Goal: Task Accomplishment & Management: Complete application form

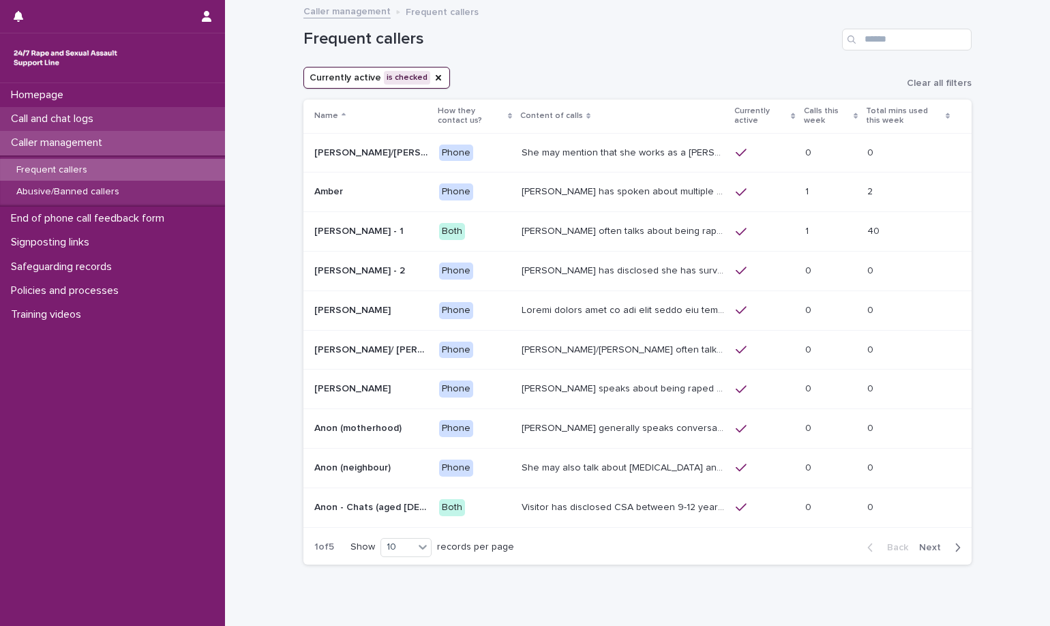
click at [155, 109] on div "Call and chat logs" at bounding box center [112, 119] width 225 height 24
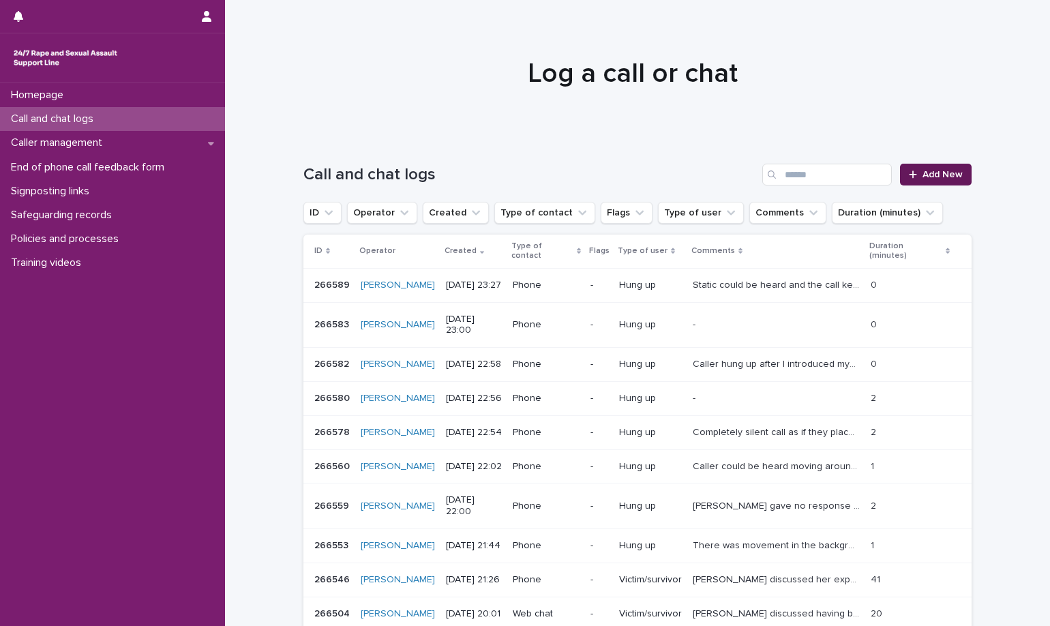
click at [935, 177] on span "Add New" at bounding box center [943, 175] width 40 height 10
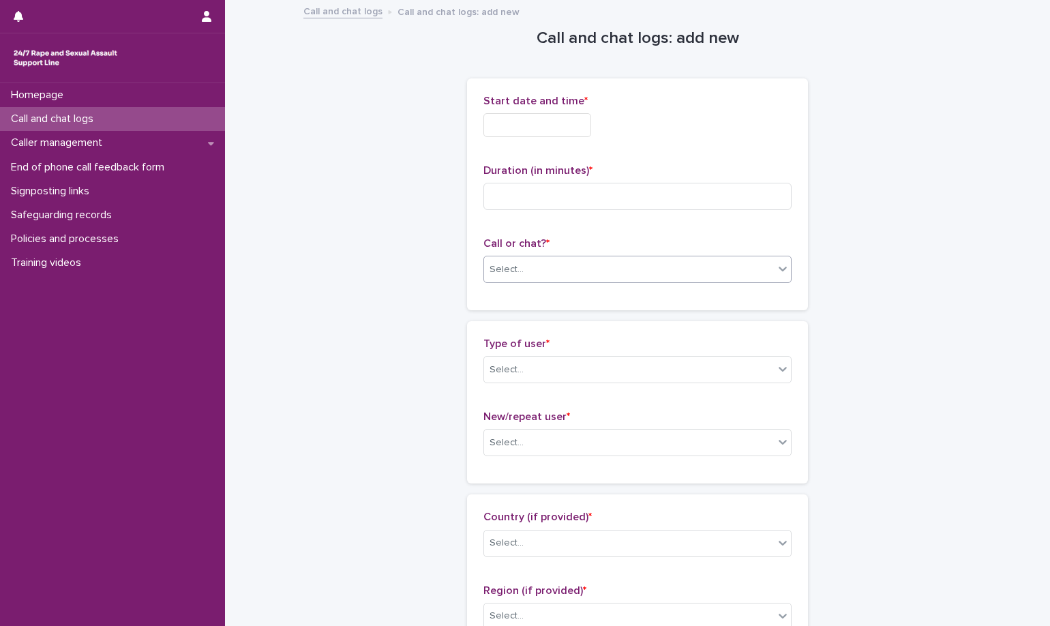
click at [585, 265] on div "Select..." at bounding box center [629, 269] width 290 height 23
click at [570, 298] on div "Phone" at bounding box center [632, 296] width 307 height 24
click at [561, 128] on input "text" at bounding box center [537, 125] width 108 height 24
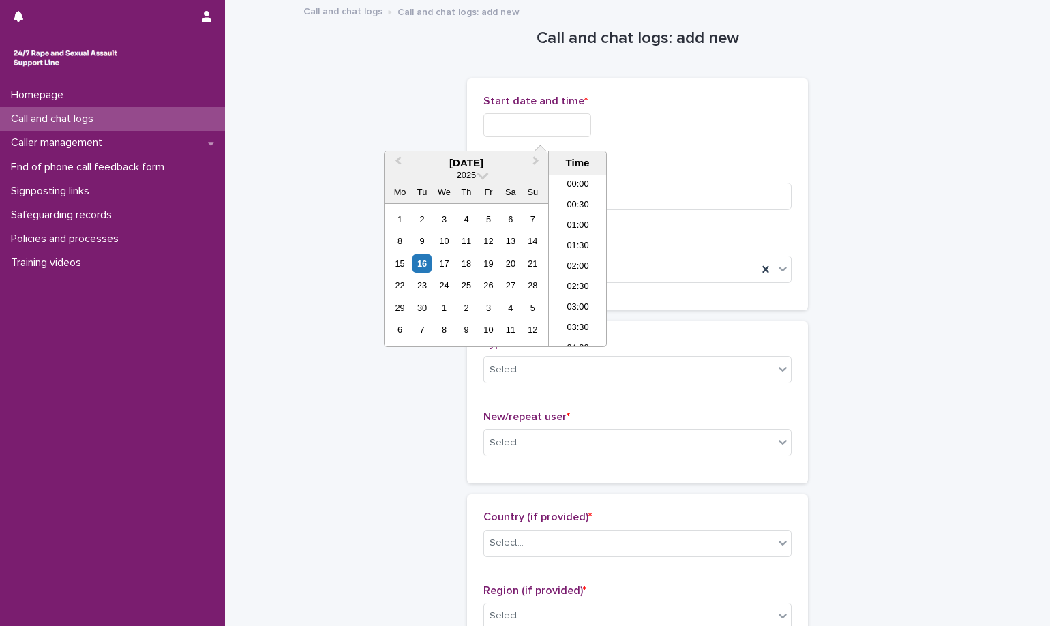
scroll to position [580, 0]
click at [585, 259] on li "16:00" at bounding box center [578, 260] width 58 height 20
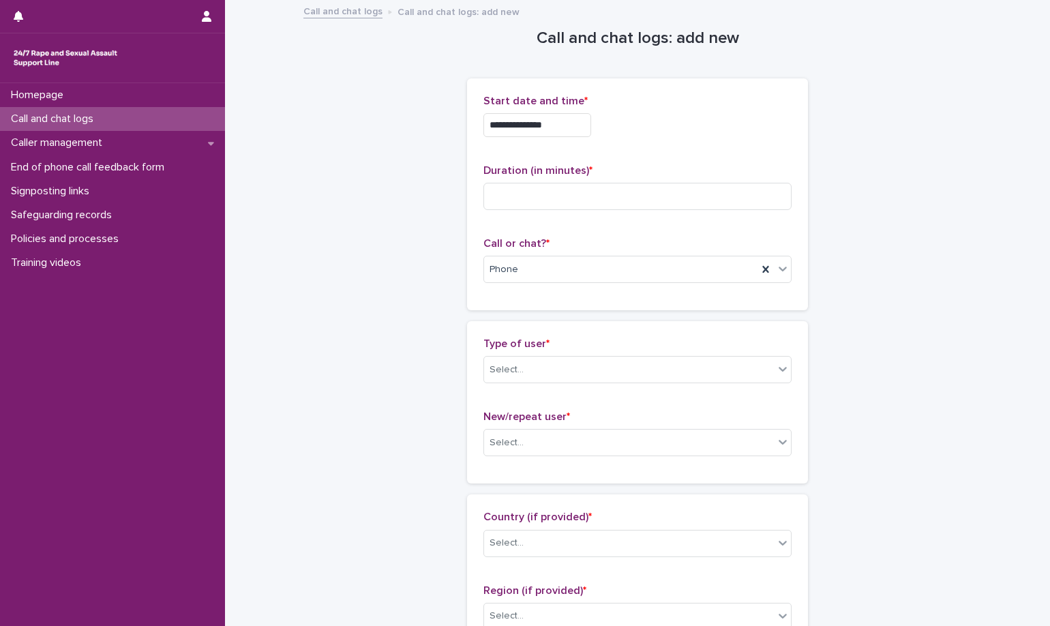
click at [571, 123] on input "**********" at bounding box center [537, 125] width 108 height 24
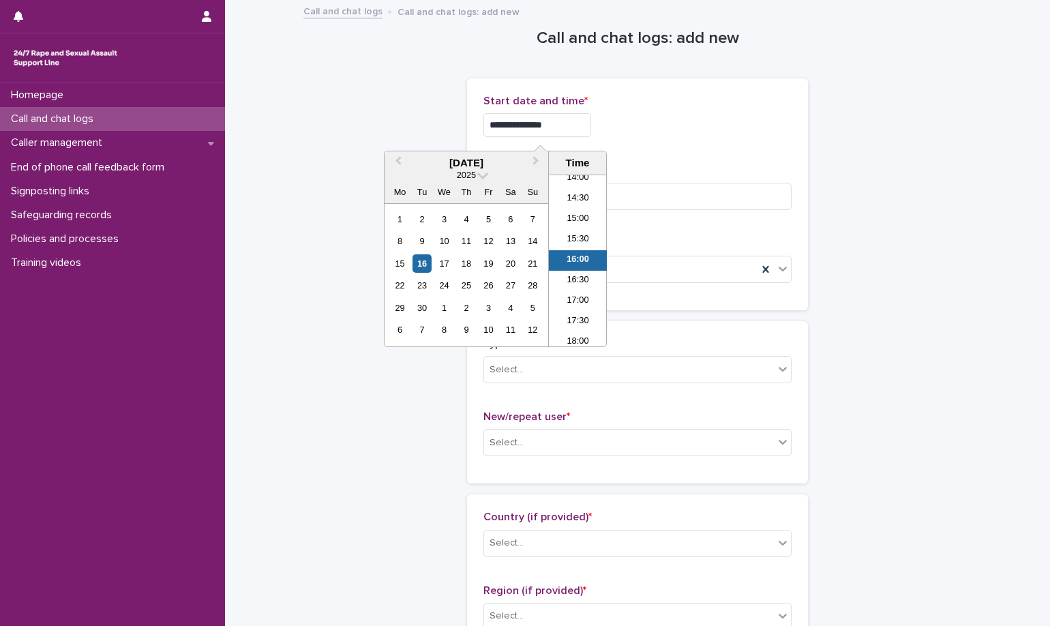
click at [566, 119] on input "**********" at bounding box center [537, 125] width 108 height 24
click at [719, 153] on div "**********" at bounding box center [637, 194] width 308 height 199
type input "**********"
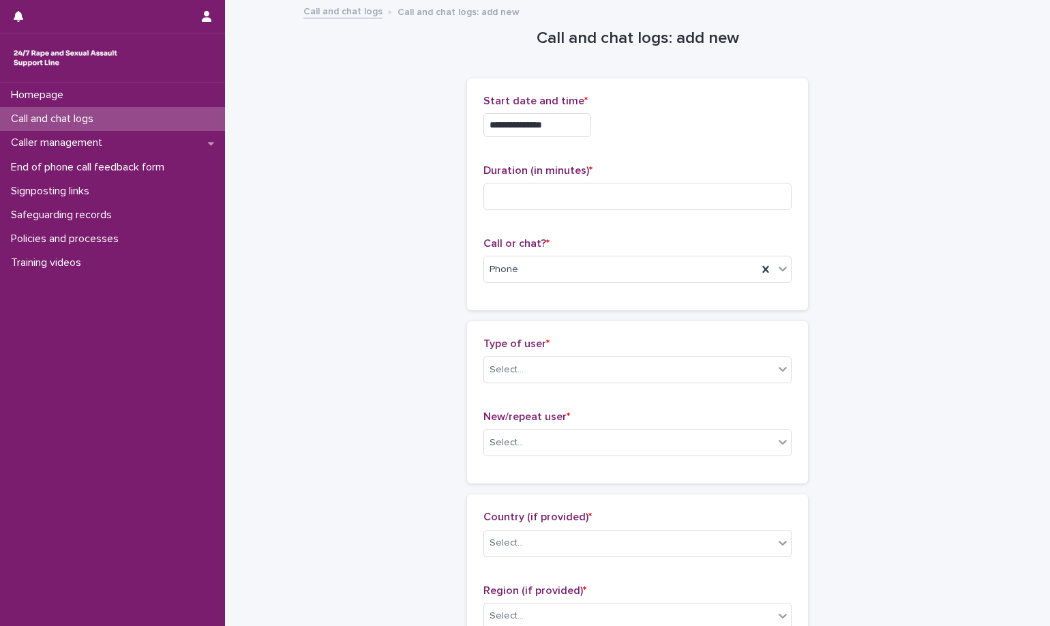
click at [490, 249] on p "Call or chat? *" at bounding box center [637, 243] width 308 height 13
click at [589, 175] on span "*" at bounding box center [590, 170] width 3 height 11
click at [581, 194] on input at bounding box center [637, 196] width 308 height 27
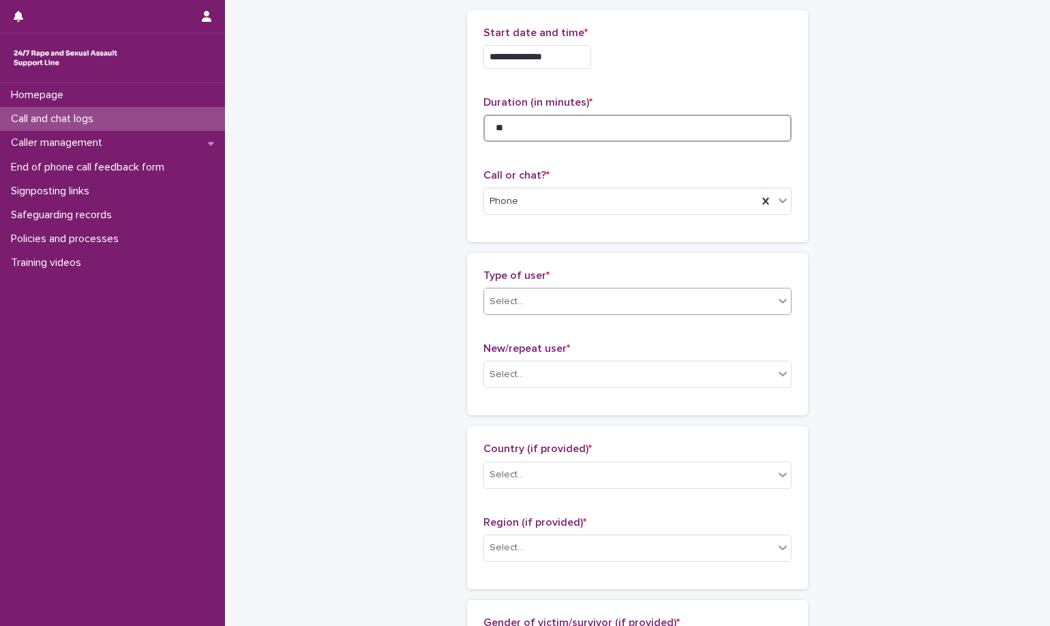
type input "**"
click at [556, 305] on div "Select..." at bounding box center [629, 301] width 290 height 23
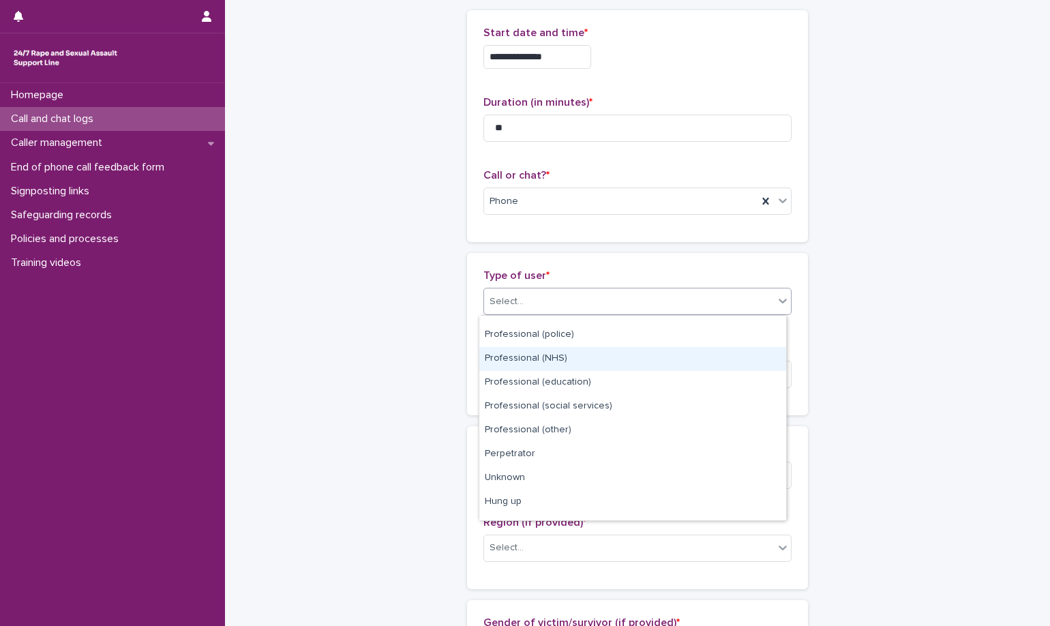
scroll to position [136, 0]
click at [599, 348] on div "Professional (NHS)" at bounding box center [632, 358] width 307 height 24
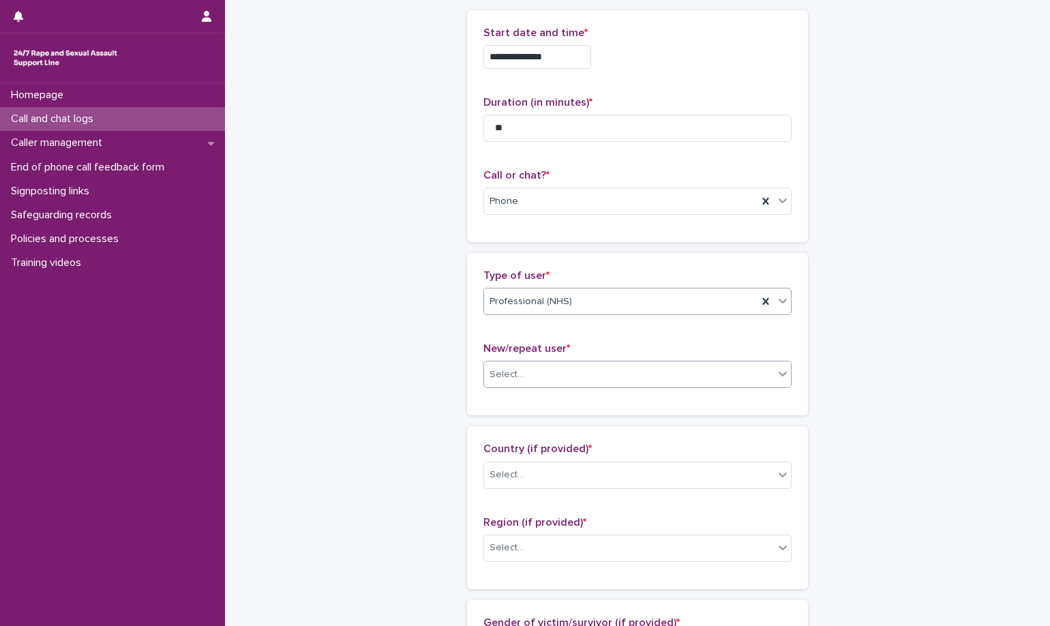
click at [601, 368] on div "Select..." at bounding box center [629, 374] width 290 height 23
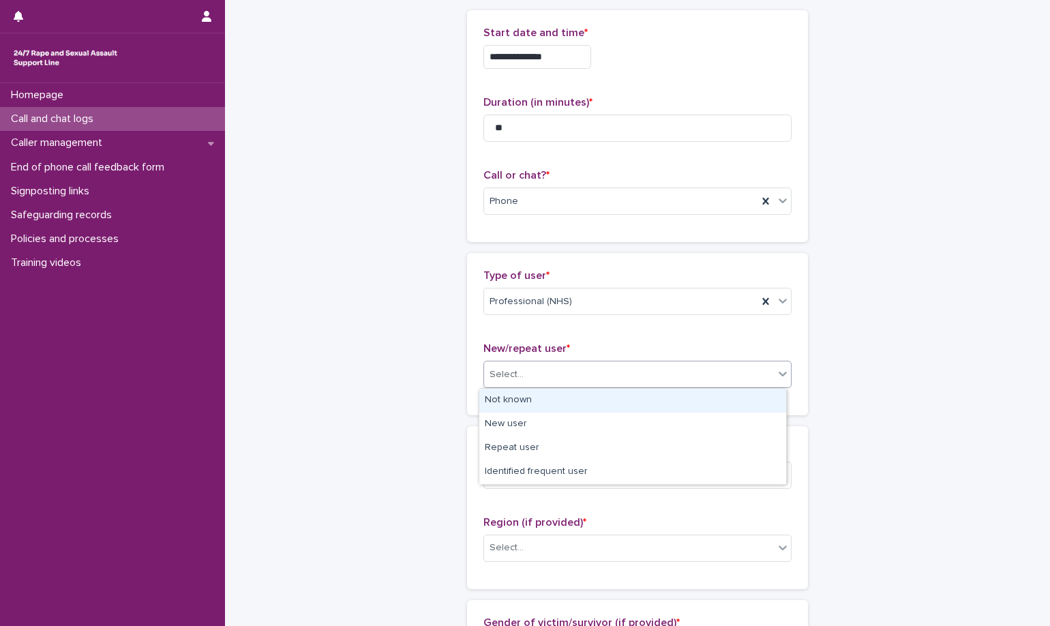
click at [589, 402] on div "Not known" at bounding box center [632, 401] width 307 height 24
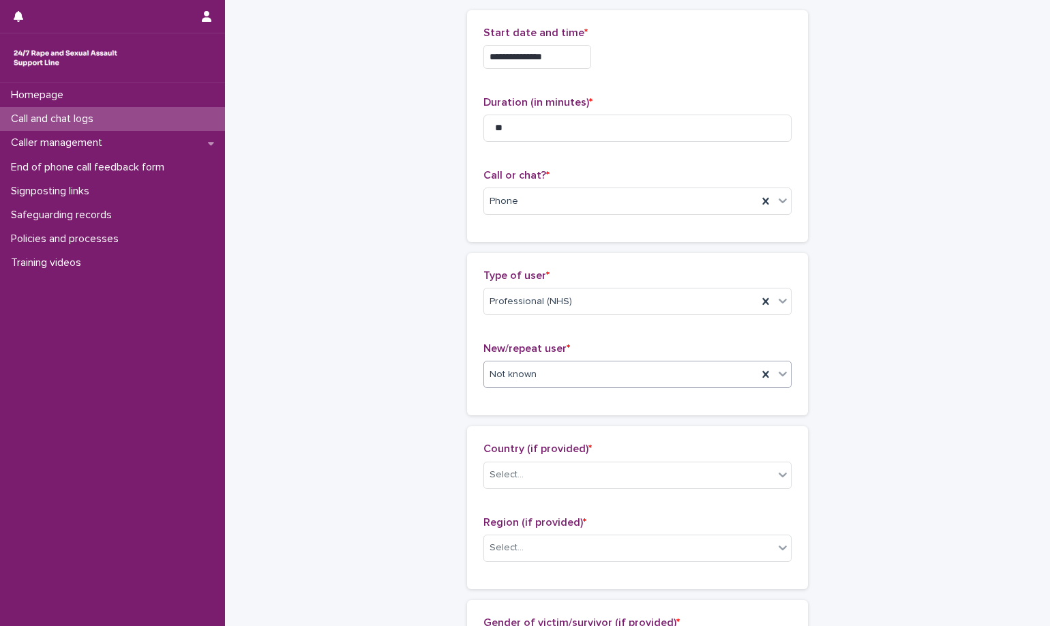
scroll to position [205, 0]
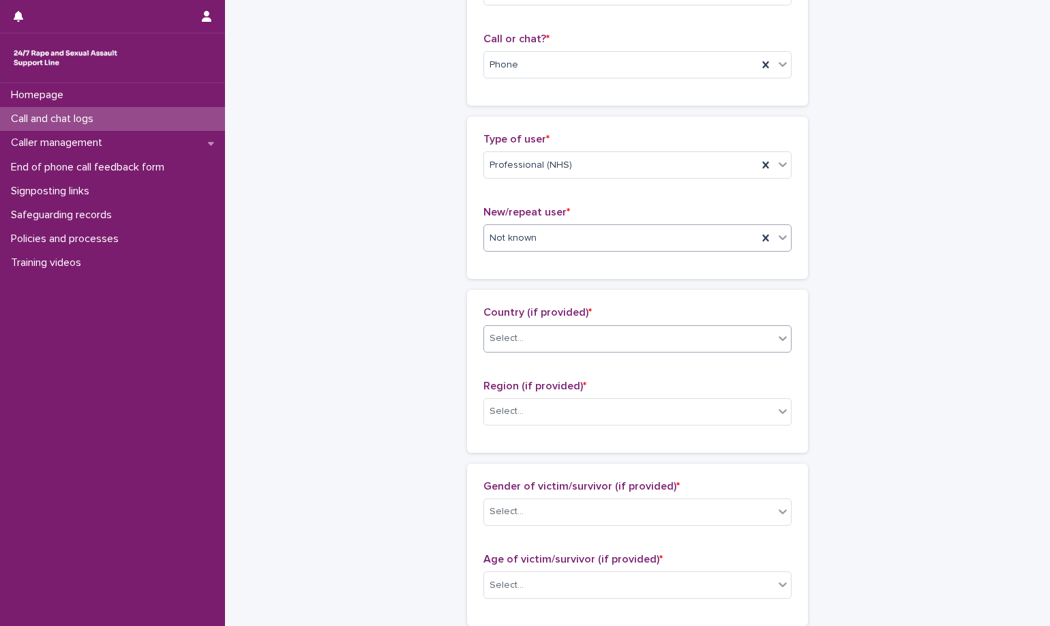
click at [610, 342] on div "Select..." at bounding box center [629, 338] width 290 height 23
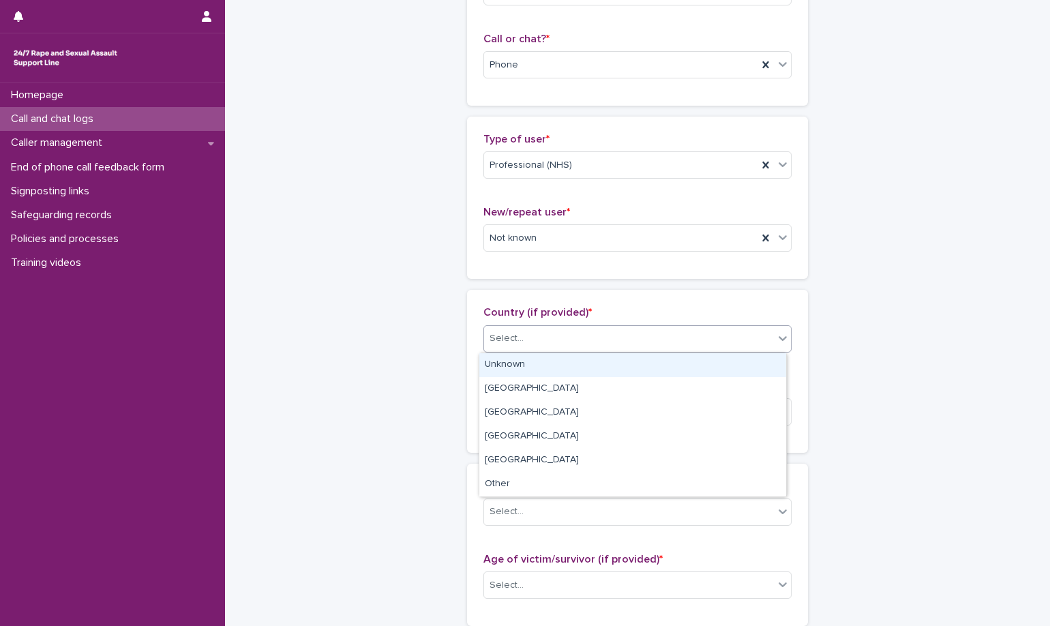
click at [595, 372] on div "Unknown" at bounding box center [632, 365] width 307 height 24
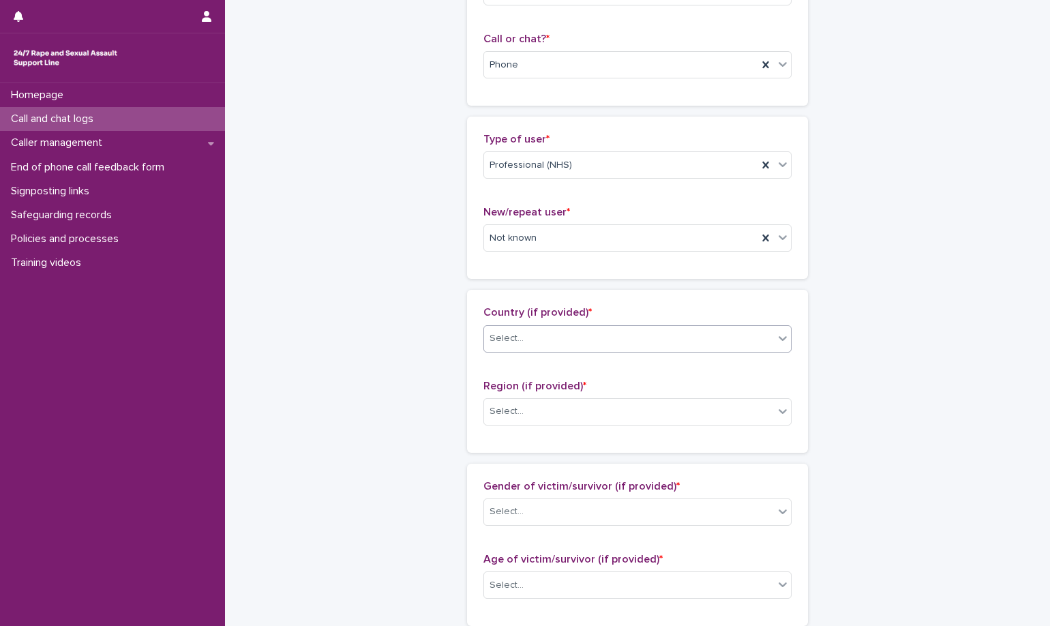
click at [595, 436] on div "Region (if provided) * Select..." at bounding box center [637, 408] width 308 height 57
click at [597, 428] on div "Region (if provided) * Select..." at bounding box center [637, 408] width 308 height 57
click at [599, 424] on div "Select..." at bounding box center [637, 411] width 308 height 27
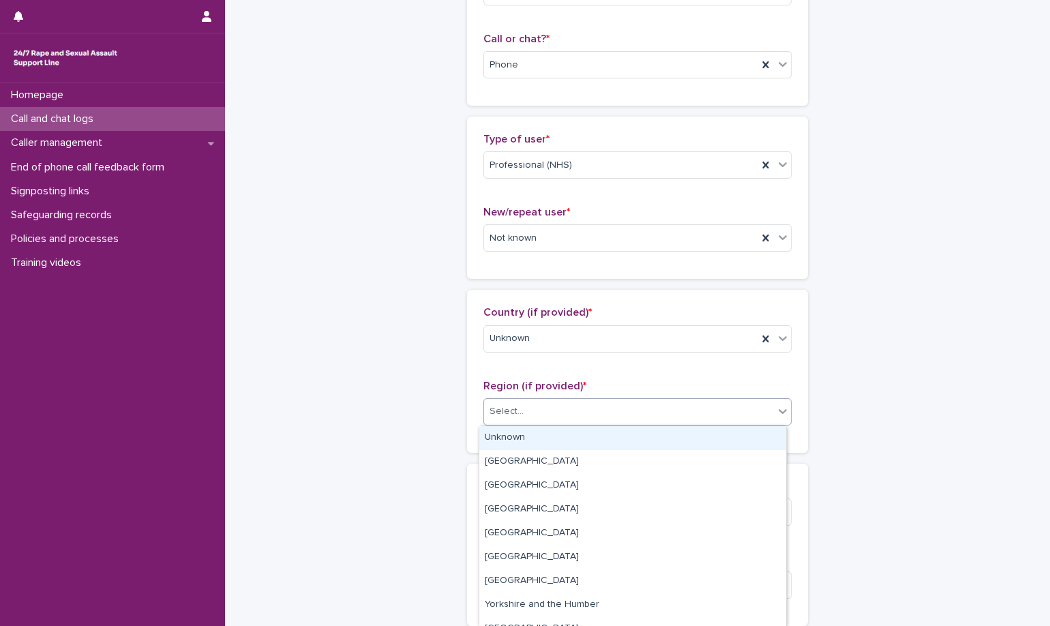
click at [590, 445] on div "Unknown" at bounding box center [632, 438] width 307 height 24
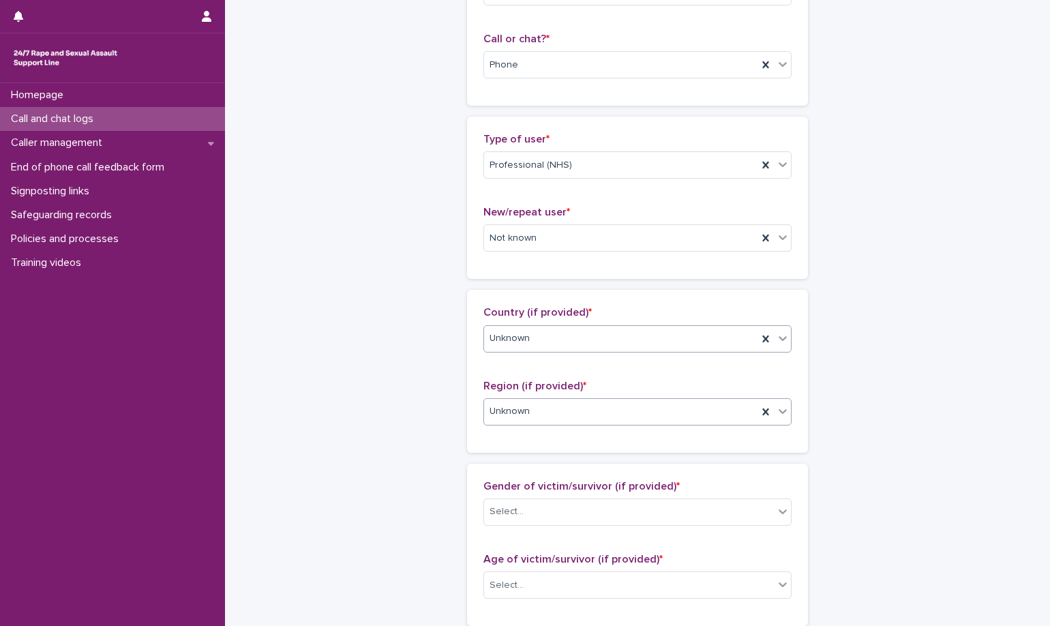
click at [613, 351] on div "Unknown" at bounding box center [637, 338] width 308 height 27
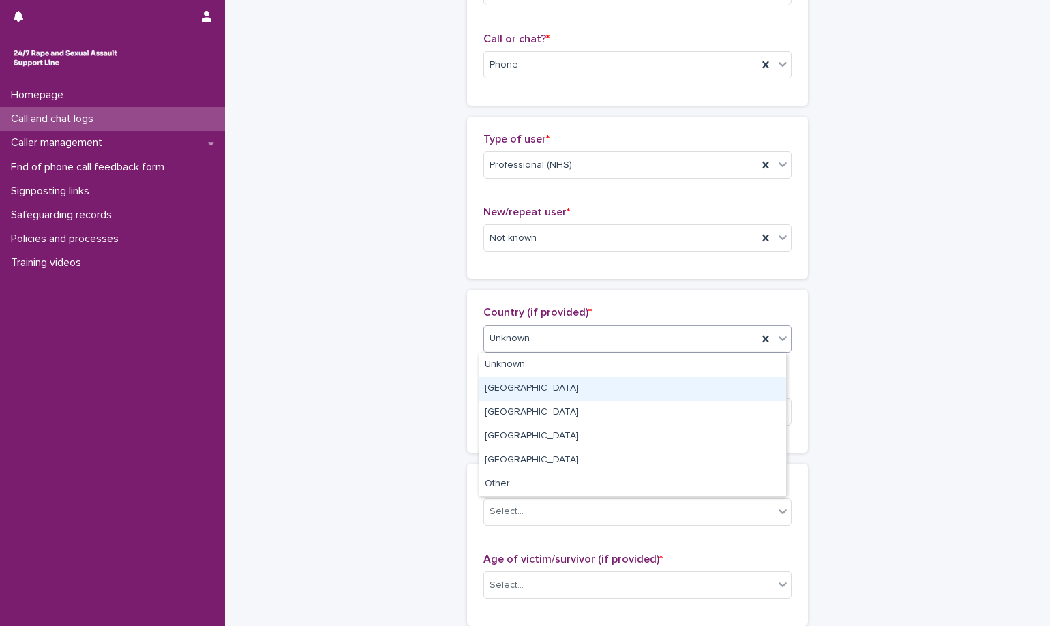
click at [595, 385] on div "England" at bounding box center [632, 389] width 307 height 24
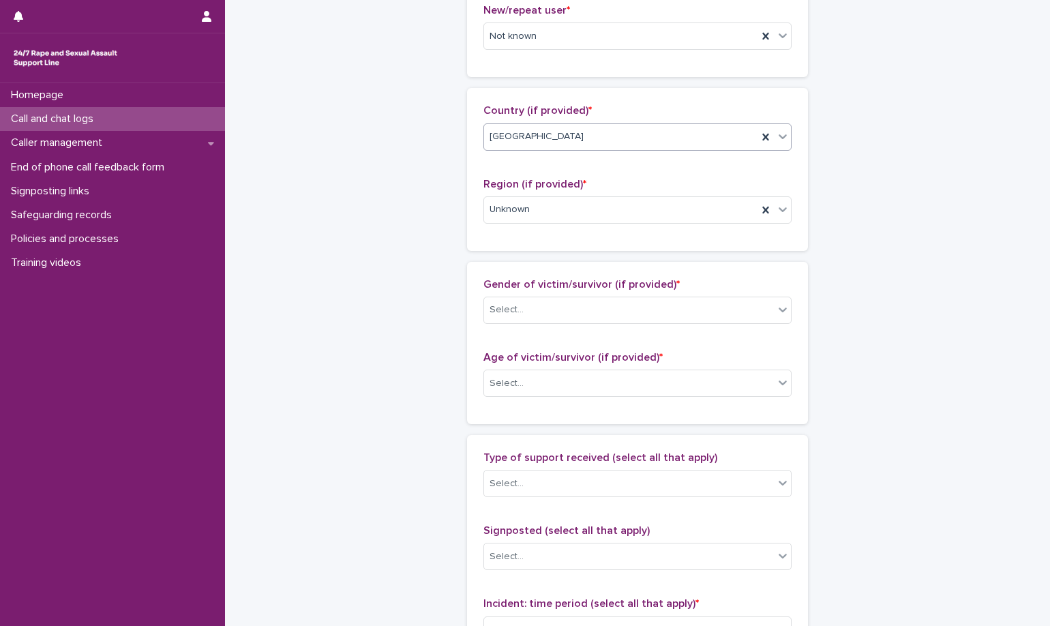
scroll to position [409, 0]
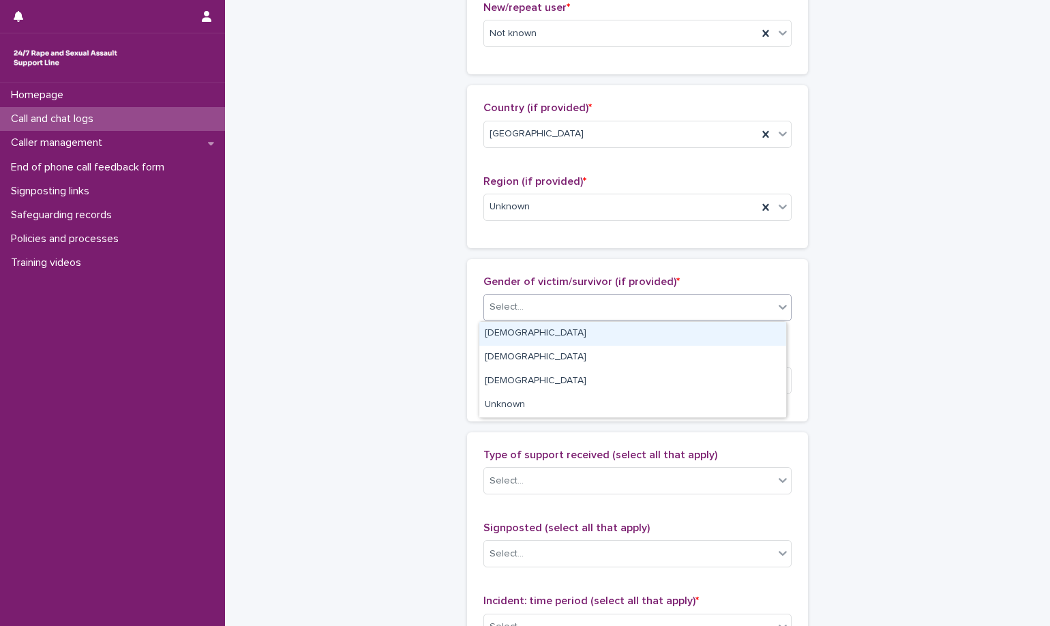
click at [582, 315] on div "Select..." at bounding box center [629, 307] width 290 height 23
click at [569, 341] on div "Female" at bounding box center [632, 334] width 307 height 24
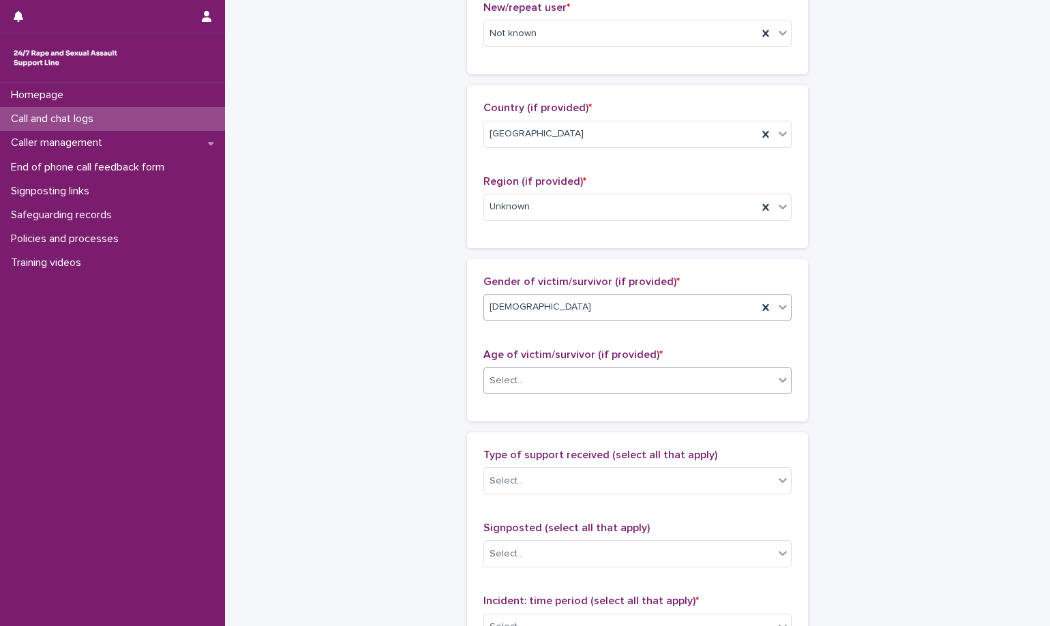
click at [584, 387] on div "Select..." at bounding box center [629, 381] width 290 height 23
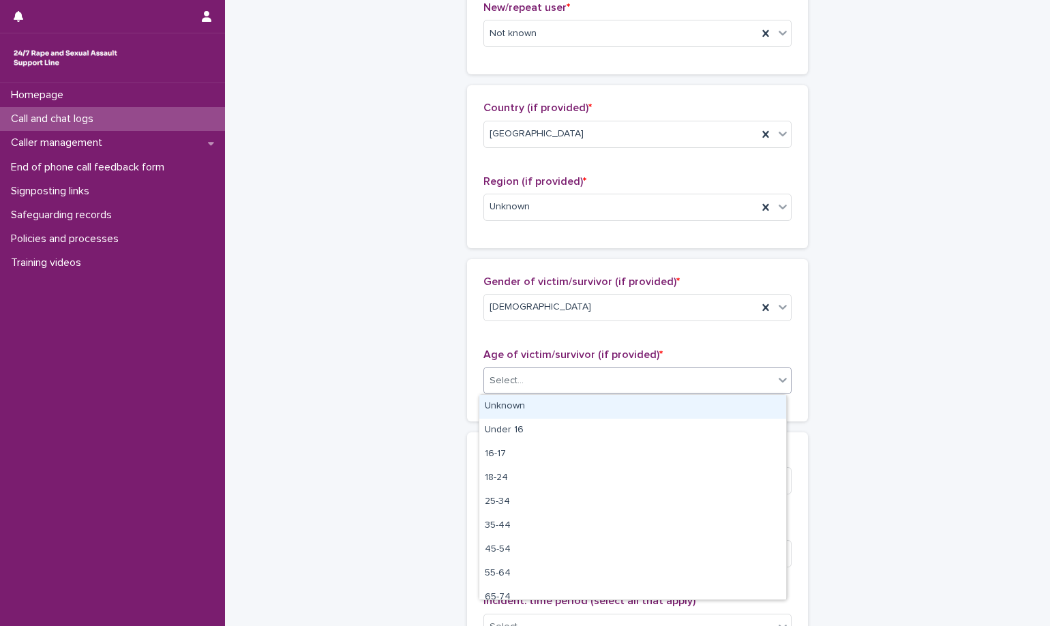
click at [582, 404] on div "Unknown" at bounding box center [632, 407] width 307 height 24
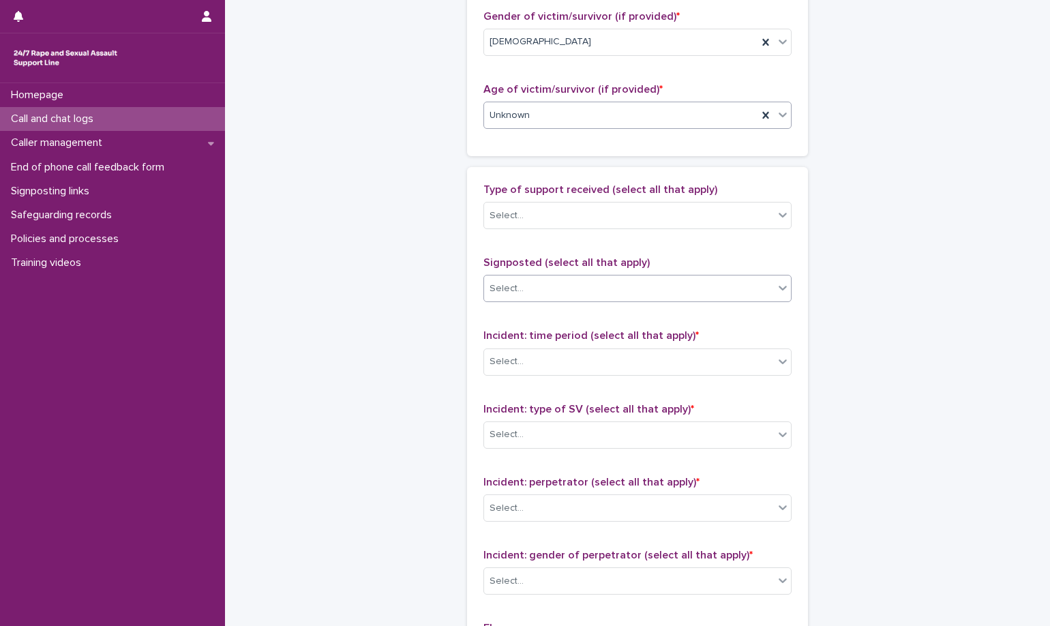
scroll to position [682, 0]
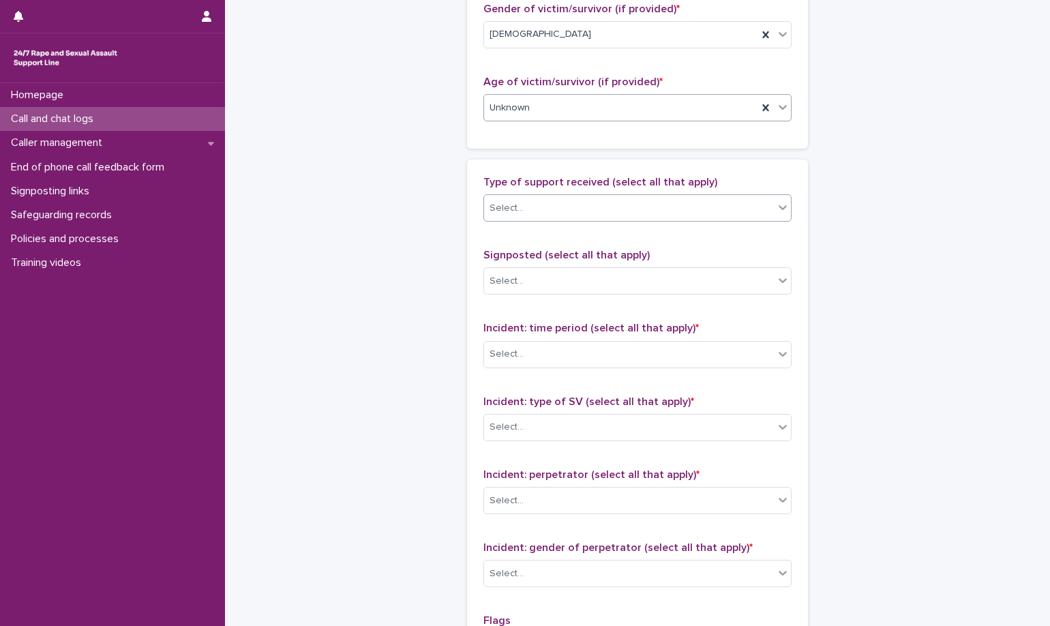
click at [595, 209] on div "Select..." at bounding box center [629, 208] width 290 height 23
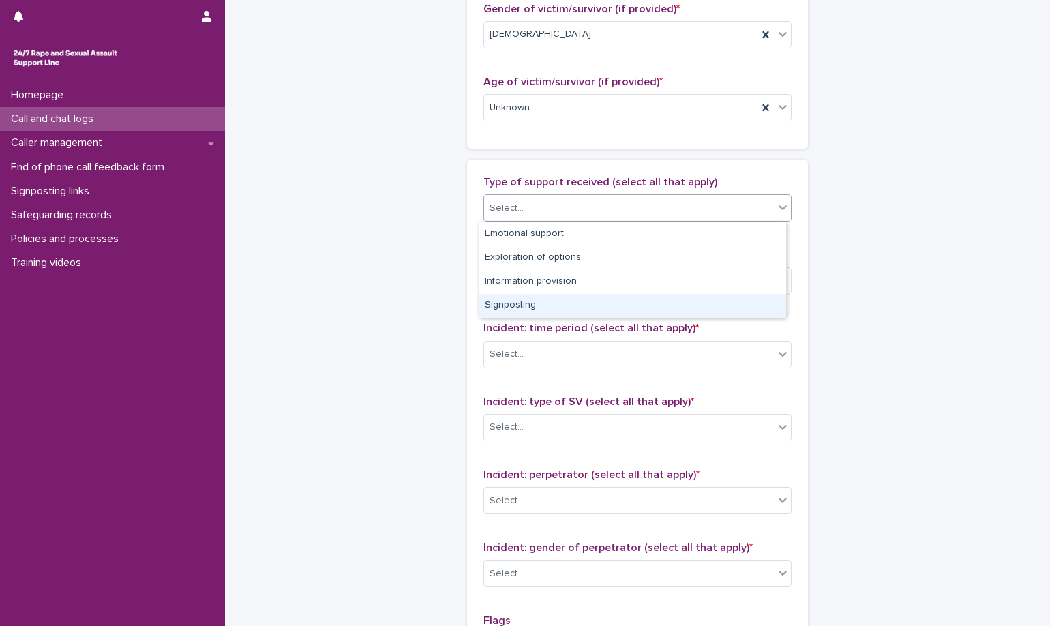
click at [582, 296] on div "Signposting" at bounding box center [632, 306] width 307 height 24
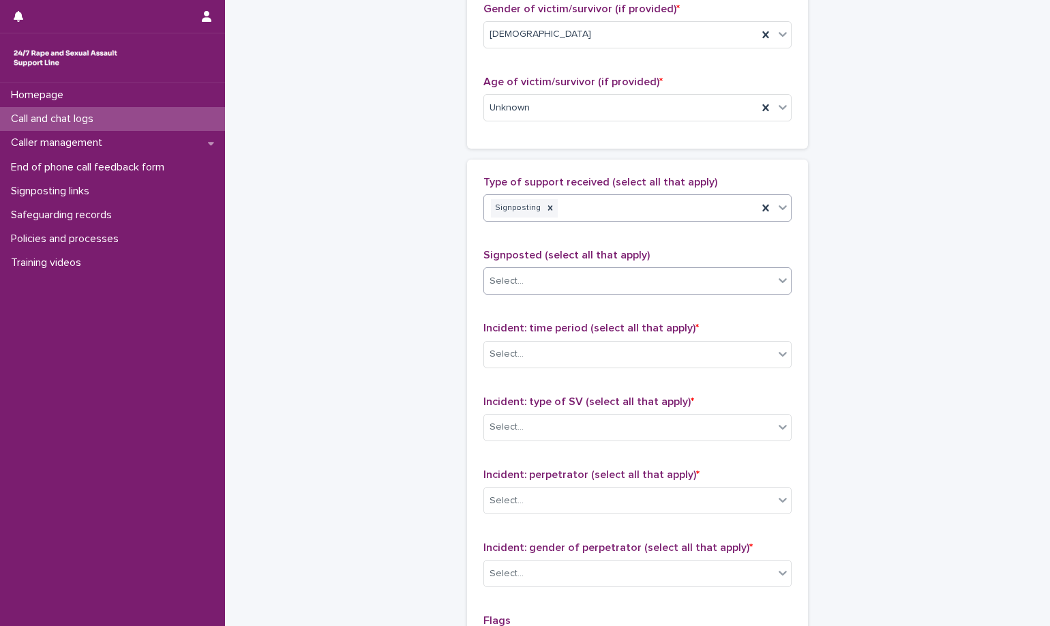
click at [625, 284] on div "Select..." at bounding box center [629, 281] width 290 height 23
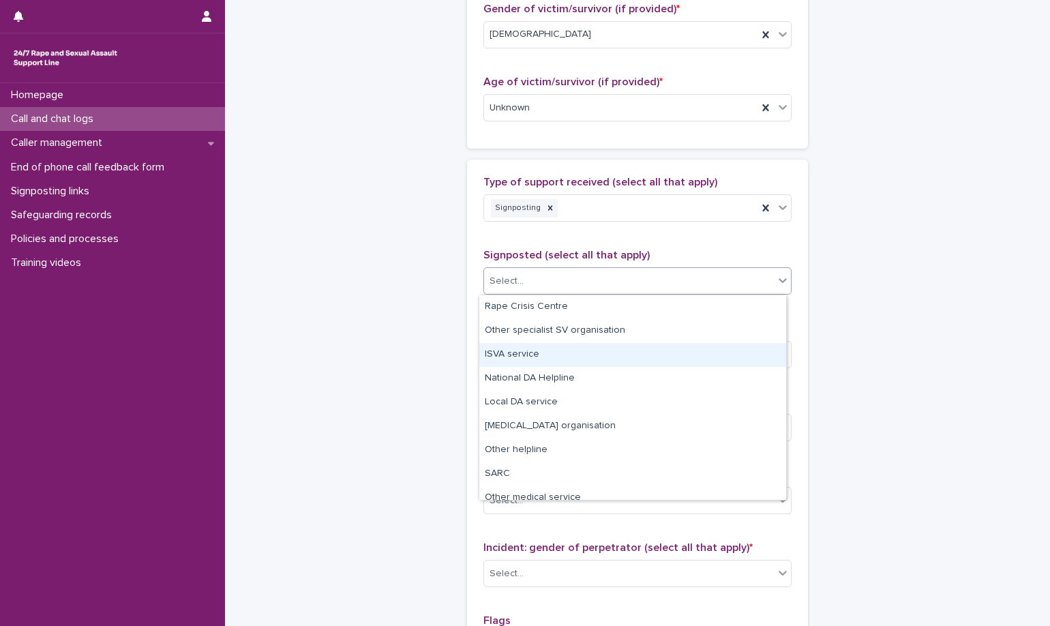
click at [622, 350] on div "ISVA service" at bounding box center [632, 355] width 307 height 24
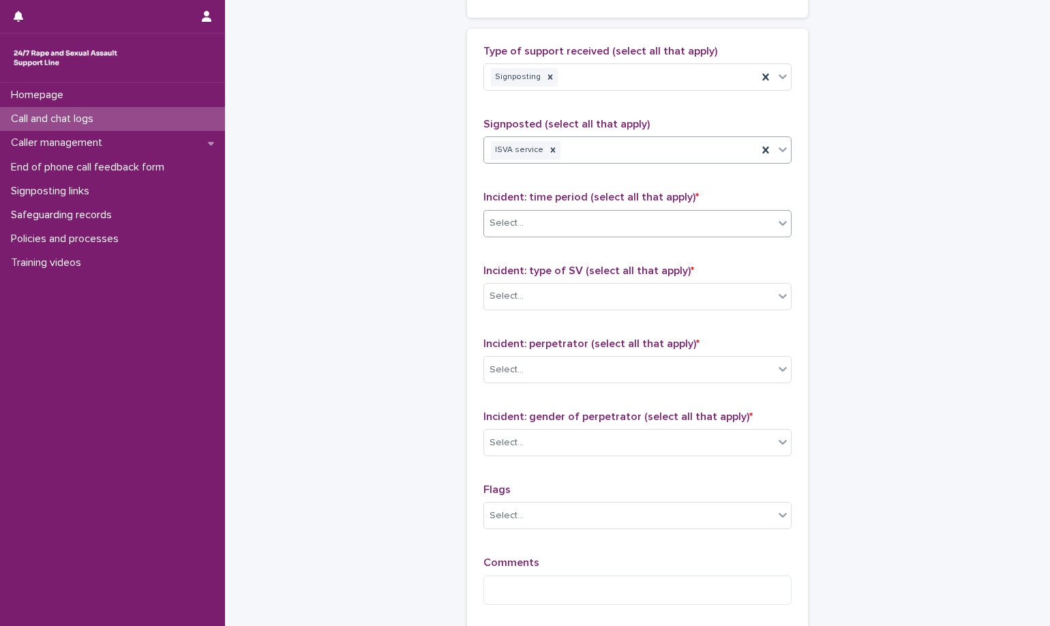
scroll to position [818, 0]
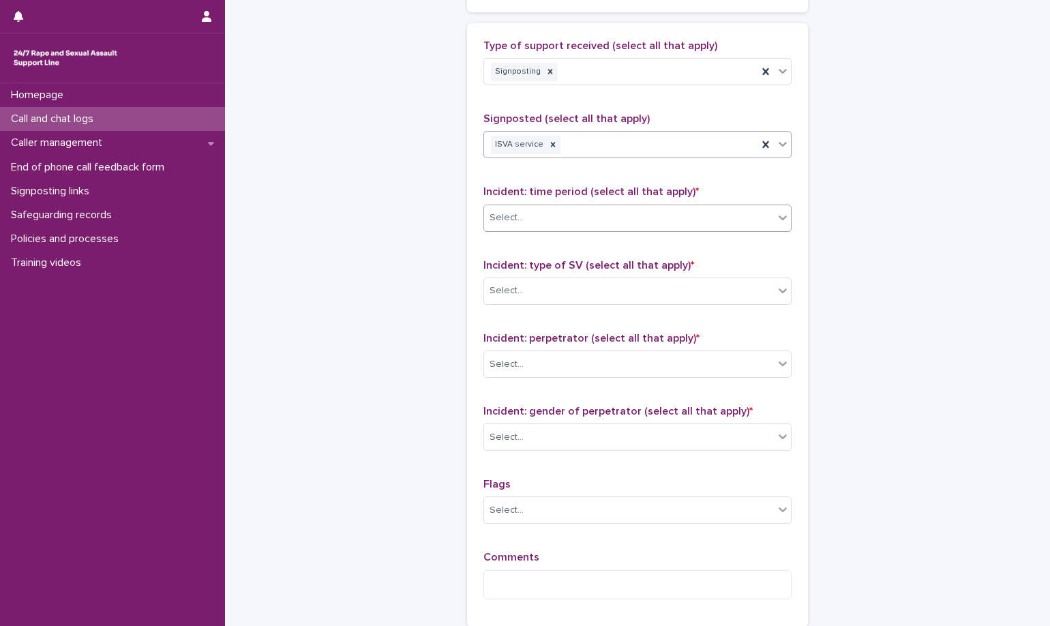
click at [704, 226] on div "Select..." at bounding box center [629, 218] width 290 height 23
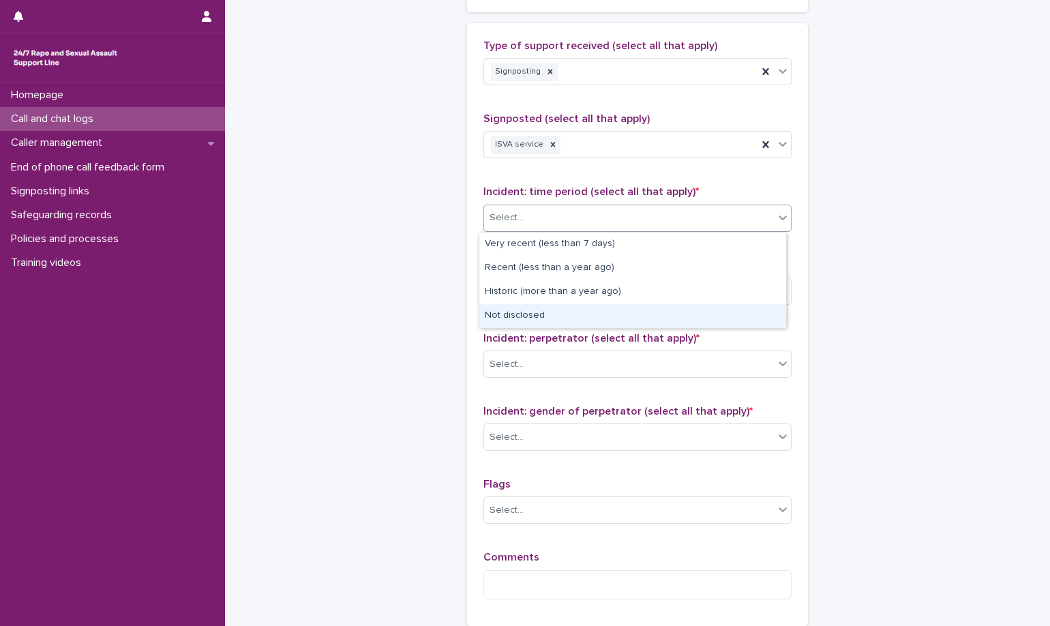
click at [664, 311] on div "Not disclosed" at bounding box center [632, 316] width 307 height 24
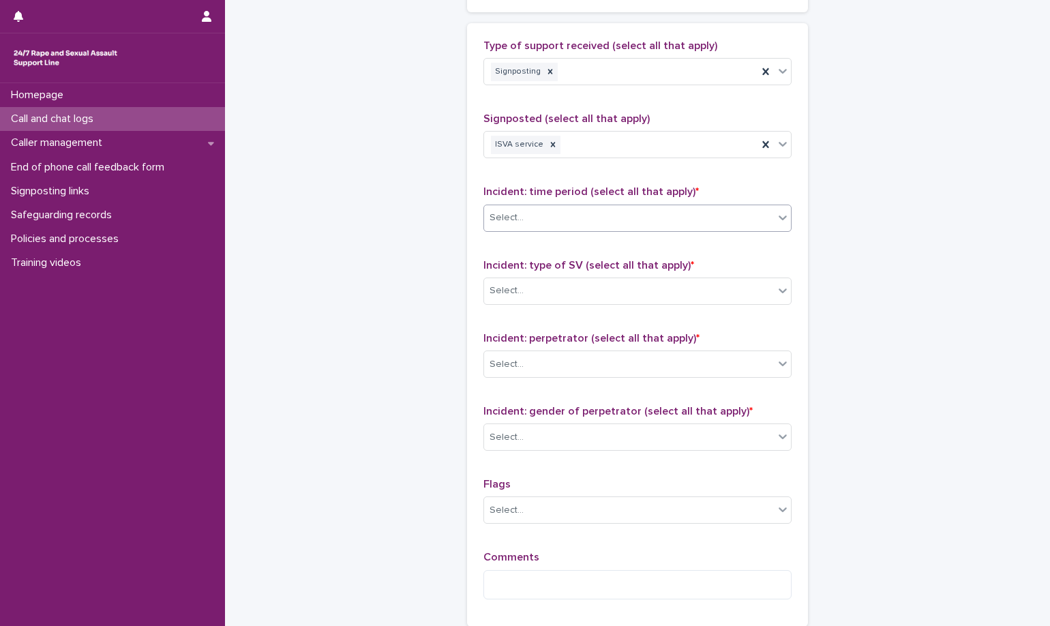
click at [675, 263] on span "Incident: type of SV (select all that apply) *" at bounding box center [588, 265] width 211 height 11
click at [670, 281] on div "Select..." at bounding box center [629, 291] width 290 height 23
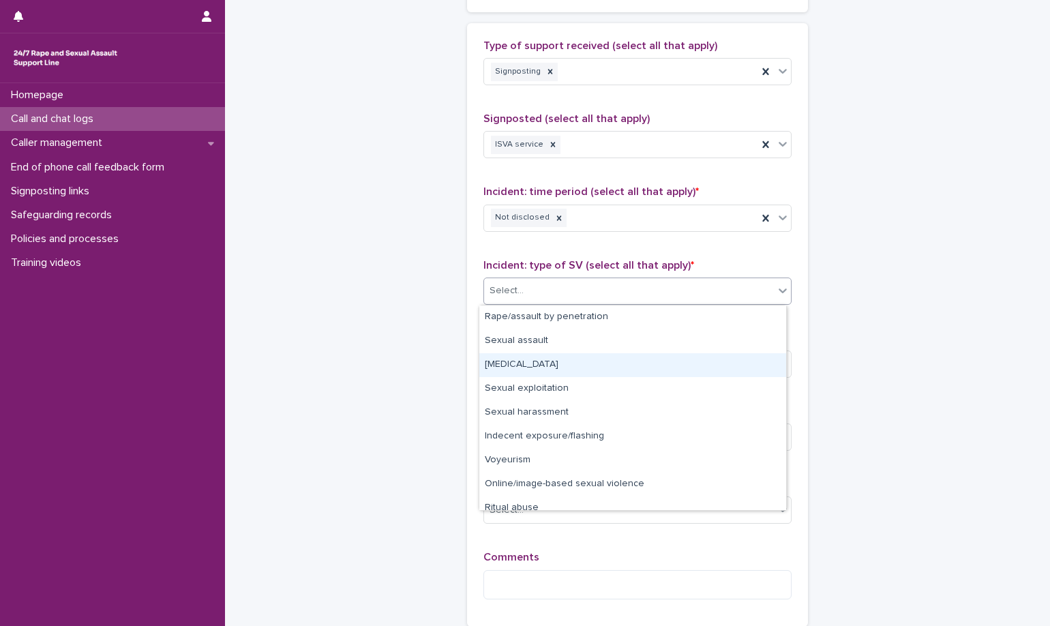
scroll to position [34, 0]
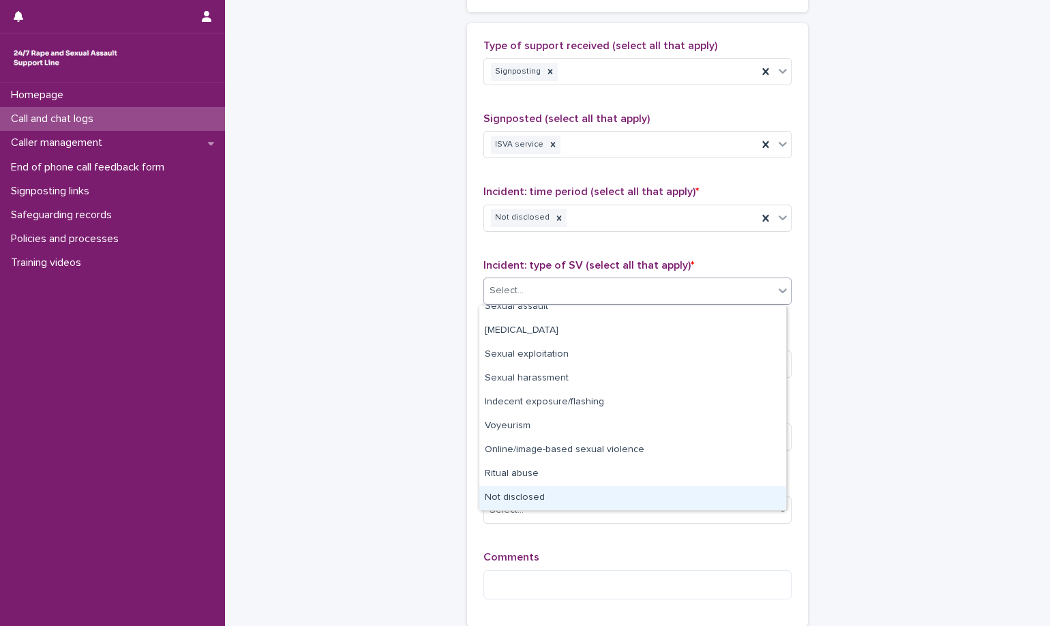
click at [650, 489] on div "Not disclosed" at bounding box center [632, 498] width 307 height 24
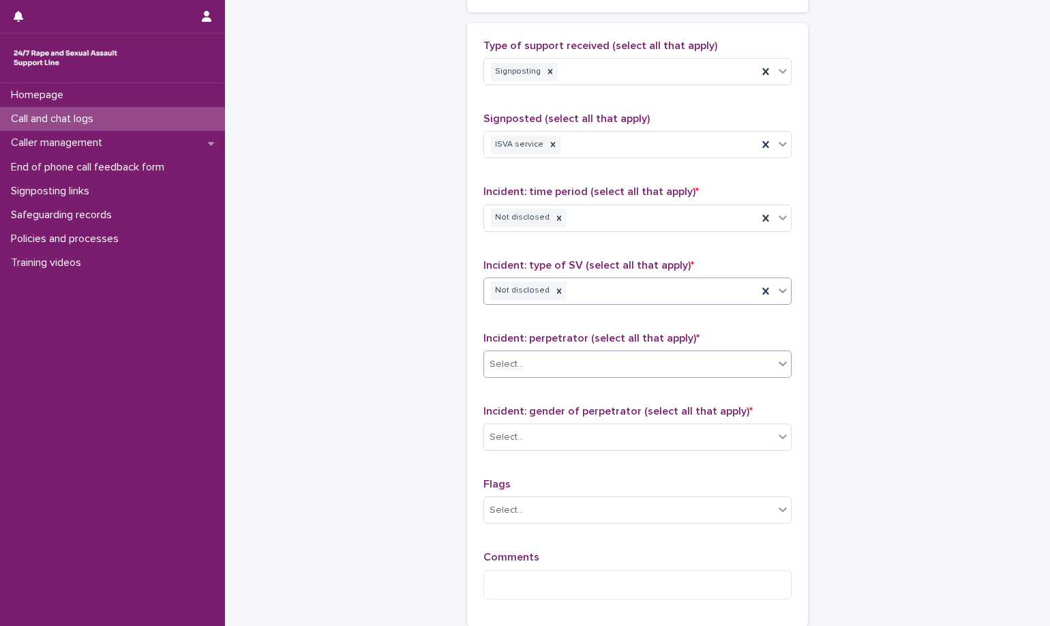
click at [679, 355] on div "Select..." at bounding box center [629, 364] width 290 height 23
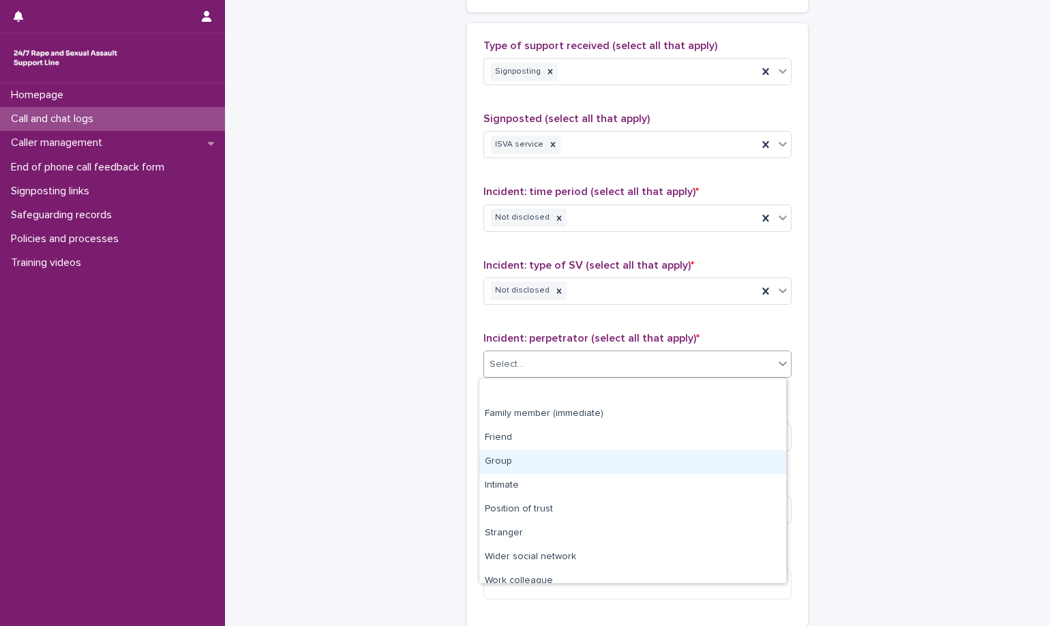
scroll to position [58, 0]
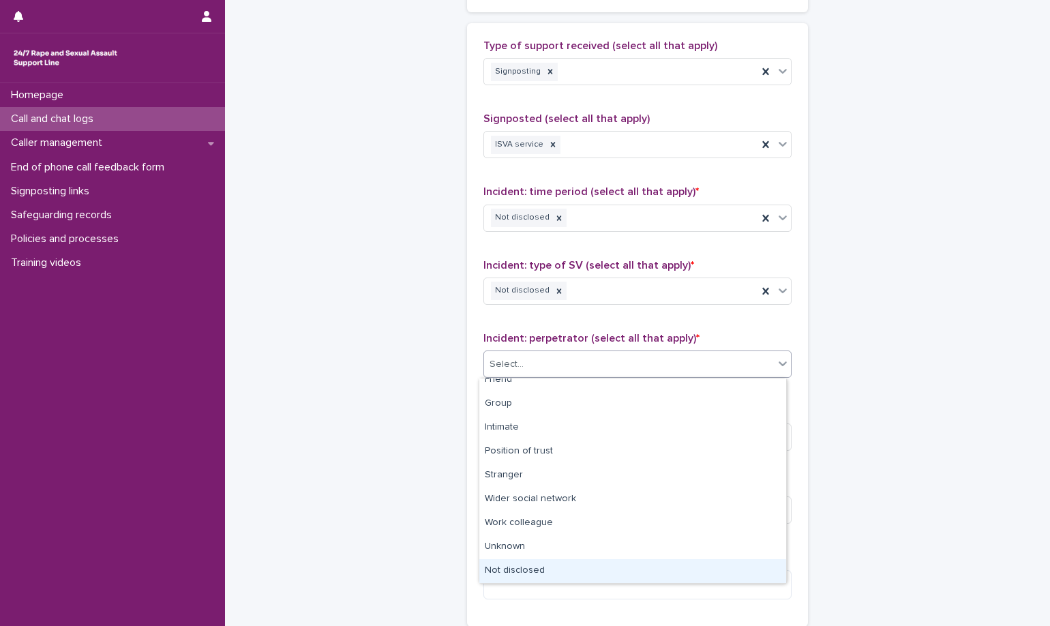
click at [614, 569] on div "Not disclosed" at bounding box center [632, 571] width 307 height 24
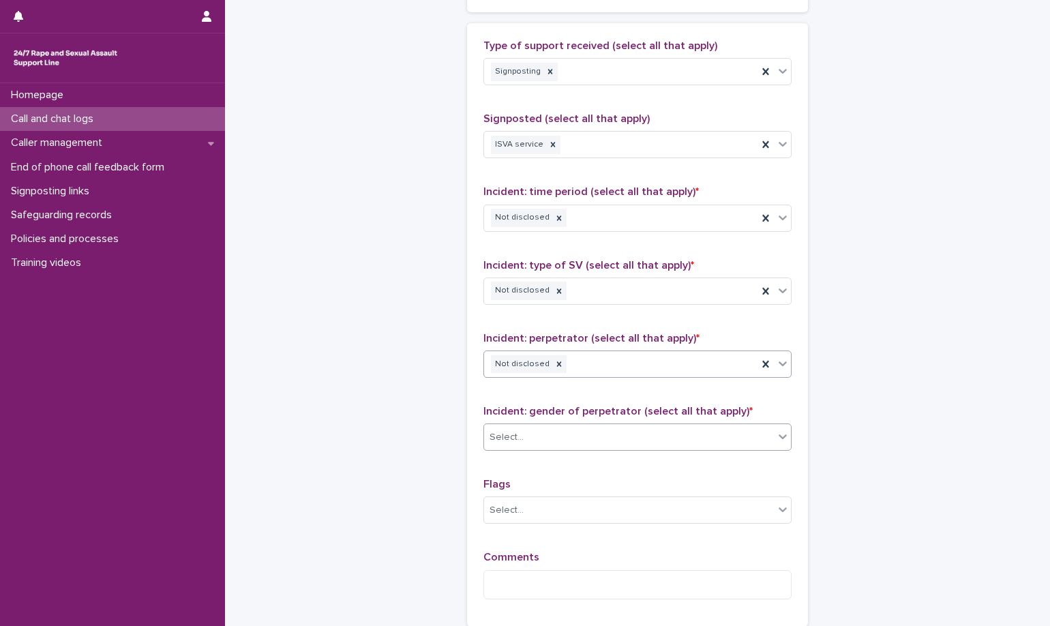
click at [638, 440] on div "Select..." at bounding box center [629, 437] width 290 height 23
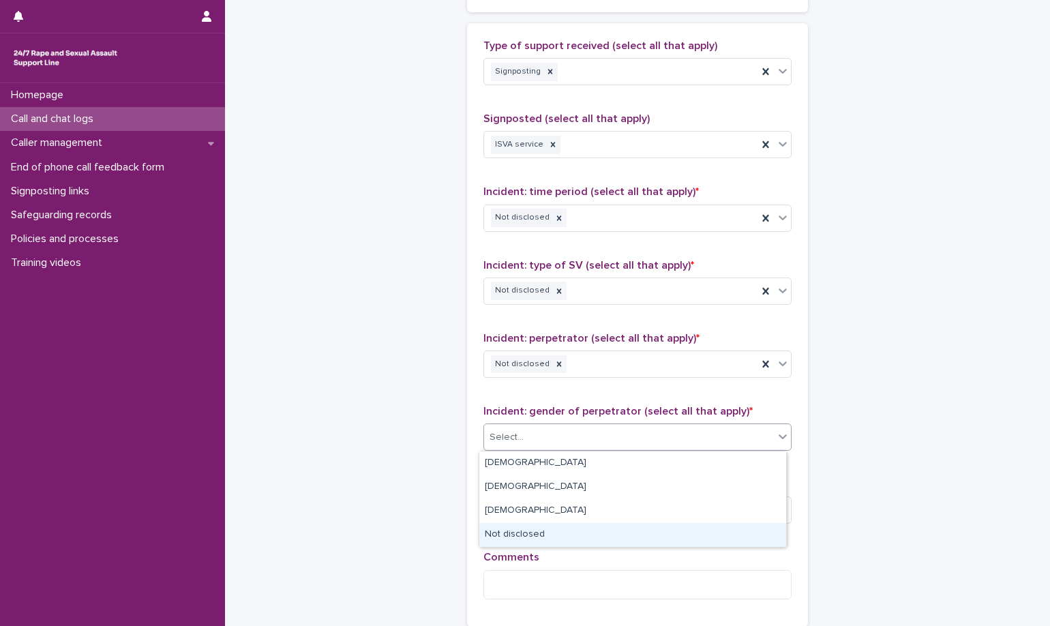
click at [620, 540] on div "Not disclosed" at bounding box center [632, 535] width 307 height 24
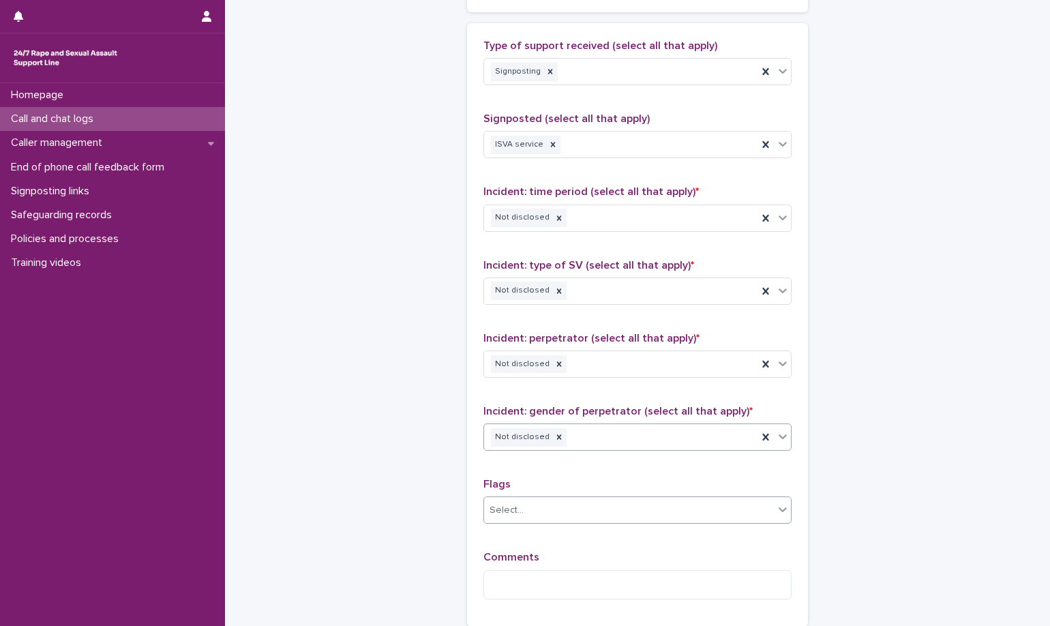
scroll to position [886, 0]
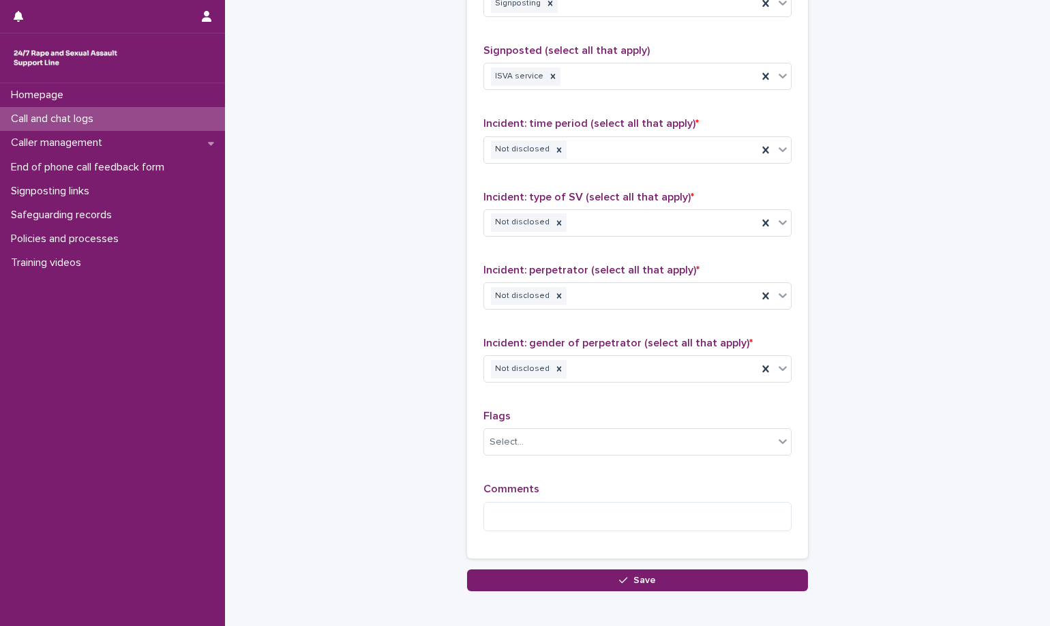
click at [618, 500] on div "Comments" at bounding box center [637, 512] width 308 height 59
click at [616, 515] on textarea at bounding box center [637, 516] width 308 height 29
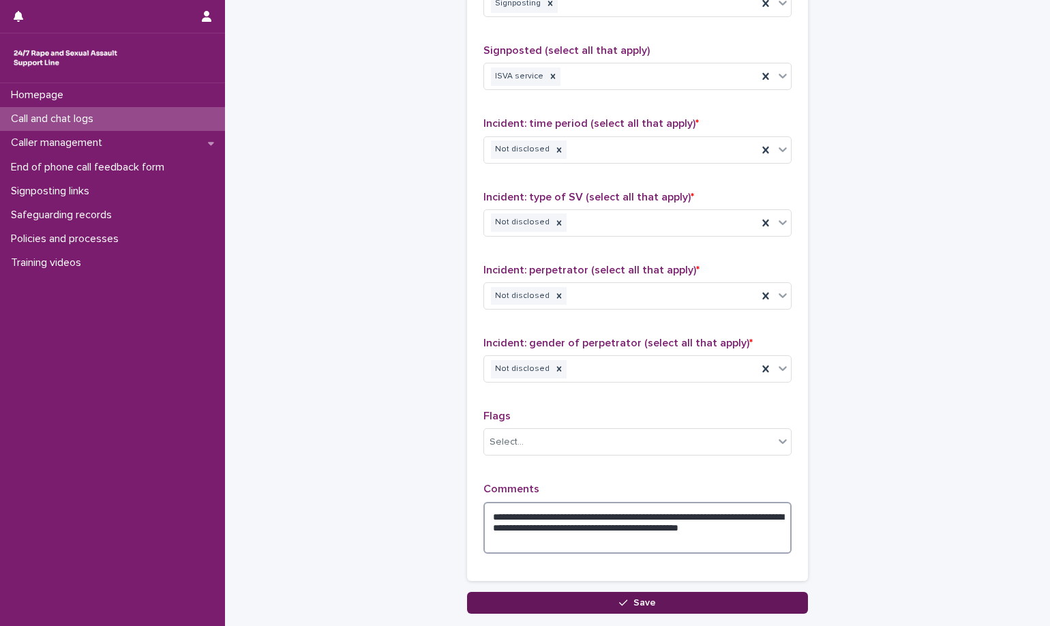
type textarea "**********"
click at [686, 602] on button "Save" at bounding box center [637, 603] width 341 height 22
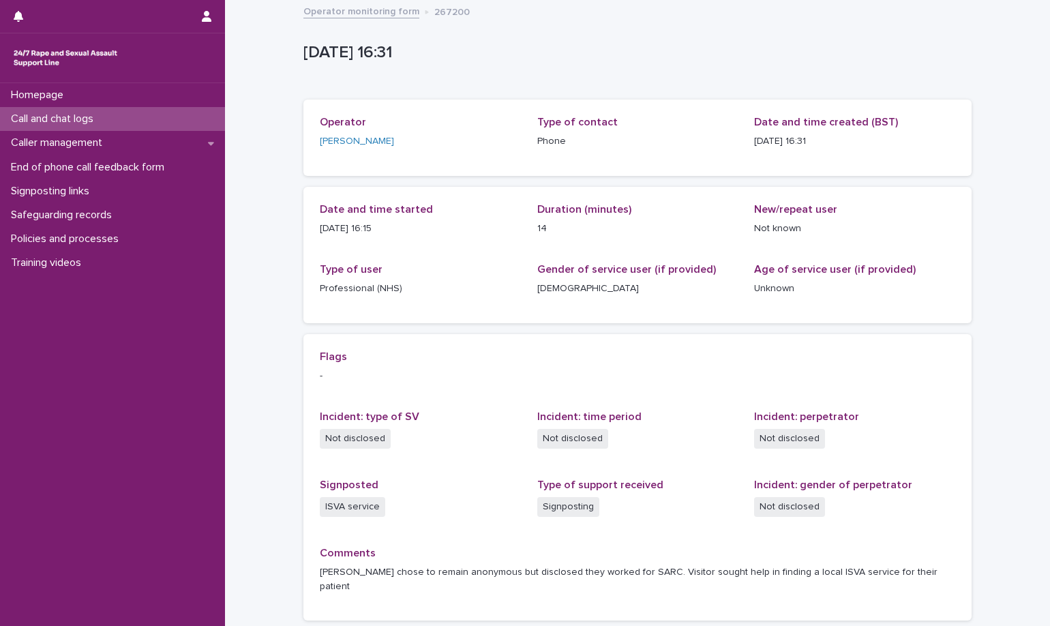
click at [373, 7] on link "Operator monitoring form" at bounding box center [361, 11] width 116 height 16
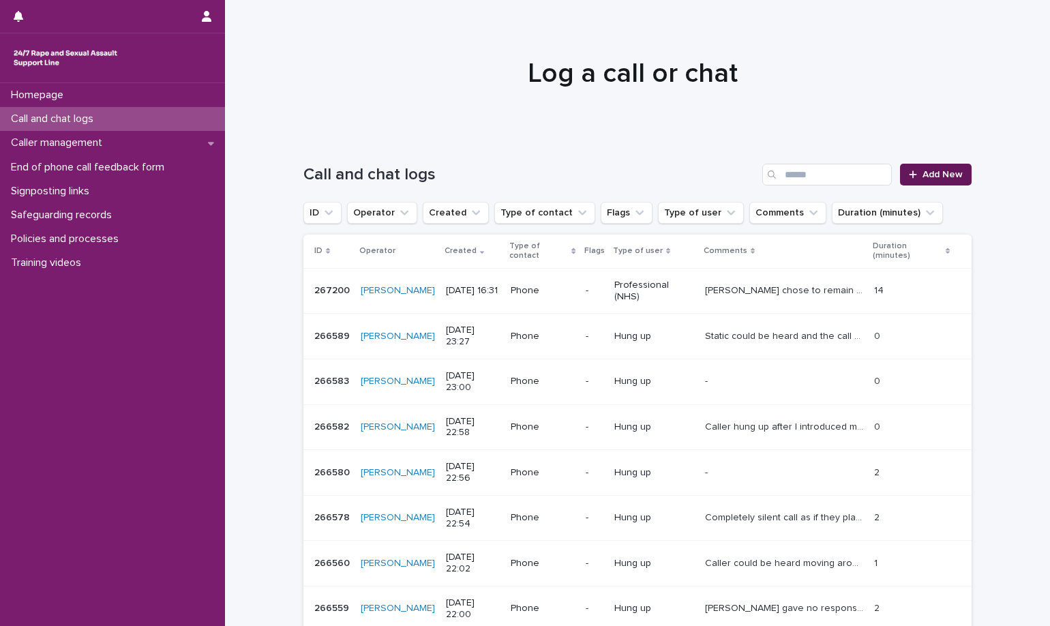
click at [944, 176] on span "Add New" at bounding box center [943, 175] width 40 height 10
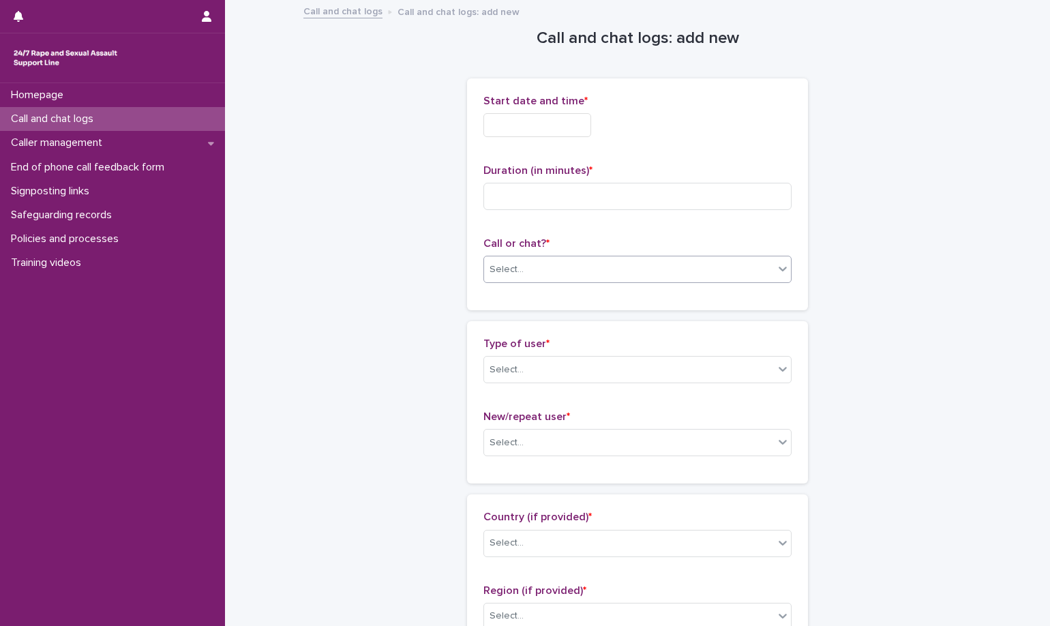
click at [690, 270] on div "Select..." at bounding box center [629, 269] width 290 height 23
drag, startPoint x: 674, startPoint y: 293, endPoint x: 696, endPoint y: 203, distance: 93.3
click at [674, 294] on div "Phone" at bounding box center [632, 296] width 307 height 24
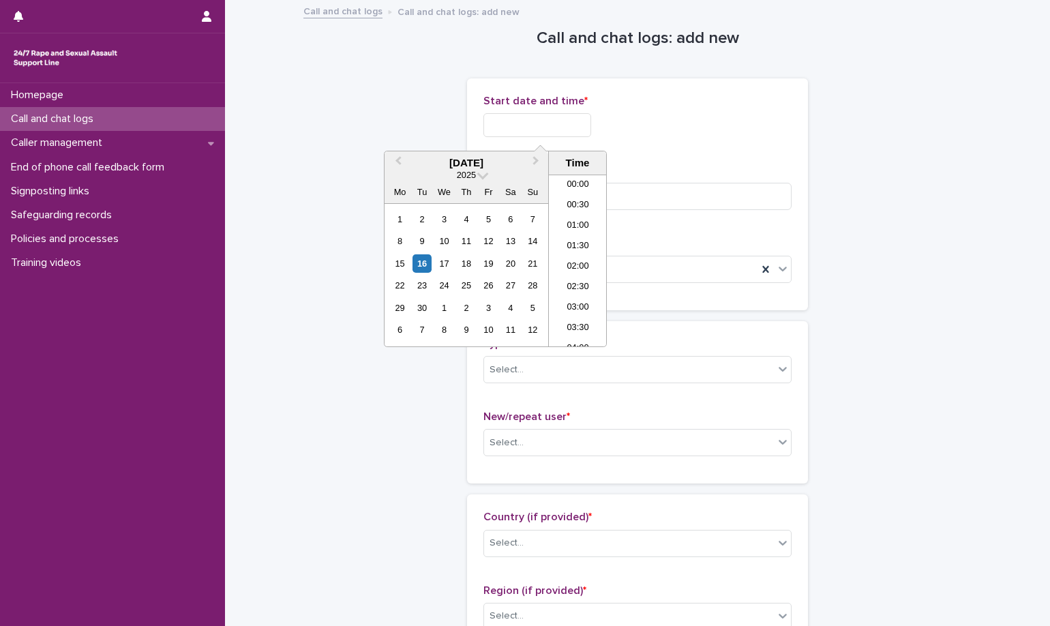
click at [577, 125] on input "text" at bounding box center [537, 125] width 108 height 24
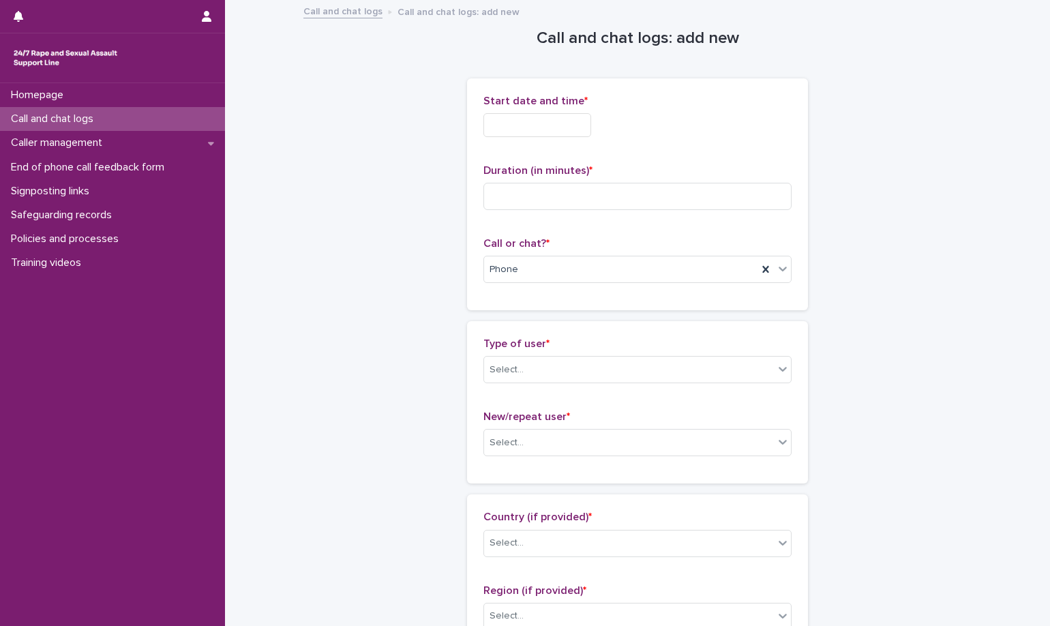
click at [682, 99] on p "Start date and time *" at bounding box center [637, 101] width 308 height 13
click at [539, 123] on input "text" at bounding box center [537, 125] width 108 height 24
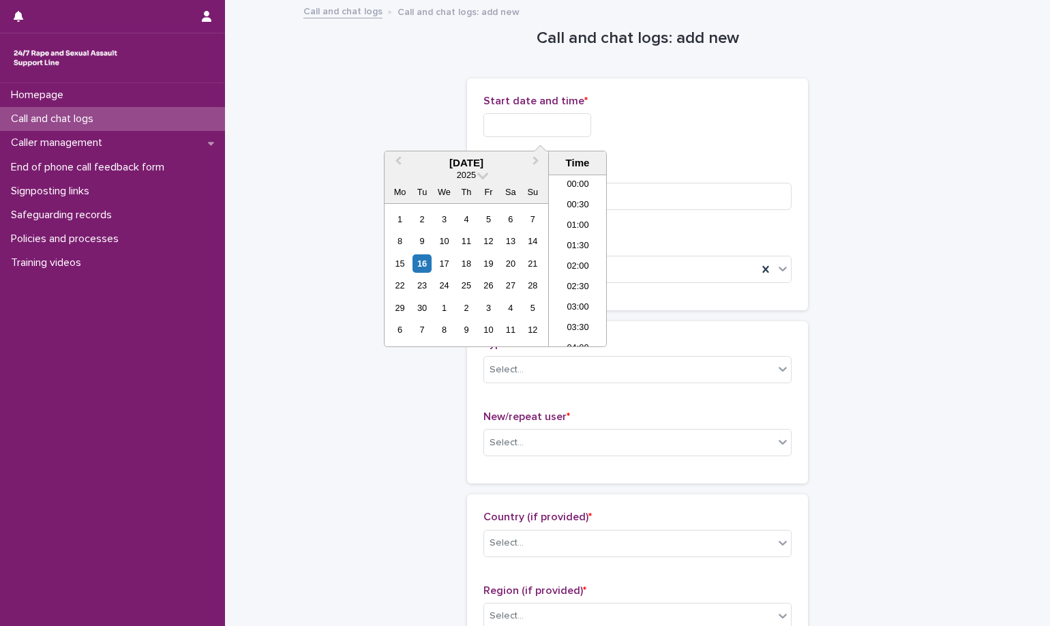
scroll to position [620, 0]
click at [581, 223] on li "16:00" at bounding box center [578, 219] width 58 height 20
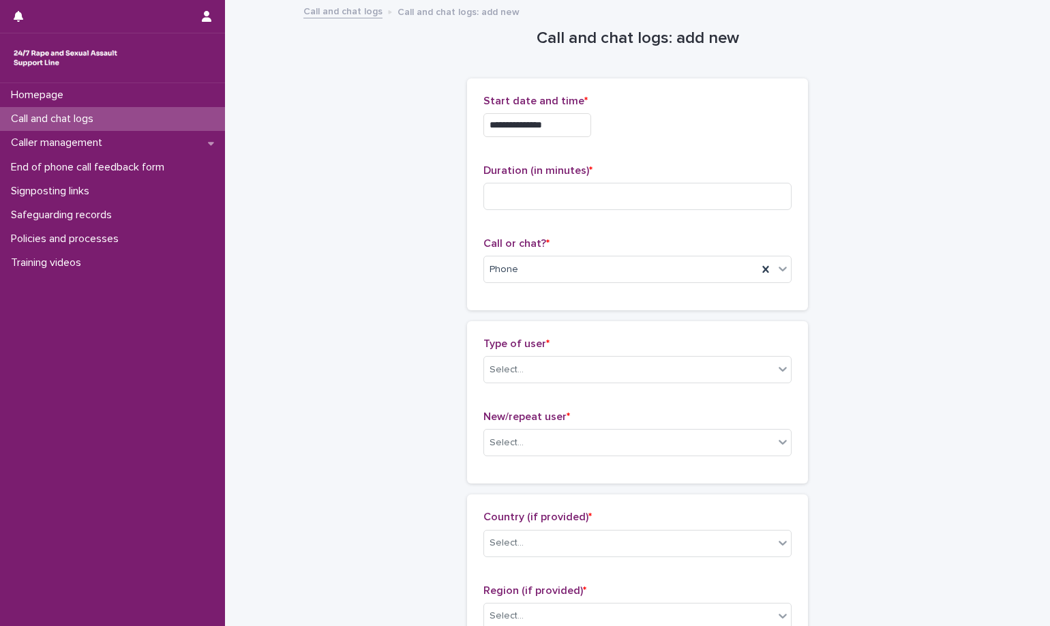
click at [560, 134] on input "**********" at bounding box center [537, 125] width 108 height 24
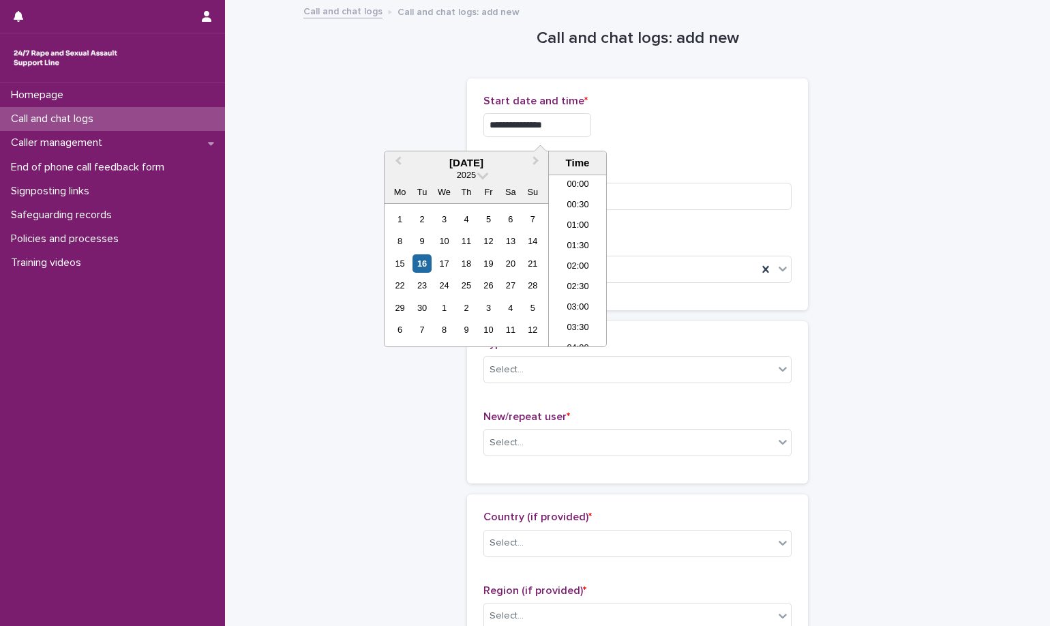
scroll to position [580, 0]
type input "**********"
click at [781, 140] on div "**********" at bounding box center [637, 121] width 308 height 53
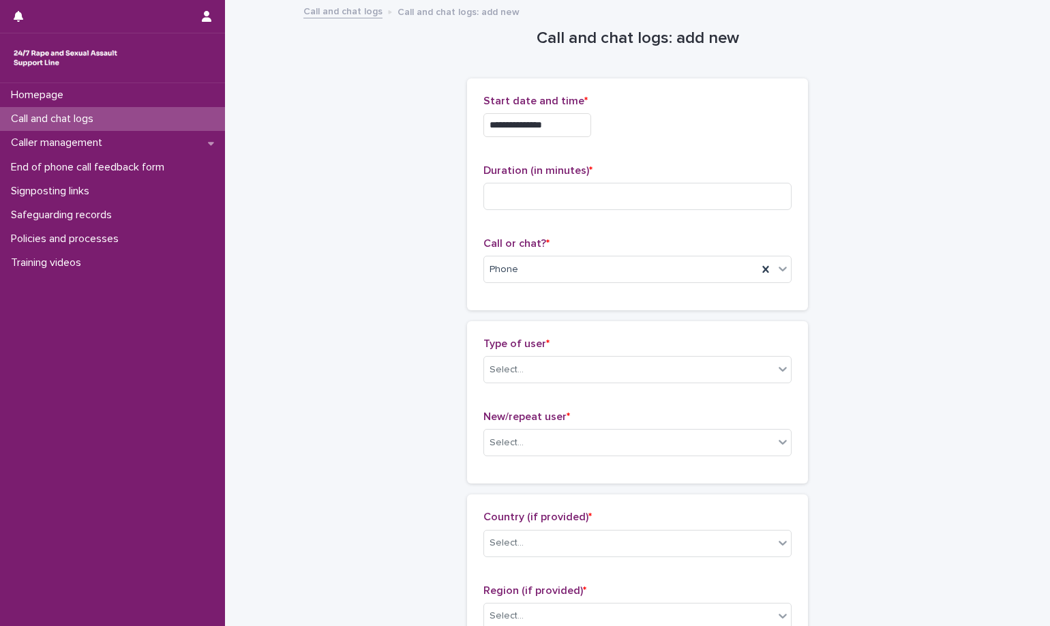
click at [565, 215] on div "Duration (in minutes) *" at bounding box center [637, 192] width 308 height 57
click at [559, 197] on input at bounding box center [637, 196] width 308 height 27
type input "**"
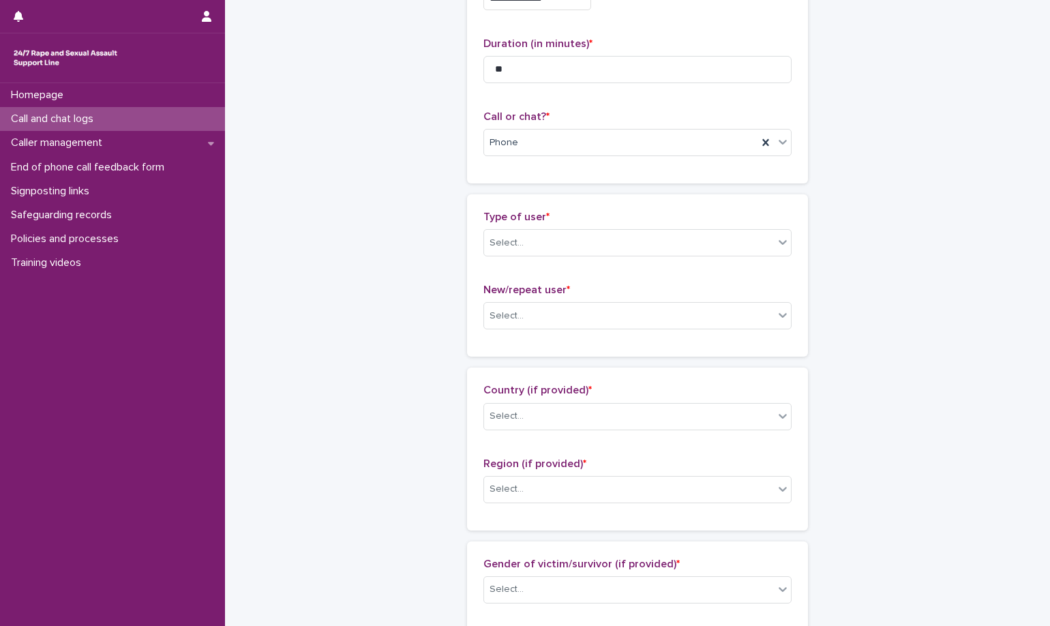
scroll to position [136, 0]
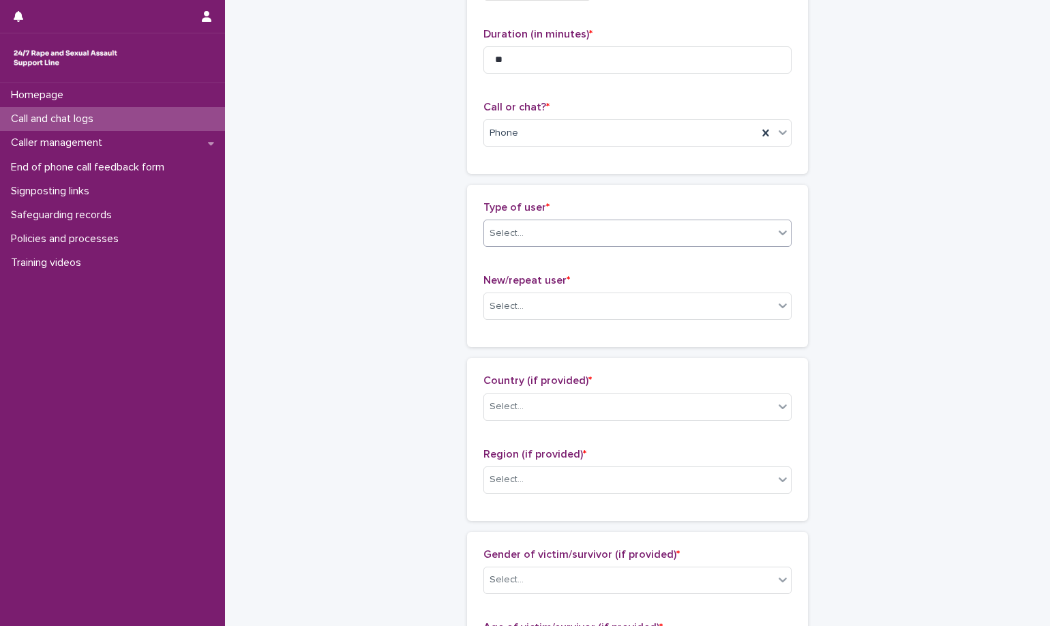
click at [657, 241] on div "Select..." at bounding box center [629, 233] width 290 height 23
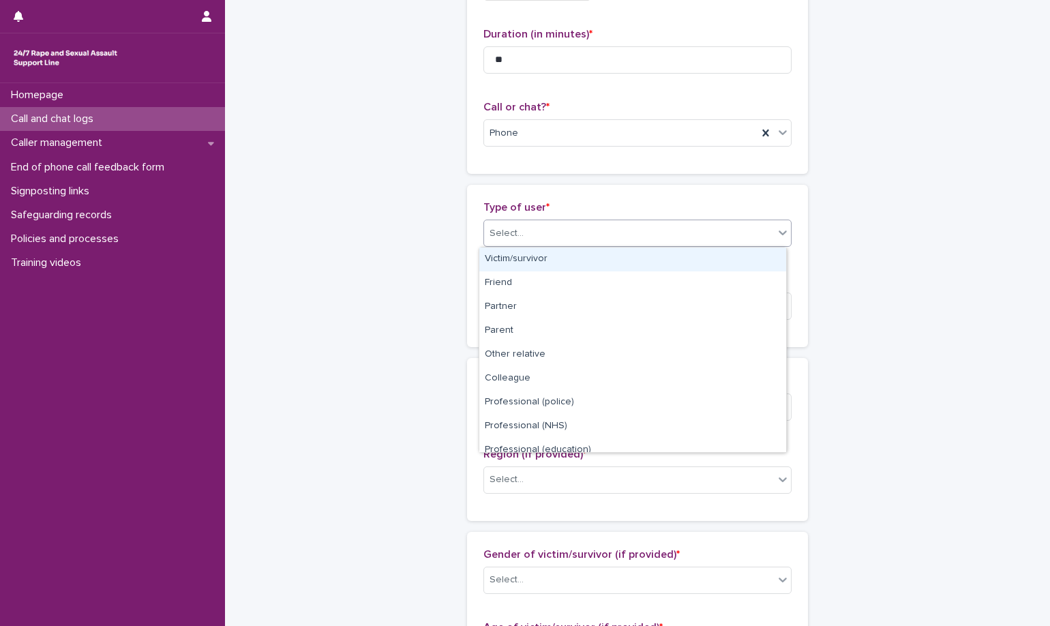
click at [657, 257] on div "Victim/survivor" at bounding box center [632, 260] width 307 height 24
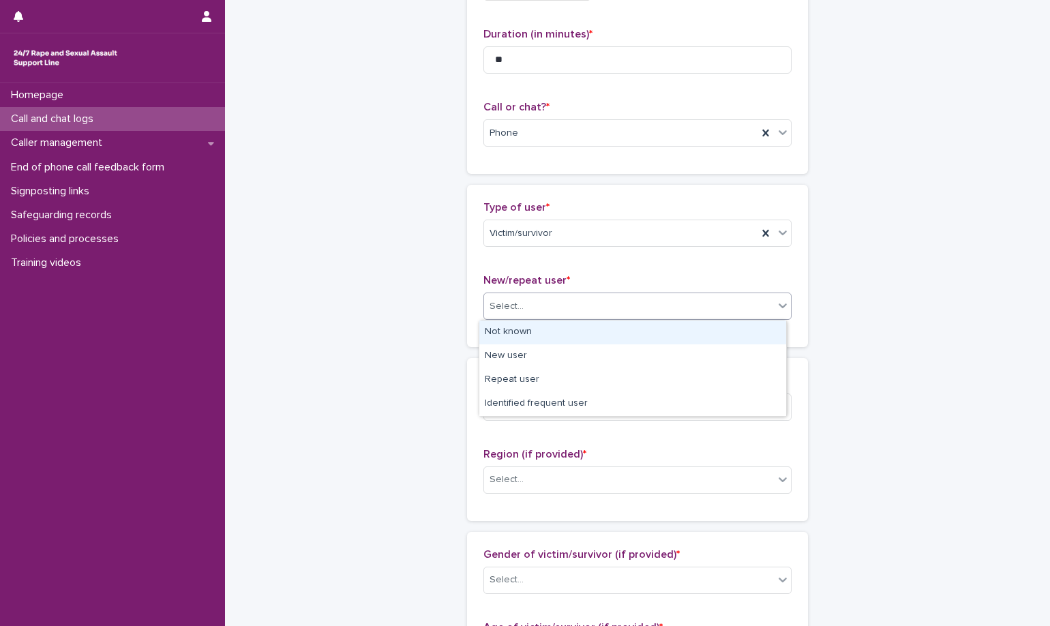
click at [666, 317] on div "Select..." at bounding box center [629, 306] width 290 height 23
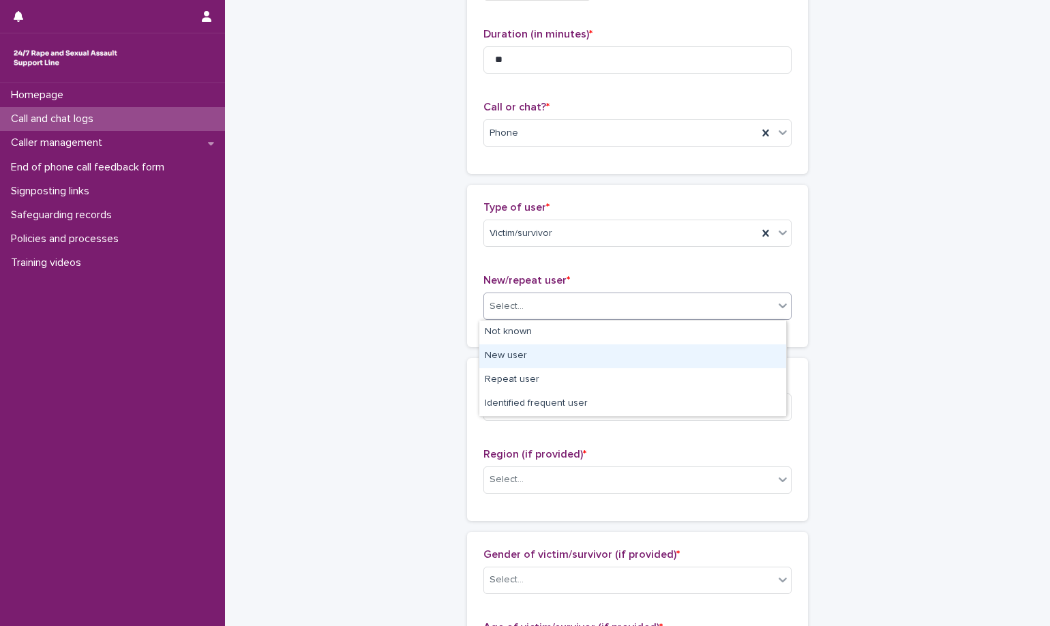
click at [665, 362] on div "New user" at bounding box center [632, 356] width 307 height 24
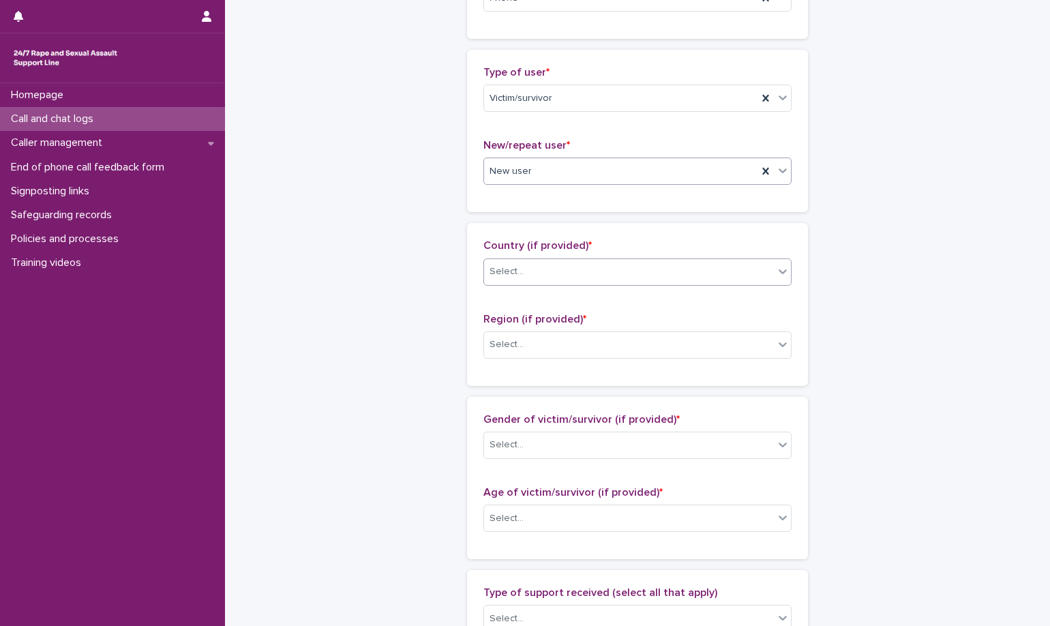
scroll to position [273, 0]
click at [677, 258] on div "Select..." at bounding box center [637, 270] width 308 height 27
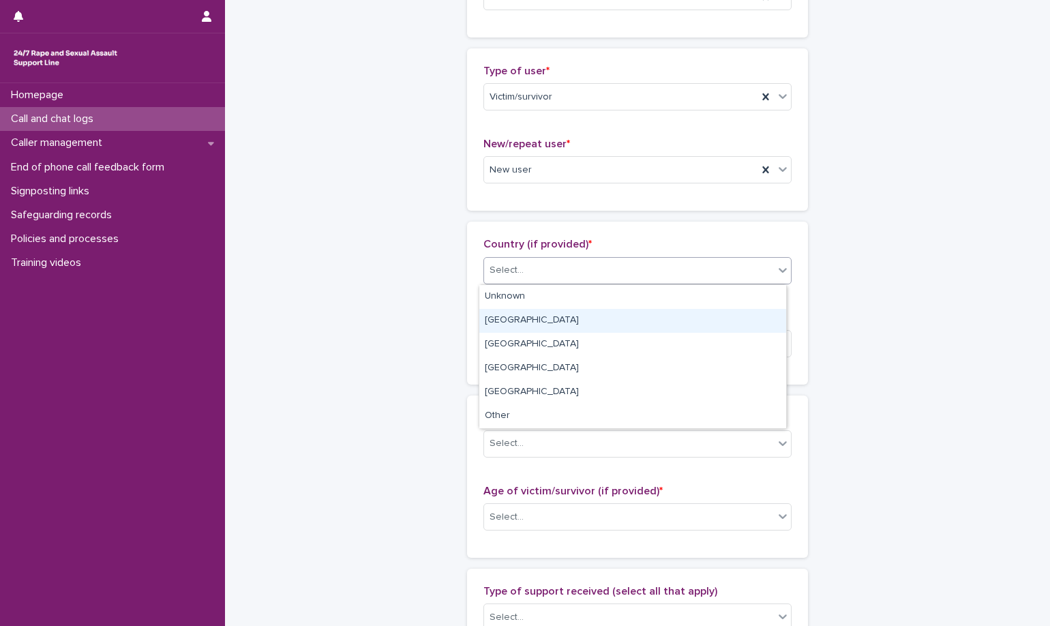
click at [646, 323] on div "England" at bounding box center [632, 321] width 307 height 24
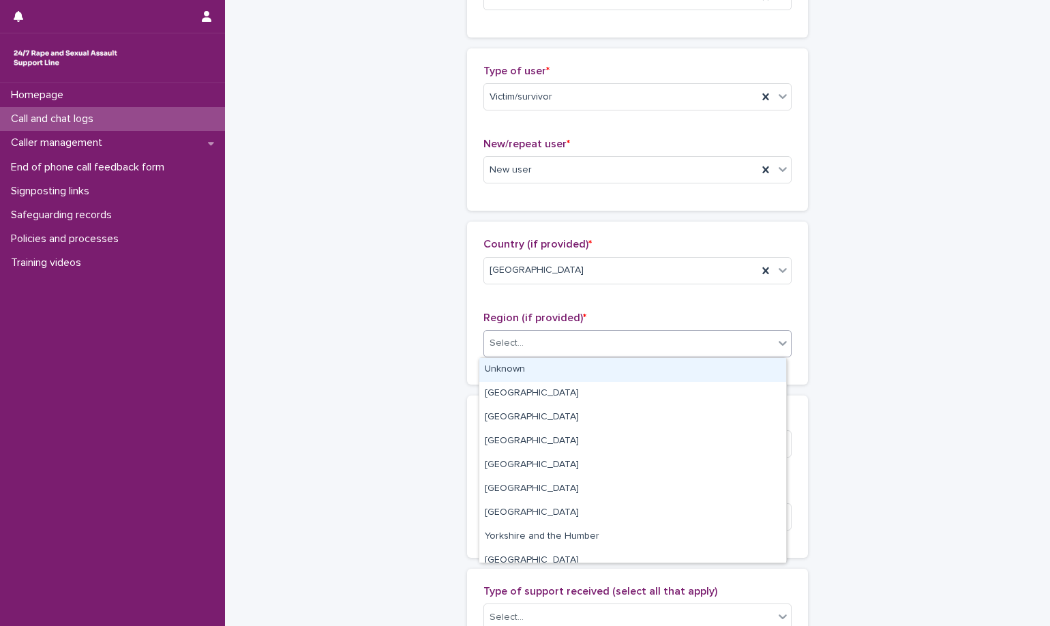
click at [659, 344] on div "Select..." at bounding box center [629, 343] width 290 height 23
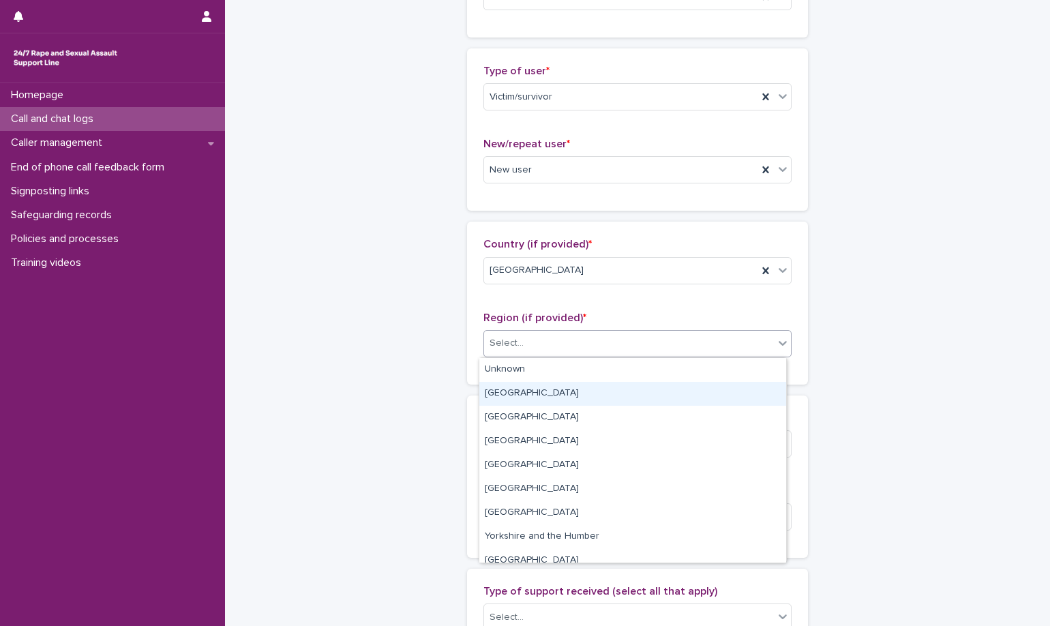
scroll to position [58, 0]
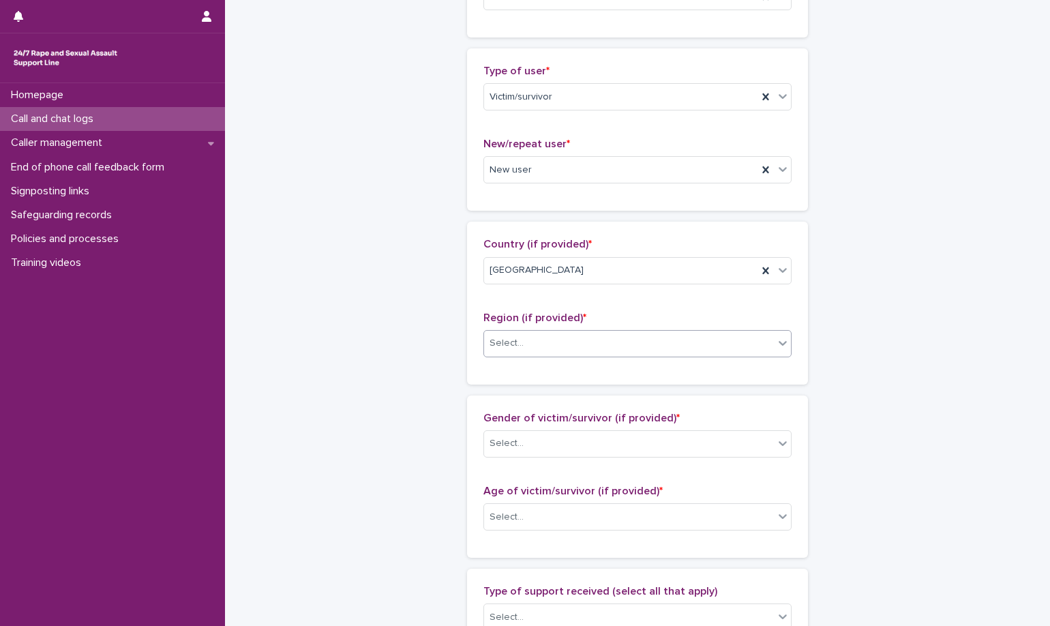
click at [575, 342] on div "Select..." at bounding box center [629, 343] width 290 height 23
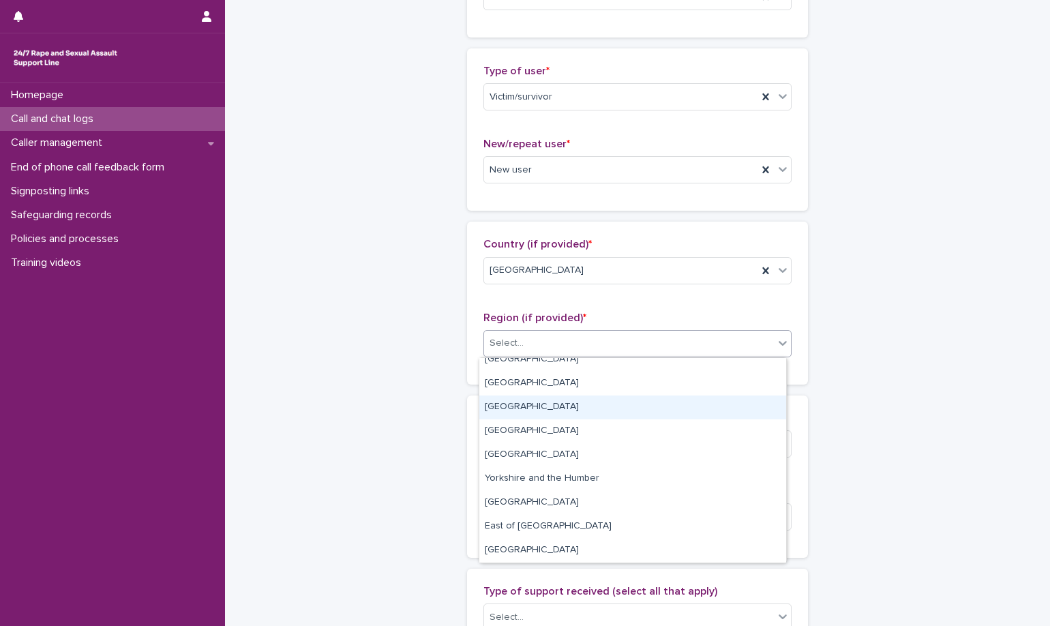
click at [586, 400] on div "West Midlands" at bounding box center [632, 407] width 307 height 24
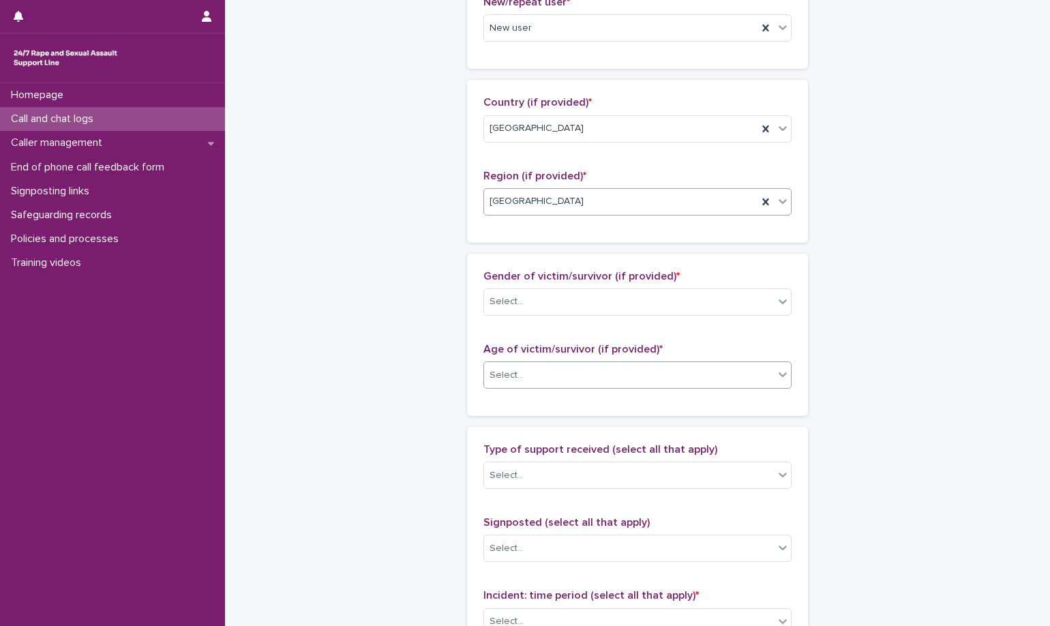
scroll to position [477, 0]
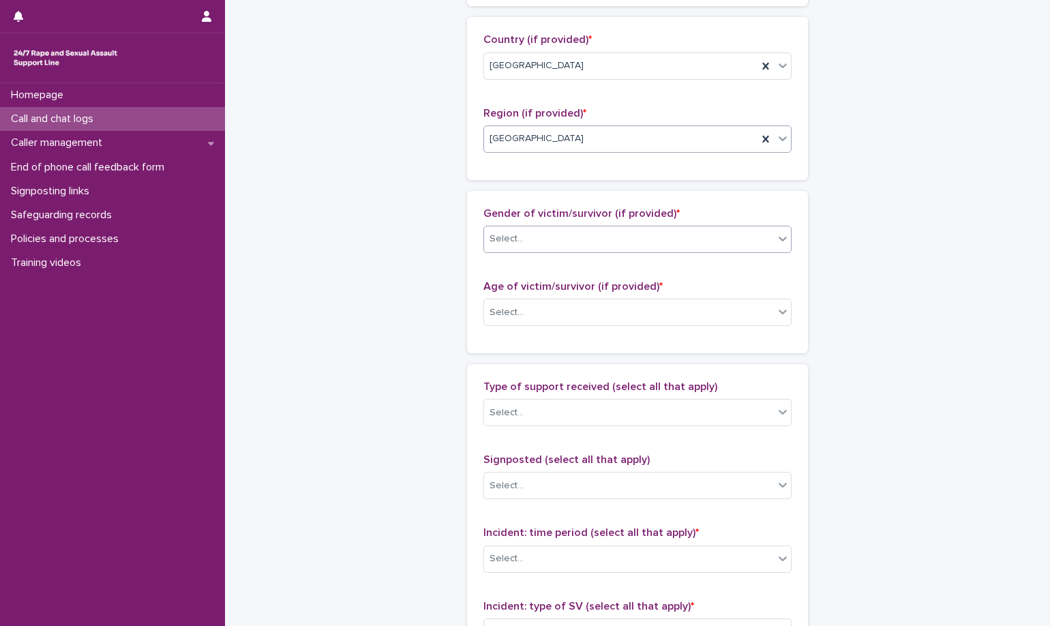
click at [626, 249] on div "Select..." at bounding box center [629, 239] width 290 height 23
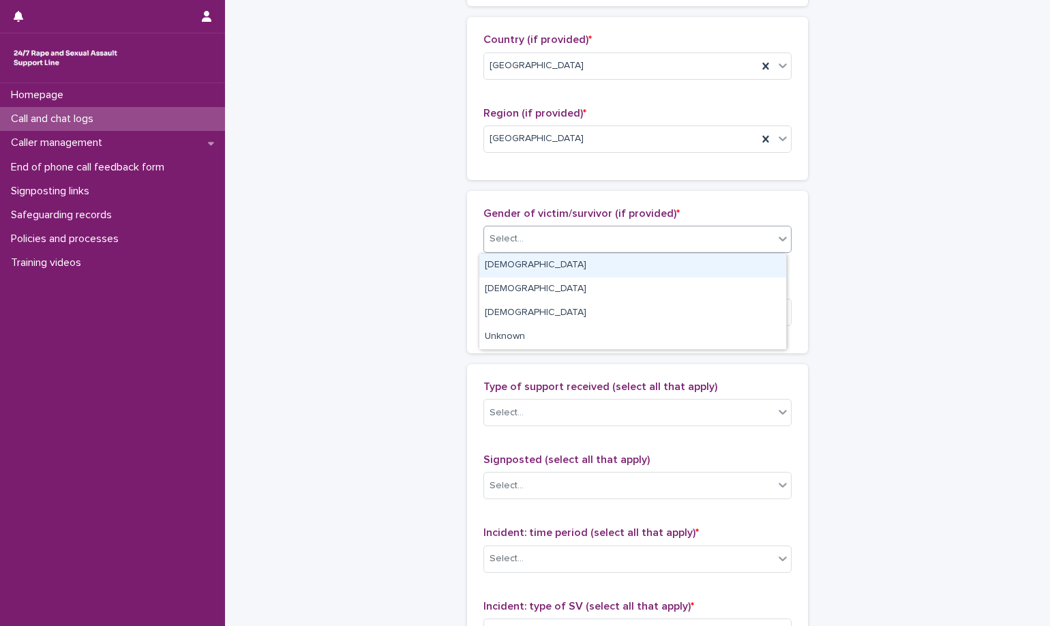
click at [613, 265] on div "Female" at bounding box center [632, 266] width 307 height 24
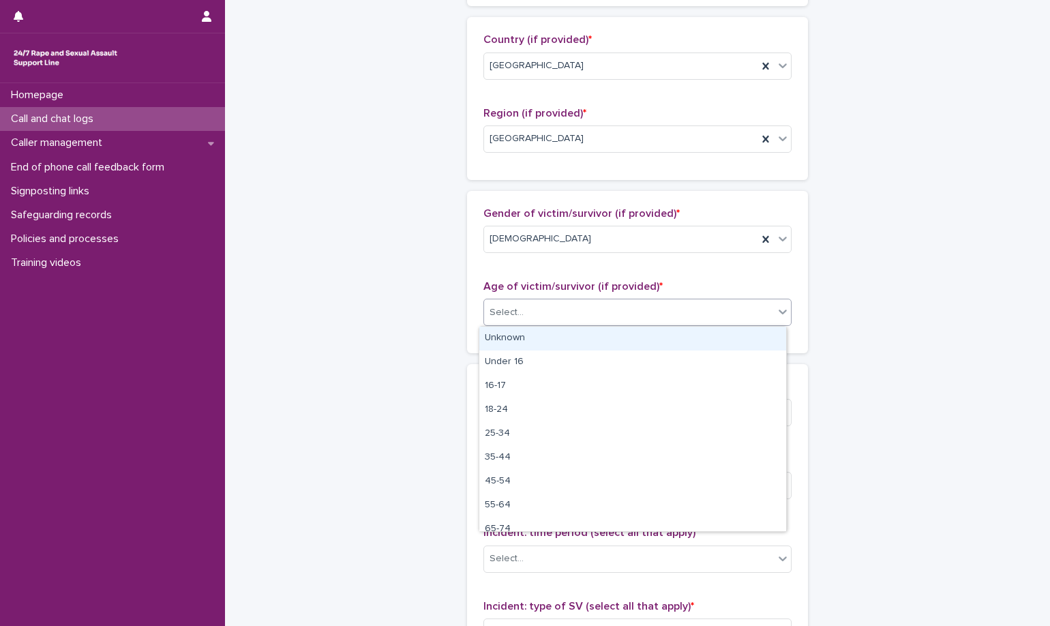
click at [614, 316] on div "Select..." at bounding box center [629, 312] width 290 height 23
click at [611, 341] on div "Unknown" at bounding box center [632, 339] width 307 height 24
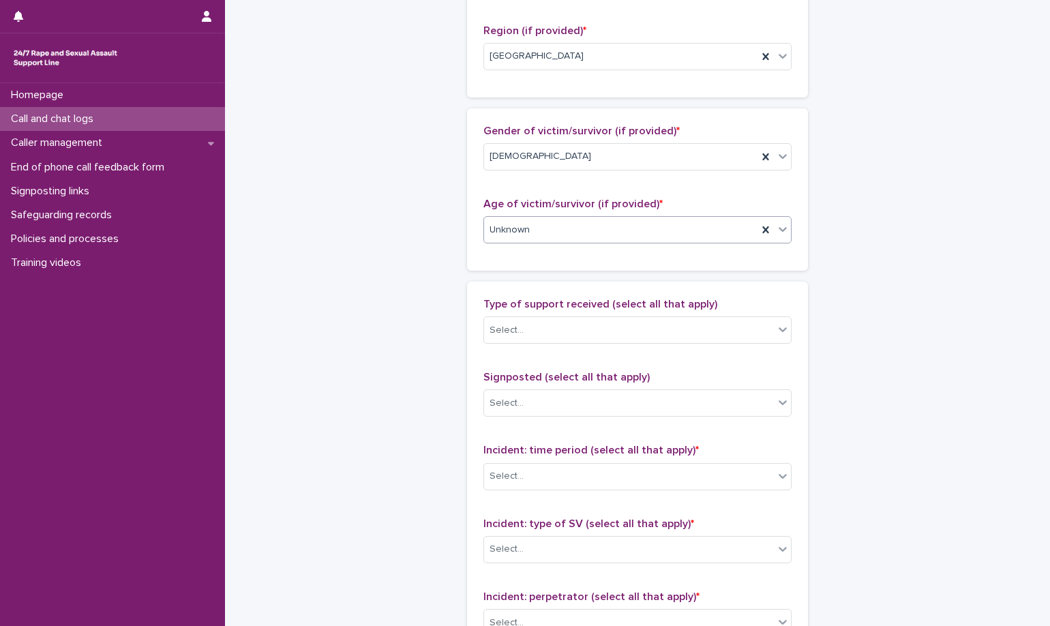
scroll to position [682, 0]
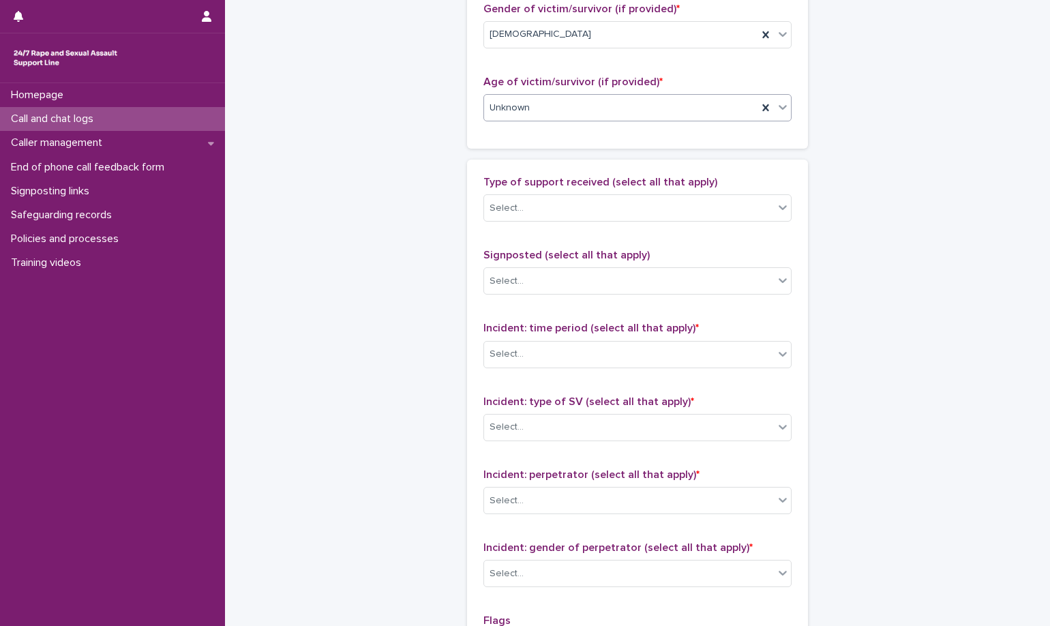
click at [606, 226] on div "Type of support received (select all that apply) Select..." at bounding box center [637, 204] width 308 height 57
click at [606, 222] on body "**********" at bounding box center [525, 313] width 1050 height 626
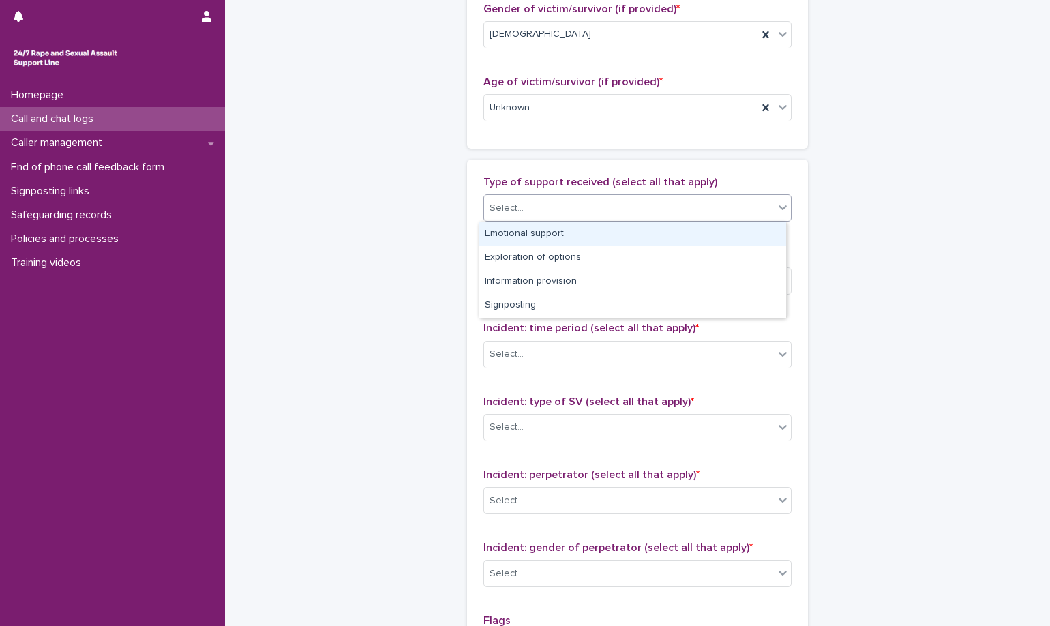
click at [599, 229] on div "Emotional support" at bounding box center [632, 234] width 307 height 24
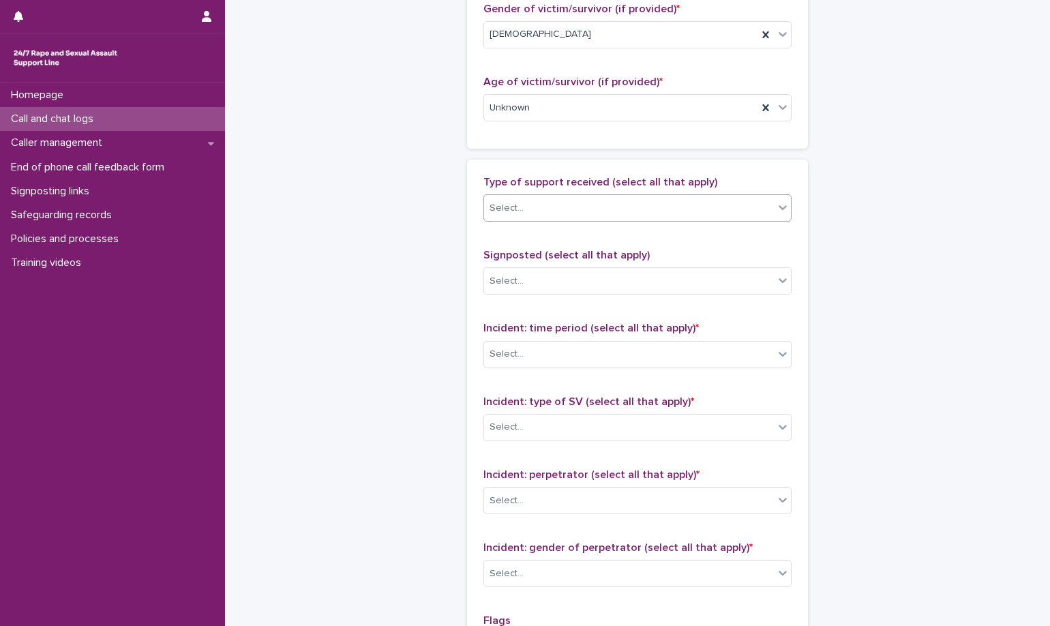
click at [646, 218] on div "Select..." at bounding box center [629, 208] width 290 height 23
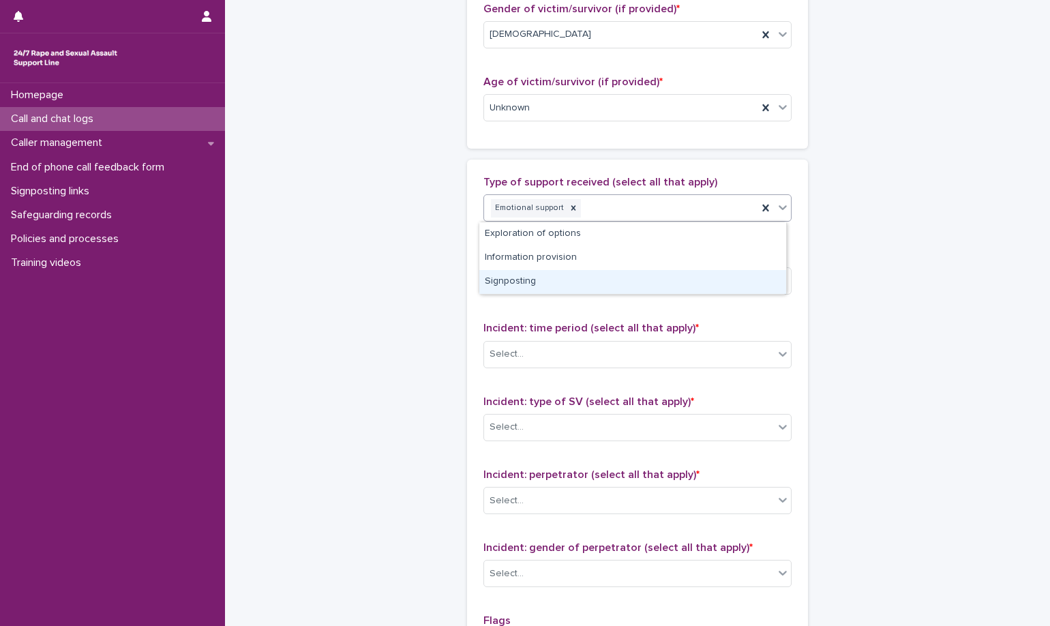
click at [610, 290] on div "Signposting" at bounding box center [632, 282] width 307 height 24
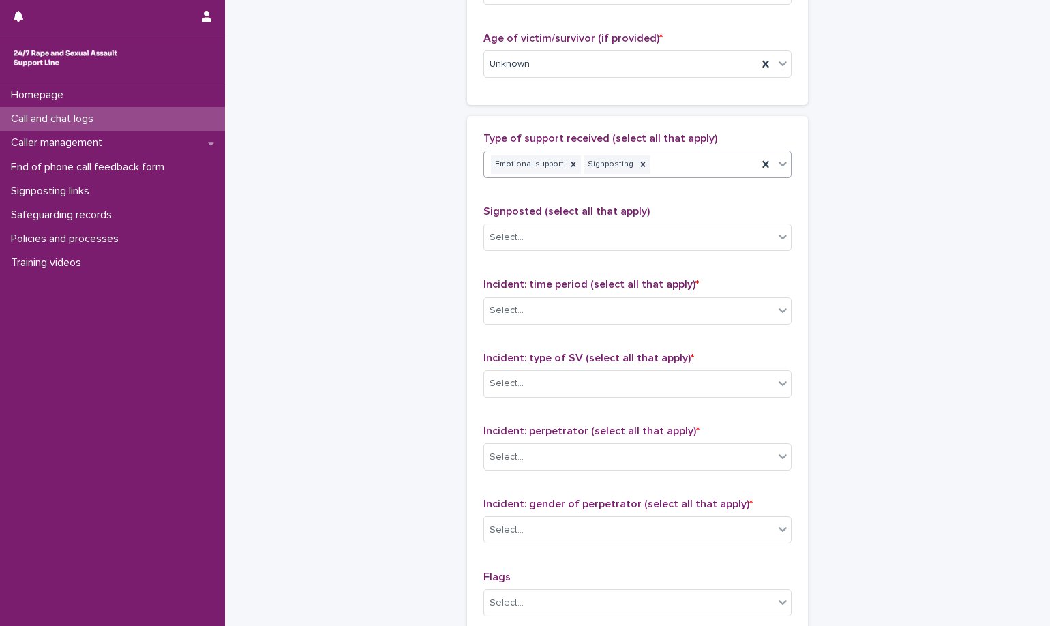
scroll to position [750, 0]
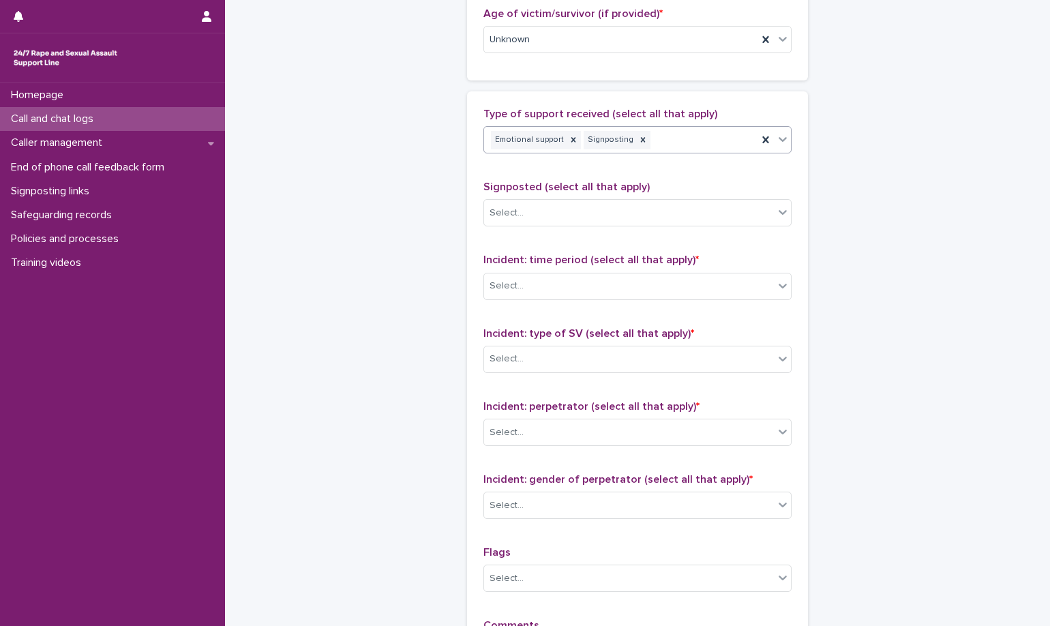
click at [706, 138] on div "Emotional support Signposting" at bounding box center [620, 140] width 273 height 24
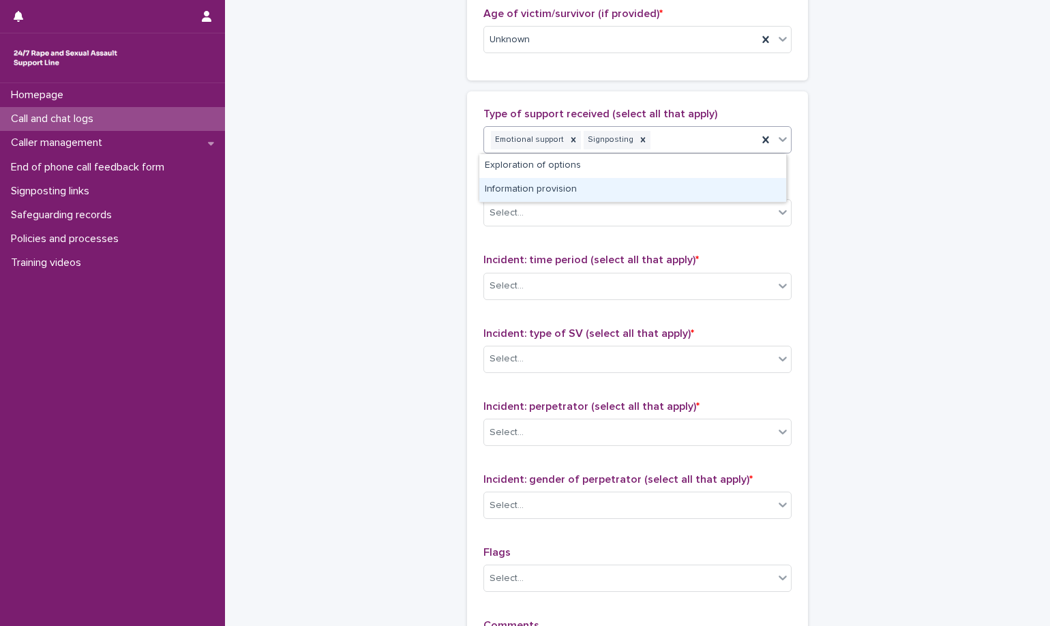
click at [665, 179] on div "Information provision" at bounding box center [632, 190] width 307 height 24
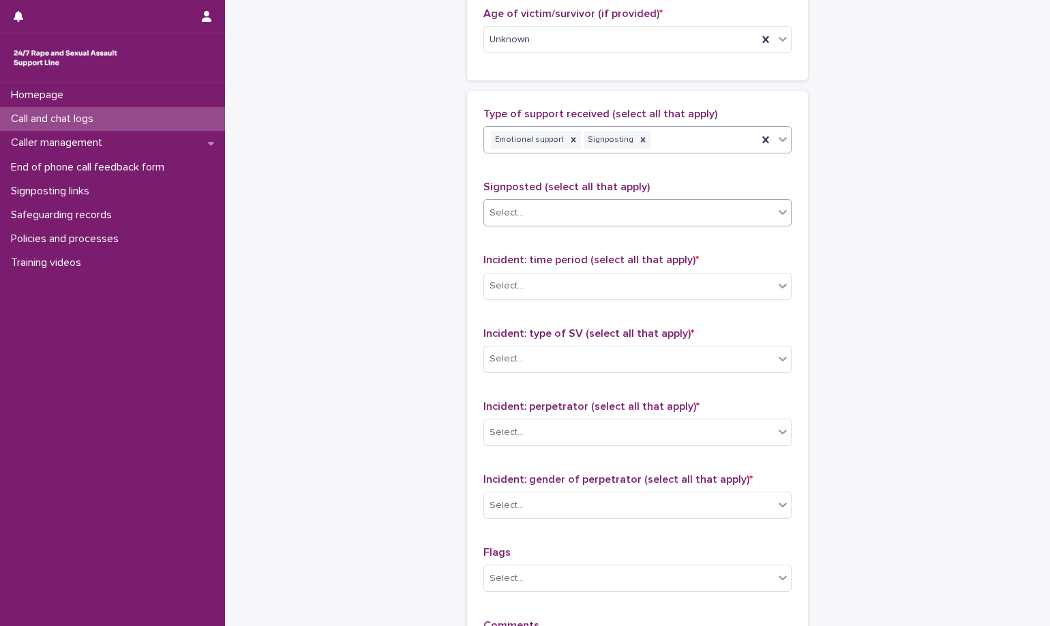
click at [659, 207] on div "Select..." at bounding box center [629, 213] width 290 height 23
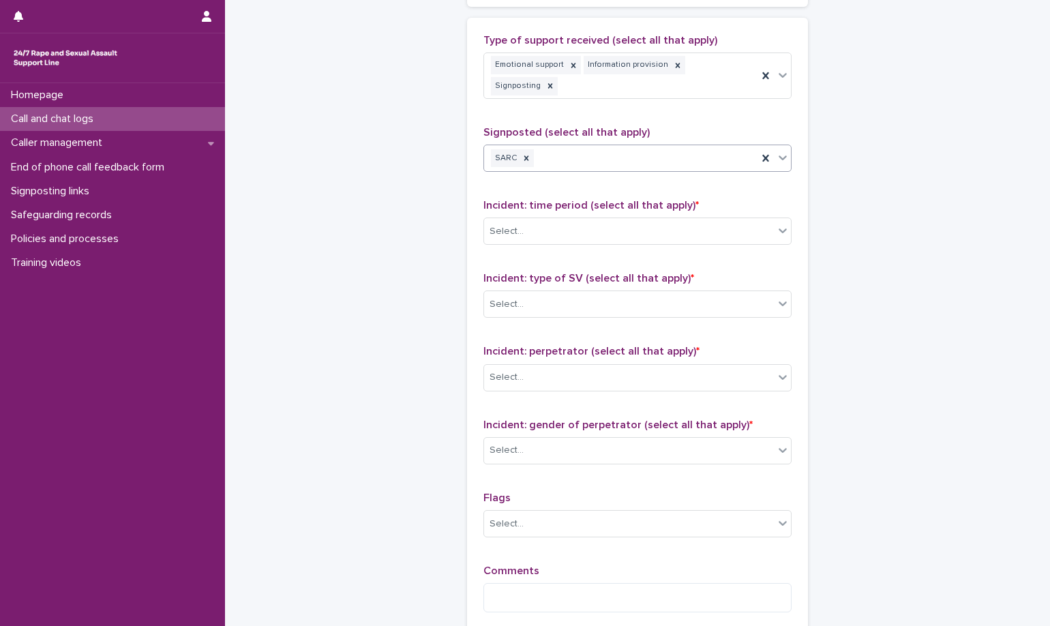
scroll to position [955, 0]
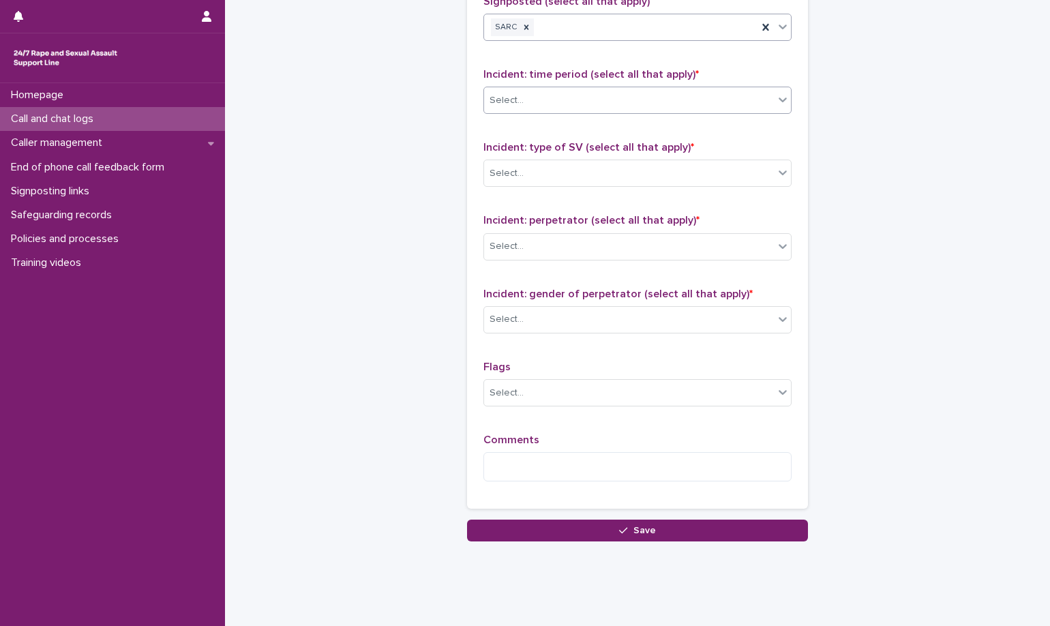
click at [644, 89] on div "Select..." at bounding box center [629, 100] width 290 height 23
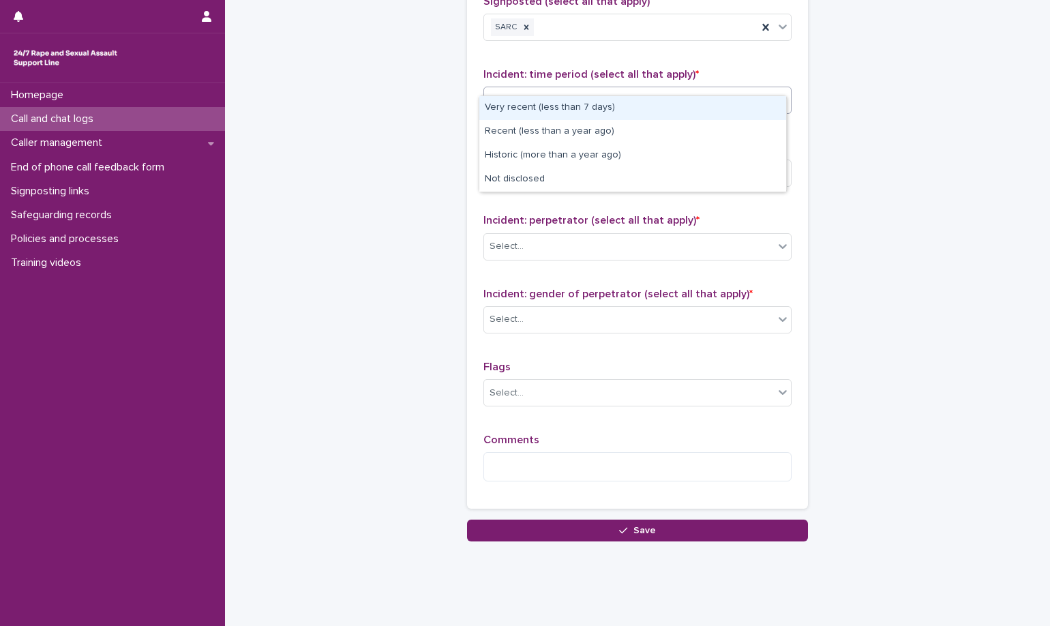
click at [621, 112] on div "Very recent (less than 7 days)" at bounding box center [632, 108] width 307 height 24
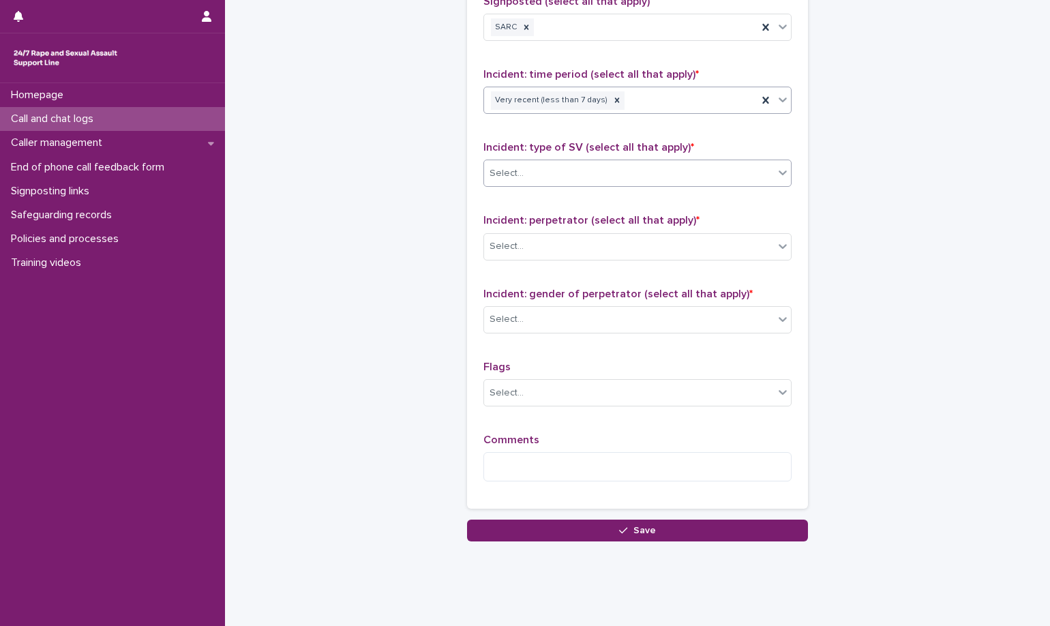
click at [621, 162] on div "Select..." at bounding box center [629, 173] width 290 height 23
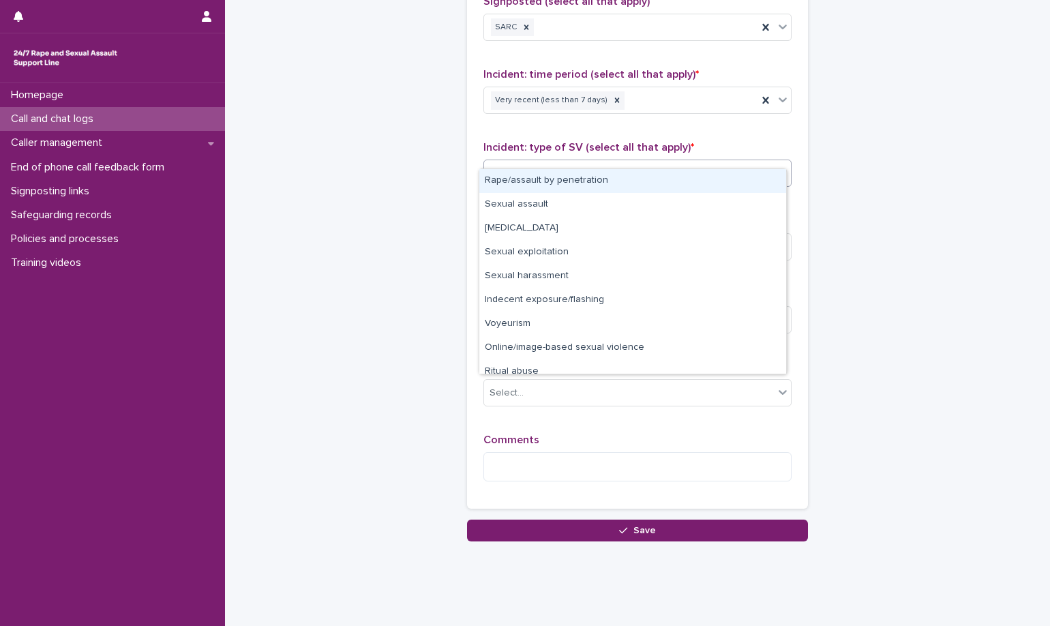
click at [624, 187] on div "Rape/assault by penetration" at bounding box center [632, 181] width 307 height 24
click at [590, 164] on div "Rape/assault by penetration" at bounding box center [548, 173] width 115 height 18
click at [609, 168] on icon at bounding box center [614, 173] width 10 height 10
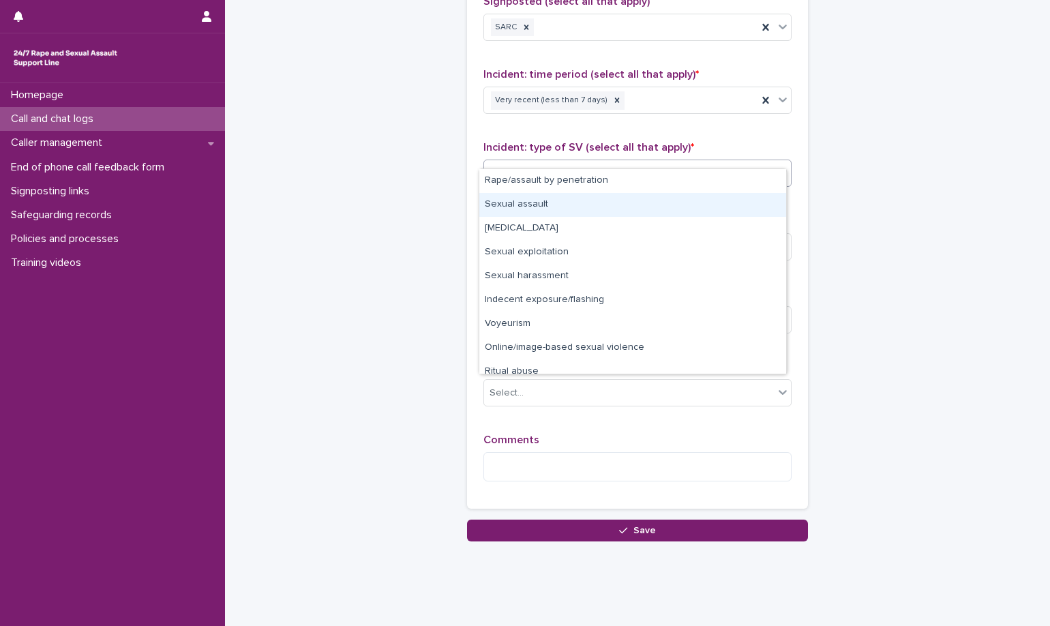
click at [582, 196] on div "Sexual assault" at bounding box center [632, 205] width 307 height 24
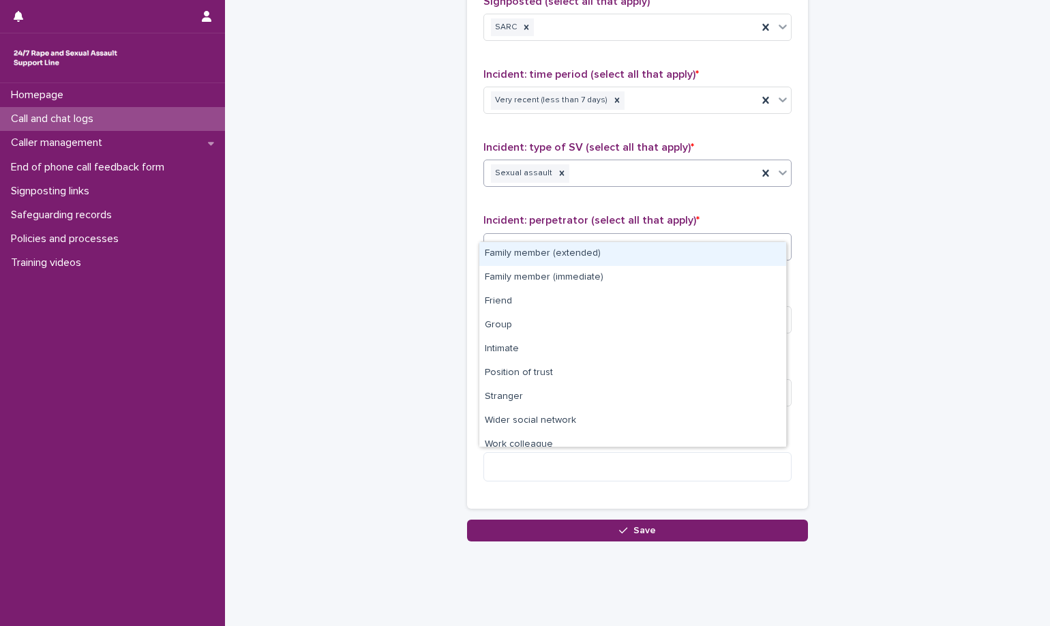
click at [587, 233] on div "Select..." at bounding box center [637, 246] width 308 height 27
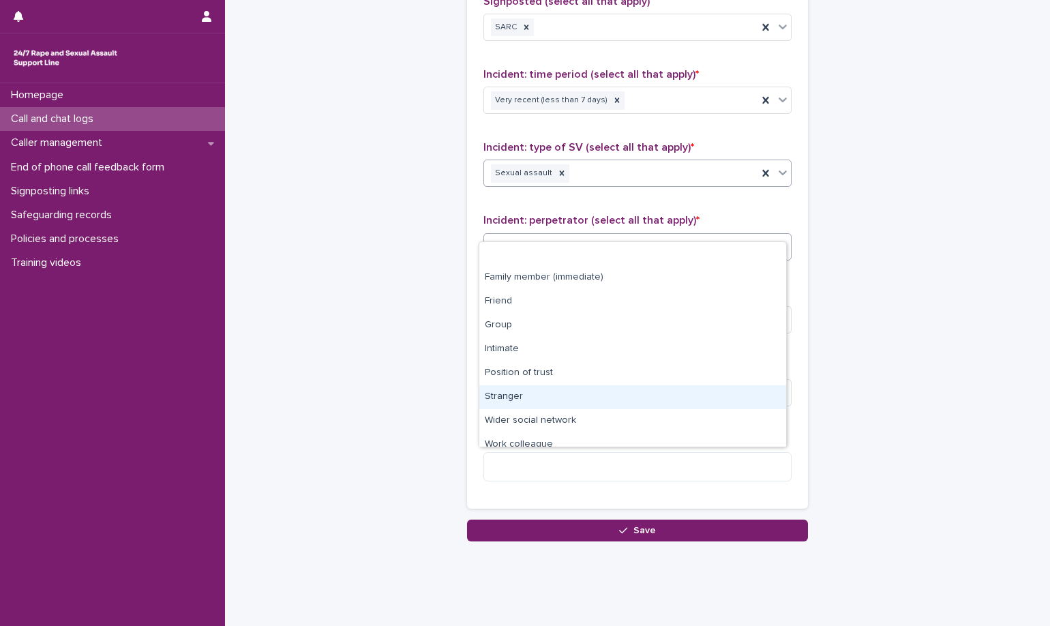
scroll to position [58, 0]
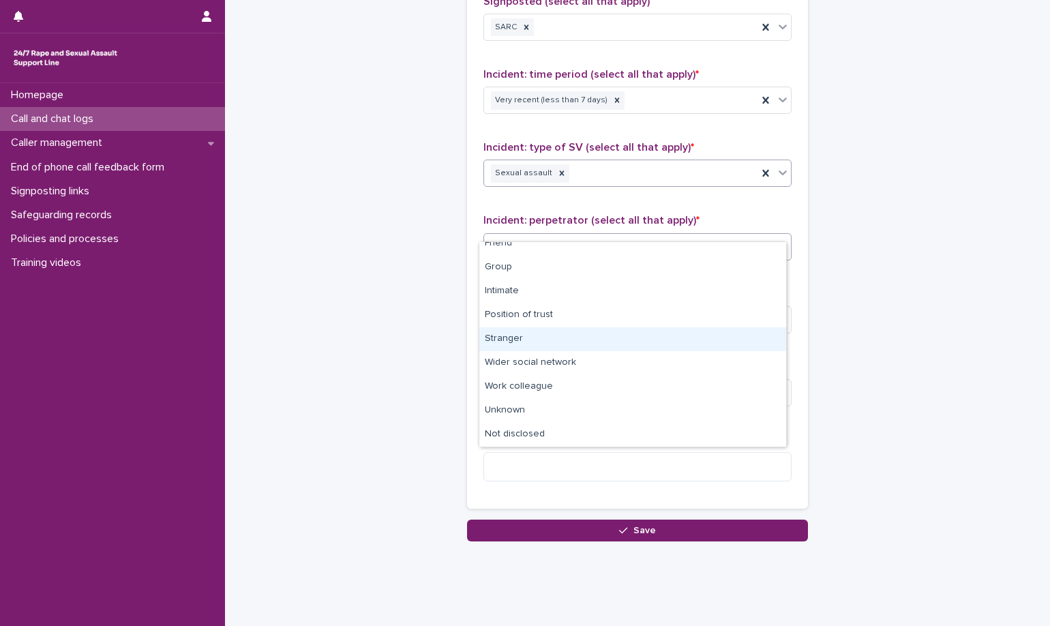
drag, startPoint x: 563, startPoint y: 401, endPoint x: 575, endPoint y: 340, distance: 61.8
click at [575, 340] on div "Stranger" at bounding box center [632, 339] width 307 height 24
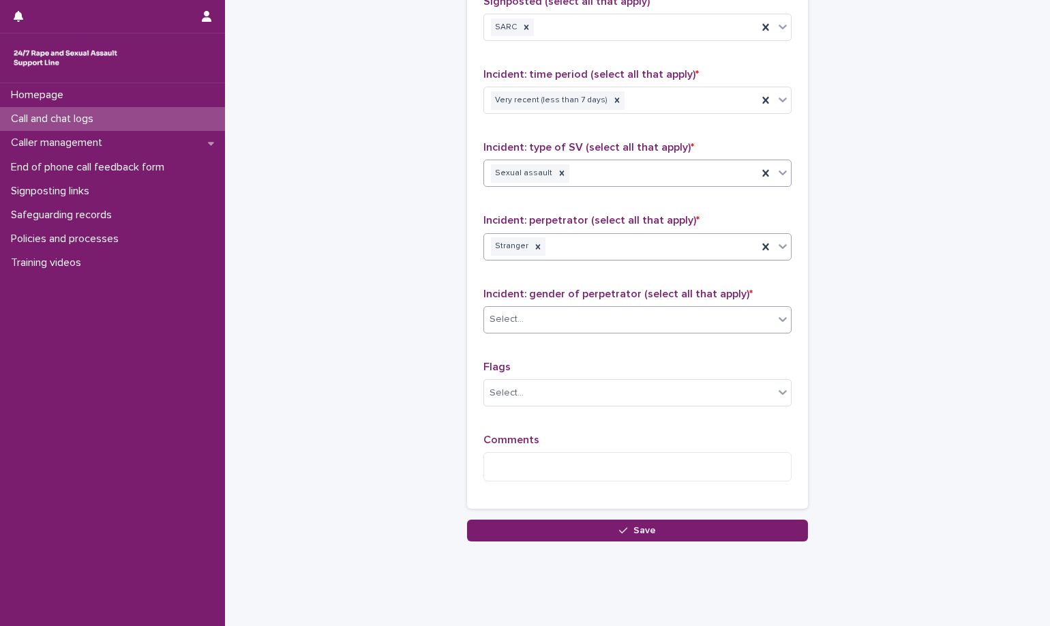
click at [595, 308] on div "Select..." at bounding box center [629, 319] width 290 height 23
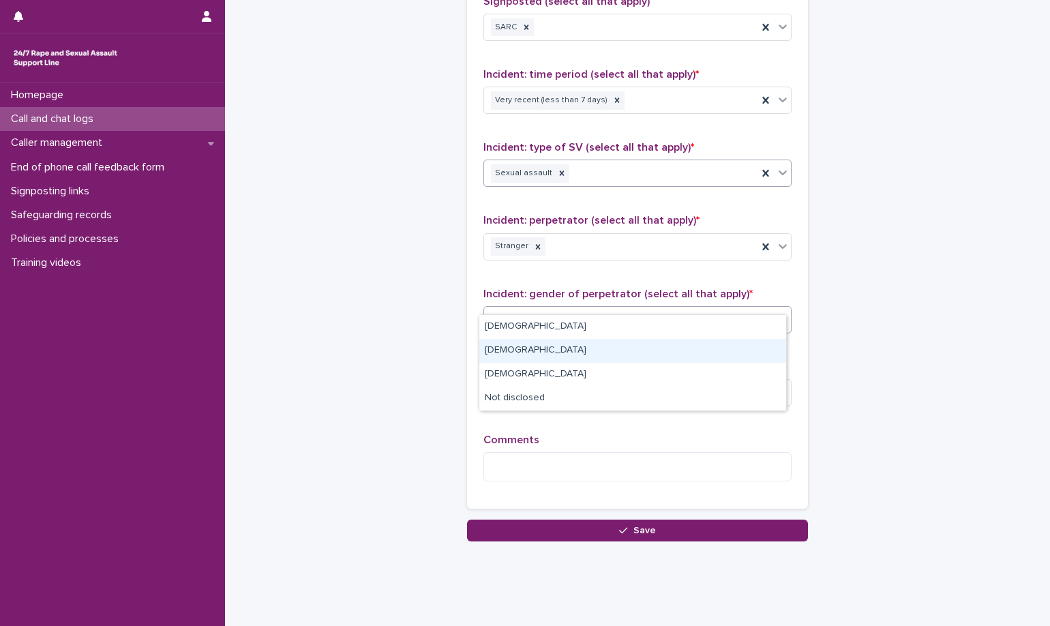
click at [603, 343] on div "Female" at bounding box center [632, 351] width 307 height 24
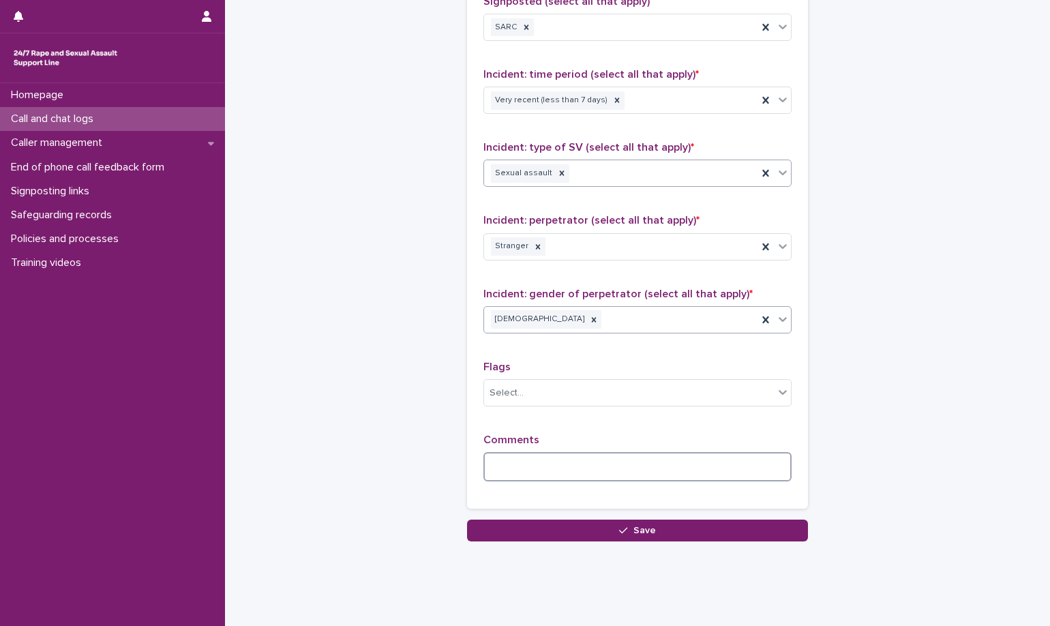
click at [590, 452] on textarea at bounding box center [637, 466] width 308 height 29
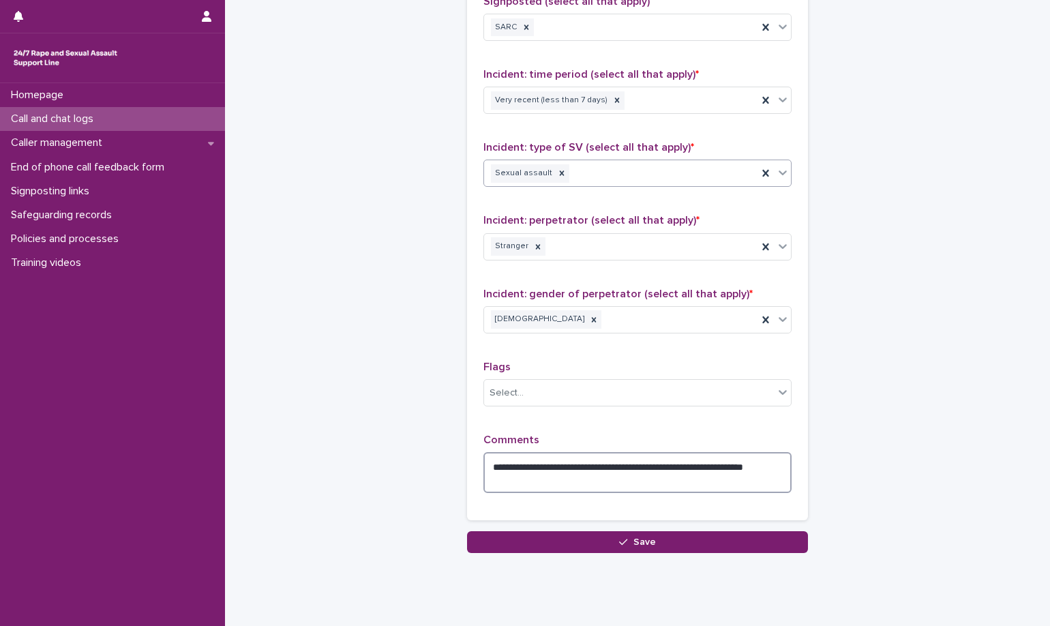
click at [666, 452] on textarea "**********" at bounding box center [637, 472] width 308 height 41
click at [753, 455] on textarea "**********" at bounding box center [637, 472] width 308 height 41
click at [639, 474] on textarea "**********" at bounding box center [637, 472] width 308 height 41
click at [586, 463] on textarea "**********" at bounding box center [637, 472] width 308 height 41
click at [657, 455] on textarea "**********" at bounding box center [637, 472] width 308 height 41
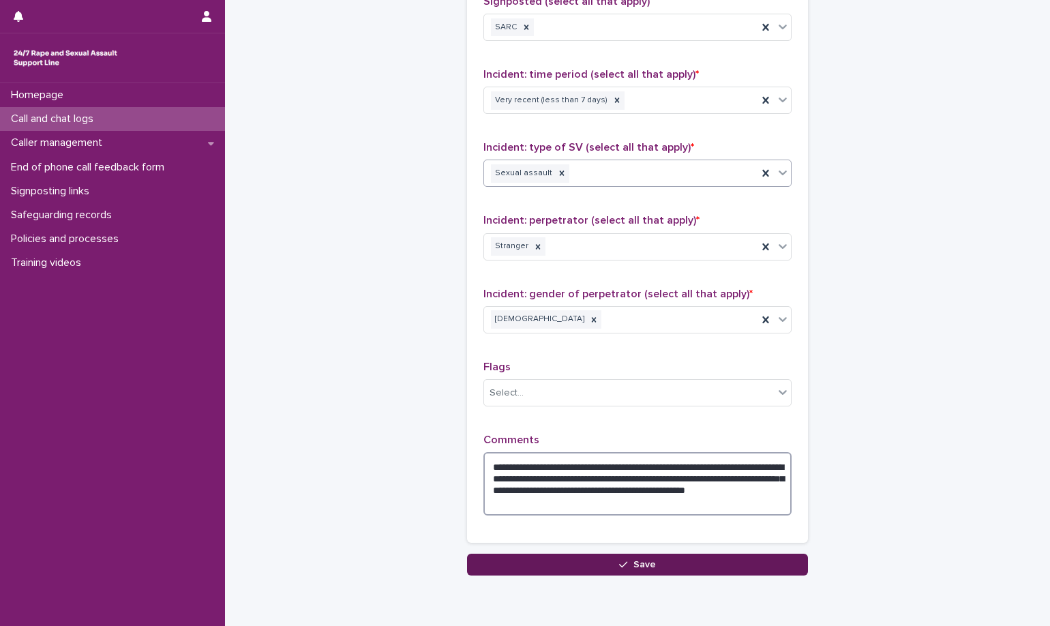
type textarea "**********"
click at [636, 554] on button "Save" at bounding box center [637, 565] width 341 height 22
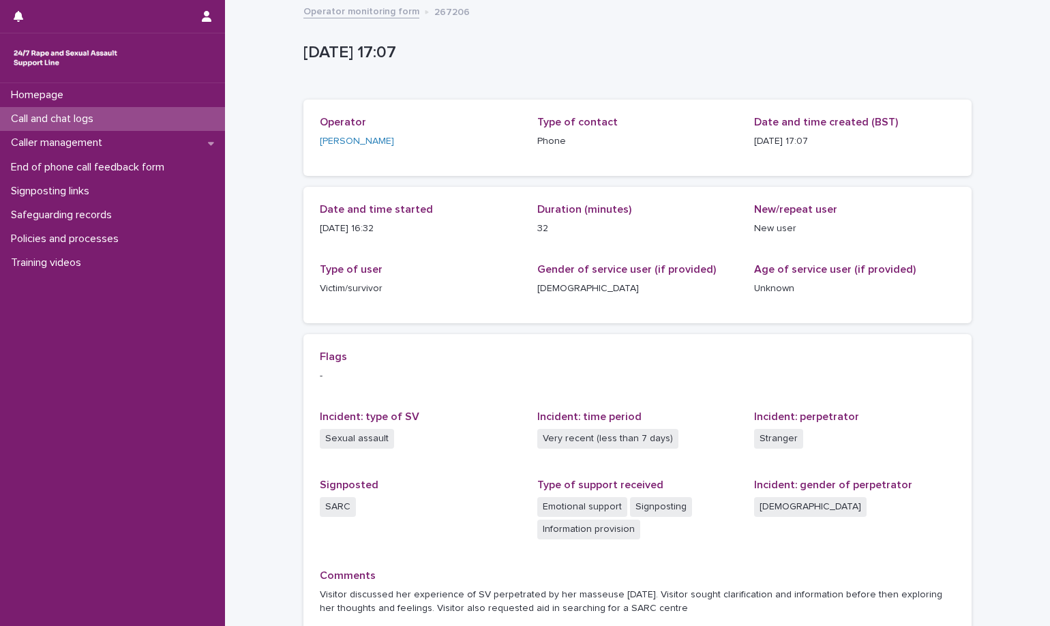
click at [380, 16] on link "Operator monitoring form" at bounding box center [361, 11] width 116 height 16
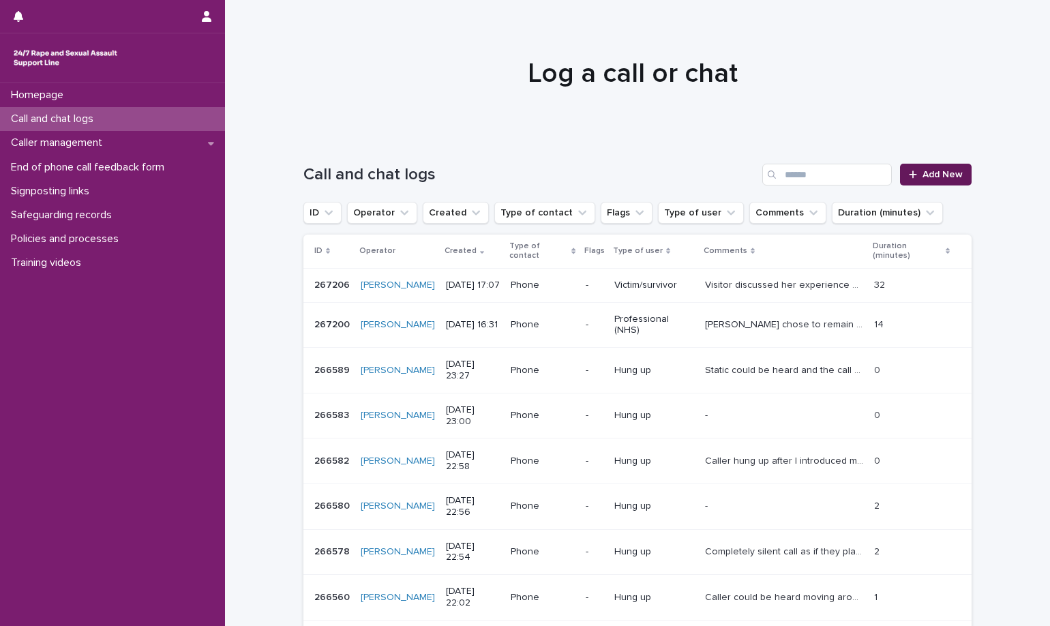
click at [913, 178] on div at bounding box center [916, 175] width 14 height 10
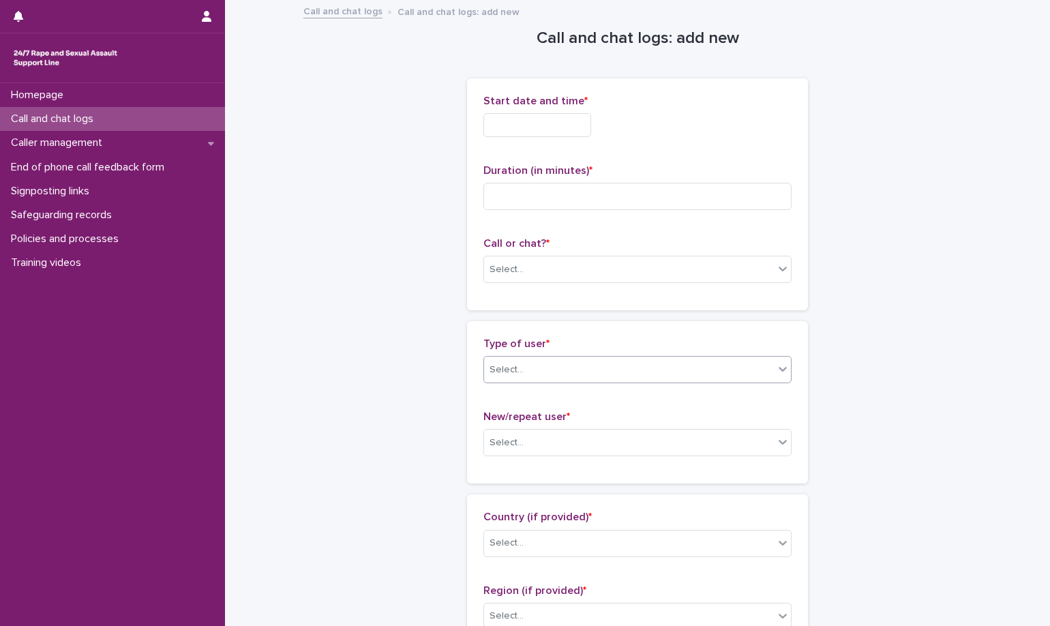
click at [643, 368] on div "Select..." at bounding box center [629, 370] width 290 height 23
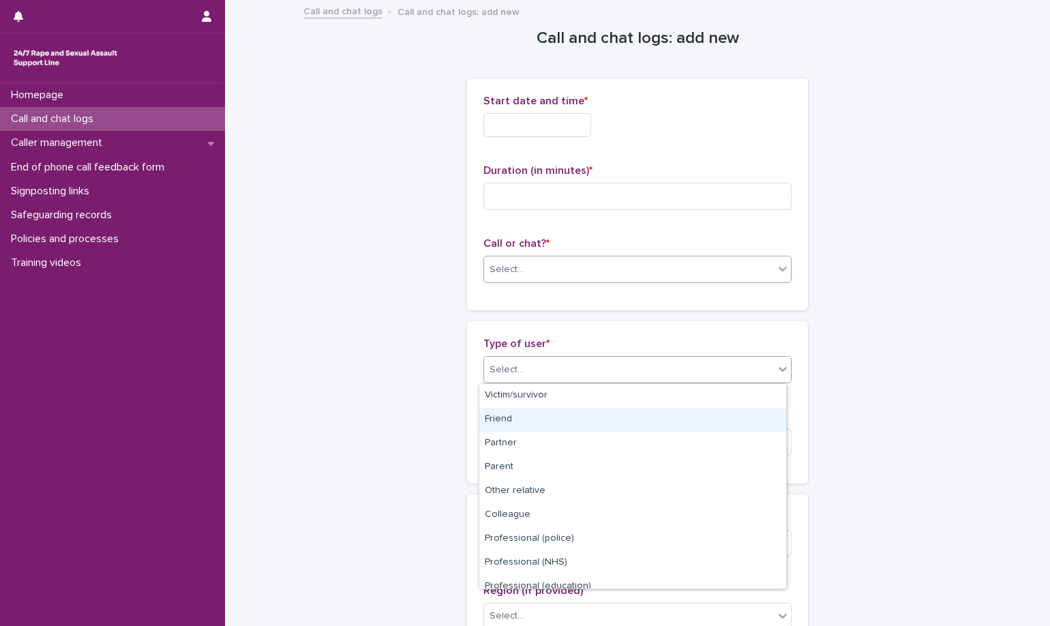
click at [645, 265] on div "Select..." at bounding box center [629, 269] width 290 height 23
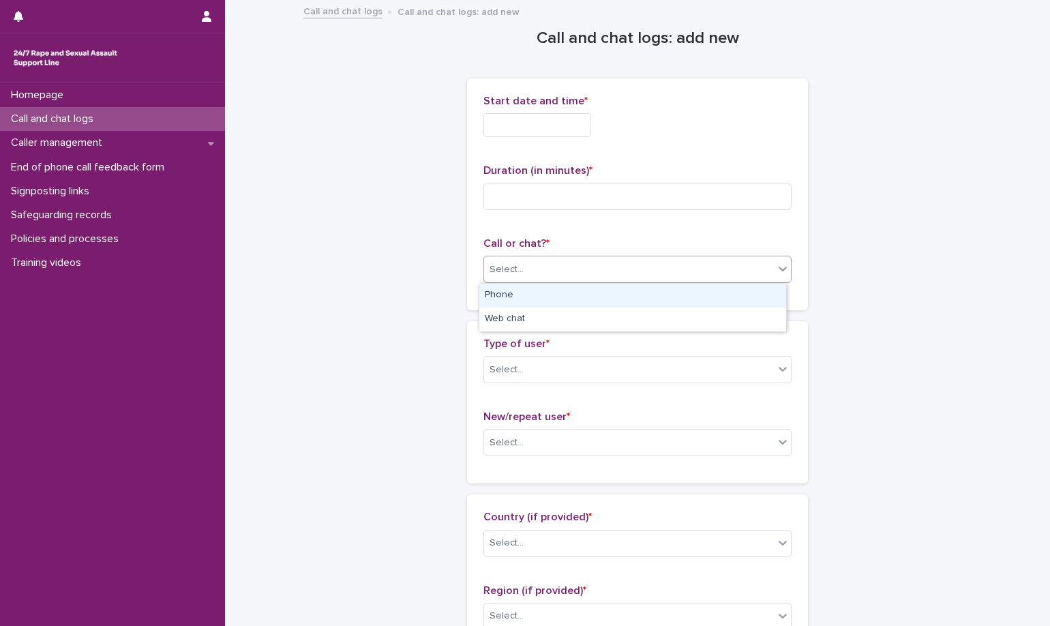
click at [640, 288] on div "Phone" at bounding box center [632, 296] width 307 height 24
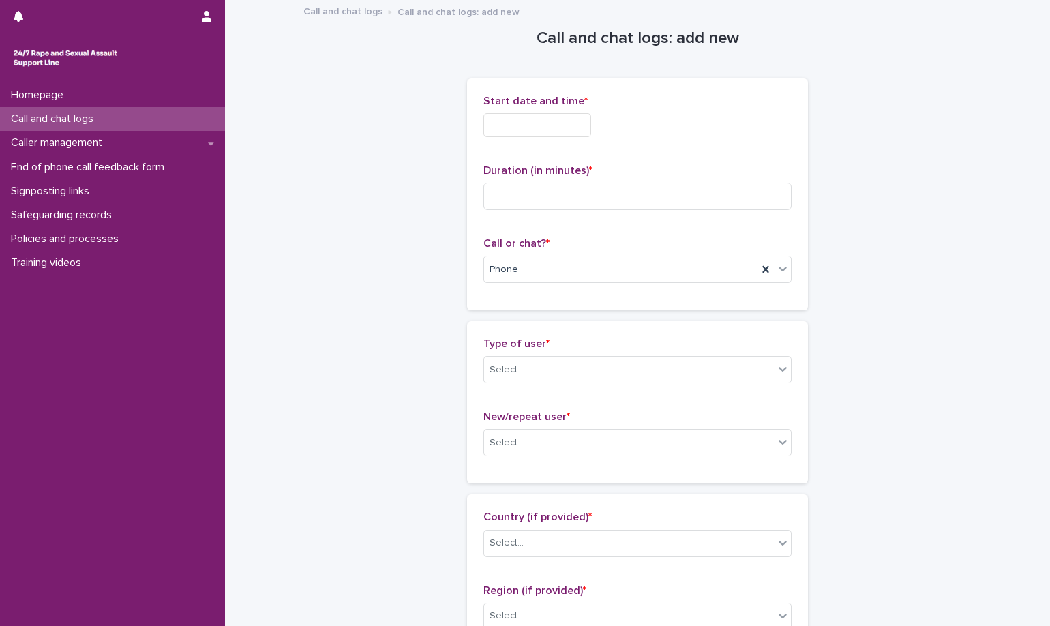
click at [550, 129] on input "text" at bounding box center [537, 125] width 108 height 24
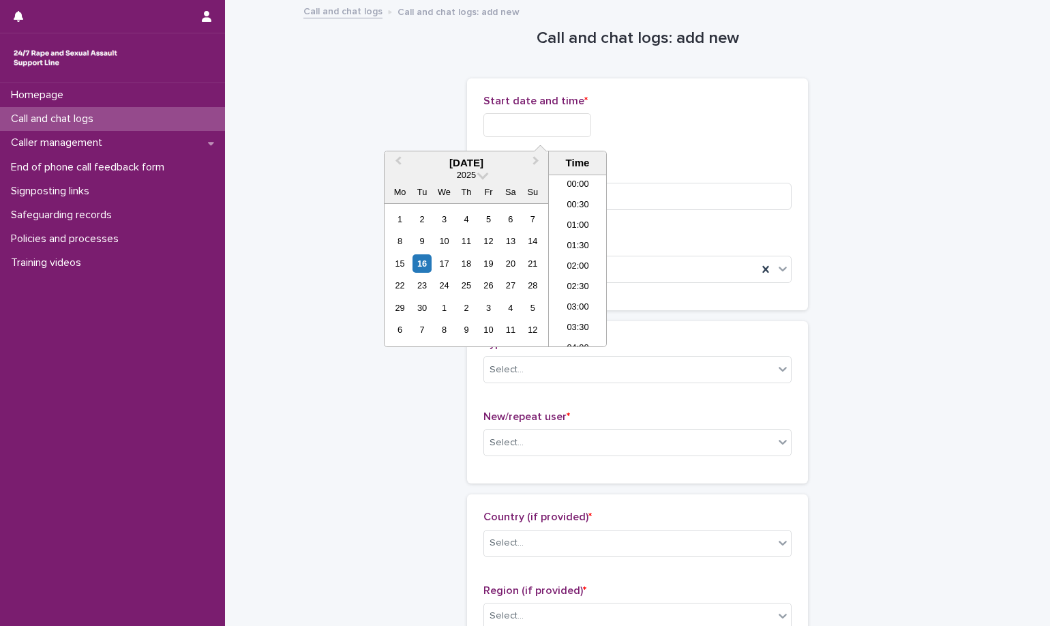
scroll to position [641, 0]
click at [582, 240] on li "17:00" at bounding box center [578, 240] width 58 height 20
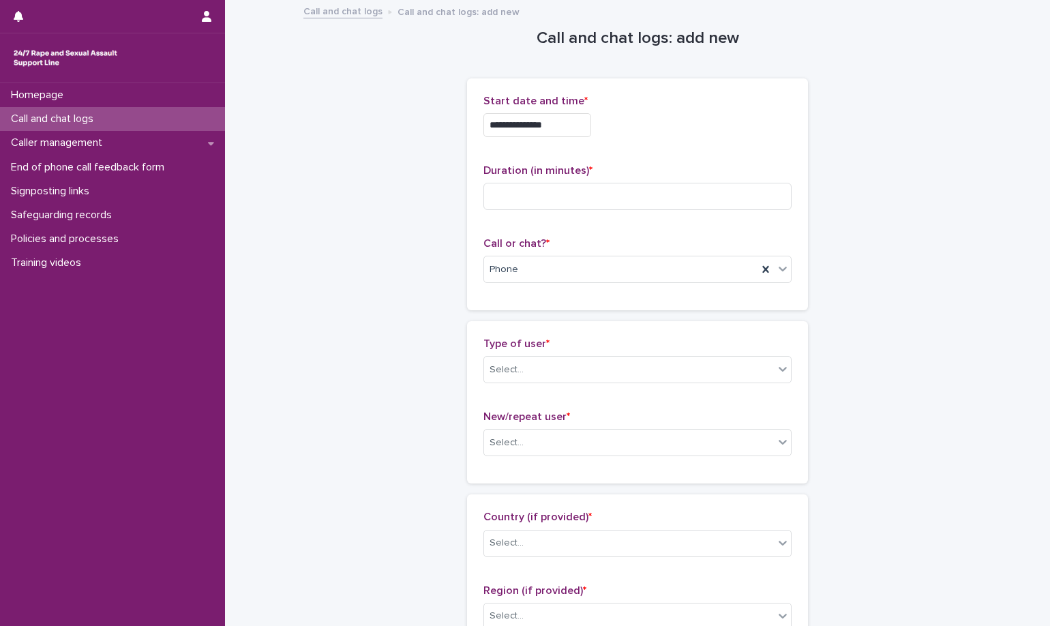
click at [580, 94] on div "**********" at bounding box center [637, 194] width 341 height 232
click at [572, 127] on input "**********" at bounding box center [537, 125] width 108 height 24
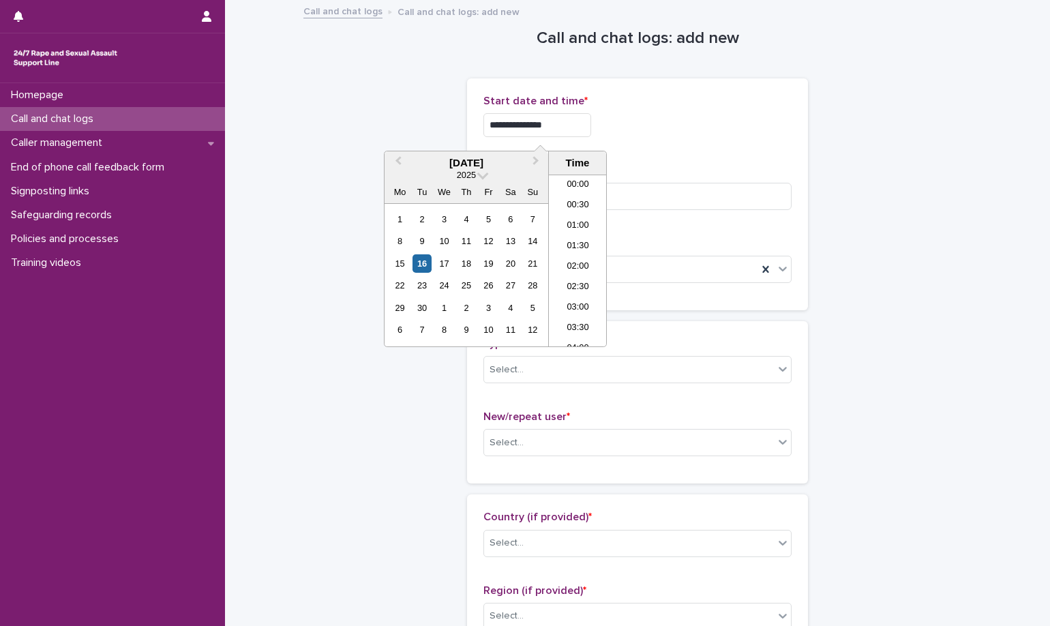
scroll to position [620, 0]
type input "**********"
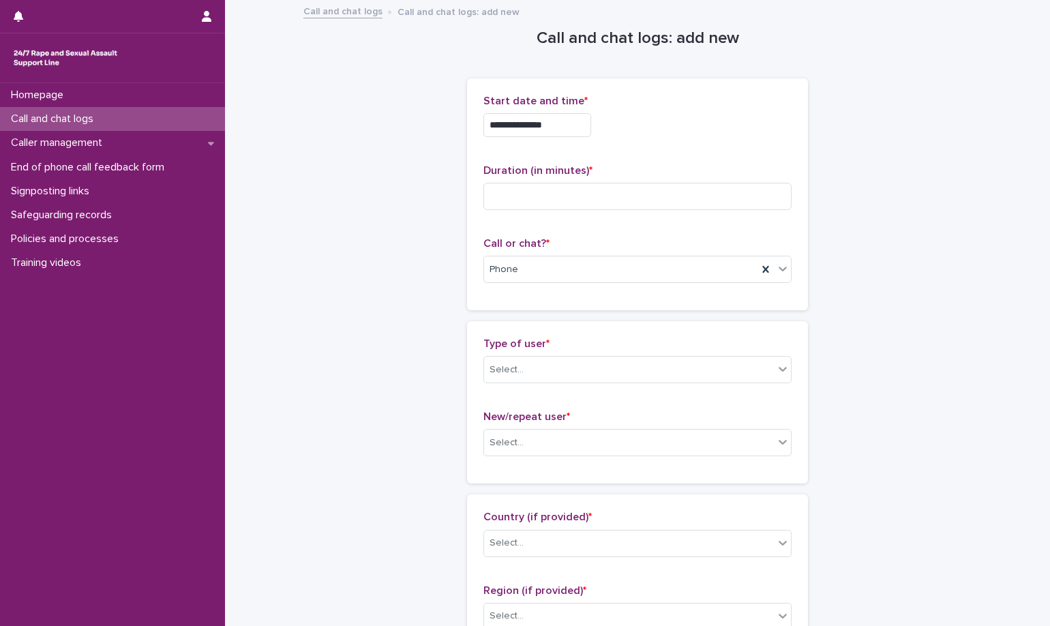
click at [620, 137] on div "**********" at bounding box center [637, 121] width 308 height 53
click at [620, 183] on input at bounding box center [637, 196] width 308 height 27
type input "*"
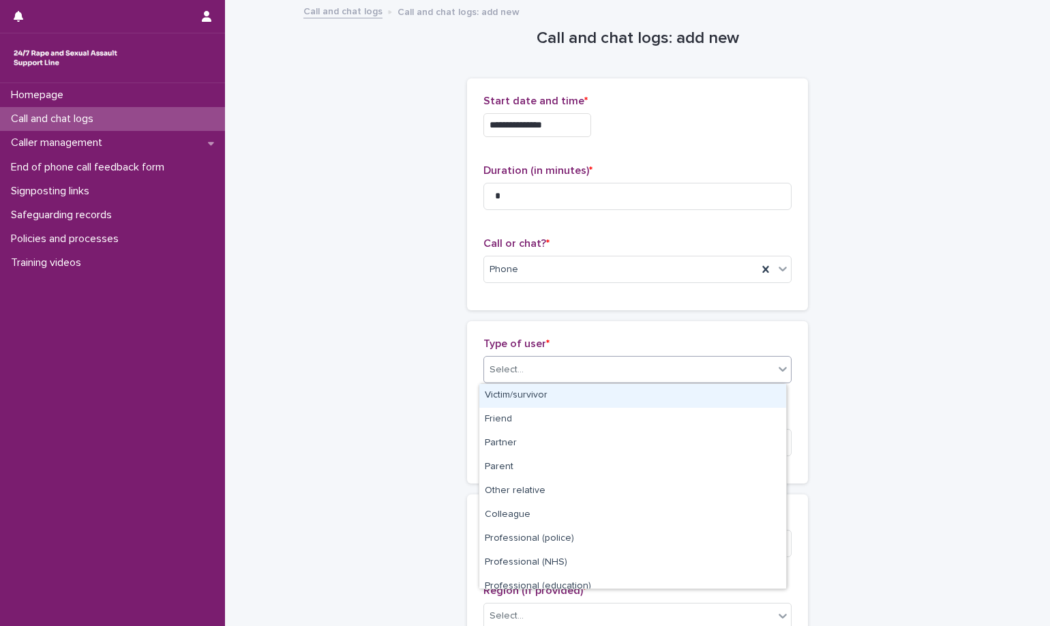
click at [577, 359] on div "Select..." at bounding box center [629, 370] width 290 height 23
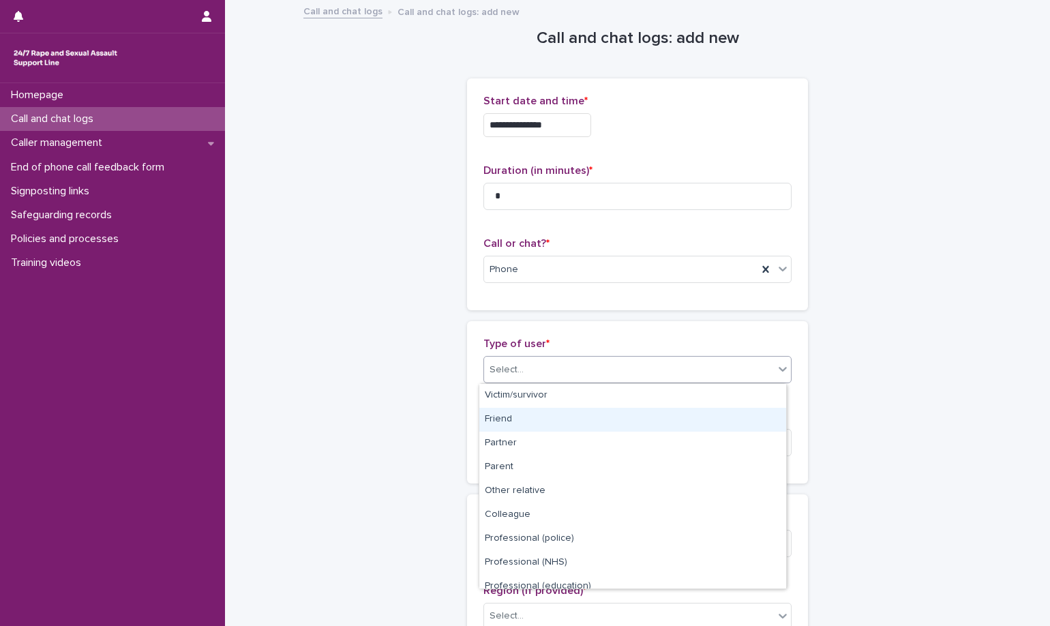
scroll to position [153, 0]
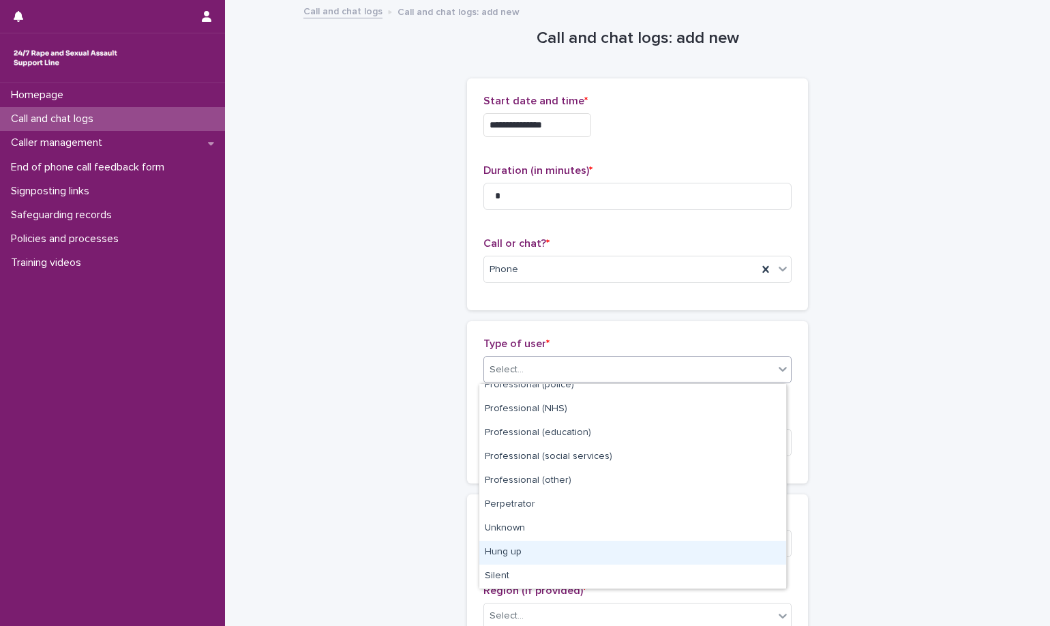
click at [594, 552] on div "Hung up" at bounding box center [632, 553] width 307 height 24
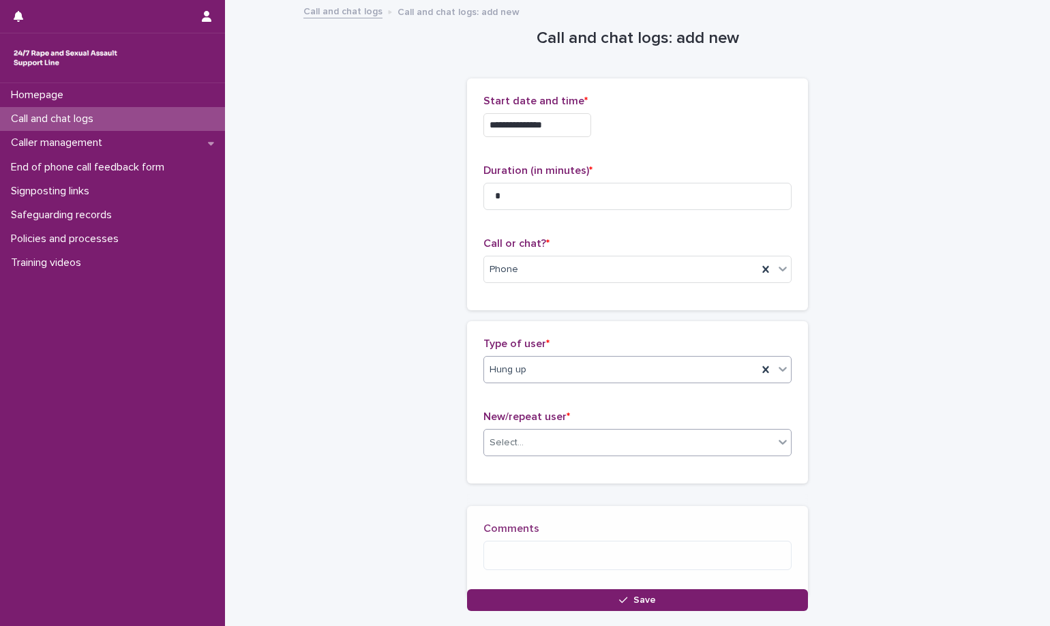
click at [598, 450] on div "Select..." at bounding box center [629, 443] width 290 height 23
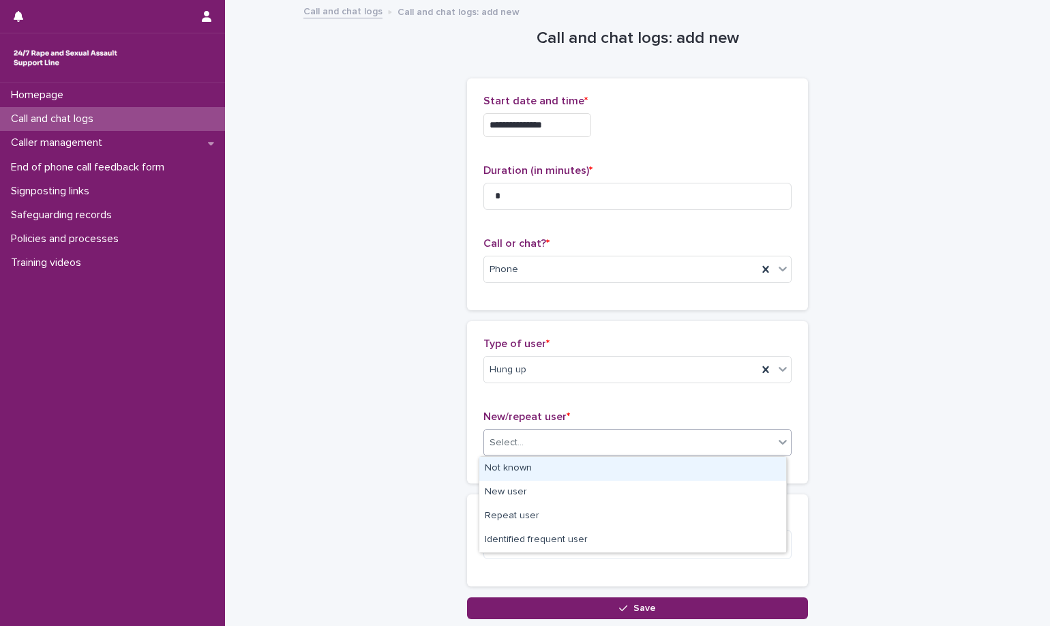
click at [597, 468] on div "Not known" at bounding box center [632, 469] width 307 height 24
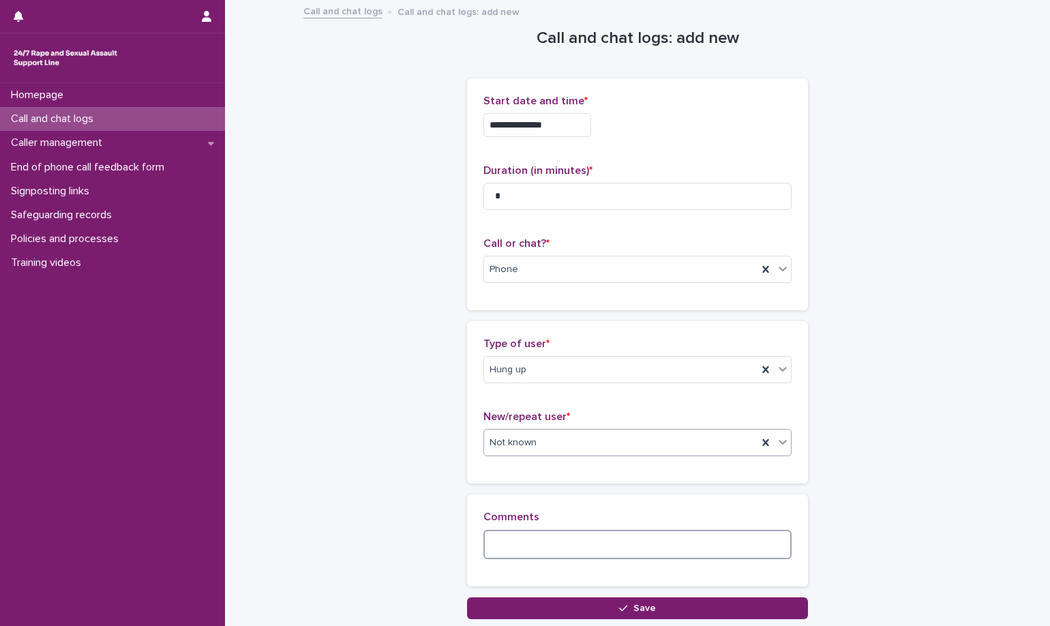
click at [595, 535] on textarea at bounding box center [637, 544] width 308 height 29
type textarea "**********"
click at [582, 623] on div "**********" at bounding box center [638, 327] width 682 height 652
click at [586, 620] on div "**********" at bounding box center [638, 327] width 682 height 652
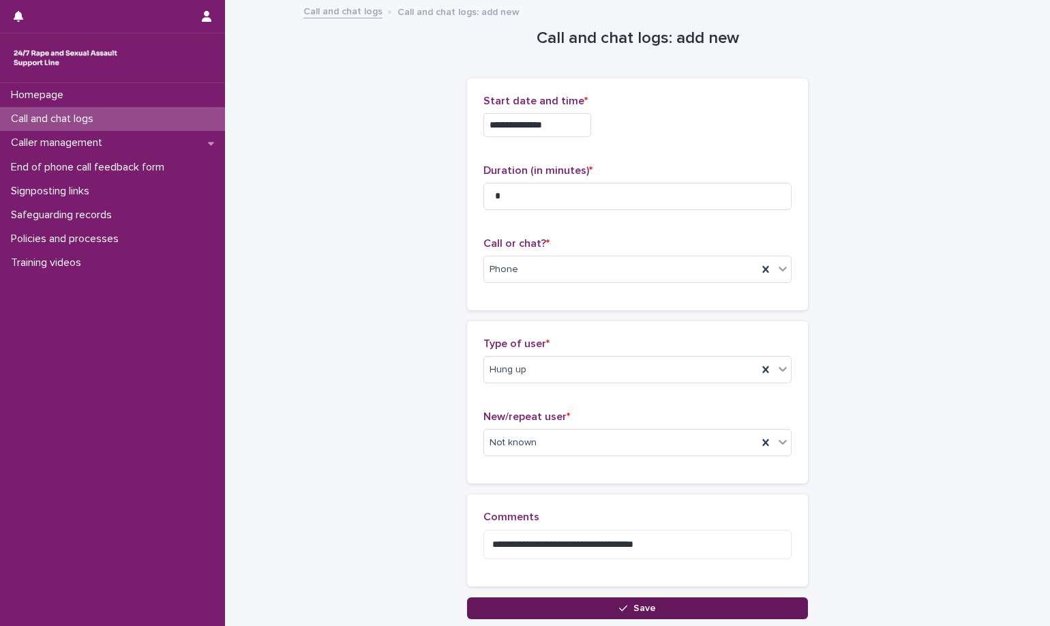
click at [588, 608] on button "Save" at bounding box center [637, 608] width 341 height 22
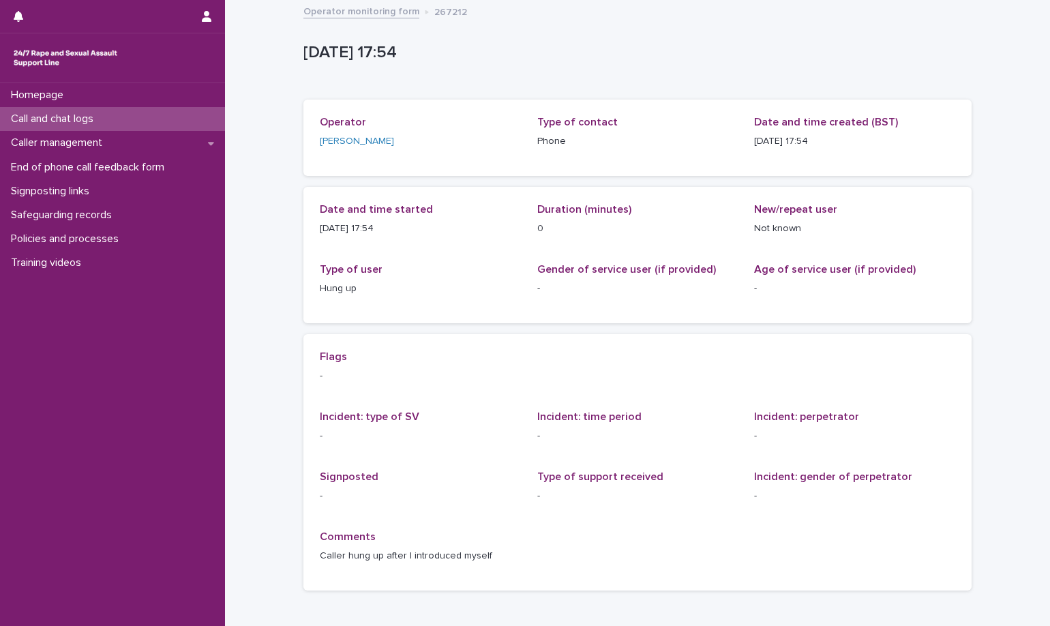
click at [369, 1] on div "2025-09-16 16:54:46+00:00 16/9/2025 17:54 Sorry, there was an error saving your…" at bounding box center [637, 301] width 668 height 600
click at [369, 5] on link "Operator monitoring form" at bounding box center [361, 11] width 116 height 16
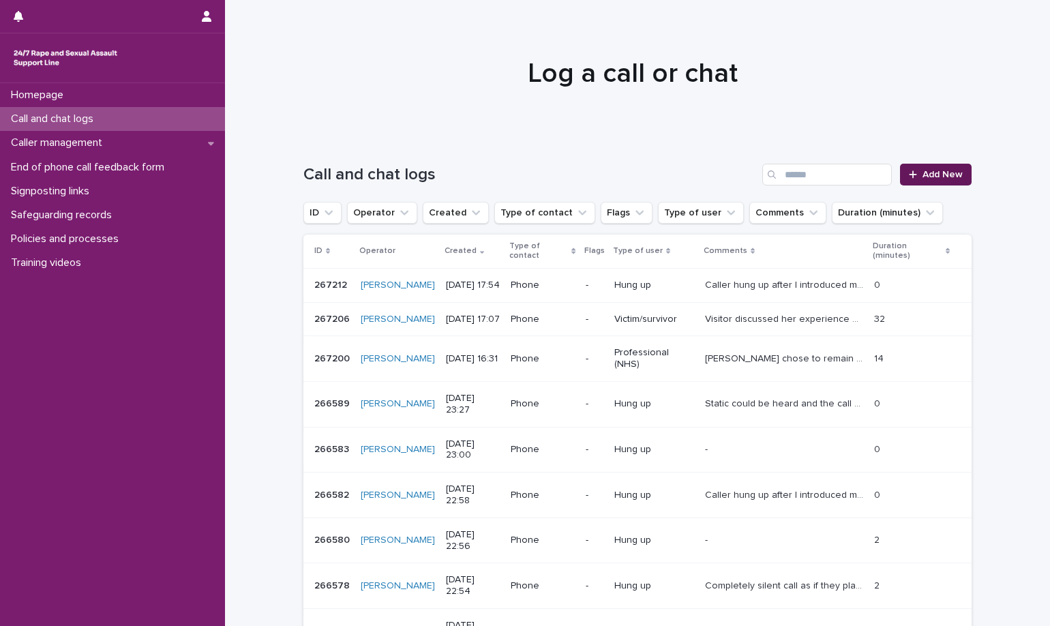
click at [914, 178] on div at bounding box center [916, 175] width 14 height 10
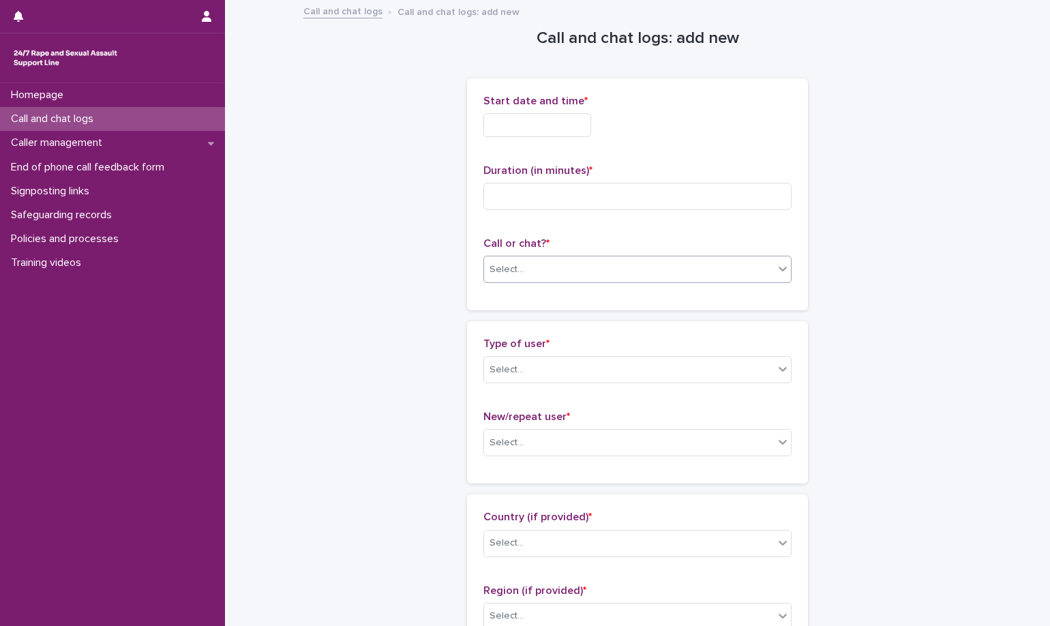
click at [738, 273] on div "Select..." at bounding box center [629, 269] width 290 height 23
click at [684, 294] on div "Phone" at bounding box center [632, 296] width 307 height 24
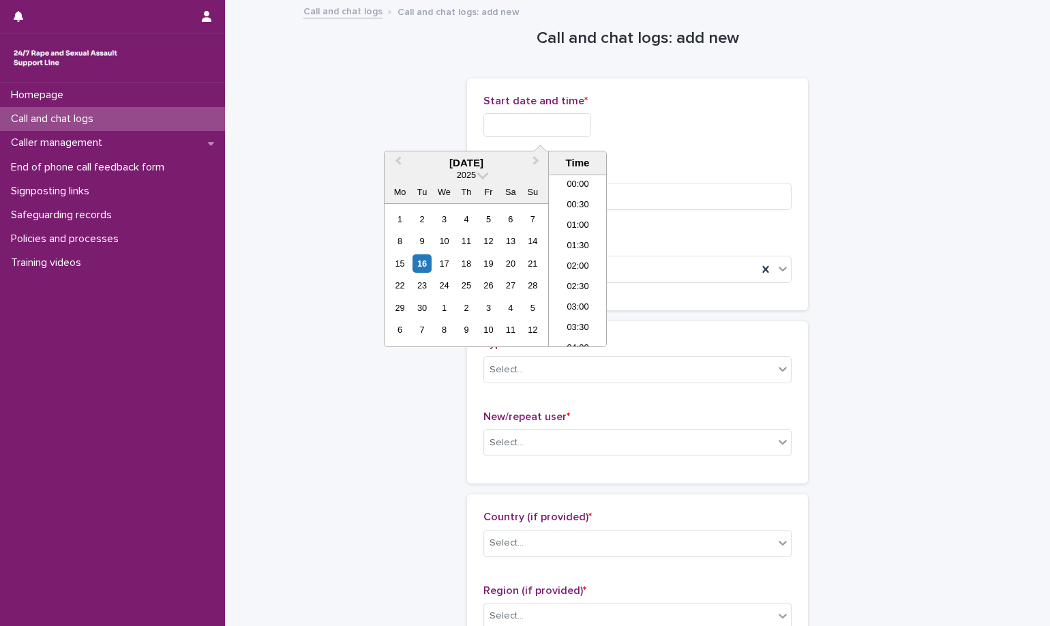
click at [545, 134] on input "text" at bounding box center [537, 125] width 108 height 24
click at [584, 241] on li "17:00" at bounding box center [578, 240] width 58 height 20
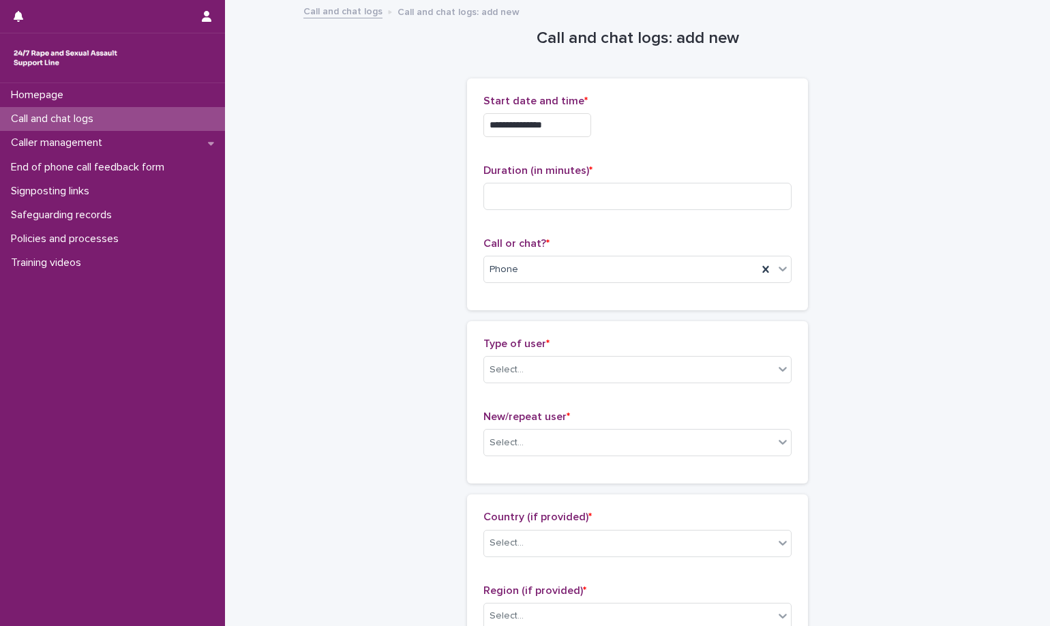
click at [563, 130] on input "**********" at bounding box center [537, 125] width 108 height 24
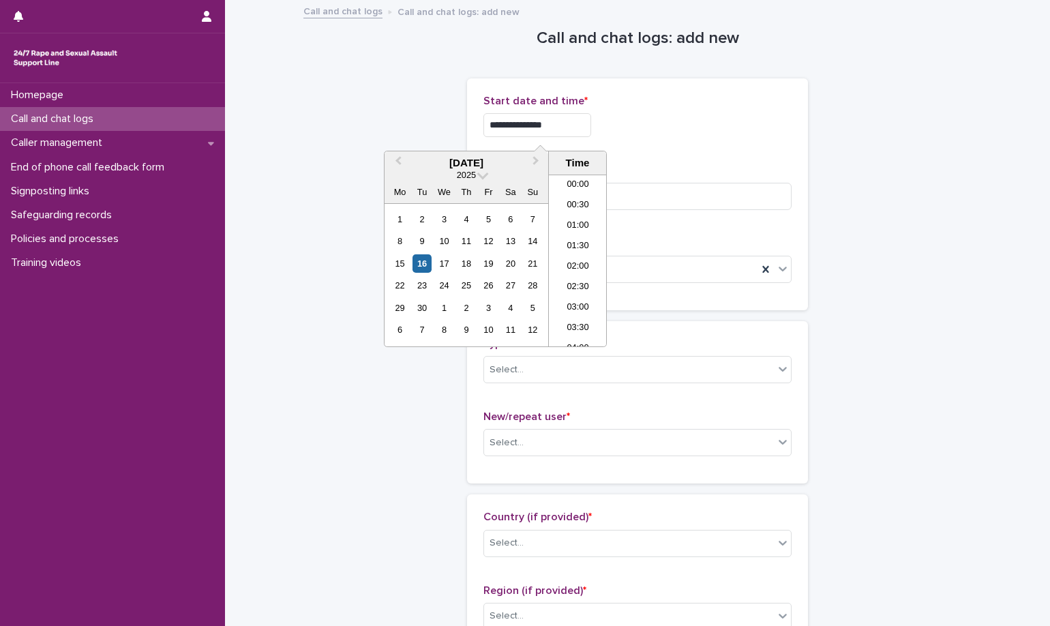
scroll to position [620, 0]
type input "**********"
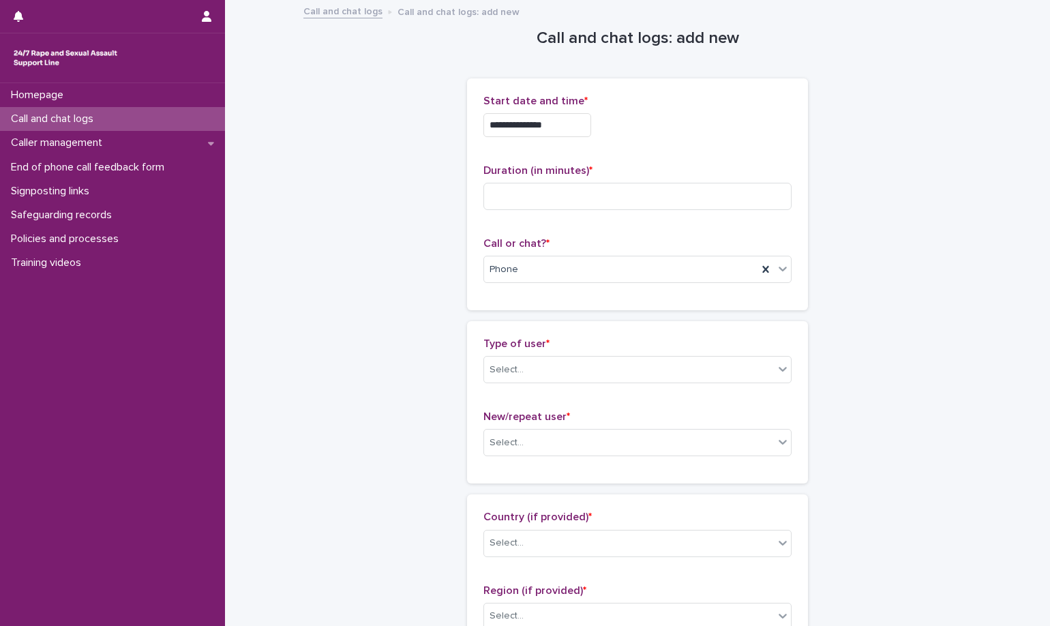
click at [687, 119] on div "**********" at bounding box center [637, 125] width 308 height 24
click at [615, 445] on div "Select..." at bounding box center [629, 443] width 290 height 23
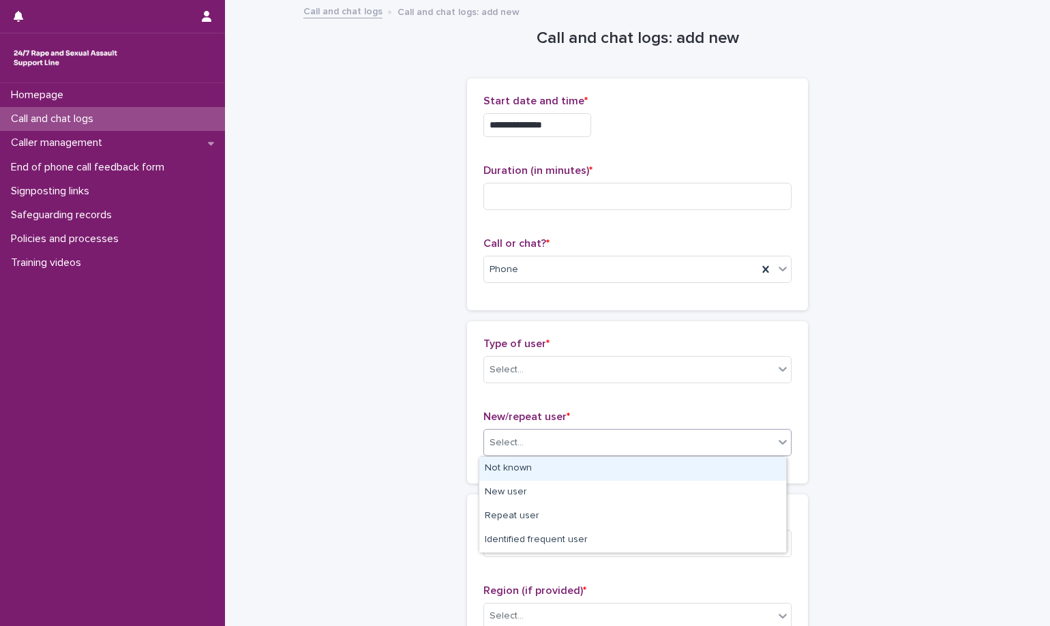
click at [626, 475] on div "Not known" at bounding box center [632, 469] width 307 height 24
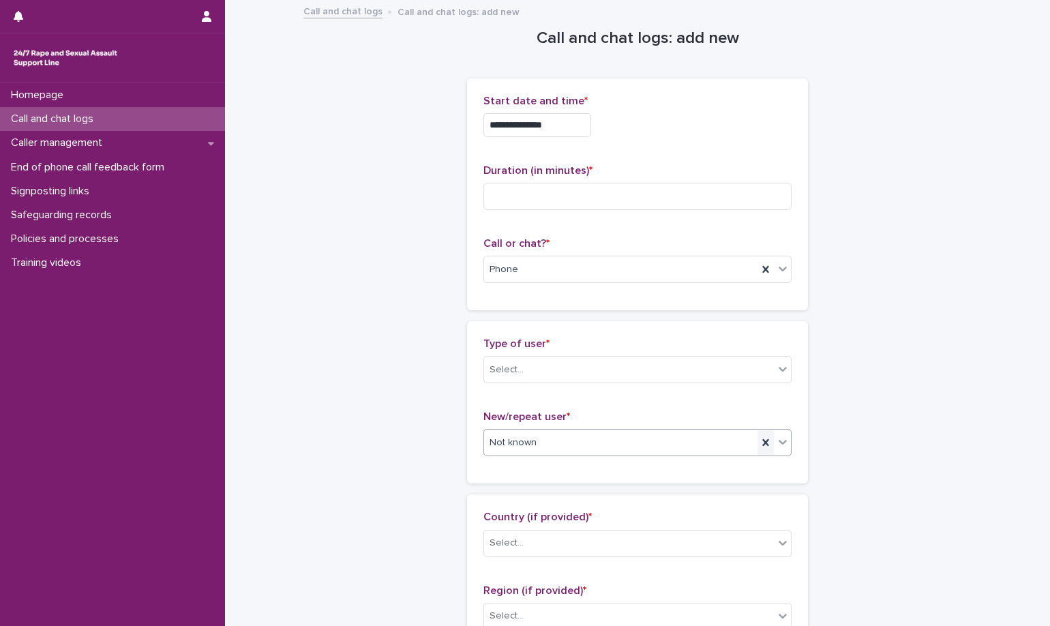
click at [767, 447] on icon at bounding box center [766, 443] width 14 height 14
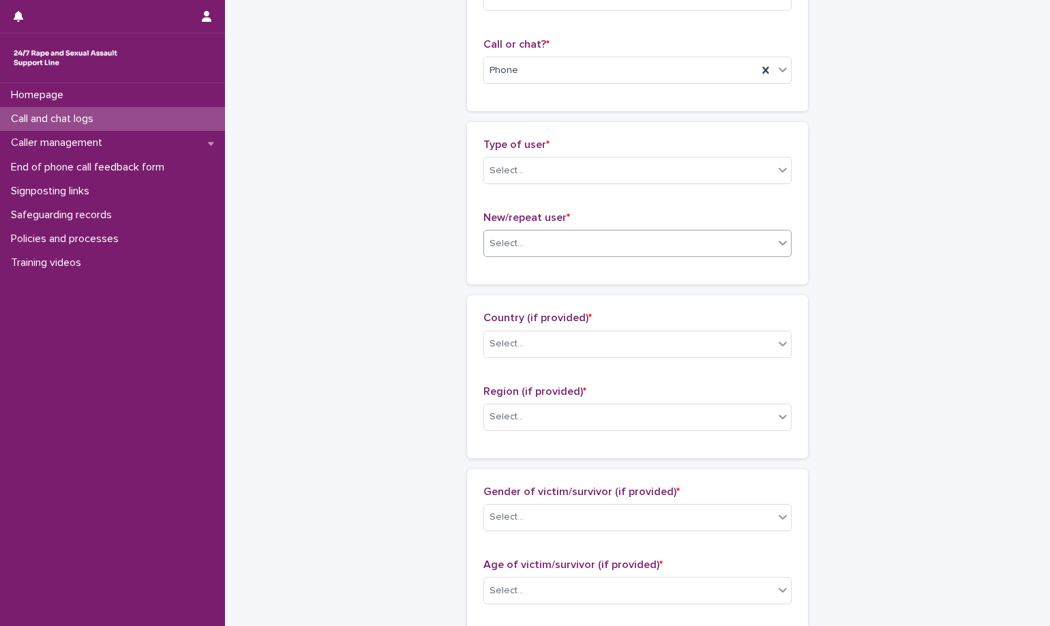
scroll to position [205, 0]
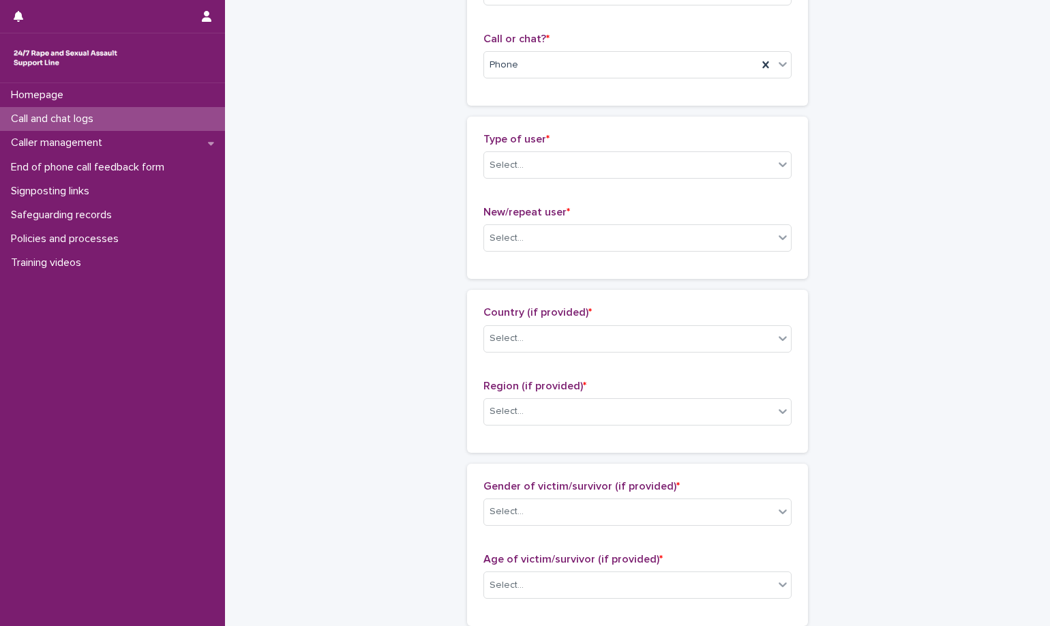
click at [610, 218] on p "New/repeat user *" at bounding box center [637, 212] width 308 height 13
click at [627, 166] on div "Select..." at bounding box center [629, 165] width 290 height 23
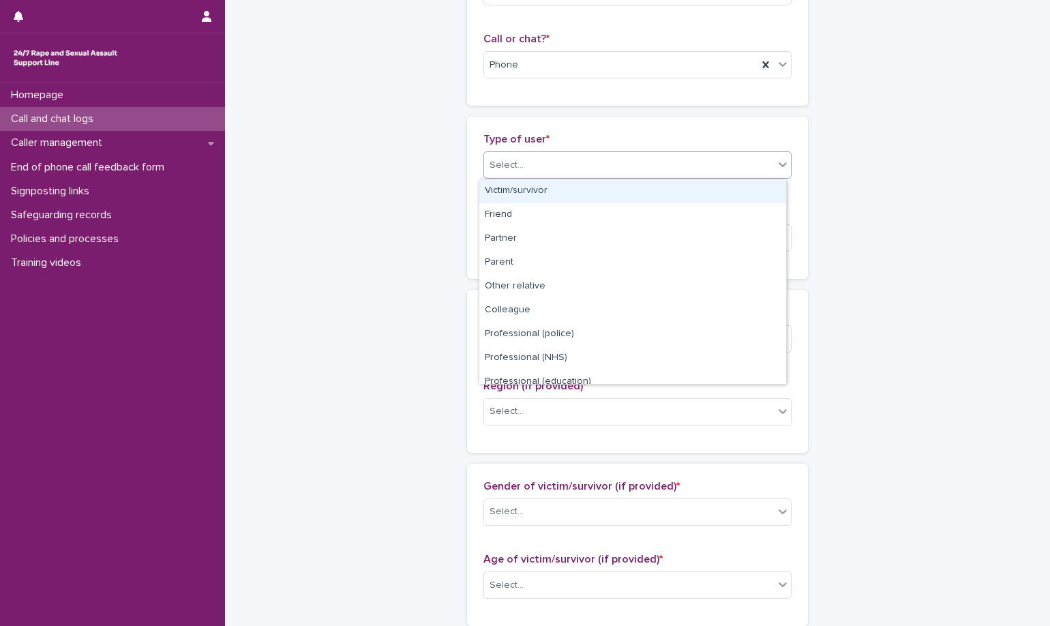
click at [635, 165] on div "Select..." at bounding box center [629, 165] width 290 height 23
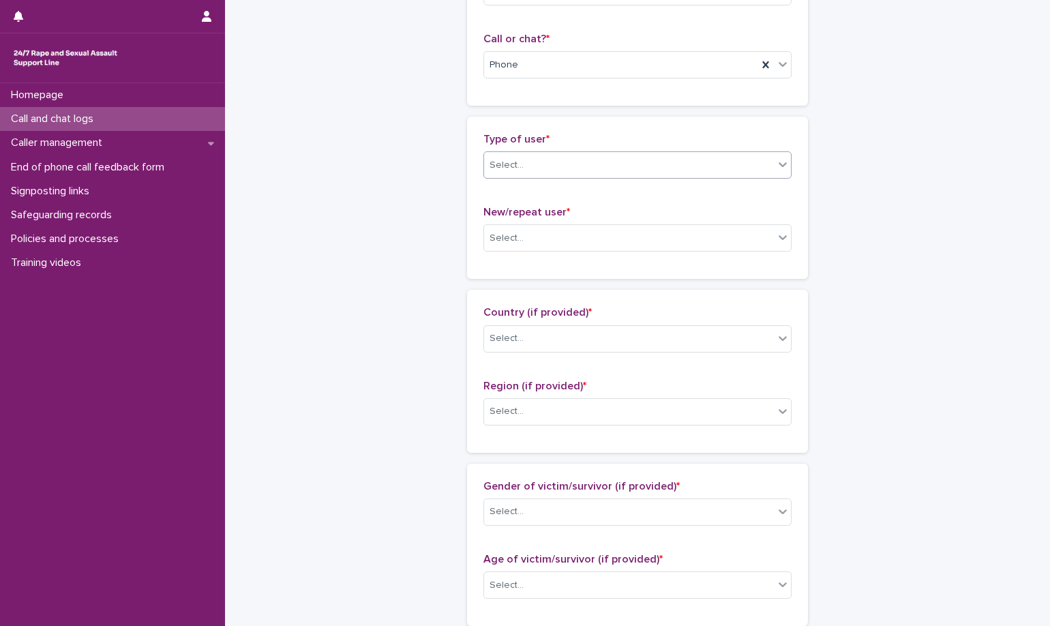
click at [527, 157] on div "Select..." at bounding box center [629, 165] width 290 height 23
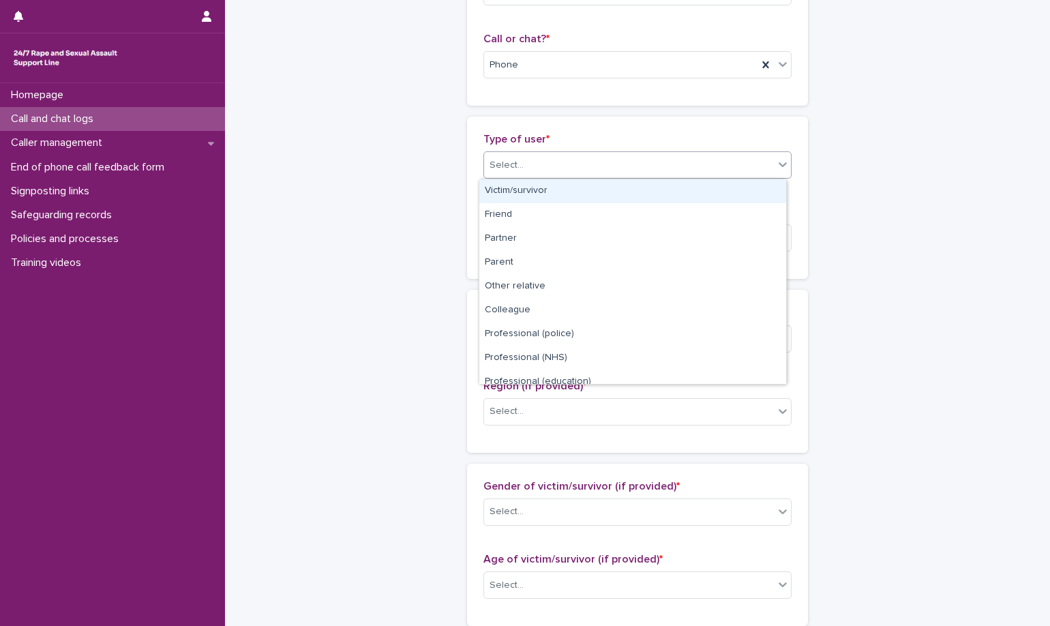
click at [572, 192] on div "Victim/survivor" at bounding box center [632, 191] width 307 height 24
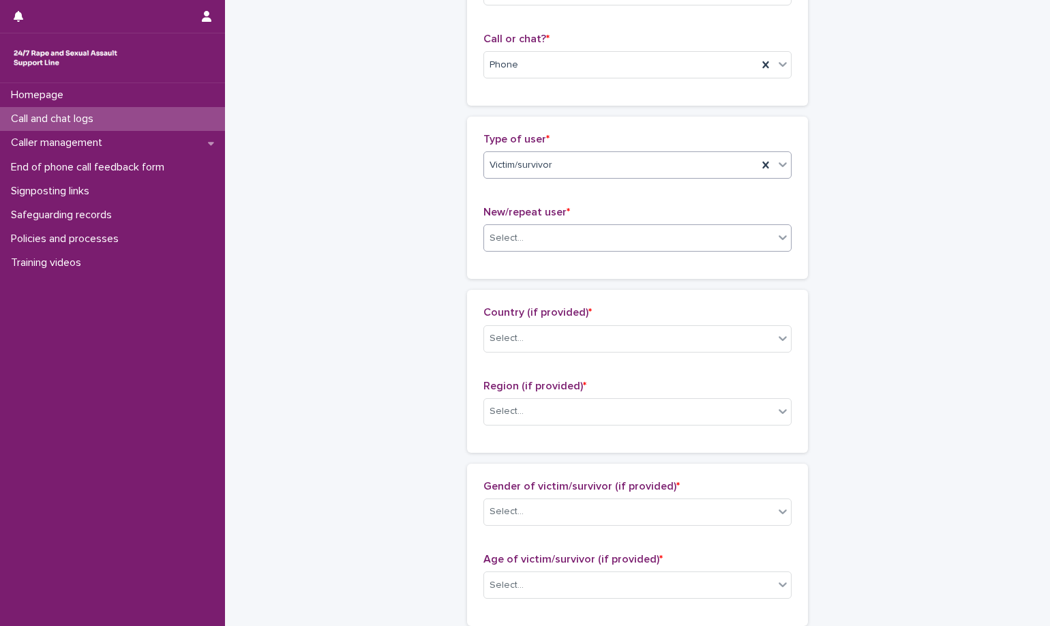
click at [573, 236] on div "Select..." at bounding box center [629, 238] width 290 height 23
click at [564, 299] on div "New user" at bounding box center [632, 288] width 307 height 24
click at [599, 338] on div "Select..." at bounding box center [629, 338] width 290 height 23
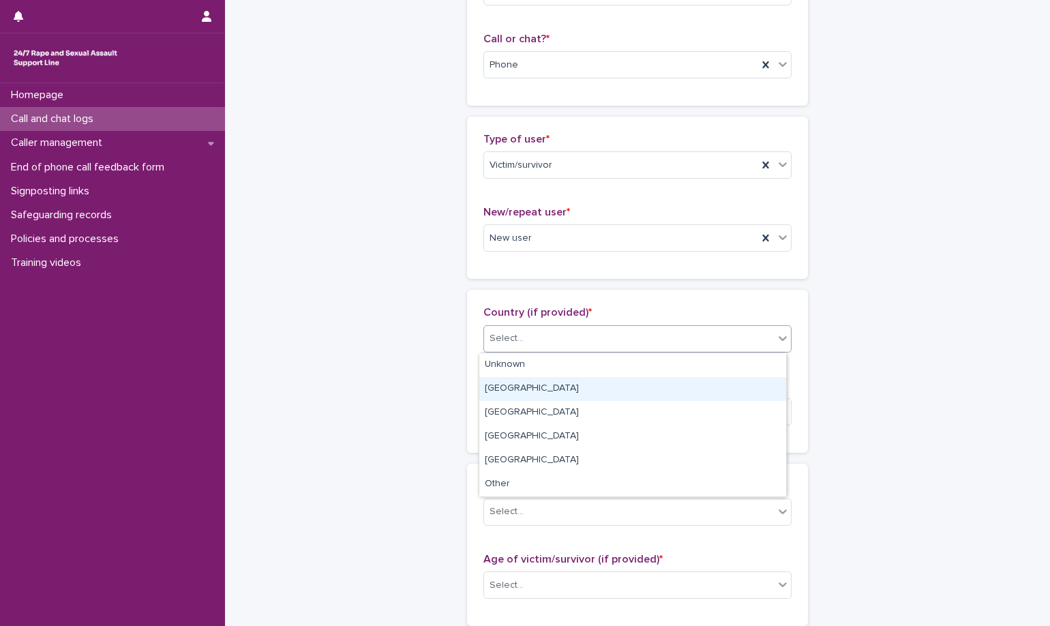
click at [595, 387] on div "England" at bounding box center [632, 389] width 307 height 24
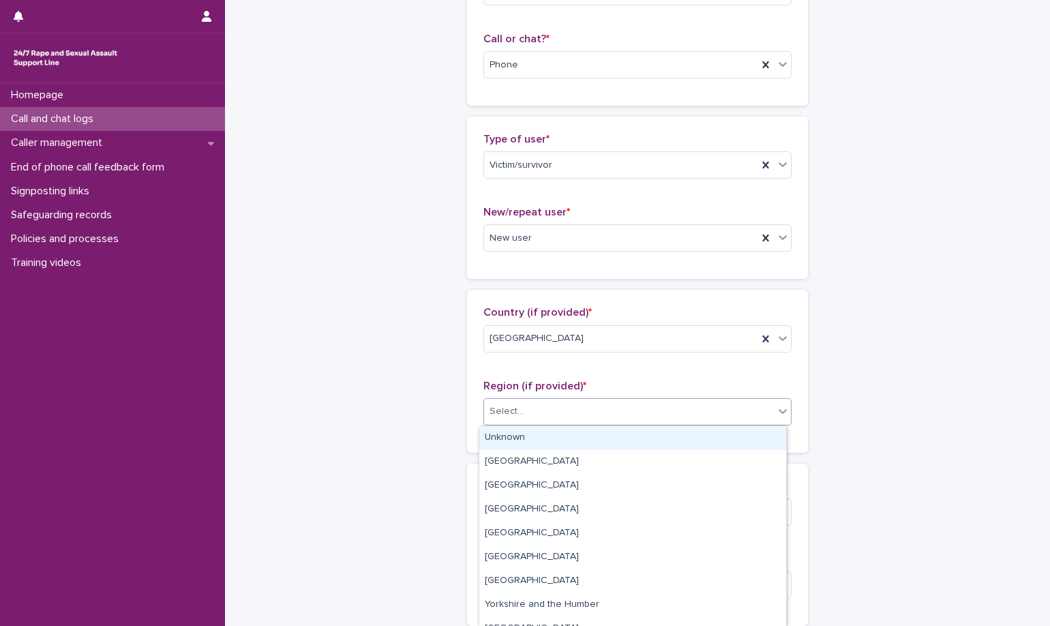
click at [594, 410] on div "Select..." at bounding box center [629, 411] width 290 height 23
click at [596, 421] on div "Select..." at bounding box center [629, 411] width 290 height 23
click at [595, 404] on div "Select..." at bounding box center [629, 411] width 290 height 23
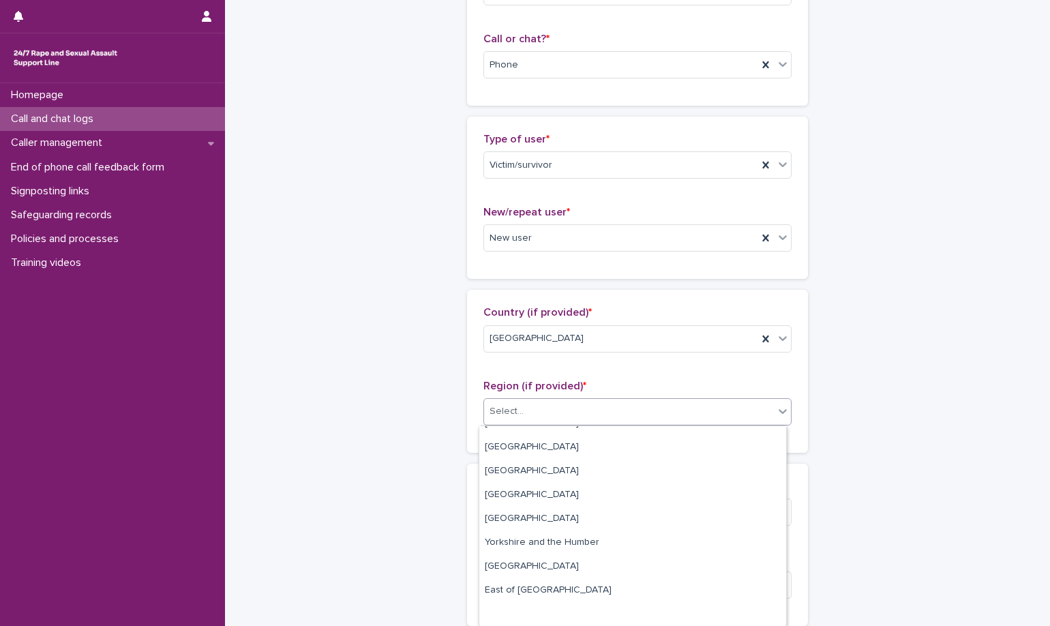
scroll to position [0, 0]
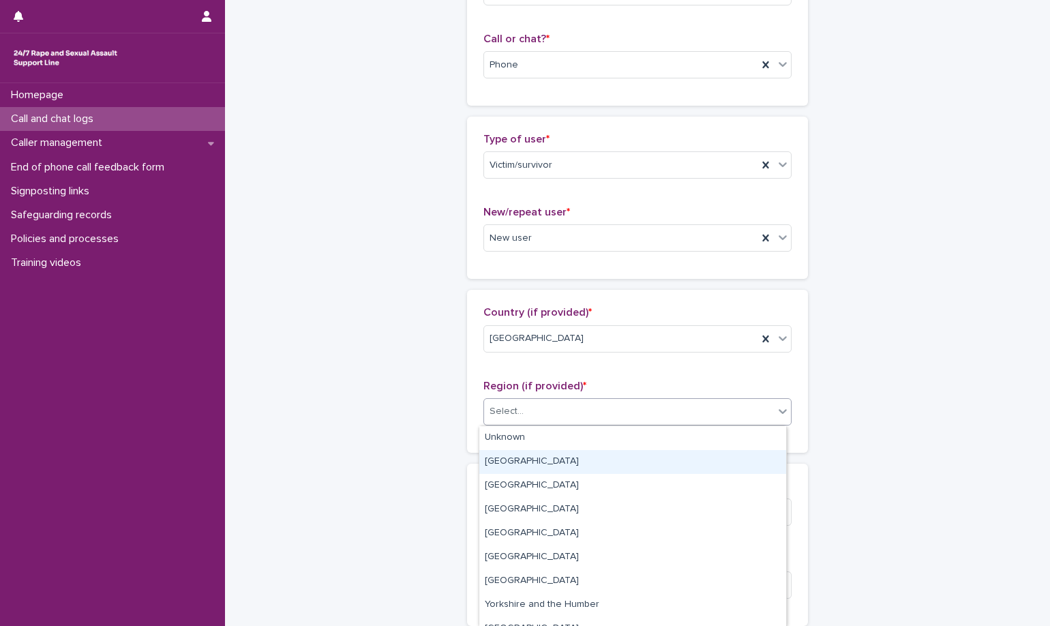
click at [467, 414] on div "Country (if provided) * England Region (if provided) * option Greater London fo…" at bounding box center [637, 371] width 341 height 162
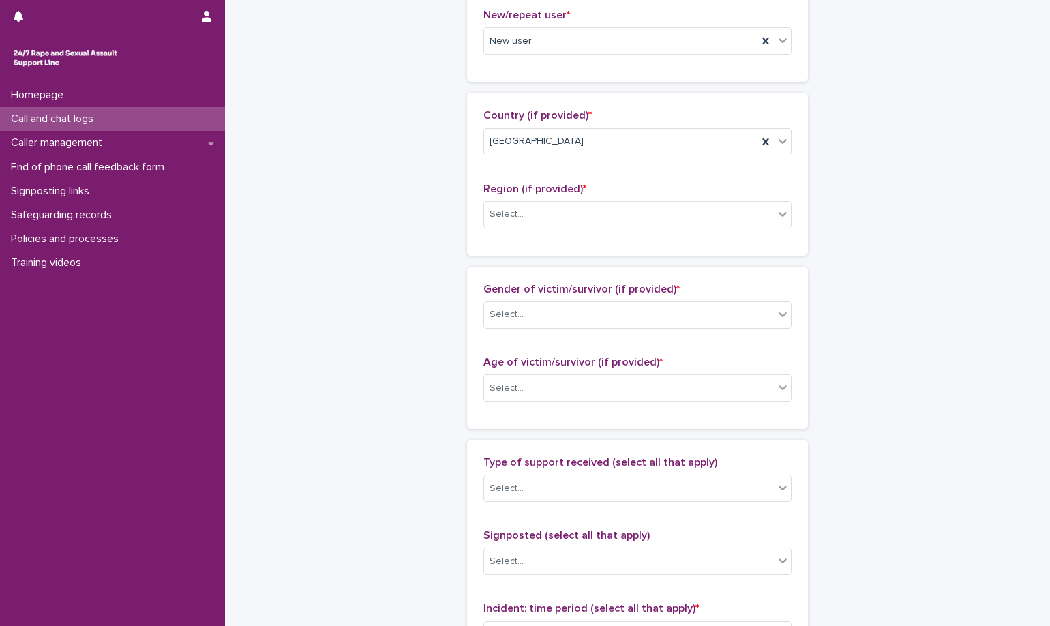
scroll to position [477, 0]
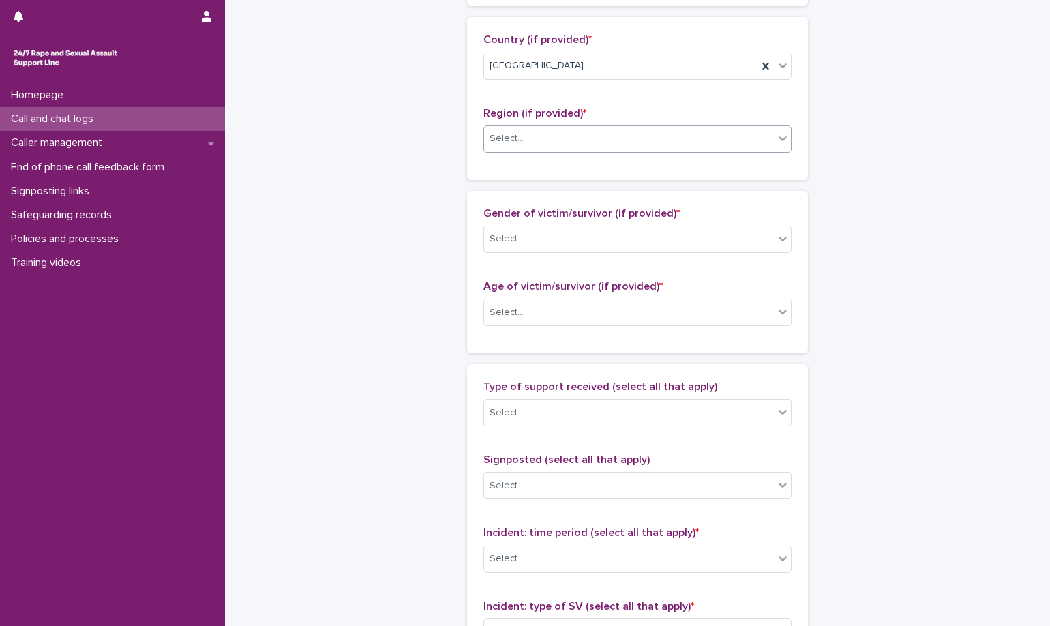
click at [509, 142] on div "Select..." at bounding box center [507, 139] width 34 height 14
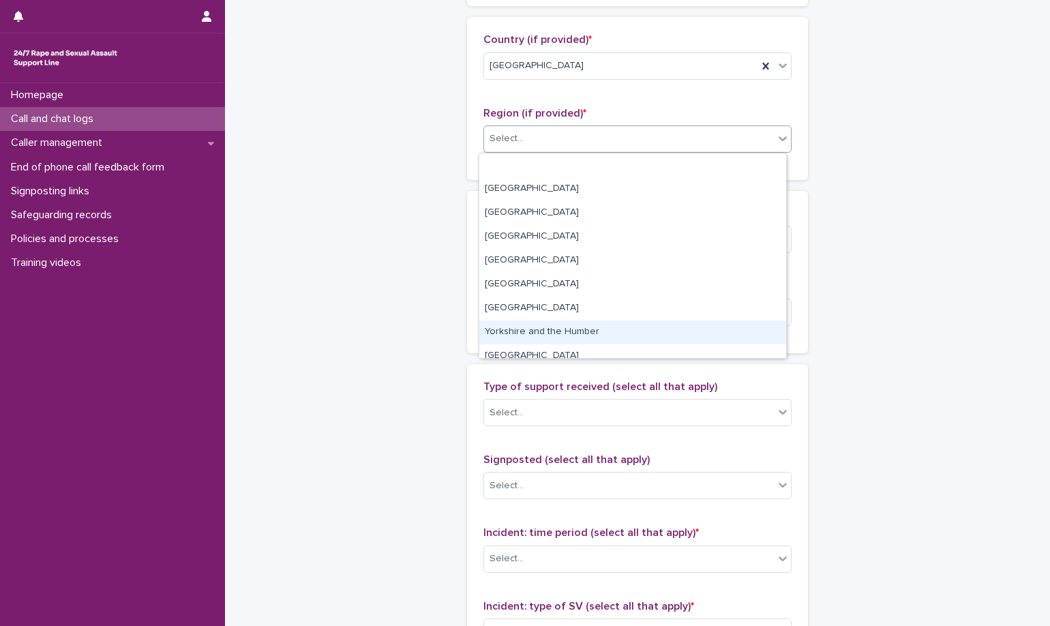
scroll to position [58, 0]
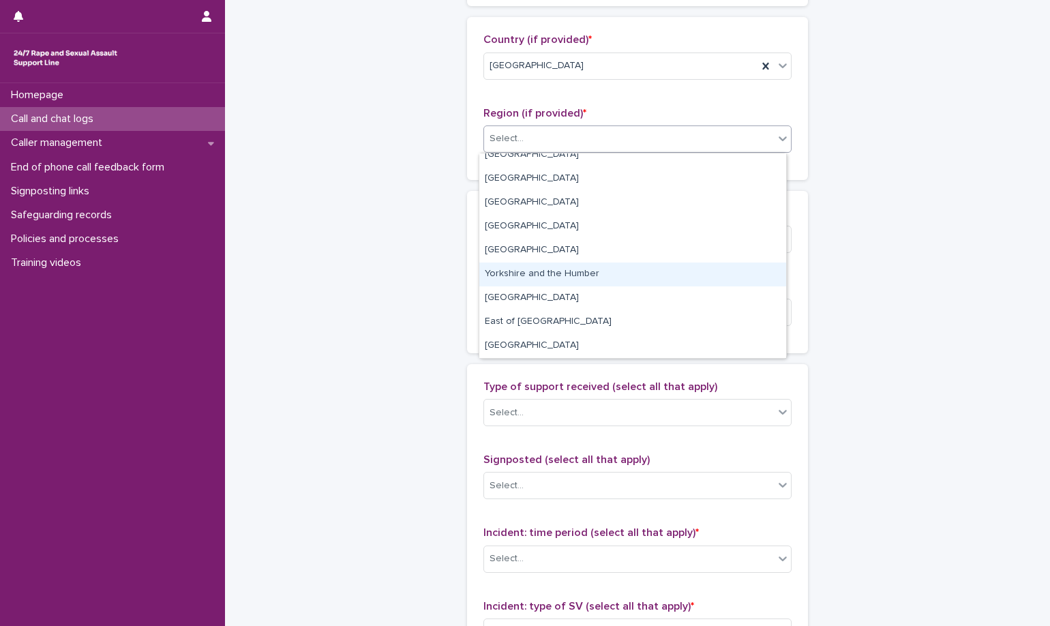
click at [596, 277] on div "Yorkshire and the Humber" at bounding box center [632, 275] width 307 height 24
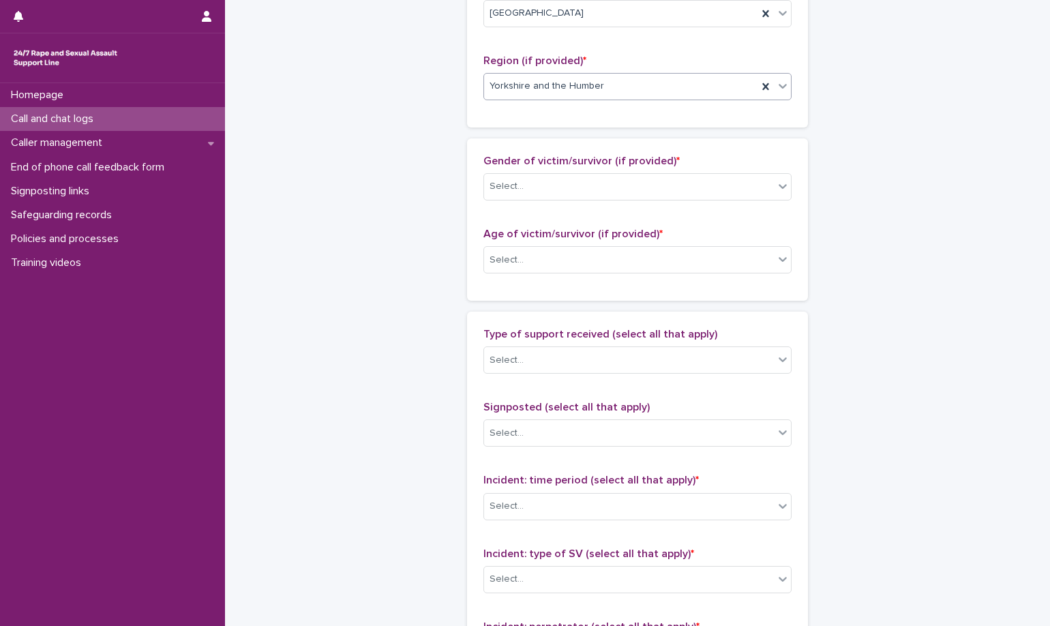
scroll to position [545, 0]
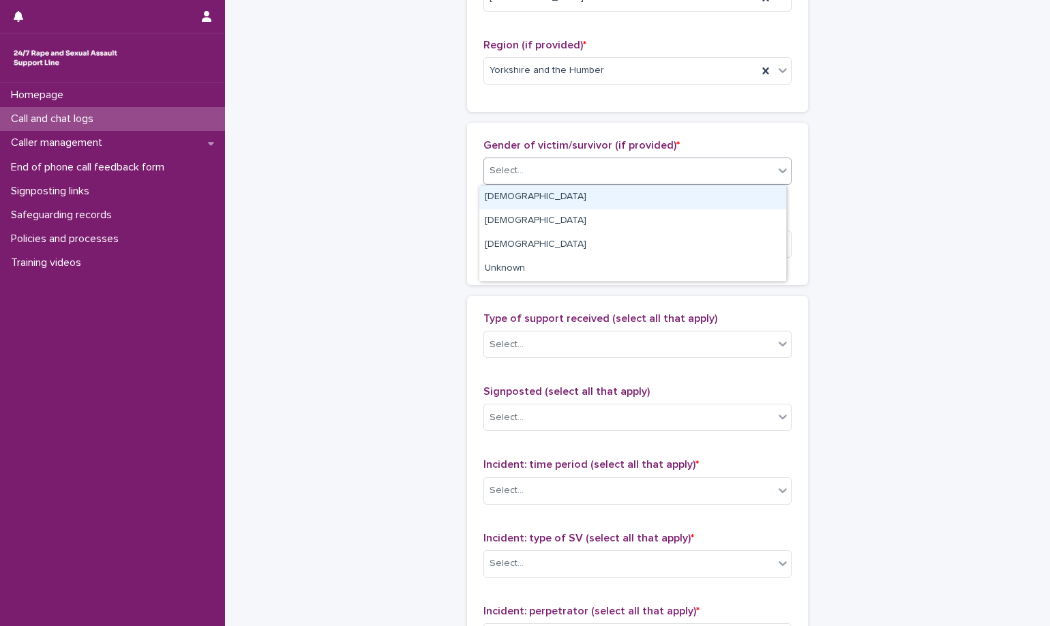
click at [716, 183] on div "Select..." at bounding box center [637, 171] width 308 height 27
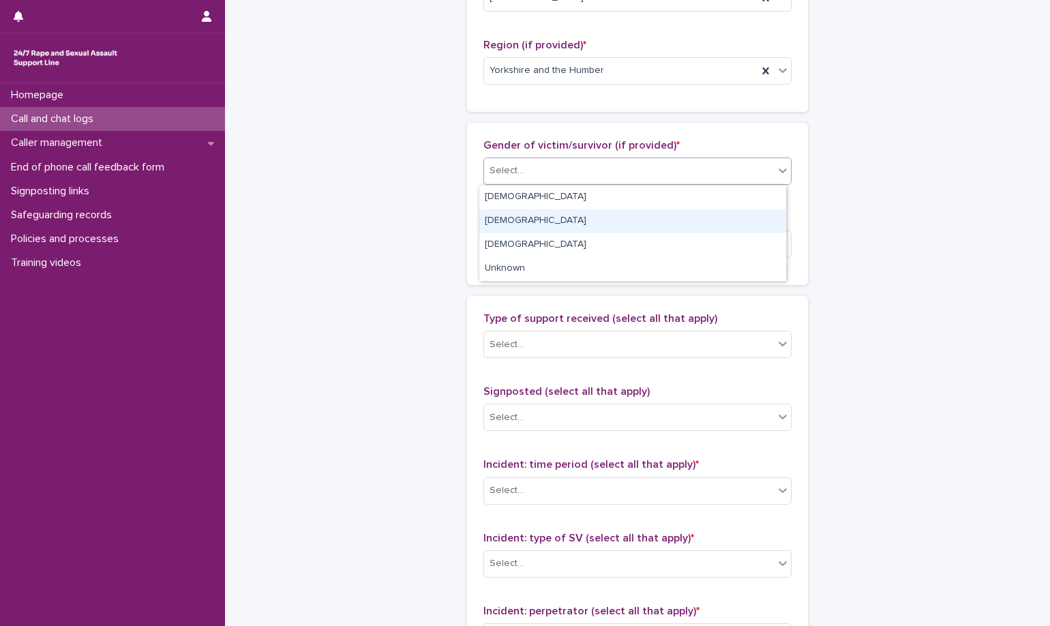
click at [712, 215] on div "Male" at bounding box center [632, 221] width 307 height 24
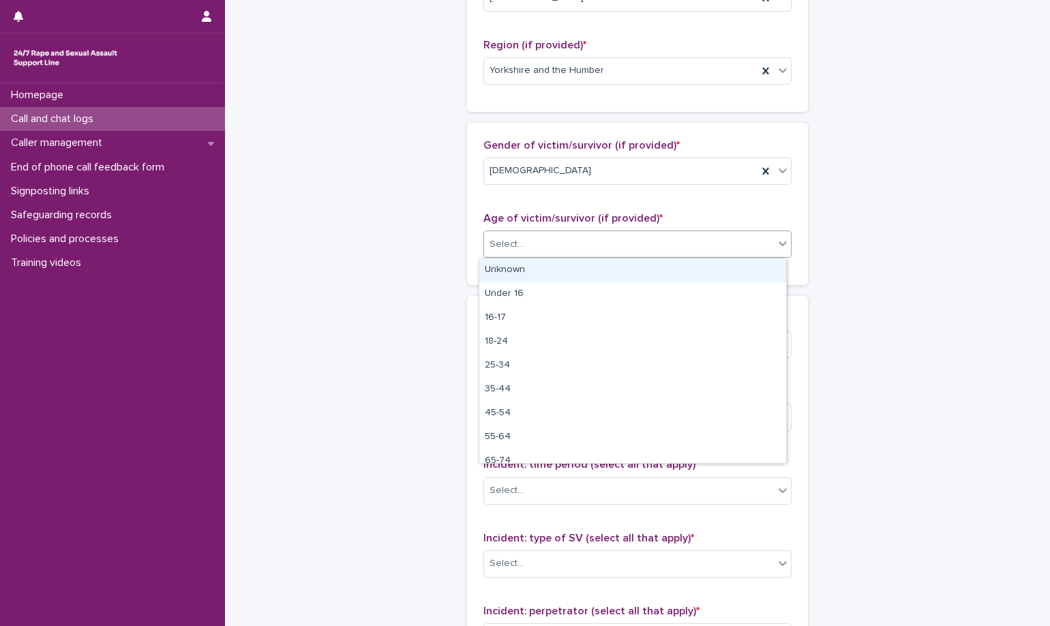
click at [703, 242] on div "Select..." at bounding box center [629, 244] width 290 height 23
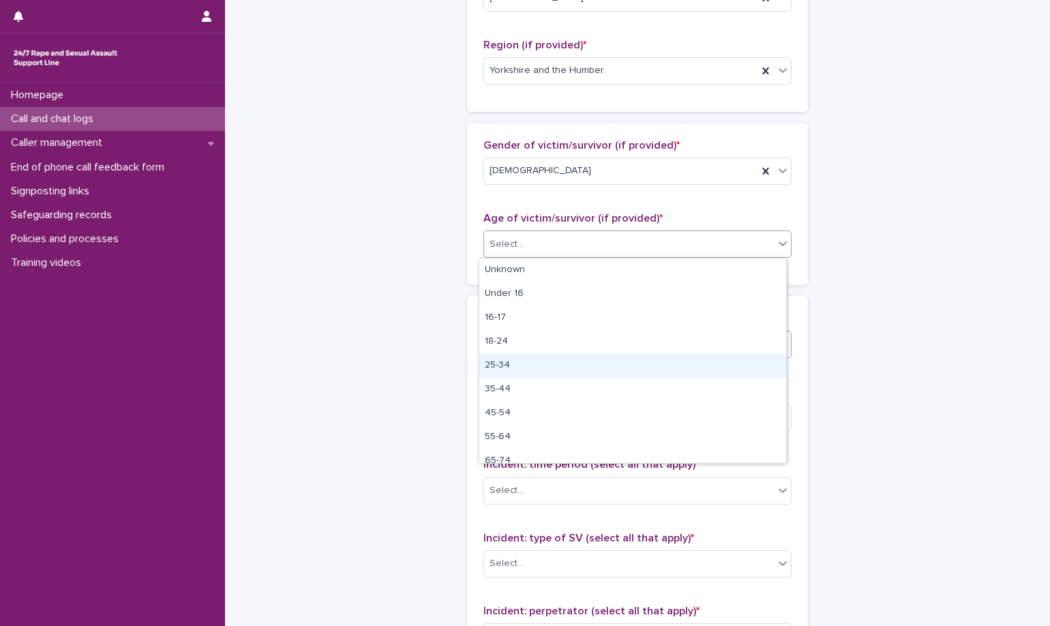
click at [653, 354] on div "25-34" at bounding box center [632, 366] width 307 height 24
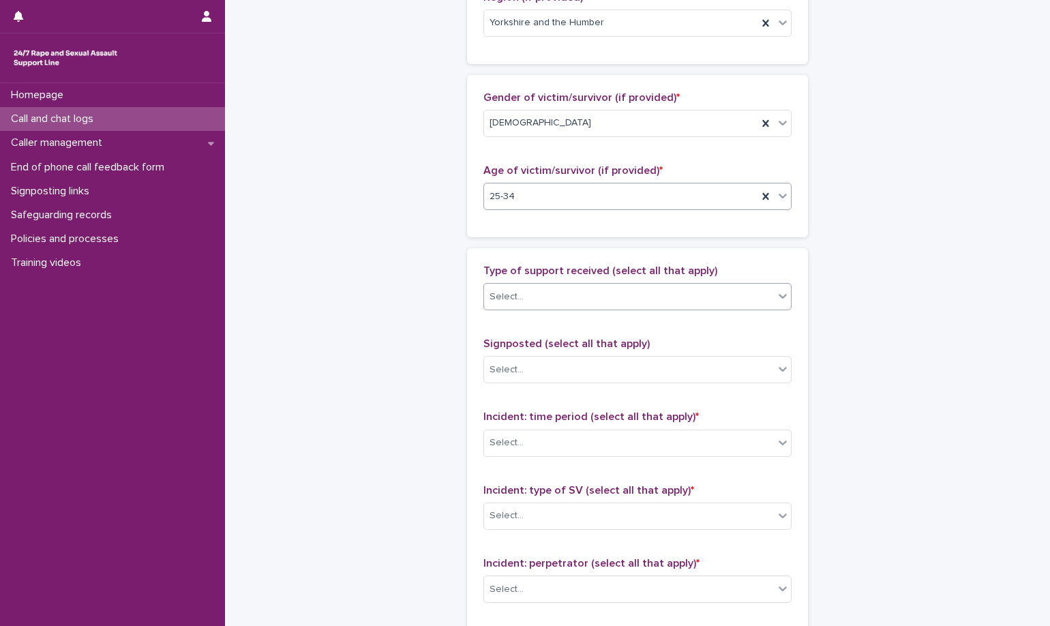
scroll to position [614, 0]
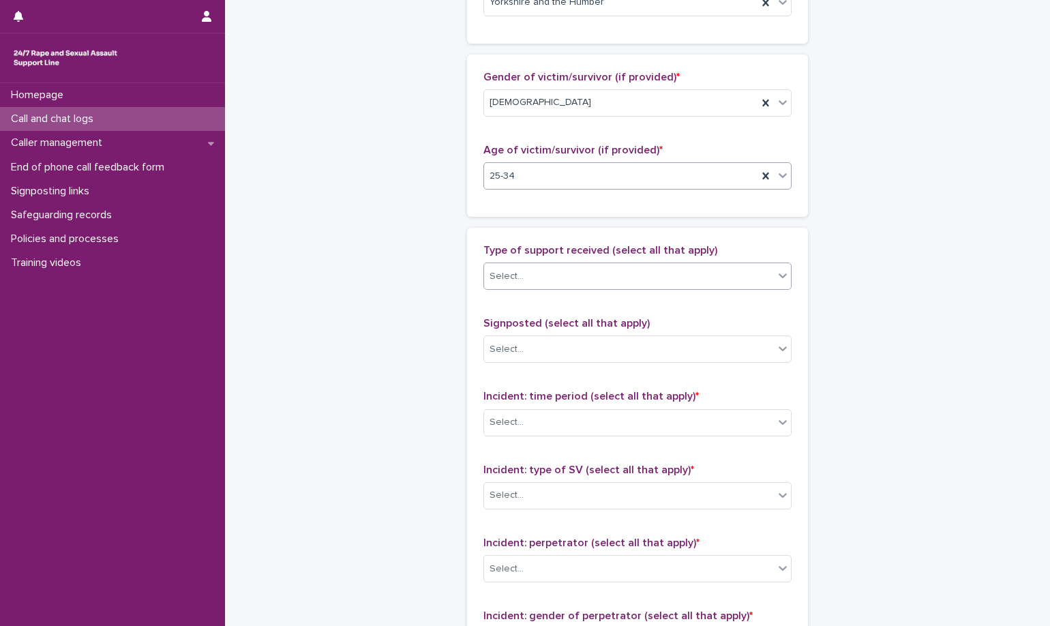
click at [570, 288] on div "Select..." at bounding box center [637, 276] width 308 height 27
drag, startPoint x: 643, startPoint y: 270, endPoint x: 902, endPoint y: 281, distance: 259.3
click at [645, 269] on div "Select..." at bounding box center [629, 276] width 290 height 23
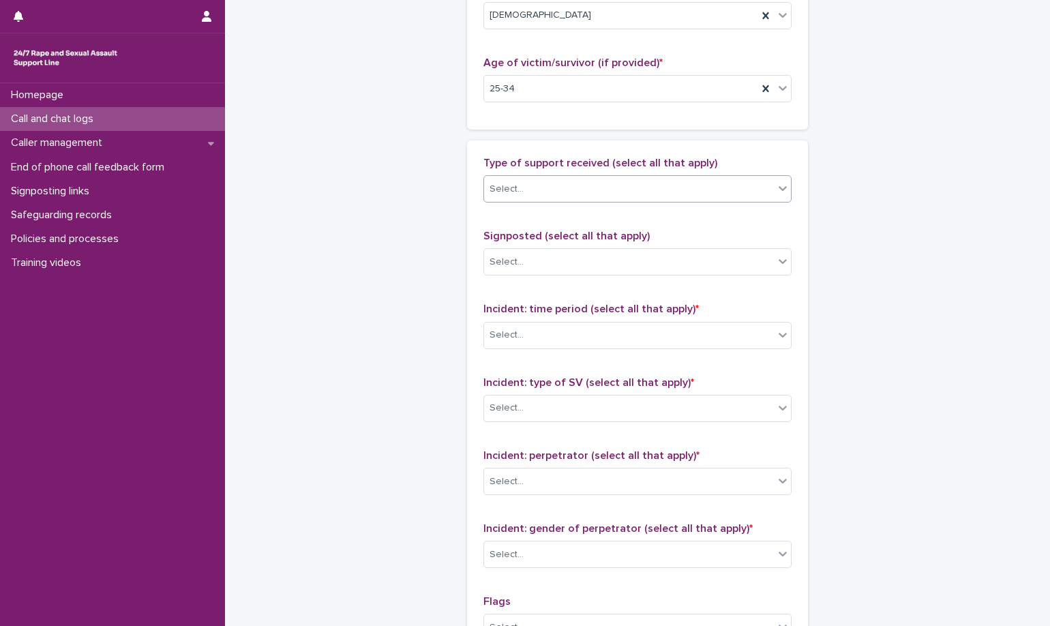
scroll to position [818, 0]
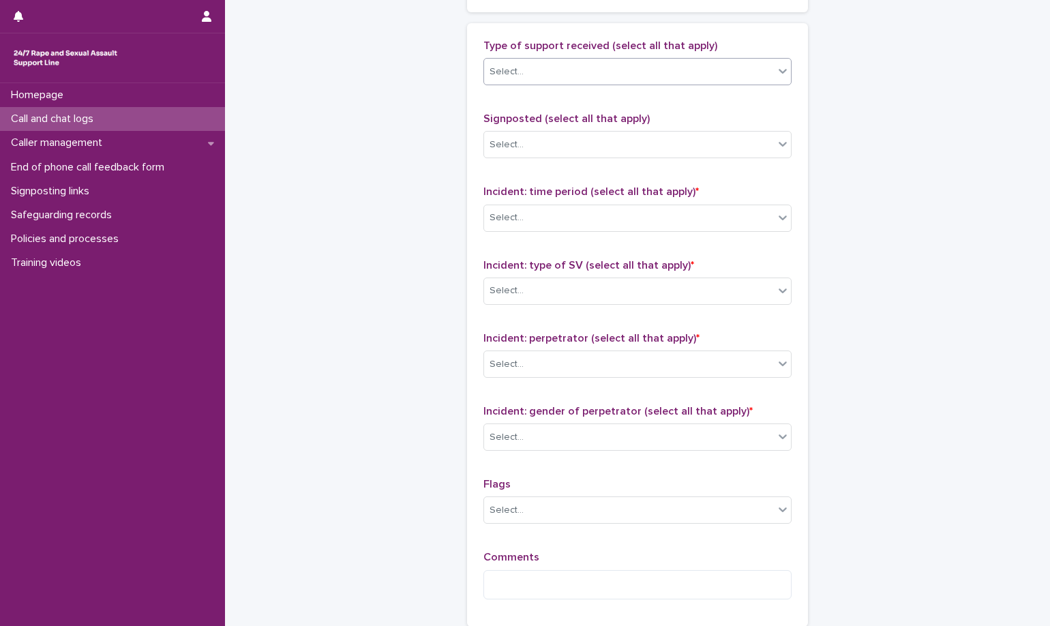
click at [605, 83] on div "Select..." at bounding box center [629, 72] width 290 height 23
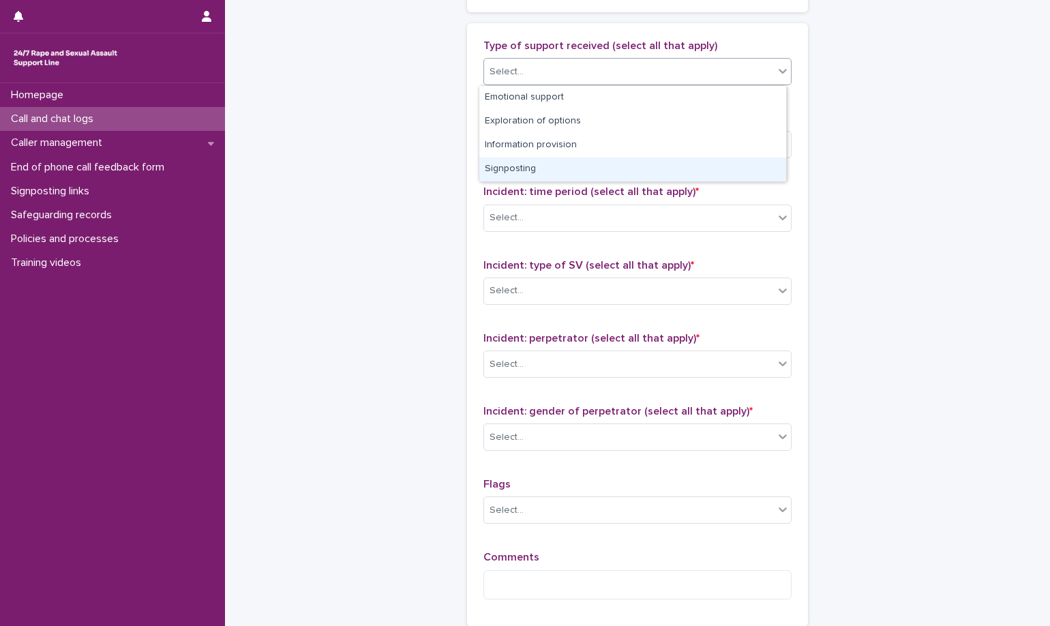
click at [605, 158] on div "Signposting" at bounding box center [632, 170] width 307 height 24
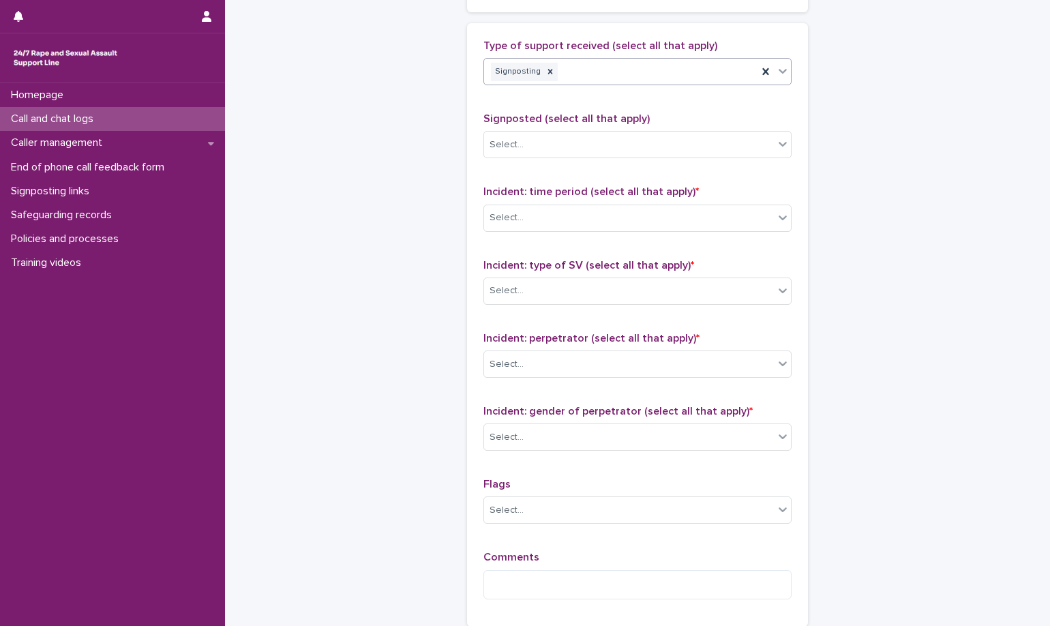
click at [618, 78] on div "Signposting" at bounding box center [620, 72] width 273 height 24
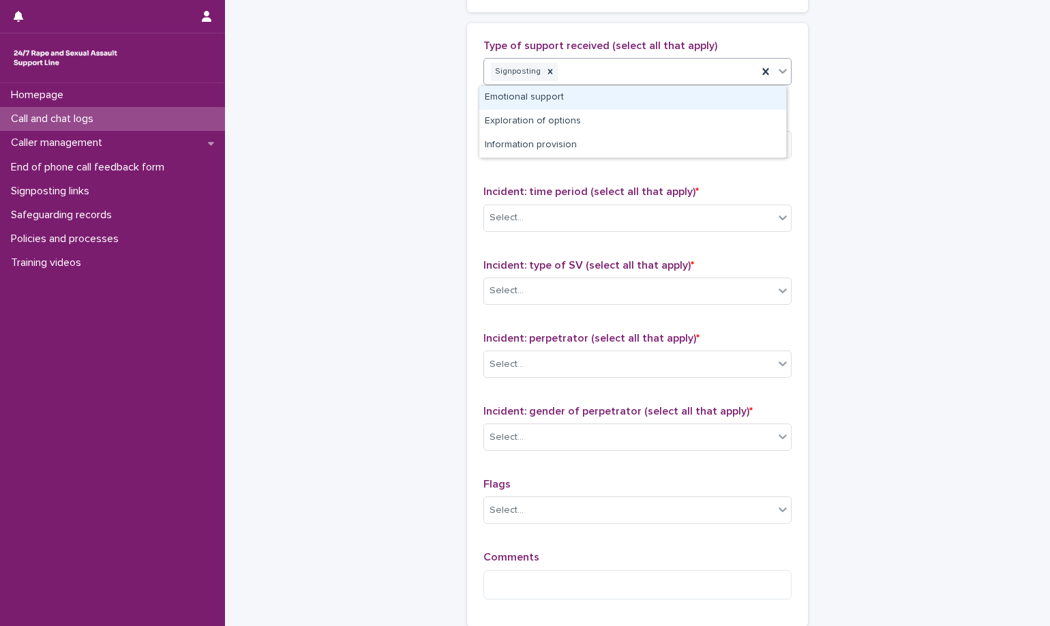
click at [627, 89] on div "Emotional support" at bounding box center [632, 98] width 307 height 24
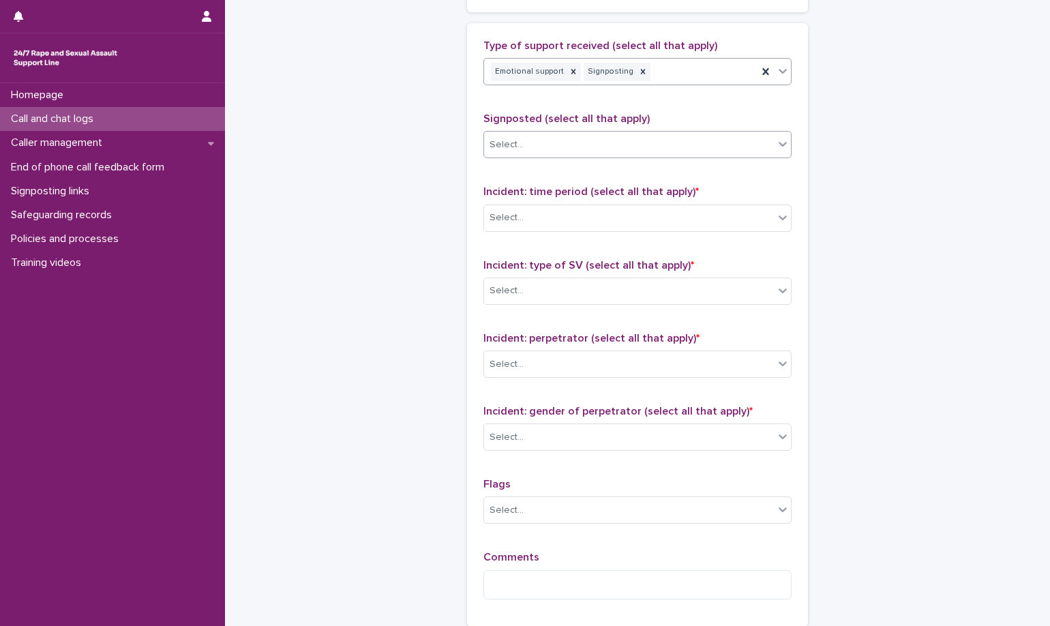
click at [762, 153] on div "Select..." at bounding box center [629, 145] width 290 height 23
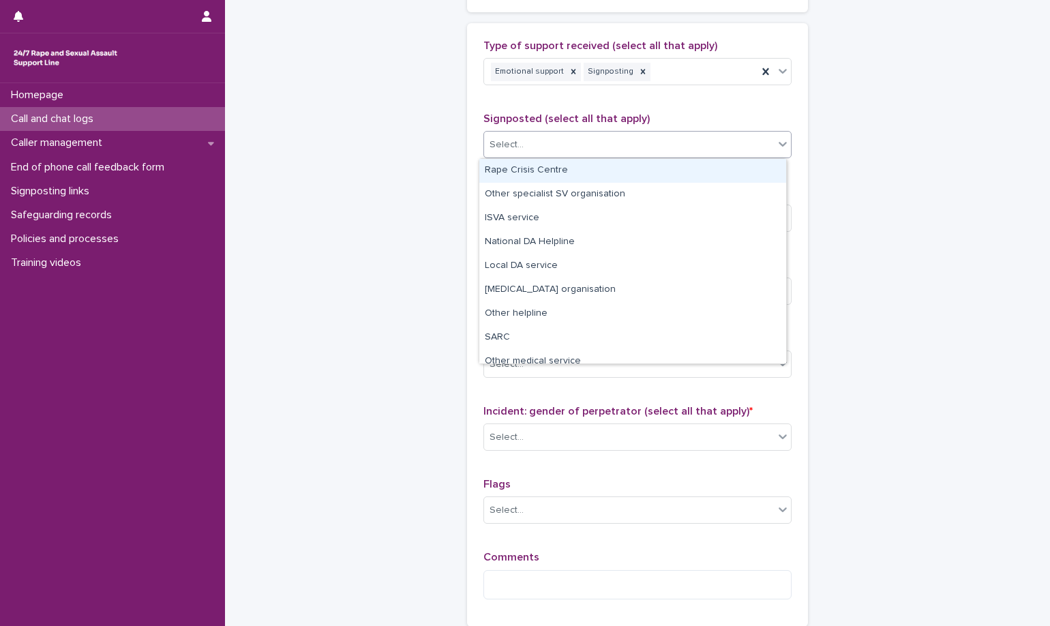
click at [762, 153] on div "Select..." at bounding box center [629, 145] width 290 height 23
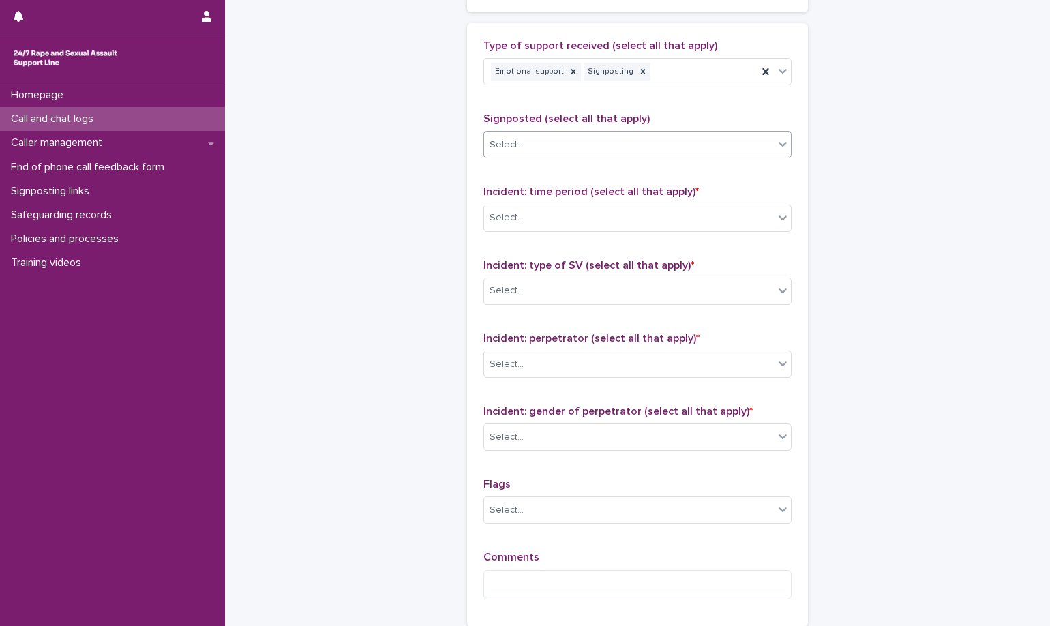
click at [762, 153] on div "Select..." at bounding box center [629, 145] width 290 height 23
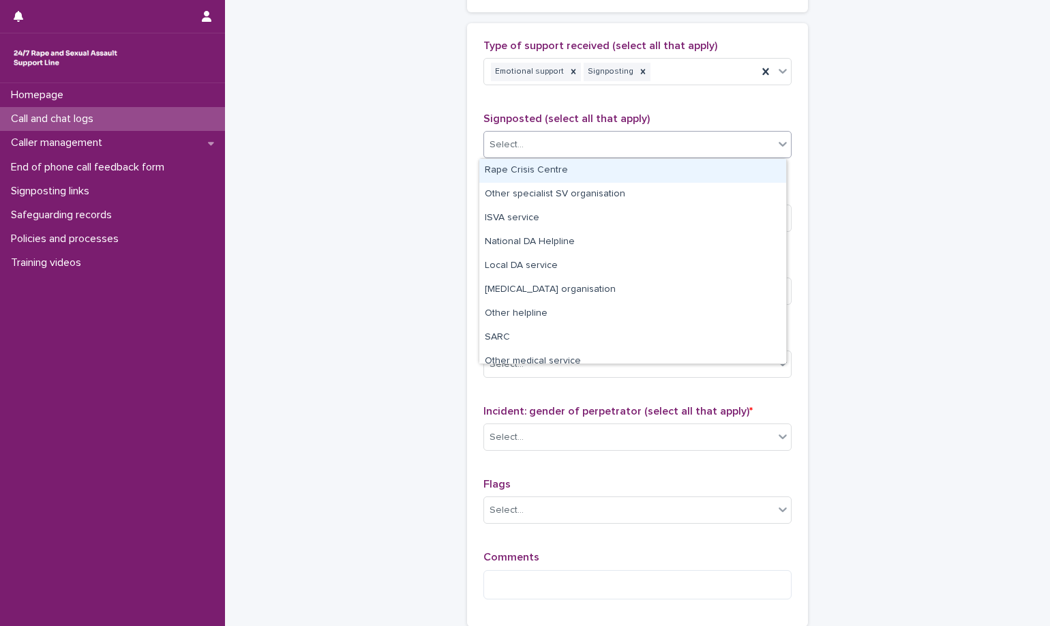
click at [719, 134] on div "Select..." at bounding box center [629, 145] width 290 height 23
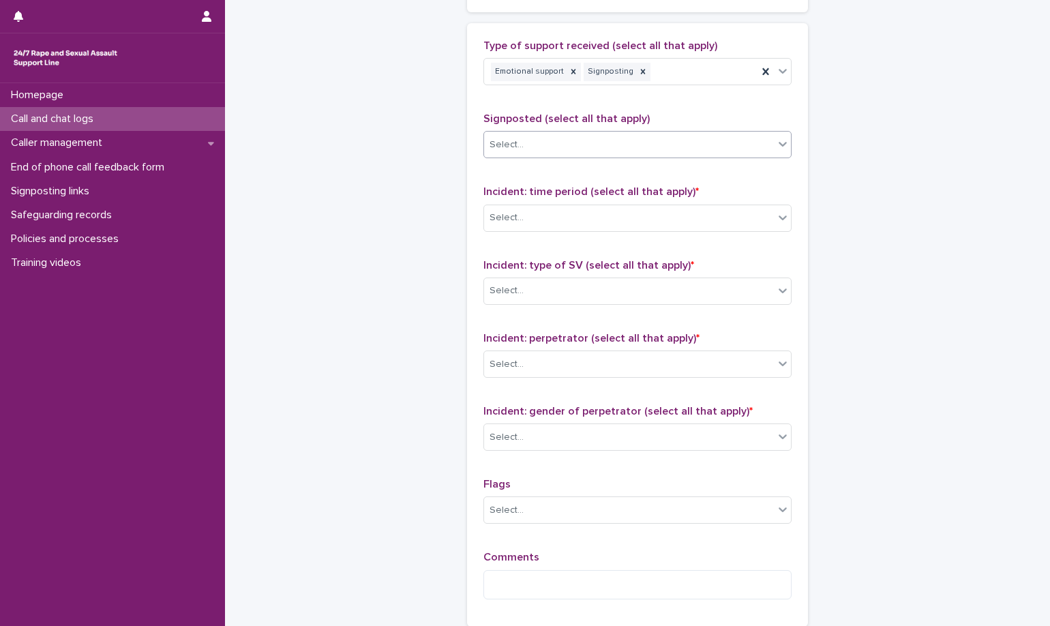
click at [625, 152] on div "Select..." at bounding box center [629, 145] width 290 height 23
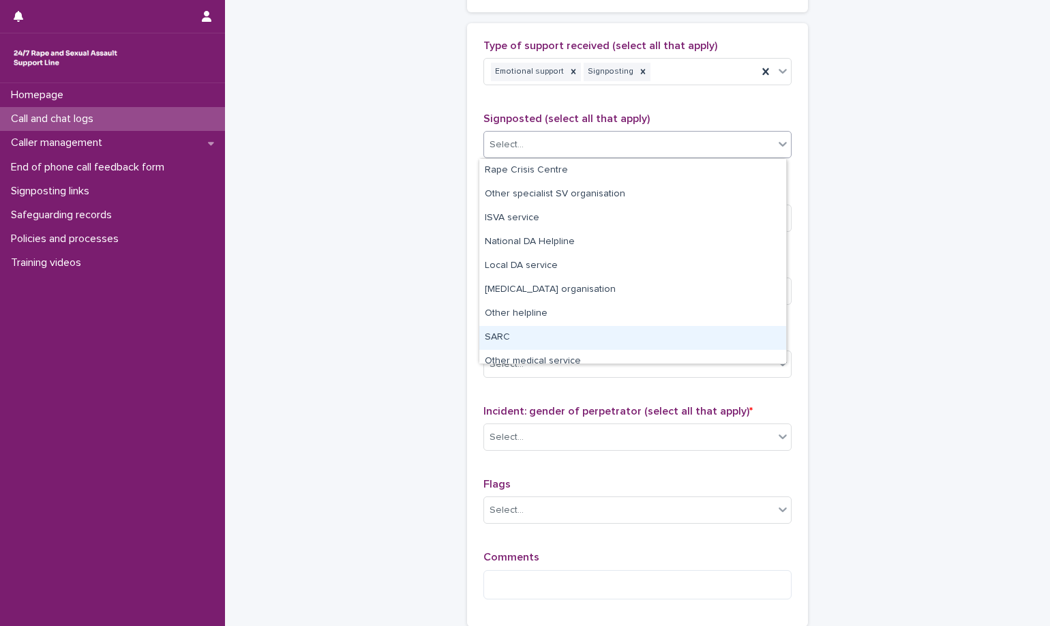
click at [657, 332] on div "SARC" at bounding box center [632, 338] width 307 height 24
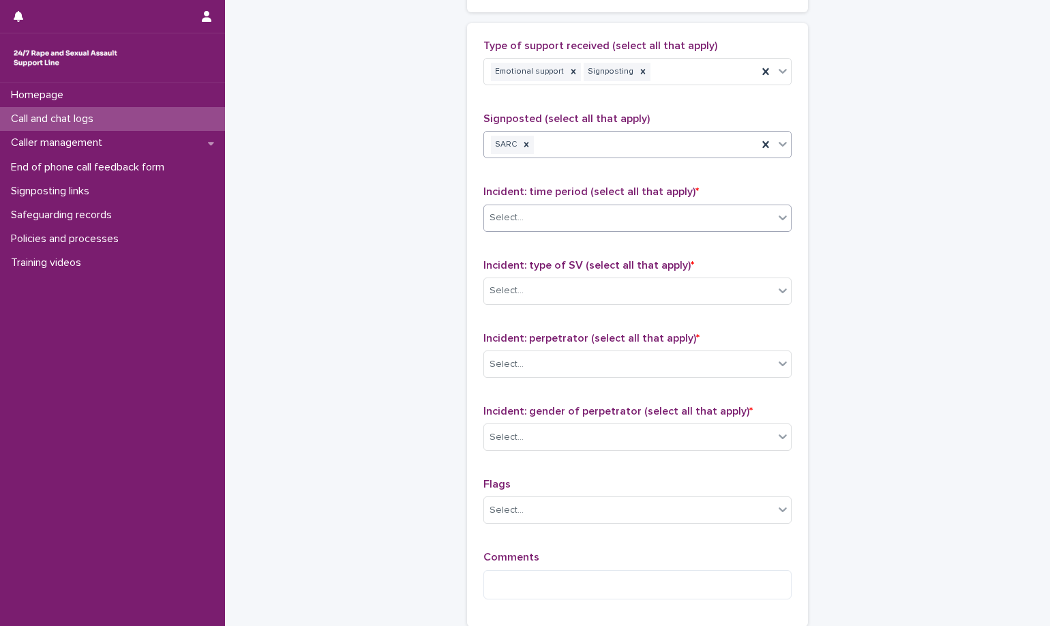
click at [695, 222] on div "Select..." at bounding box center [629, 218] width 290 height 23
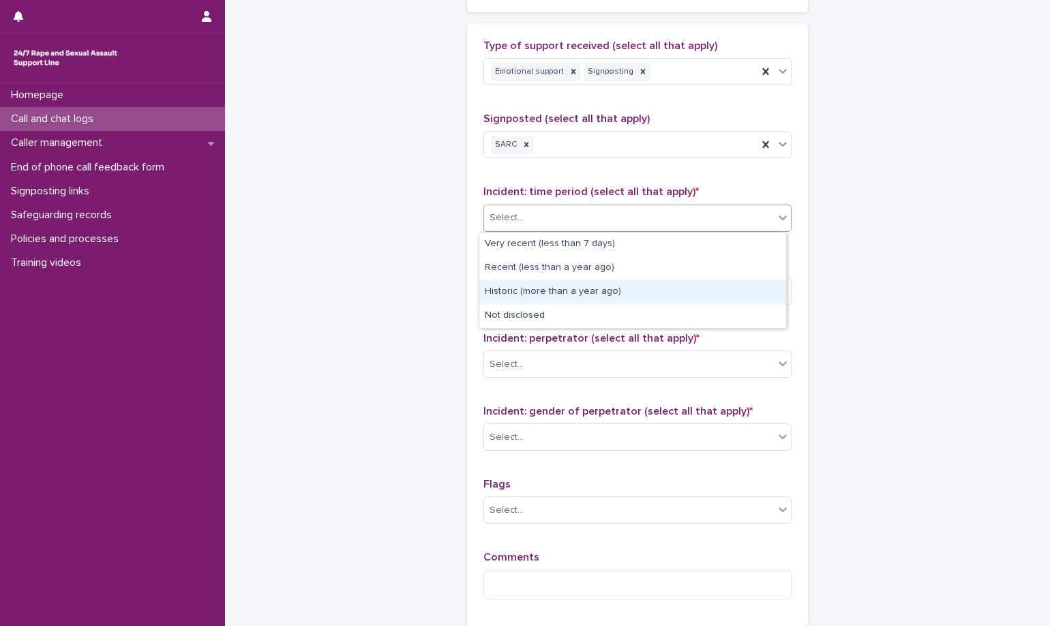
click at [691, 282] on div "Historic (more than a year ago)" at bounding box center [632, 292] width 307 height 24
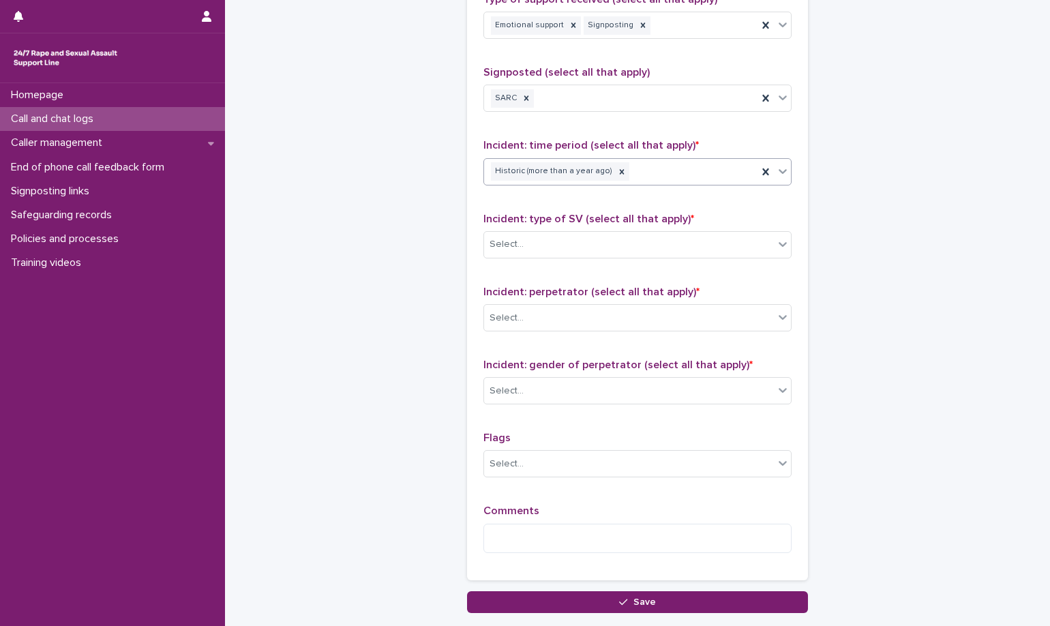
scroll to position [886, 0]
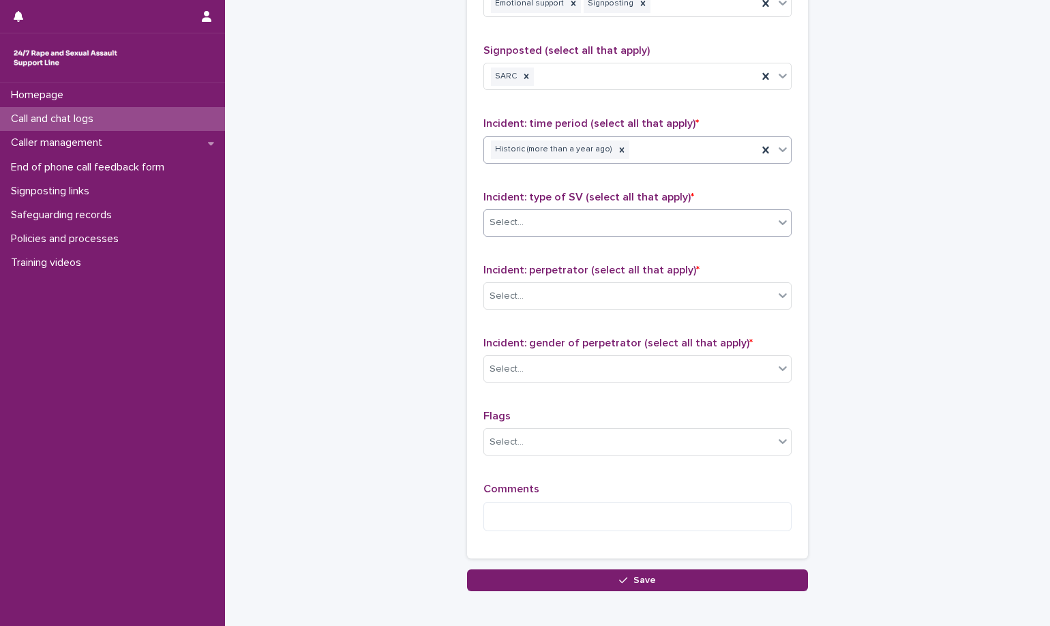
click at [686, 222] on div "Select..." at bounding box center [629, 222] width 290 height 23
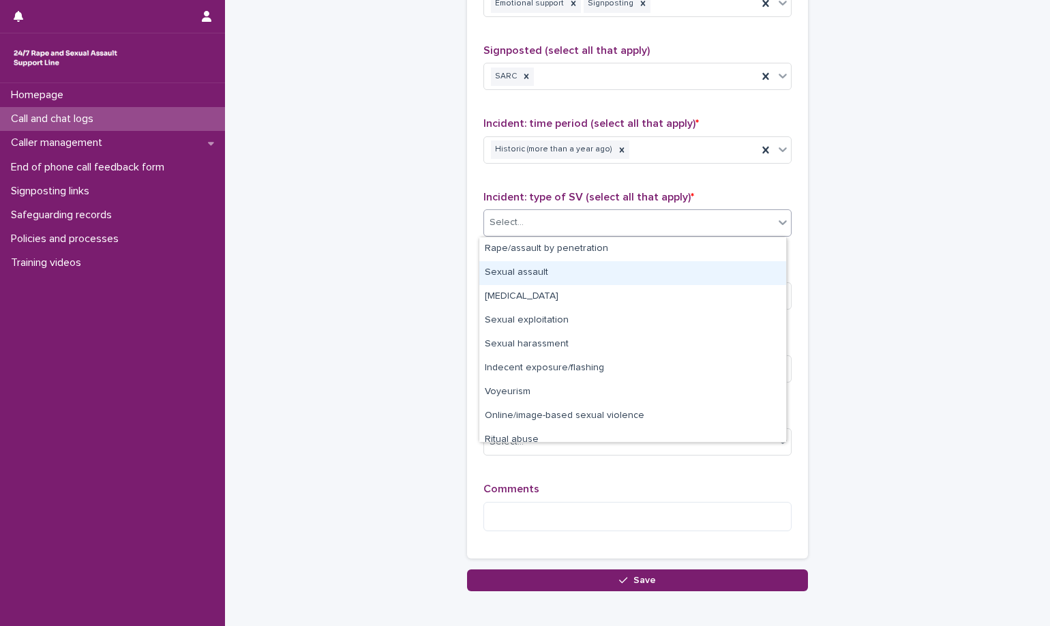
click at [667, 275] on div "Sexual assault" at bounding box center [632, 273] width 307 height 24
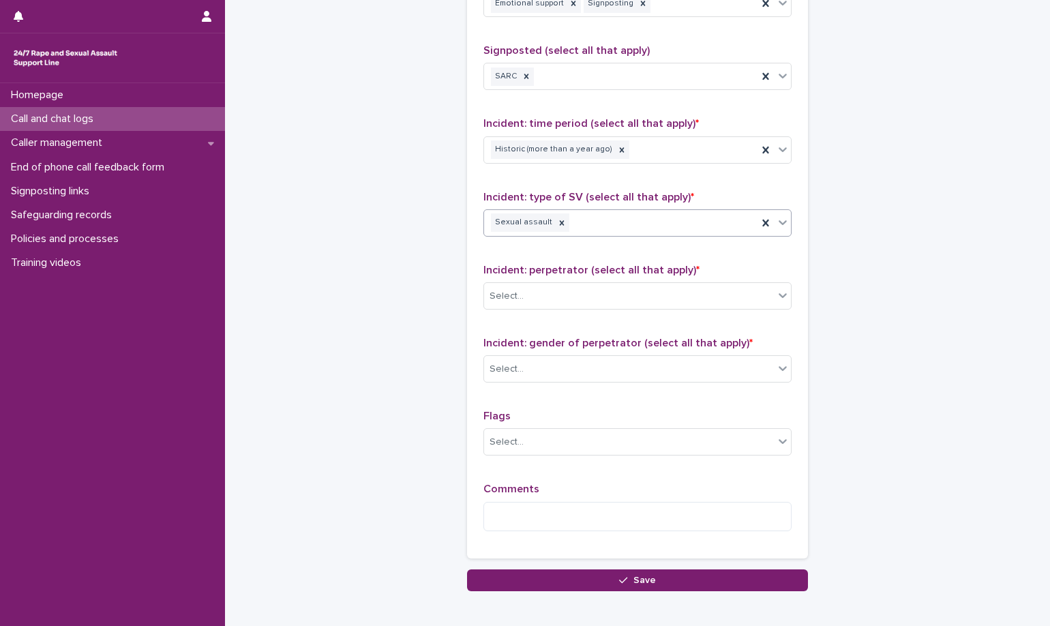
click at [673, 235] on div "Sexual assault" at bounding box center [620, 223] width 273 height 24
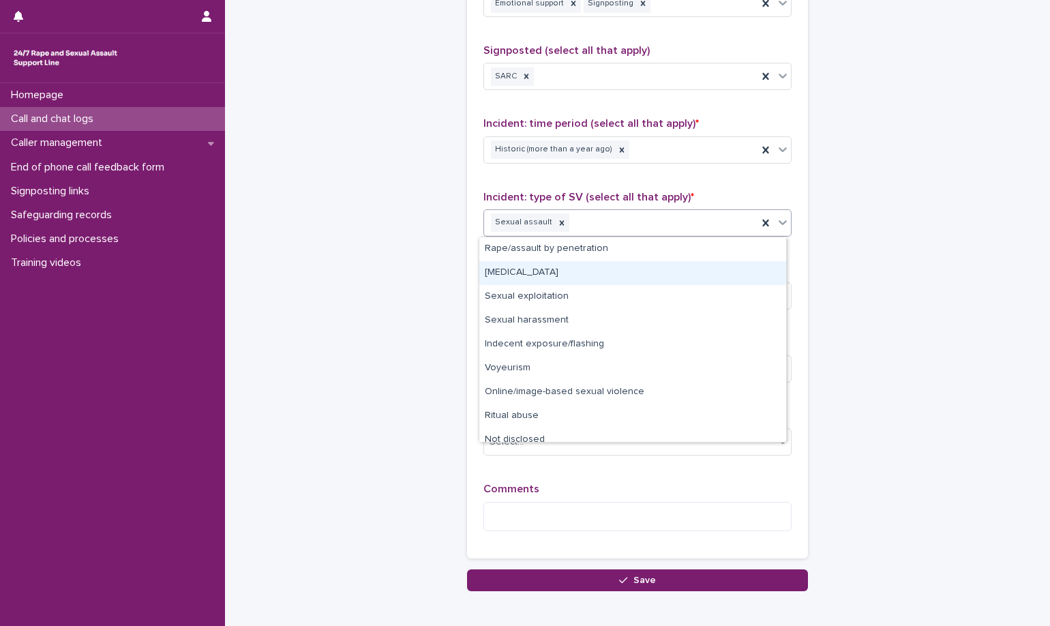
click at [667, 273] on div "Child sexual abuse" at bounding box center [632, 273] width 307 height 24
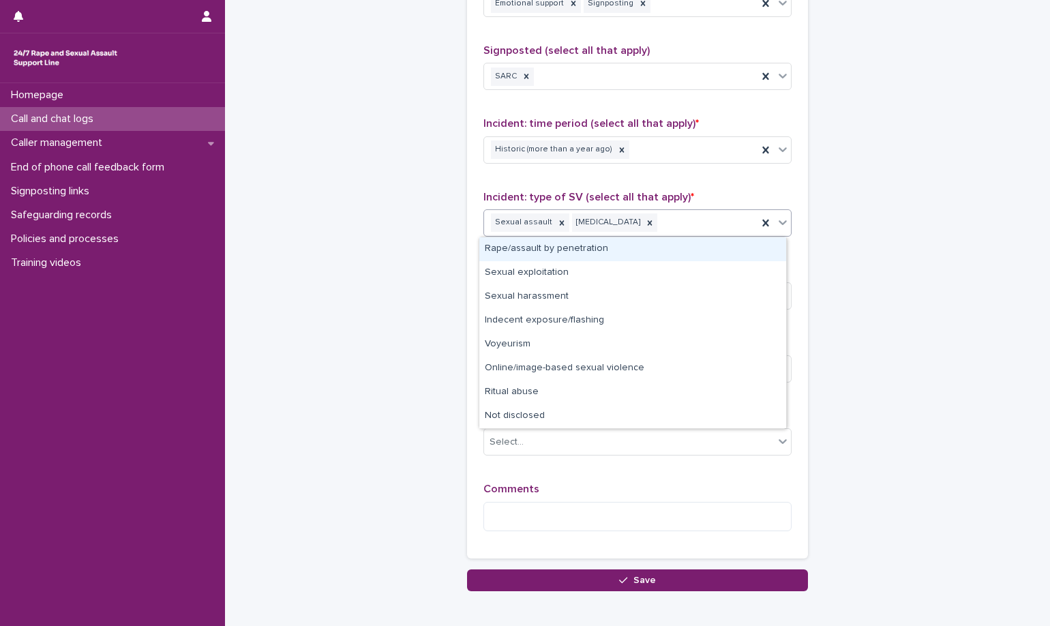
click at [691, 224] on div "Sexual assault Child sexual abuse" at bounding box center [620, 223] width 273 height 24
click at [717, 222] on div "Sexual assault Child sexual abuse" at bounding box center [620, 223] width 273 height 24
click at [713, 252] on div "Rape/assault by penetration" at bounding box center [632, 249] width 307 height 24
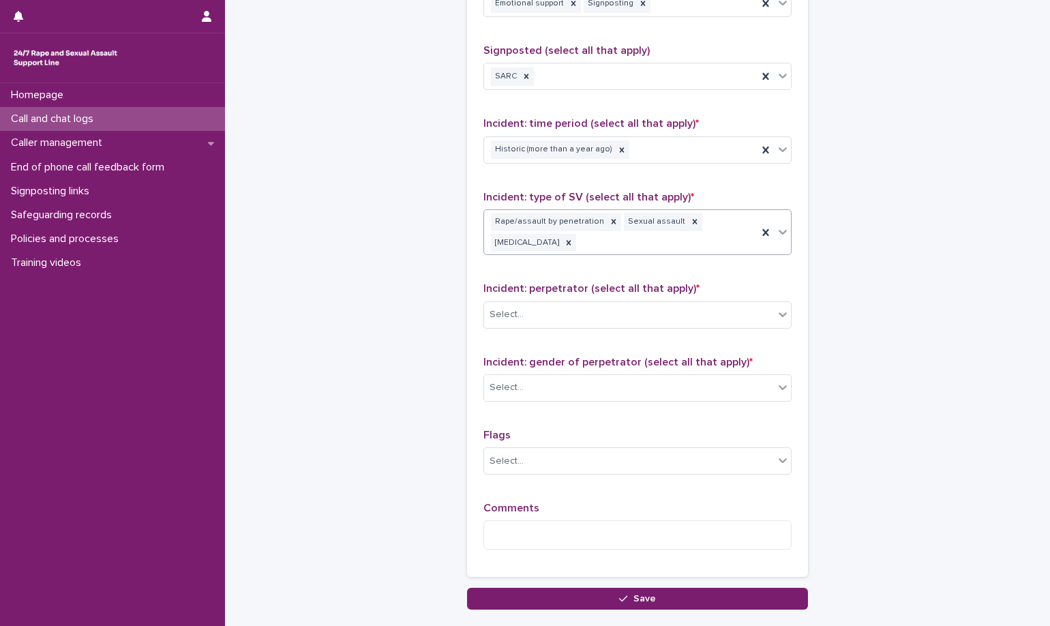
click at [648, 246] on div "Rape/assault by penetration Sexual assault Child sexual abuse" at bounding box center [620, 232] width 273 height 45
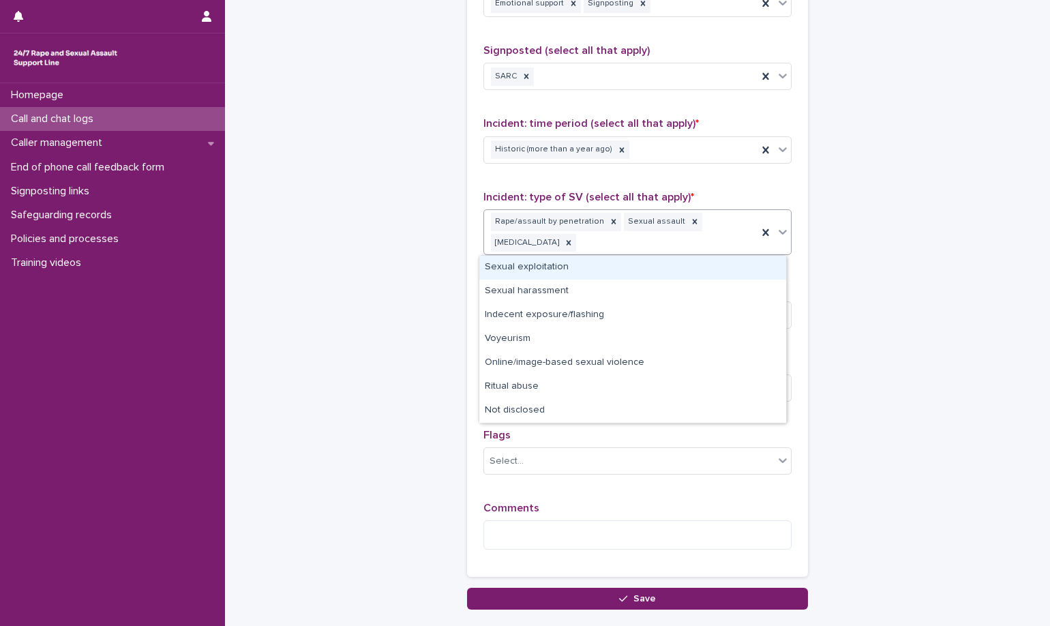
click at [648, 246] on div "Rape/assault by penetration Sexual assault Child sexual abuse" at bounding box center [620, 232] width 273 height 45
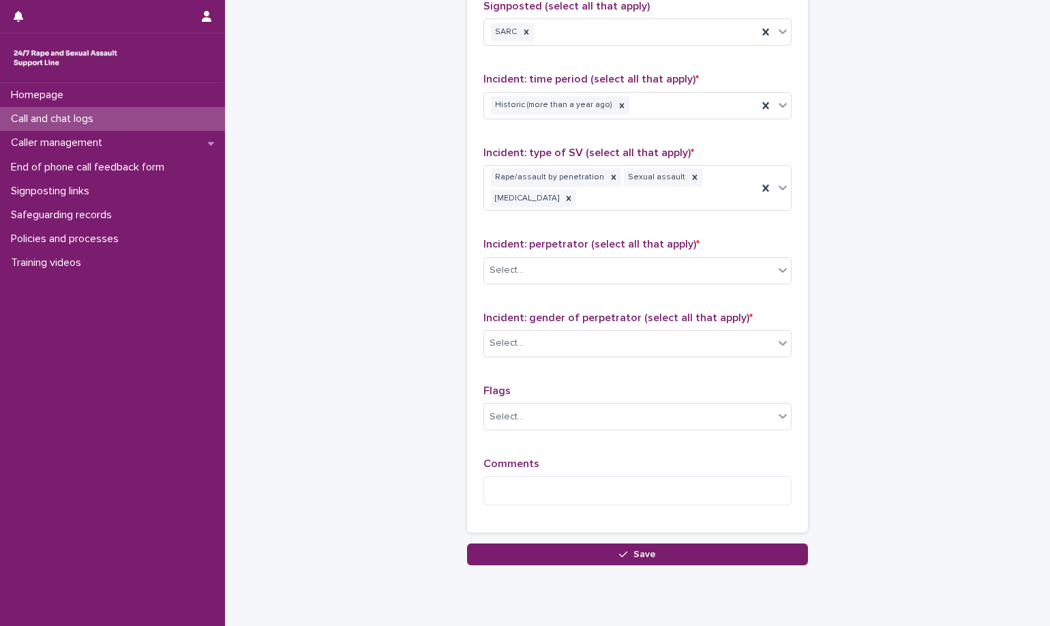
scroll to position [955, 0]
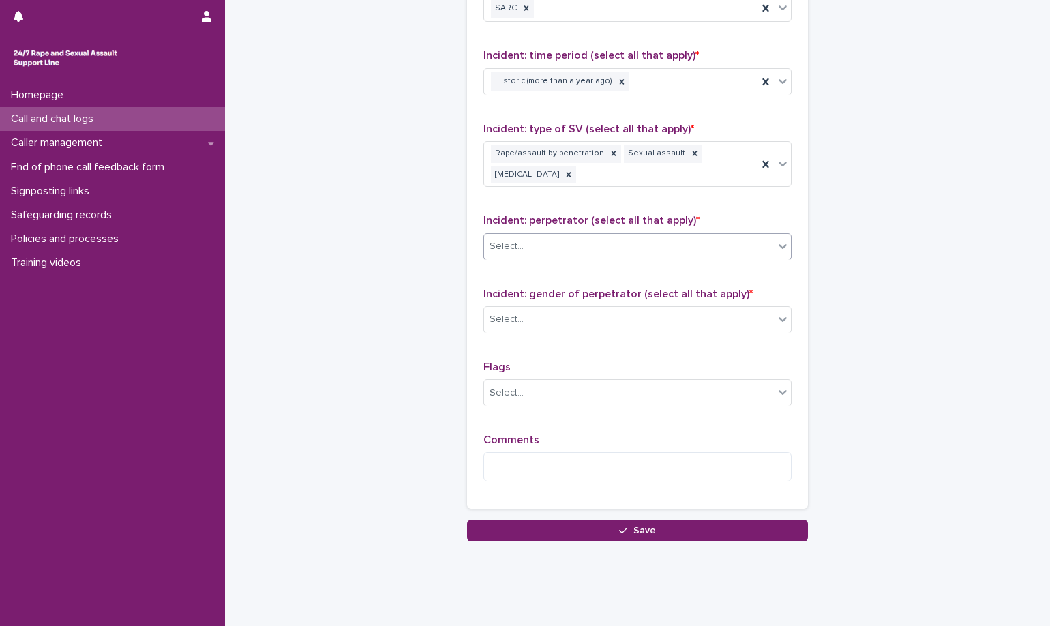
click at [520, 238] on div "Select..." at bounding box center [629, 246] width 290 height 23
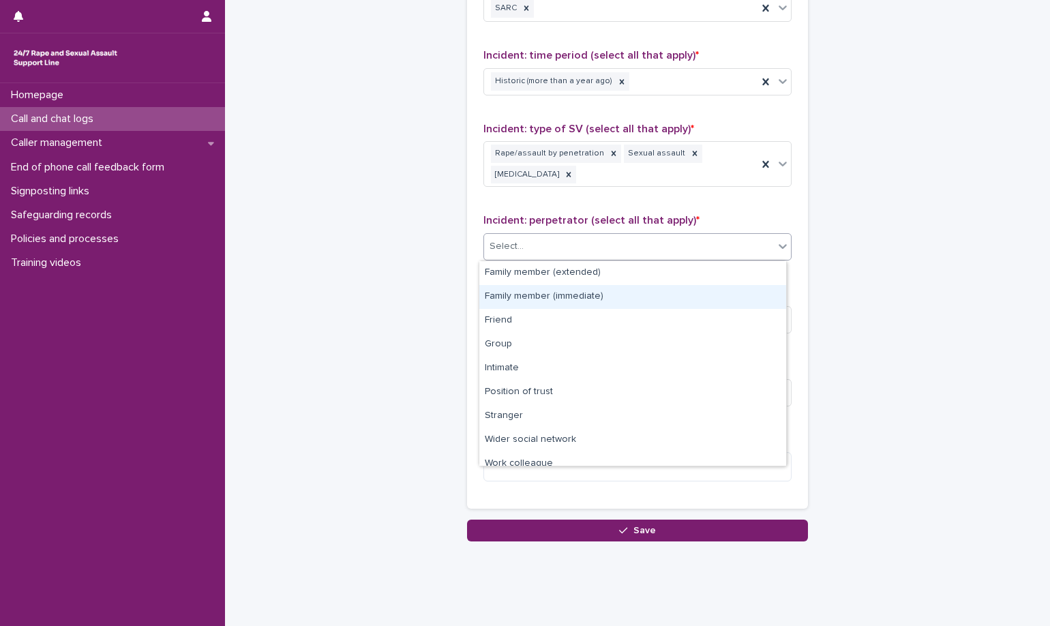
click at [609, 293] on div "Family member (immediate)" at bounding box center [632, 297] width 307 height 24
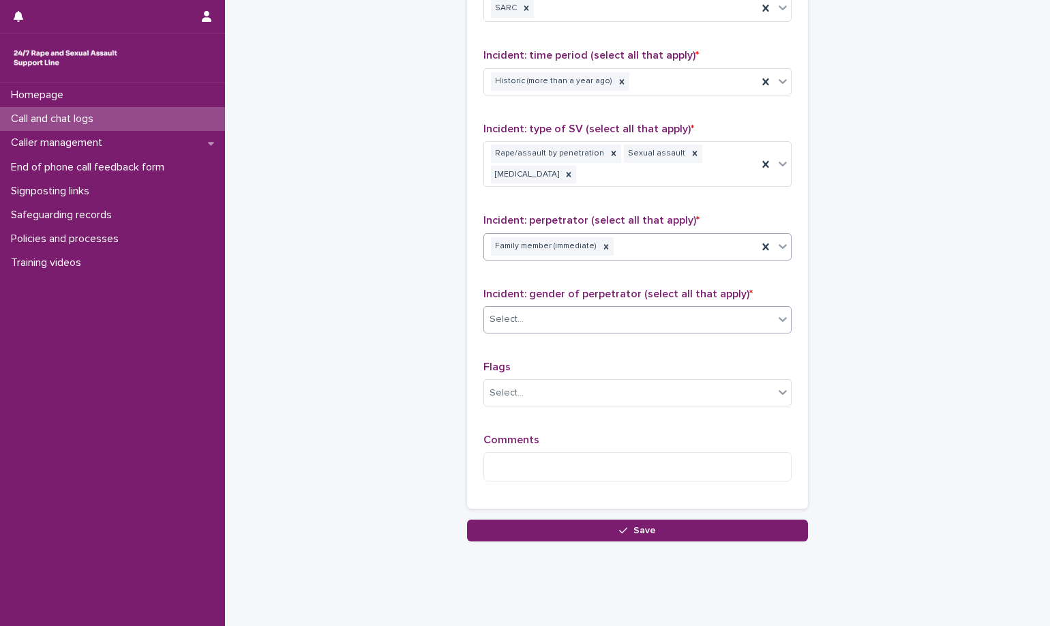
click at [601, 329] on div "Select..." at bounding box center [629, 319] width 290 height 23
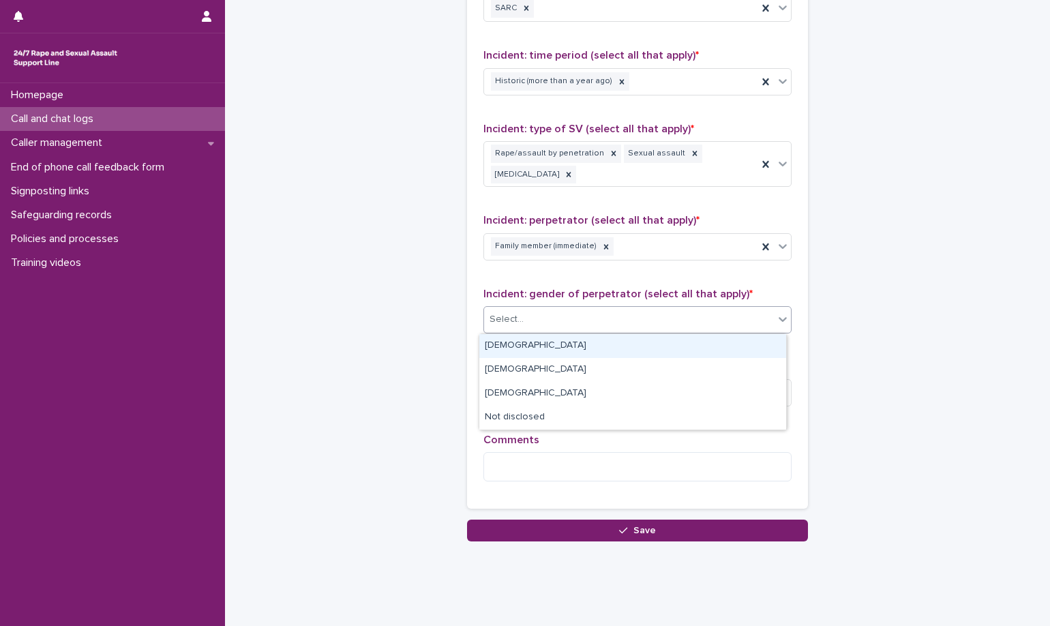
click at [601, 345] on div "Male" at bounding box center [632, 346] width 307 height 24
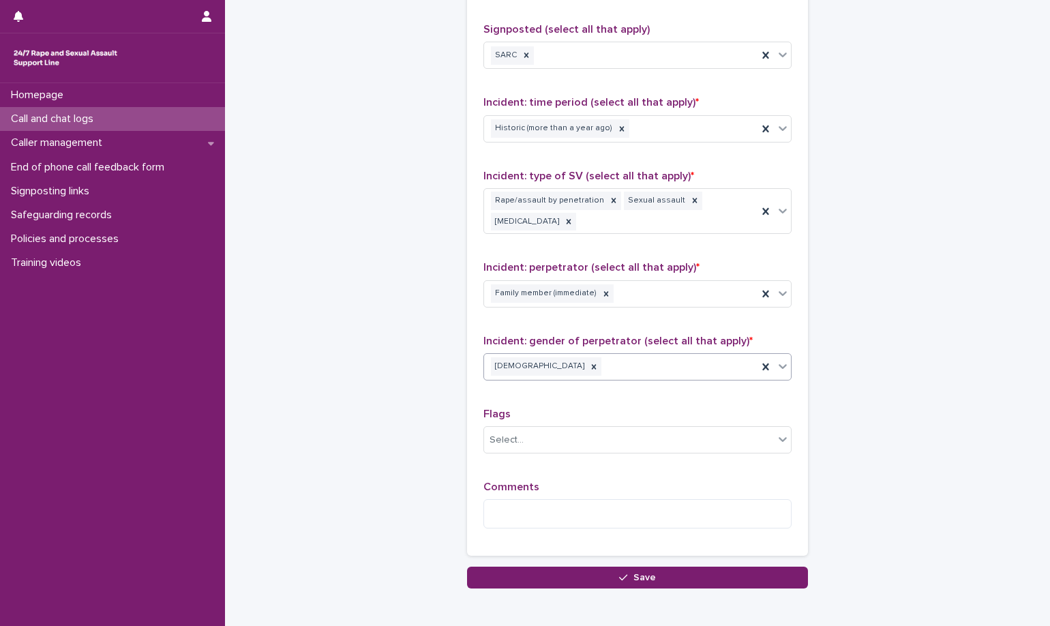
scroll to position [977, 0]
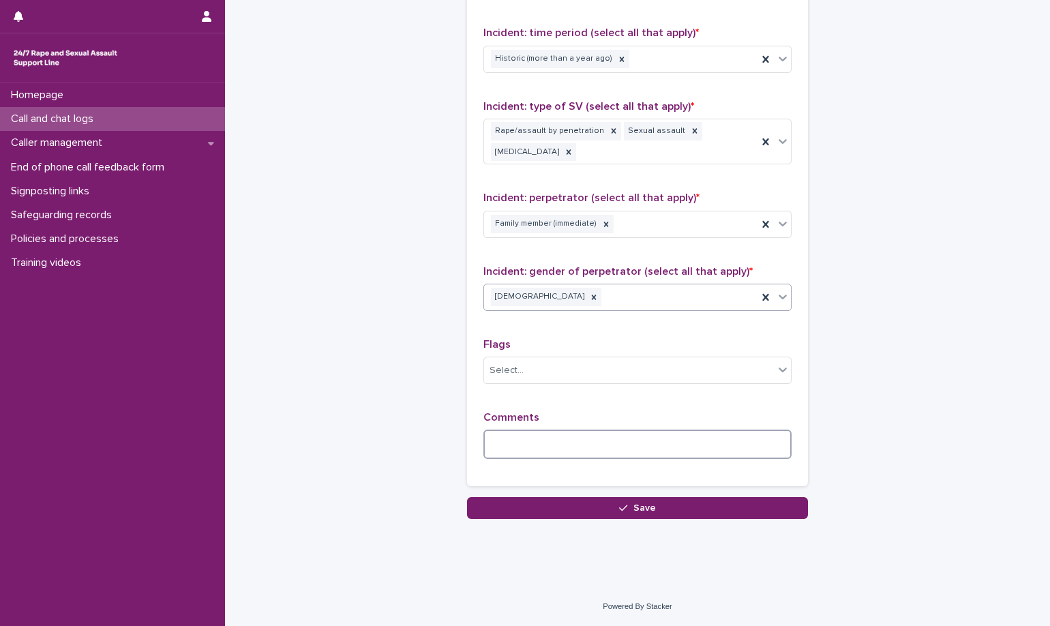
click at [618, 440] on textarea at bounding box center [637, 444] width 308 height 29
click at [625, 434] on textarea at bounding box center [637, 444] width 308 height 29
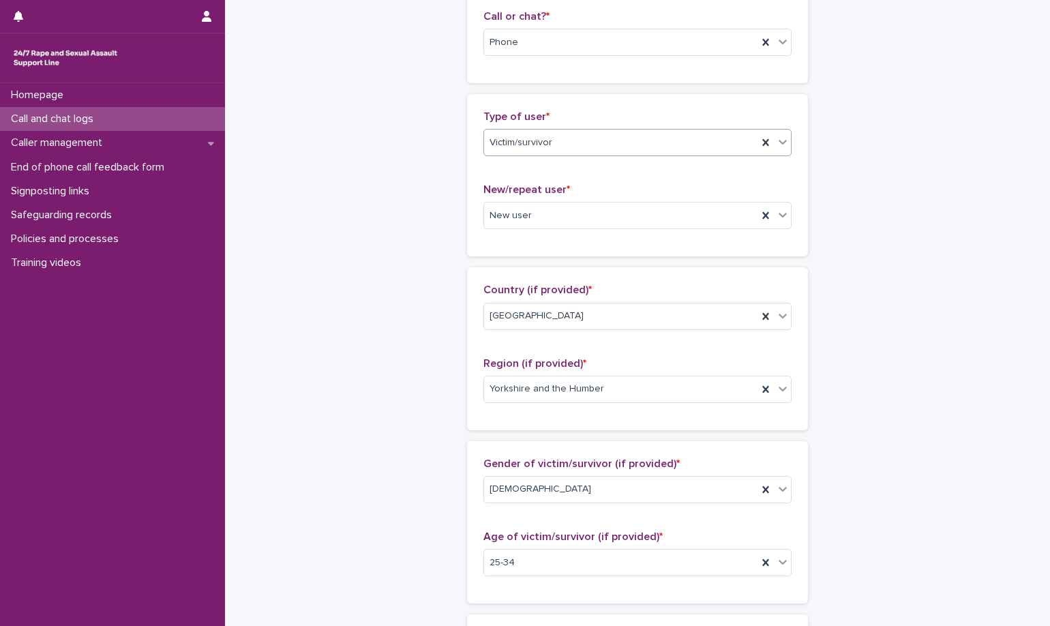
scroll to position [0, 0]
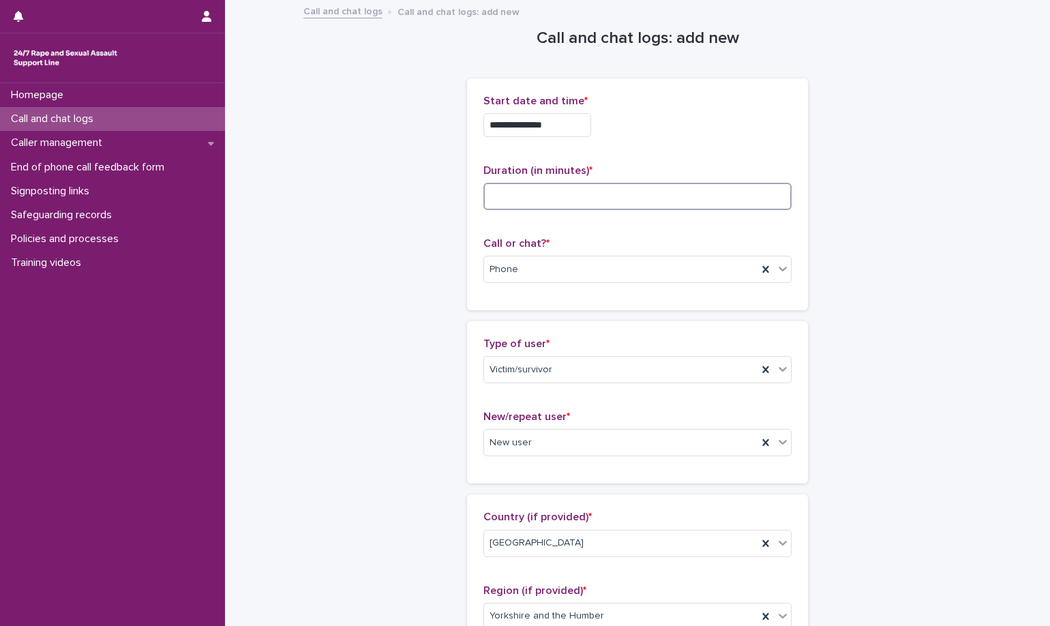
click at [541, 191] on input at bounding box center [637, 196] width 308 height 27
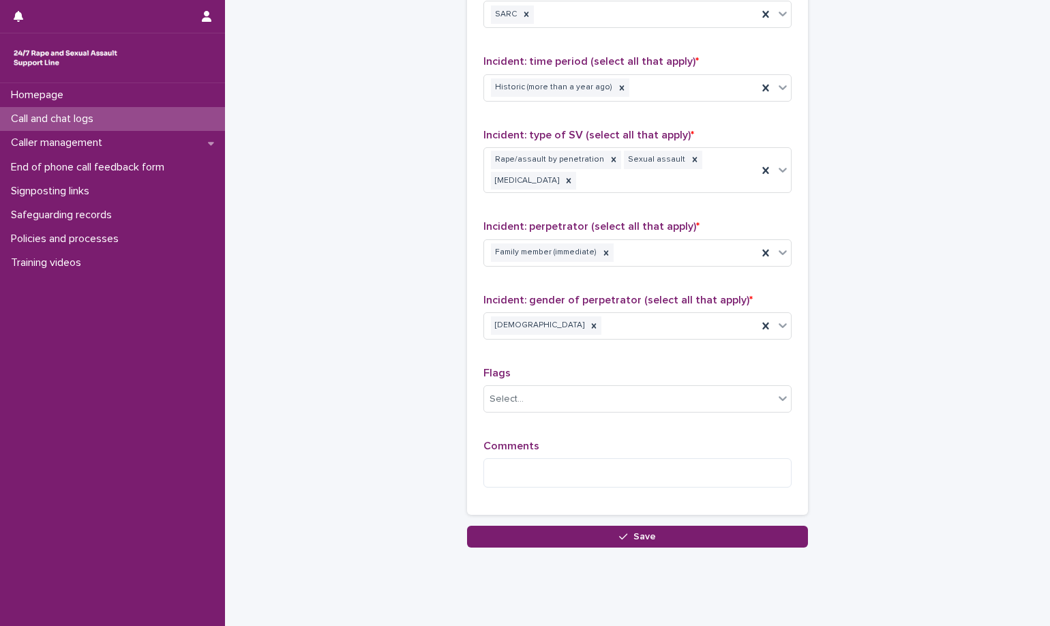
scroll to position [977, 0]
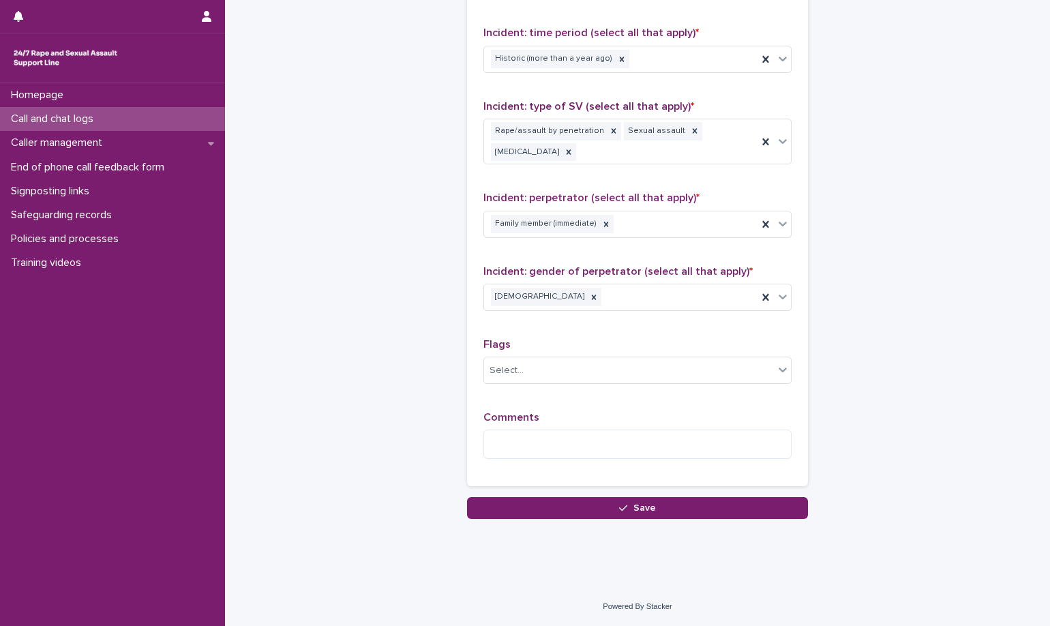
type input "**"
click at [679, 426] on div "Comments" at bounding box center [637, 440] width 308 height 59
click at [683, 449] on textarea at bounding box center [637, 444] width 308 height 29
click at [581, 445] on textarea at bounding box center [637, 444] width 308 height 29
click at [575, 449] on textarea at bounding box center [637, 444] width 308 height 29
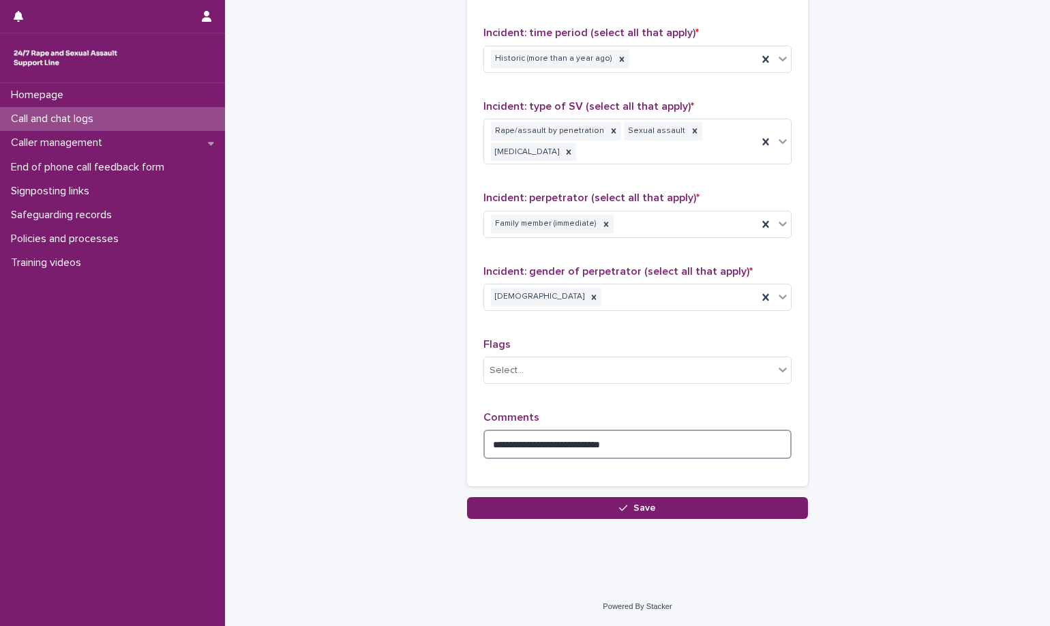
click at [633, 443] on textarea "**********" at bounding box center [637, 444] width 308 height 29
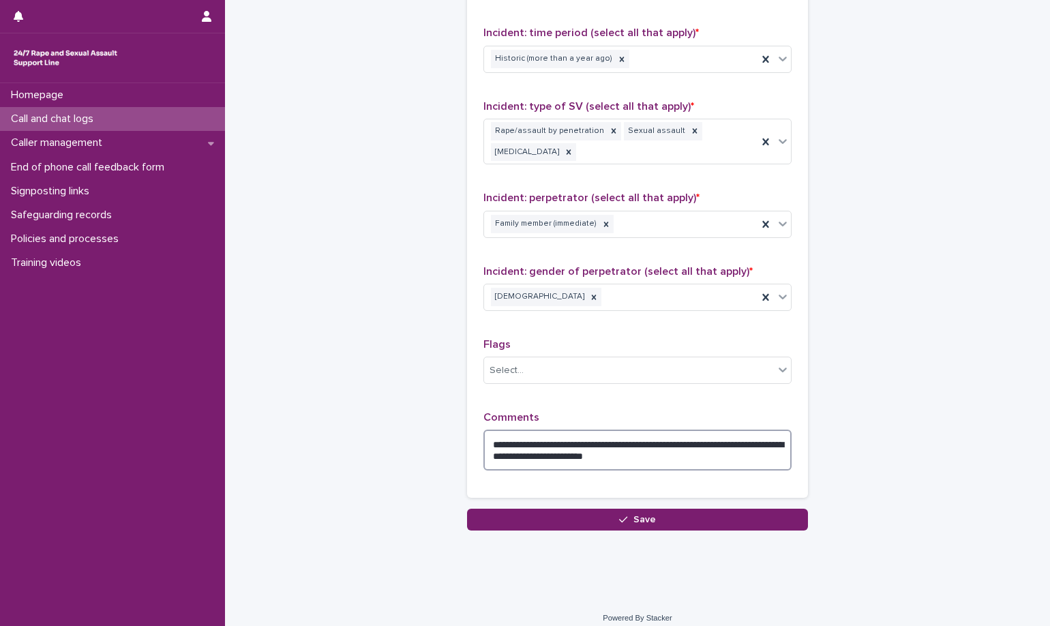
click at [569, 453] on textarea "**********" at bounding box center [637, 450] width 308 height 41
click at [667, 462] on textarea "**********" at bounding box center [637, 450] width 308 height 41
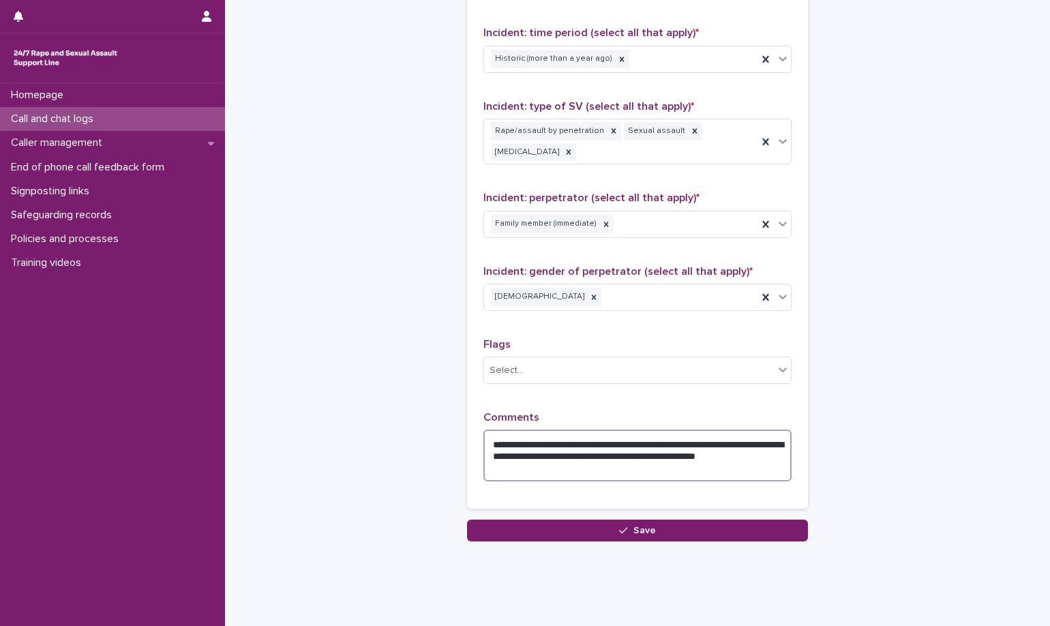
click at [633, 467] on textarea "**********" at bounding box center [637, 456] width 308 height 52
click at [575, 468] on textarea "**********" at bounding box center [637, 456] width 308 height 52
click at [562, 473] on textarea "**********" at bounding box center [637, 456] width 308 height 52
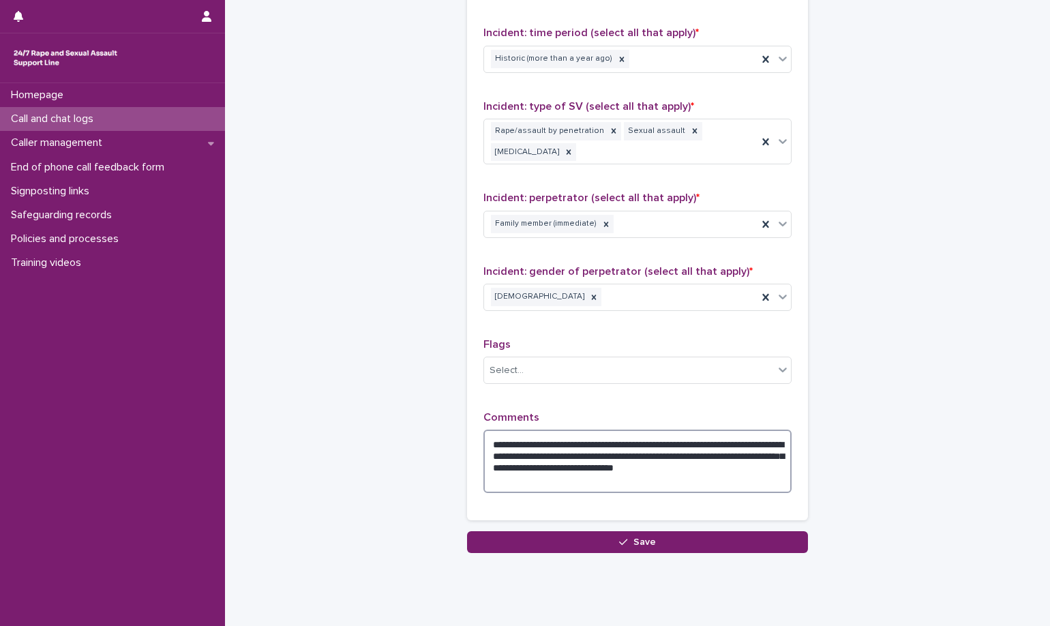
click at [582, 473] on textarea "**********" at bounding box center [637, 461] width 308 height 63
click at [563, 484] on textarea "**********" at bounding box center [637, 461] width 308 height 63
click at [613, 485] on textarea "**********" at bounding box center [637, 461] width 308 height 63
drag, startPoint x: 614, startPoint y: 485, endPoint x: 680, endPoint y: 476, distance: 67.5
click at [680, 476] on textarea "**********" at bounding box center [637, 461] width 308 height 63
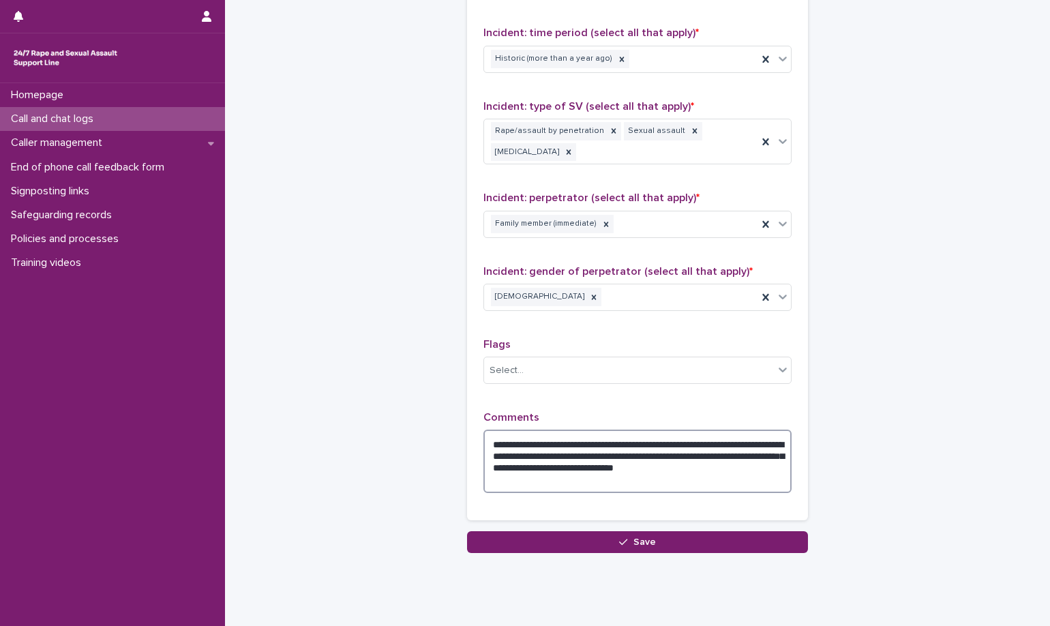
click at [563, 477] on textarea "**********" at bounding box center [637, 461] width 308 height 63
click at [589, 484] on textarea "**********" at bounding box center [637, 461] width 308 height 63
click at [582, 482] on textarea "**********" at bounding box center [637, 461] width 308 height 63
click at [714, 485] on textarea "**********" at bounding box center [637, 461] width 308 height 63
drag, startPoint x: 675, startPoint y: 485, endPoint x: 606, endPoint y: 480, distance: 69.0
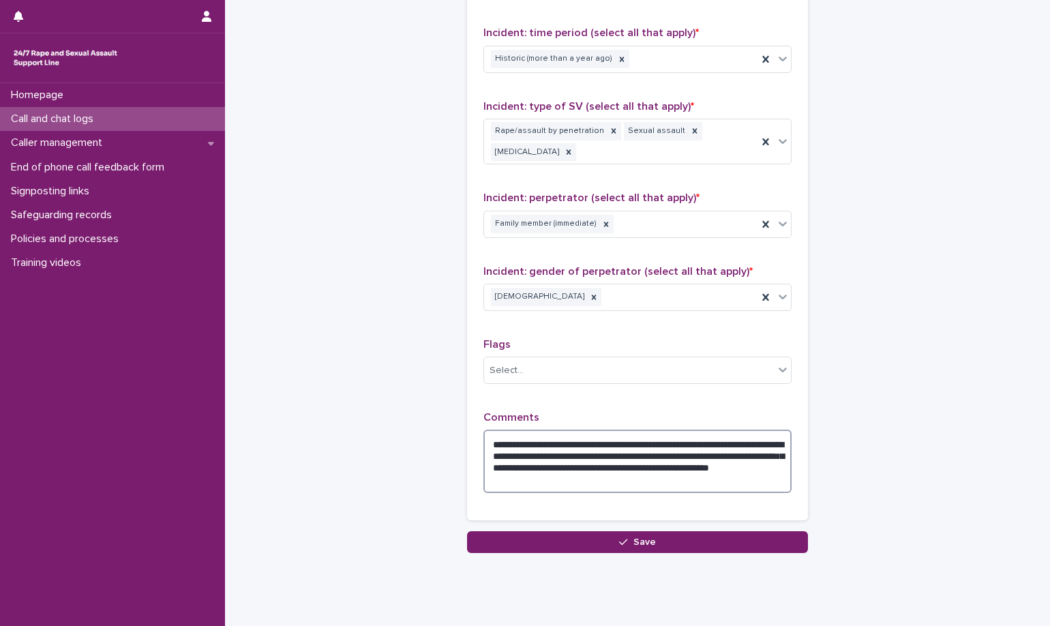
click at [606, 480] on textarea "**********" at bounding box center [637, 461] width 308 height 63
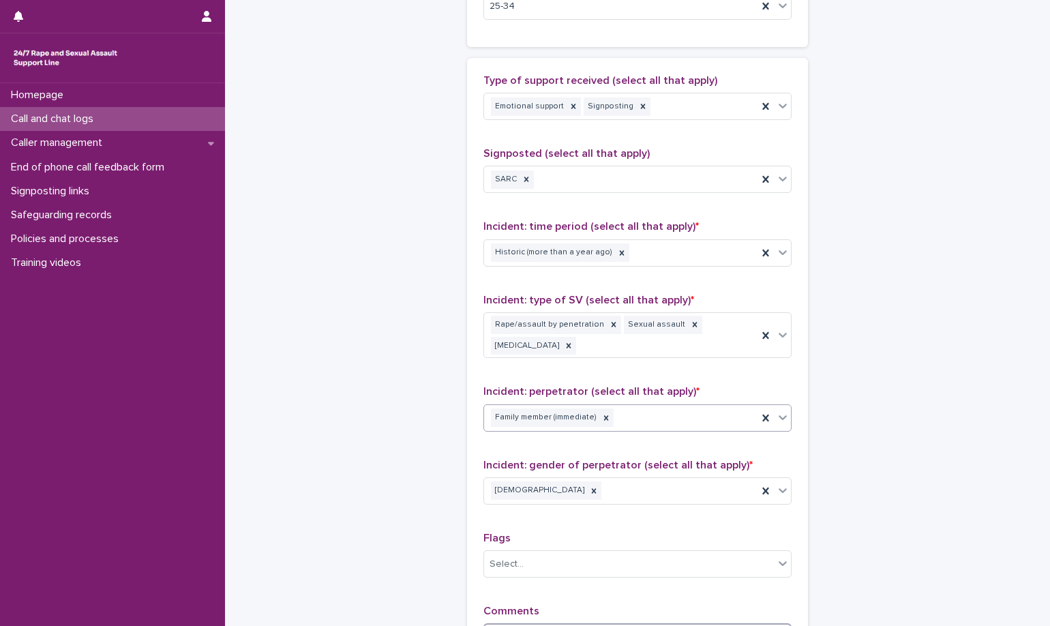
scroll to position [773, 0]
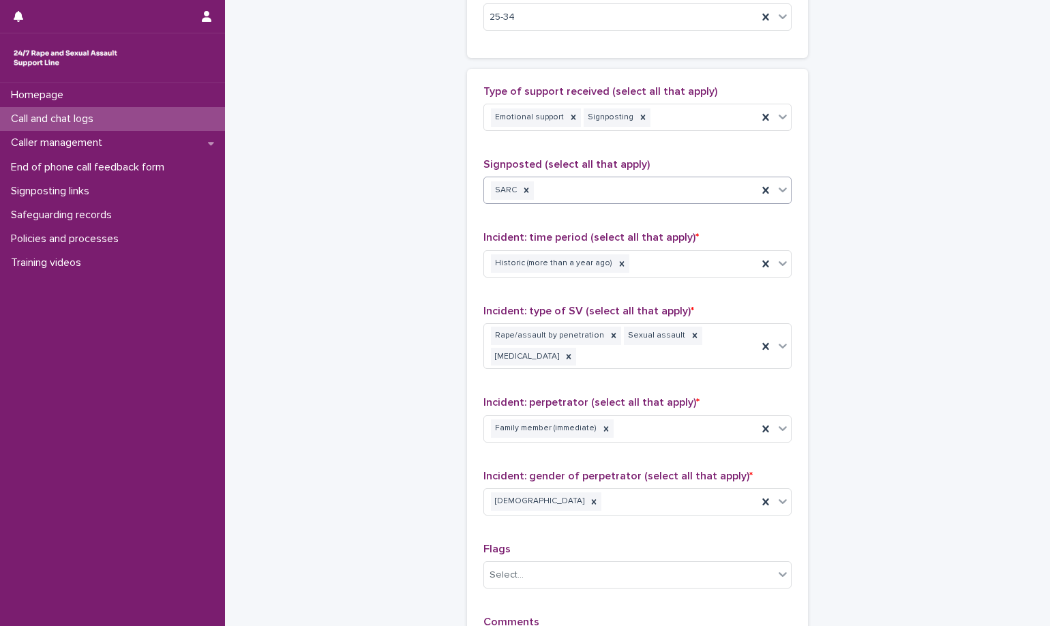
type textarea "**********"
click at [618, 196] on div "SARC" at bounding box center [620, 191] width 273 height 24
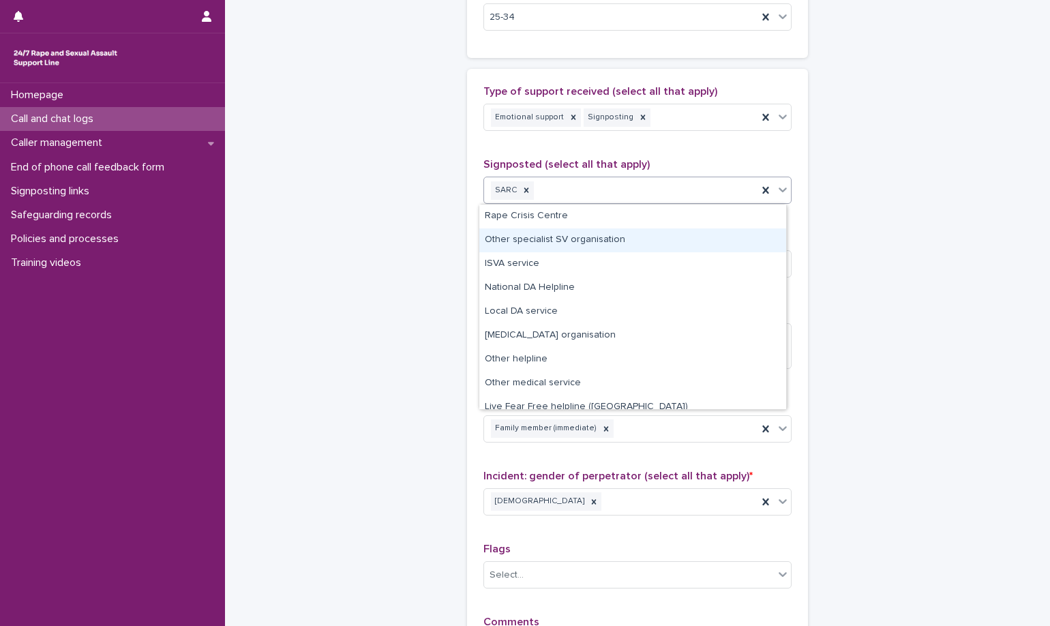
click at [629, 243] on div "Other specialist SV organisation" at bounding box center [632, 240] width 307 height 24
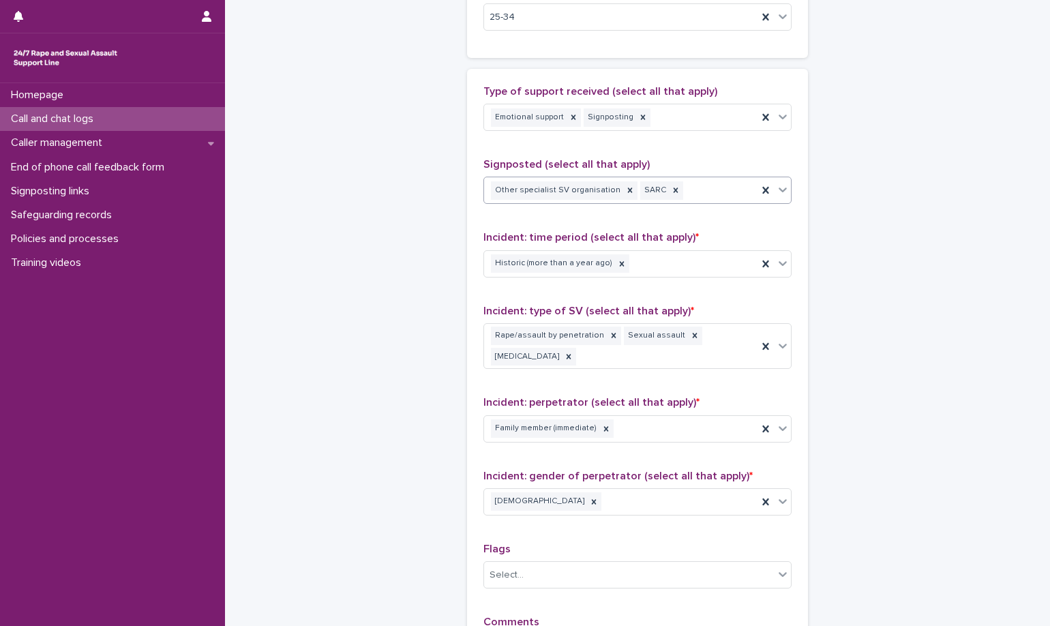
click at [660, 200] on div "Other specialist SV organisation SARC" at bounding box center [620, 191] width 273 height 24
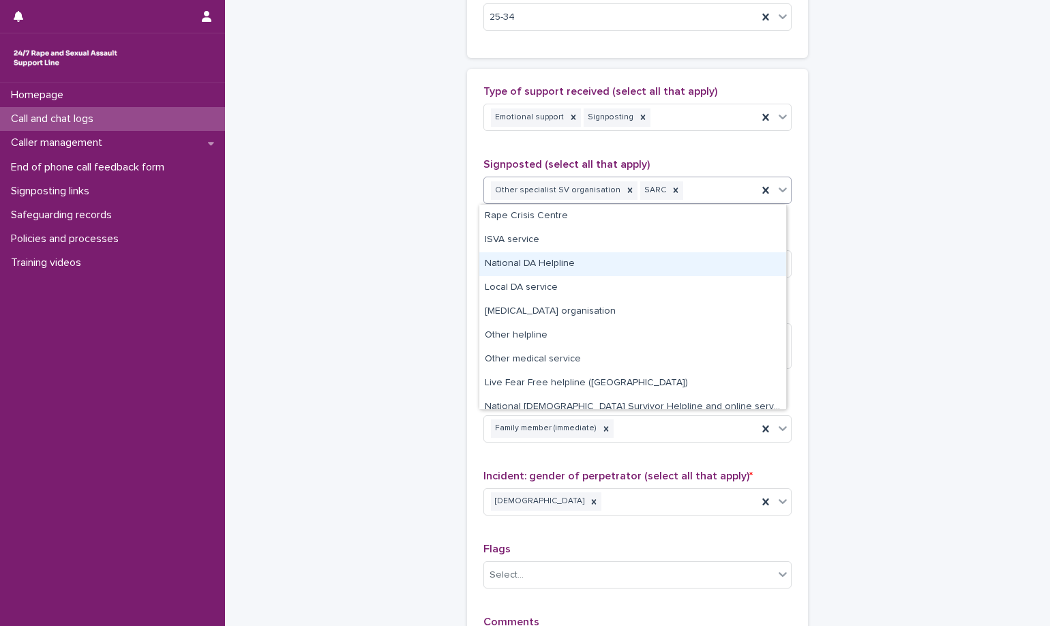
drag, startPoint x: 670, startPoint y: 281, endPoint x: 676, endPoint y: 255, distance: 26.6
click at [676, 255] on div "National DA Helpline" at bounding box center [632, 264] width 307 height 24
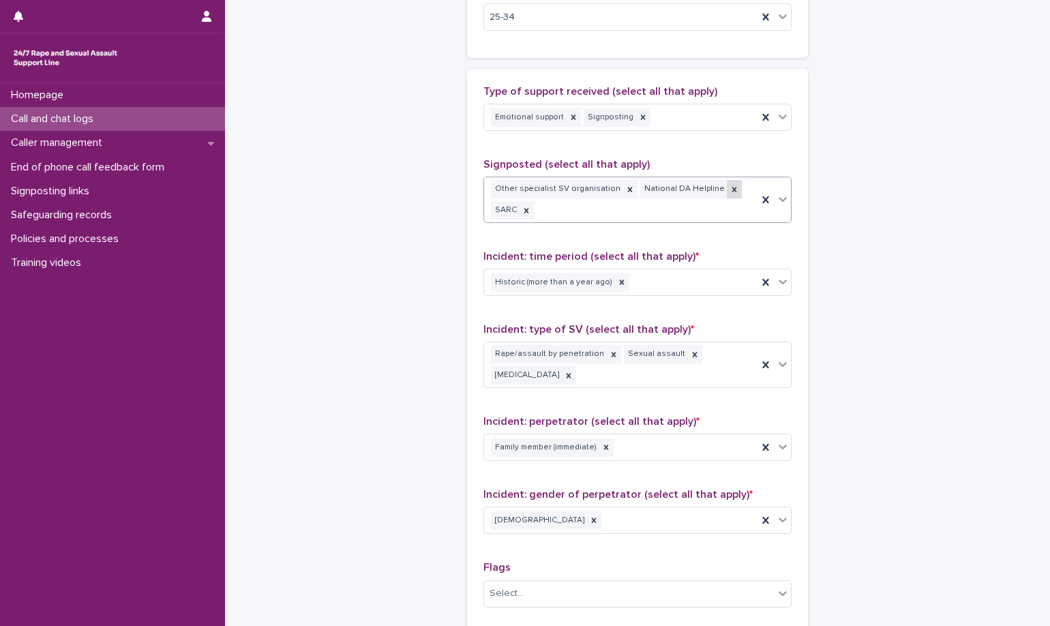
click at [727, 192] on div at bounding box center [734, 189] width 15 height 18
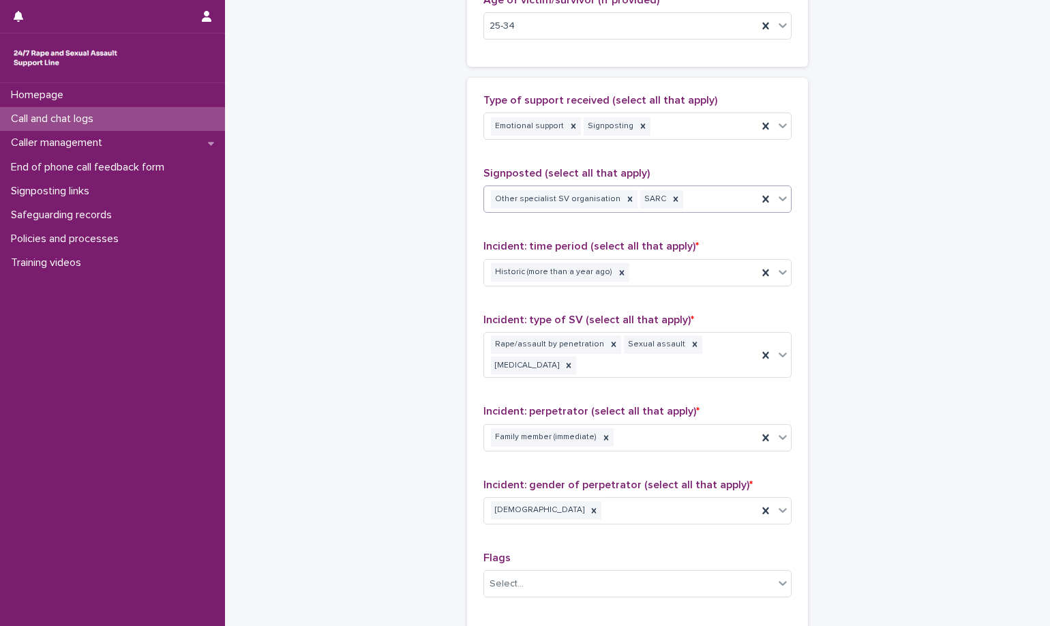
click at [699, 203] on div "Other specialist SV organisation SARC" at bounding box center [620, 200] width 273 height 24
click at [701, 211] on div "Other specialist SV organisation SARC" at bounding box center [620, 200] width 273 height 24
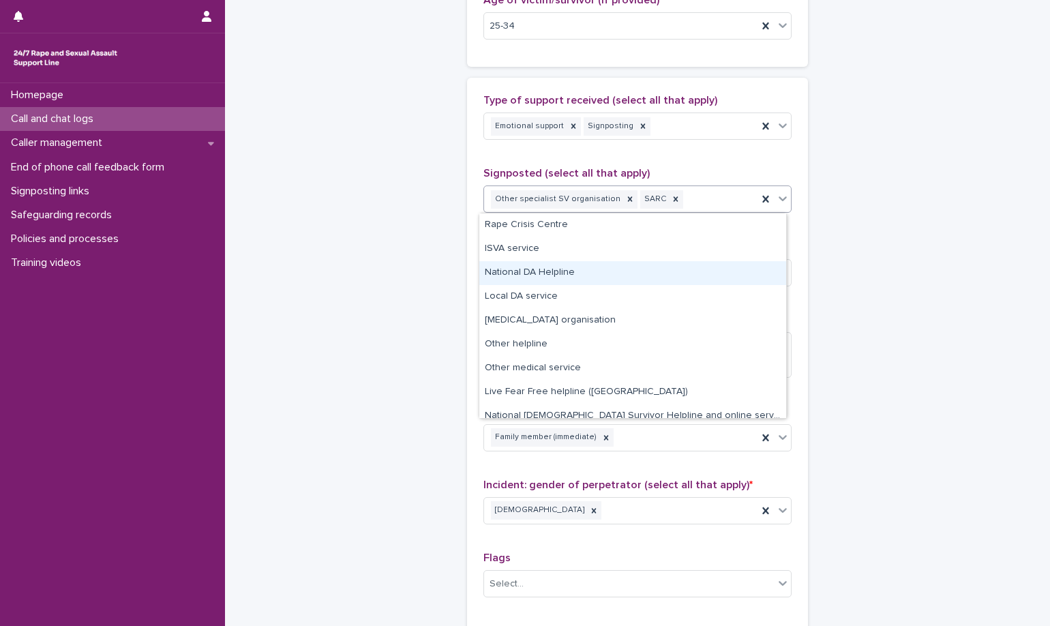
click at [689, 267] on div "National DA Helpline" at bounding box center [632, 273] width 307 height 24
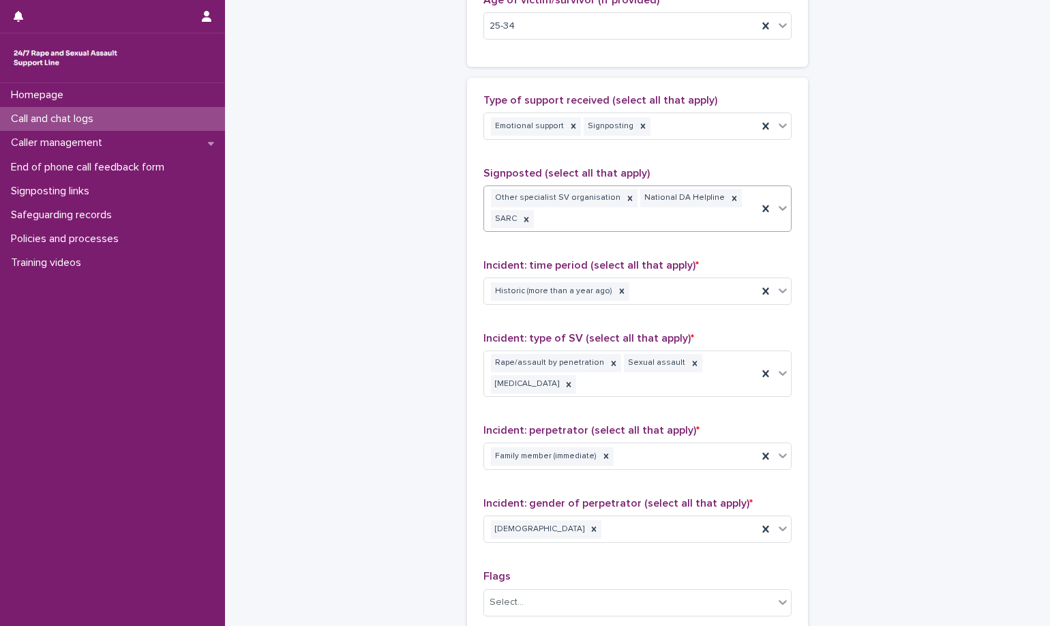
scroll to position [773, 0]
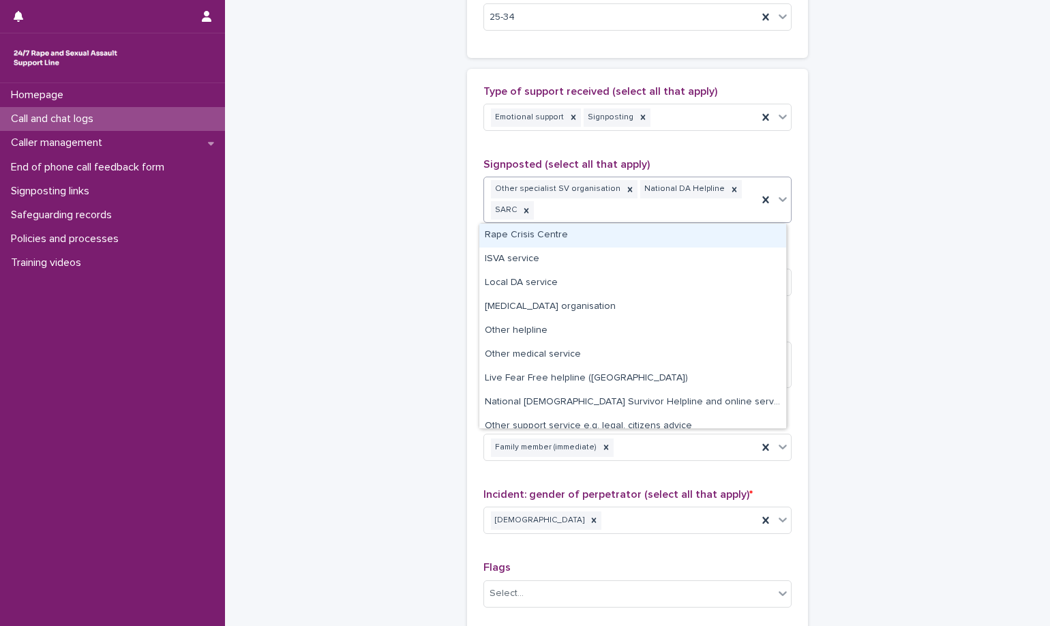
click at [700, 220] on div "Other specialist SV organisation National DA Helpline SARC" at bounding box center [620, 199] width 273 height 45
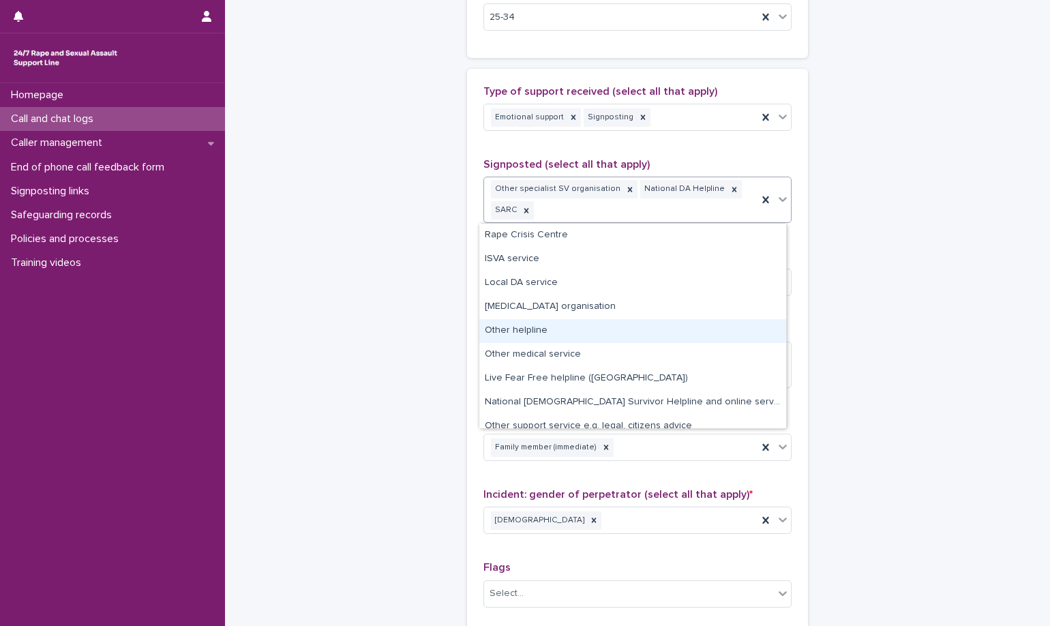
click at [689, 322] on div "Other helpline" at bounding box center [632, 331] width 307 height 24
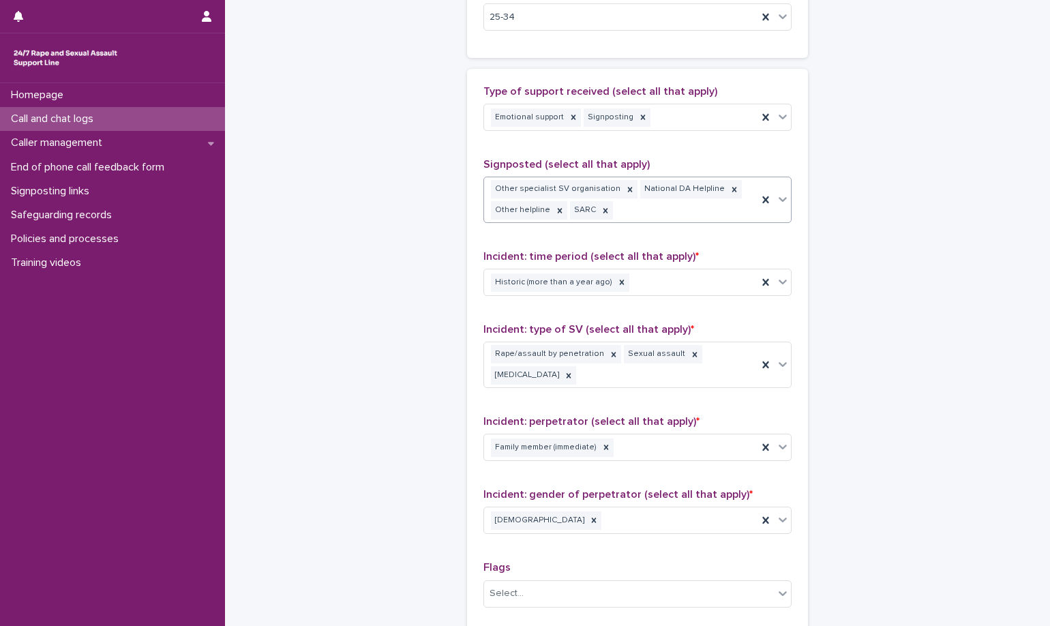
click at [710, 212] on div "Other specialist SV organisation National DA Helpline Other helpline SARC" at bounding box center [620, 199] width 273 height 45
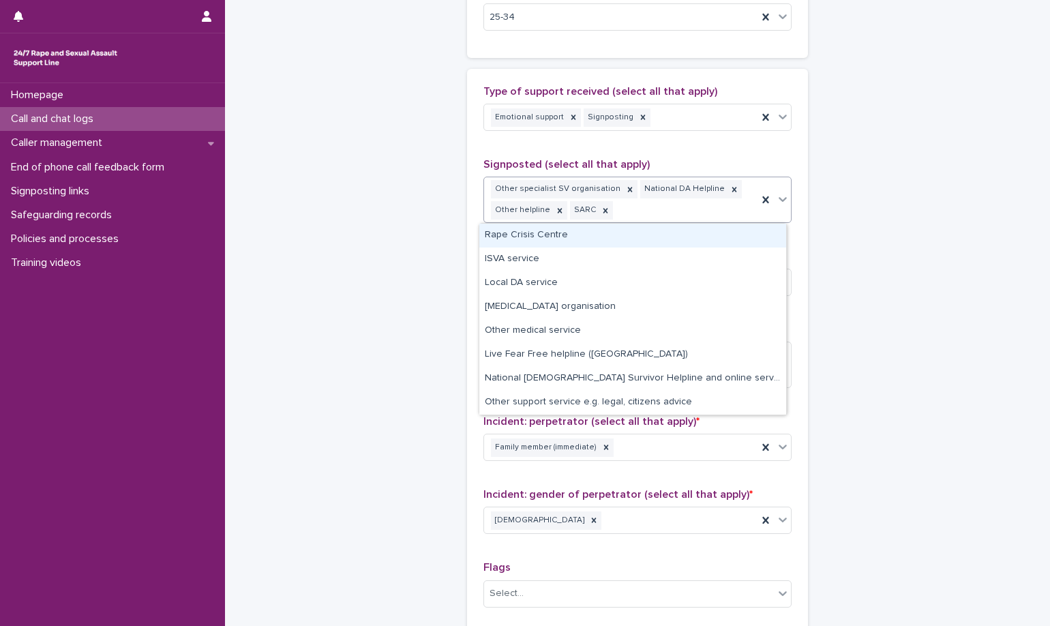
click at [657, 206] on div "Other specialist SV organisation National DA Helpline Other helpline SARC" at bounding box center [620, 199] width 273 height 45
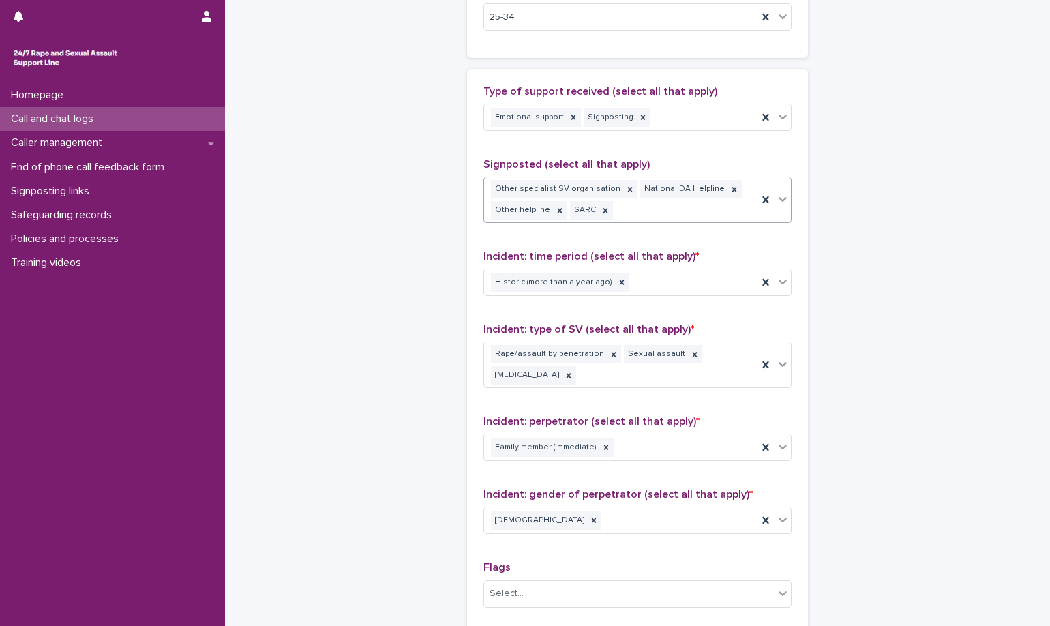
scroll to position [1030, 0]
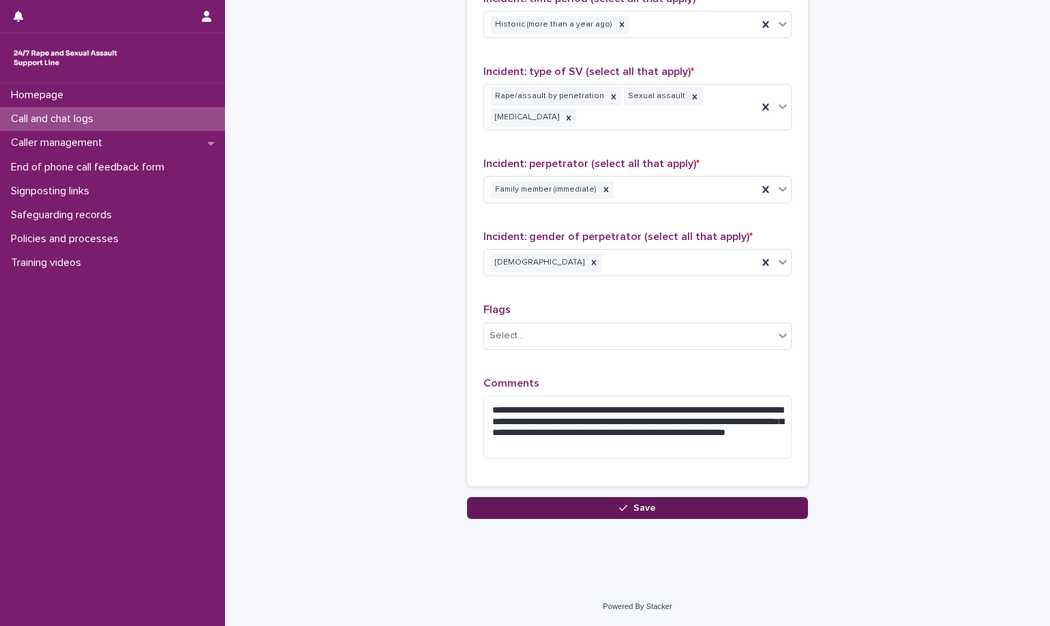
click at [748, 514] on button "Save" at bounding box center [637, 508] width 341 height 22
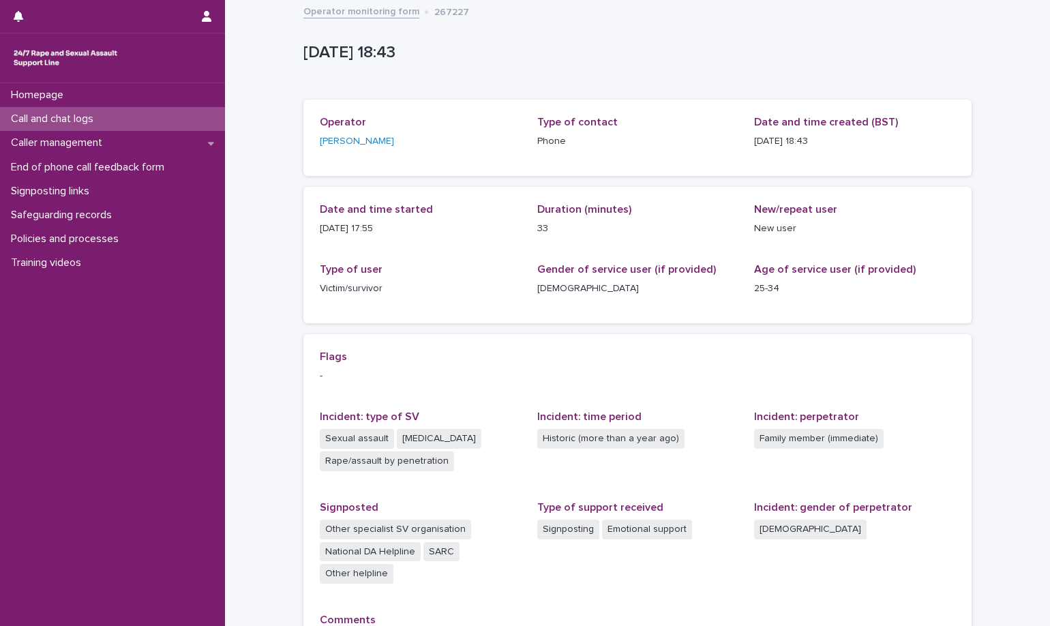
click at [362, 11] on link "Operator monitoring form" at bounding box center [361, 11] width 116 height 16
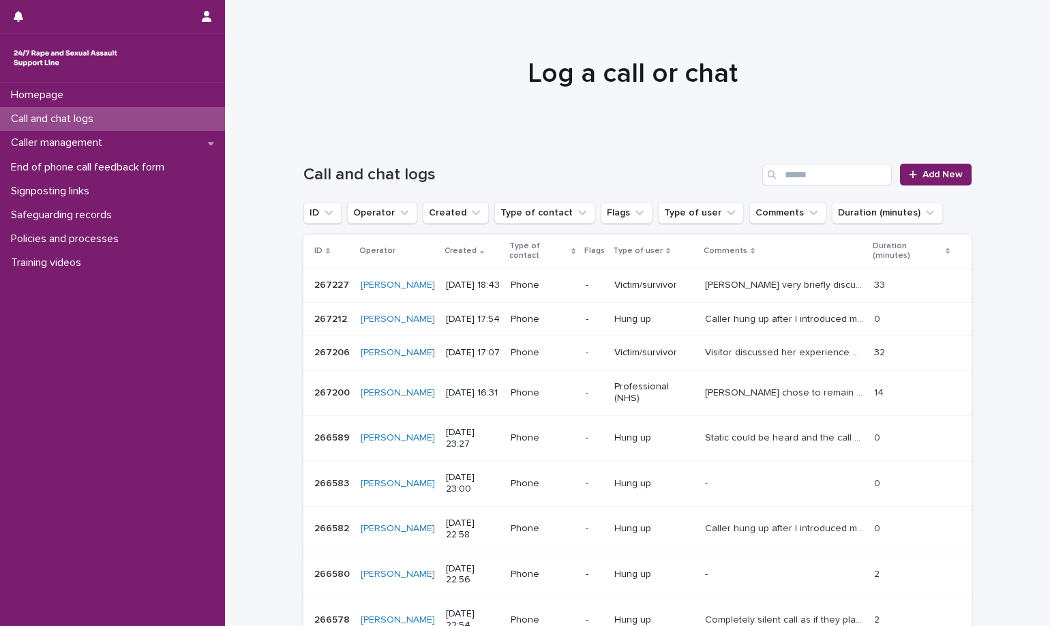
click at [642, 119] on div at bounding box center [632, 67] width 815 height 136
click at [938, 168] on link "Add New" at bounding box center [936, 175] width 72 height 22
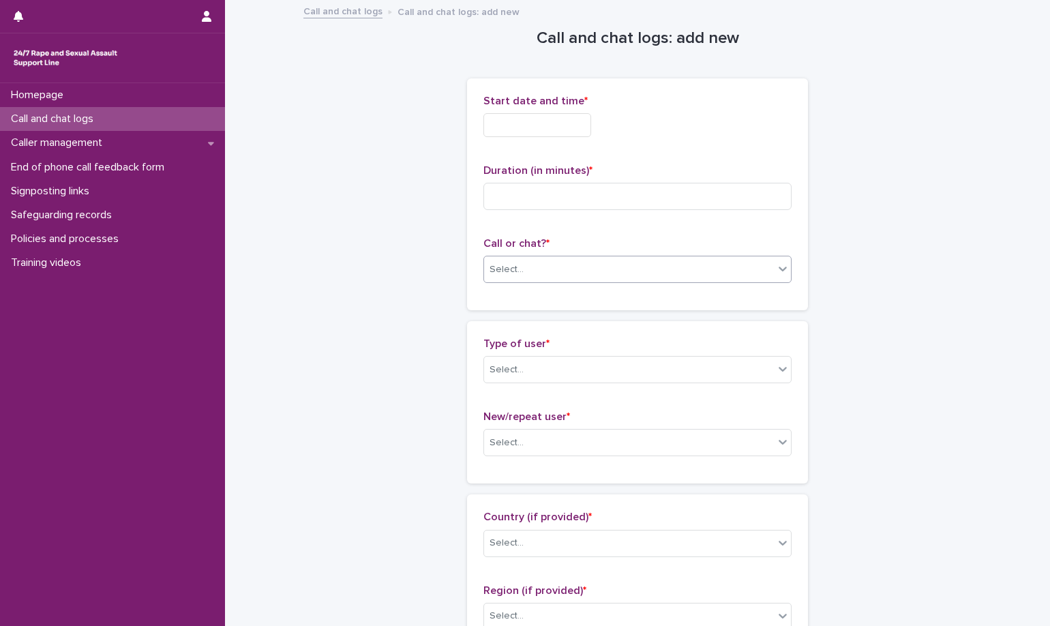
click at [621, 282] on div "Select..." at bounding box center [637, 269] width 308 height 27
click at [547, 130] on input "text" at bounding box center [537, 125] width 108 height 24
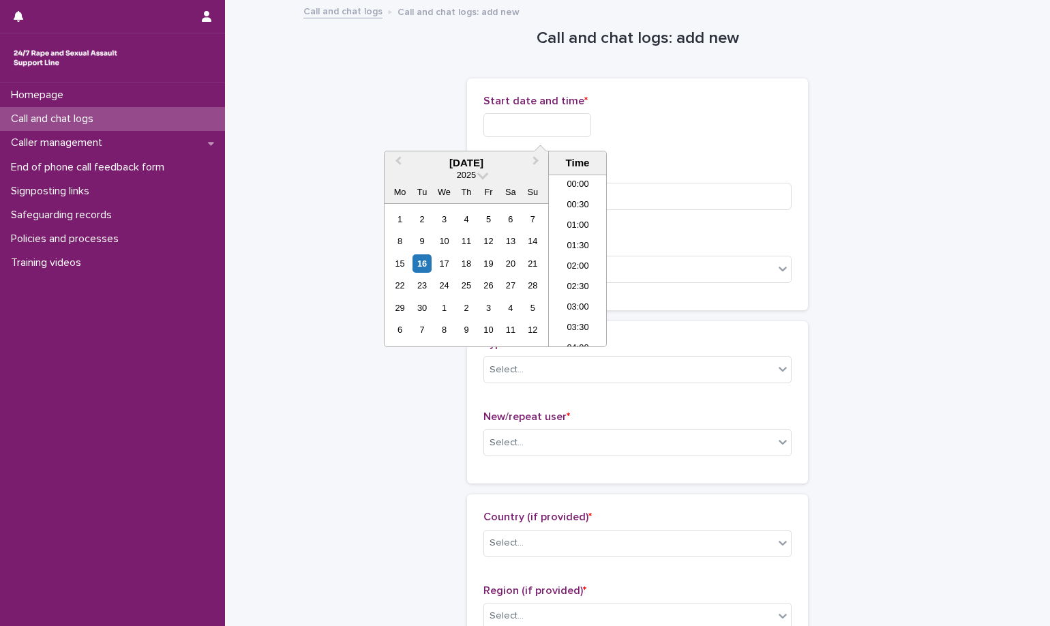
scroll to position [682, 0]
click at [586, 230] on li "18:00" at bounding box center [578, 240] width 58 height 20
click at [567, 133] on input "**********" at bounding box center [537, 125] width 108 height 24
click at [591, 121] on input "**********" at bounding box center [537, 125] width 108 height 24
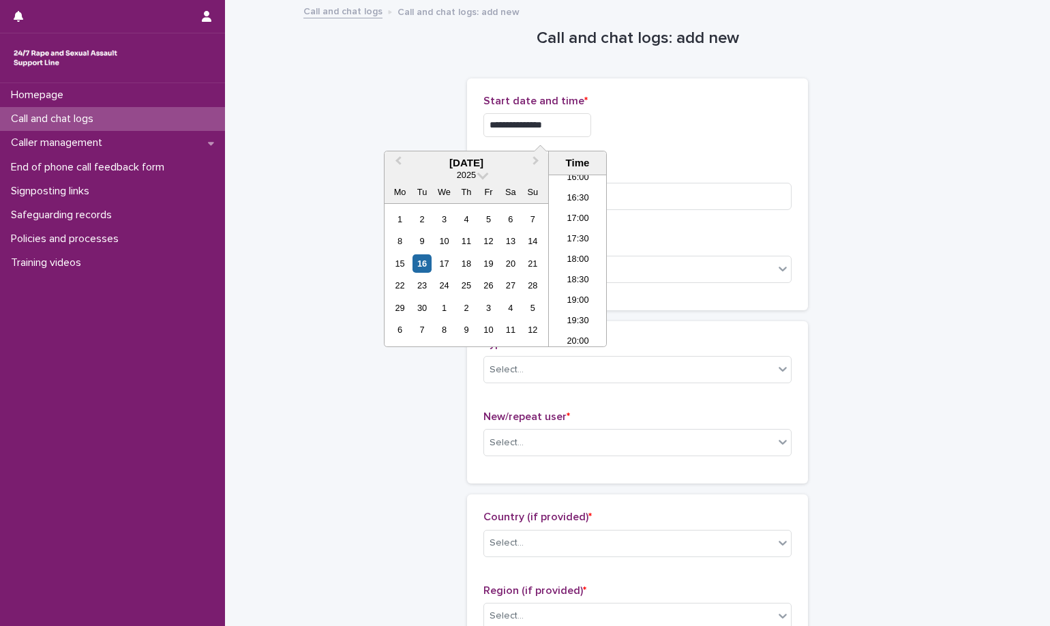
type input "**********"
click at [739, 175] on p "Duration (in minutes) *" at bounding box center [637, 170] width 308 height 13
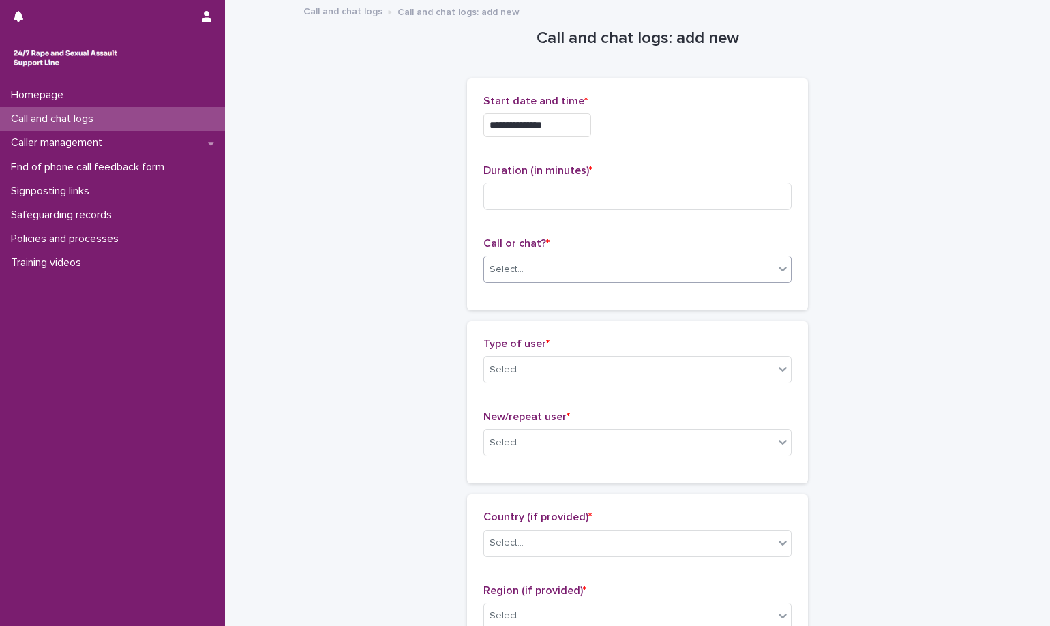
click at [607, 266] on div "Select..." at bounding box center [629, 269] width 290 height 23
click at [603, 289] on div "Phone" at bounding box center [632, 296] width 307 height 24
click at [625, 205] on input at bounding box center [637, 196] width 308 height 27
click at [580, 370] on div "Select..." at bounding box center [629, 370] width 290 height 23
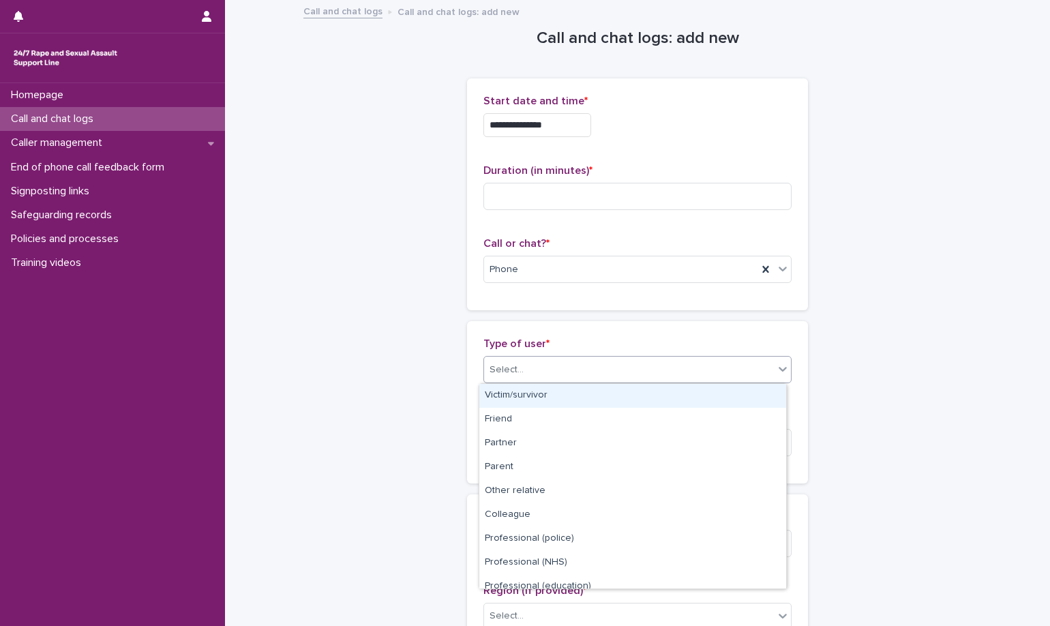
click at [581, 351] on div "Type of user * option Victim/survivor focused, 1 of 15. 15 results available. U…" at bounding box center [637, 366] width 308 height 57
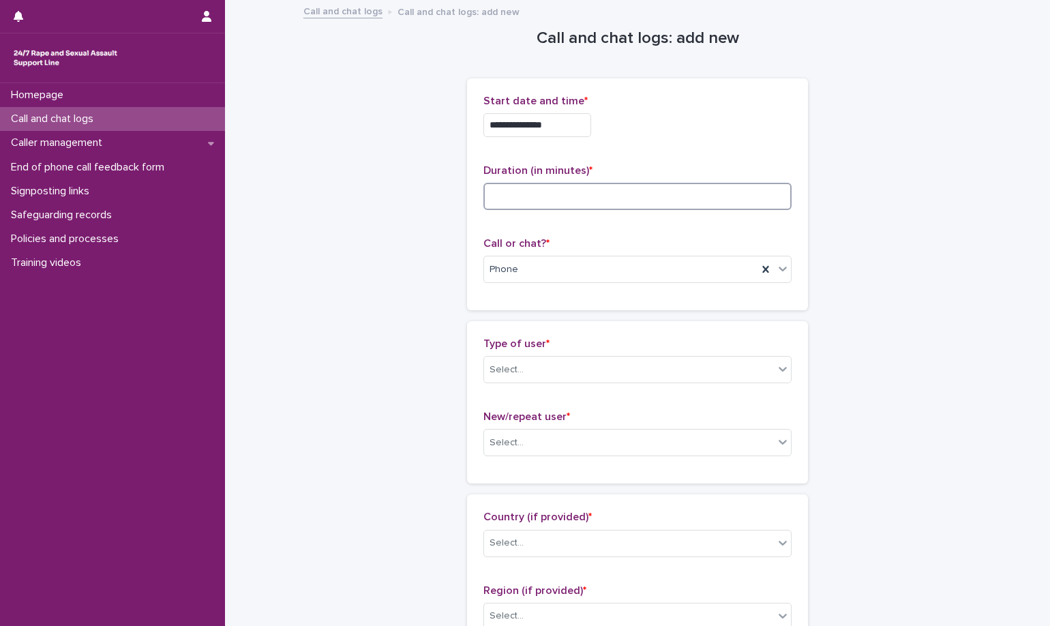
click at [721, 189] on input at bounding box center [637, 196] width 308 height 27
type input "*"
click at [702, 130] on div "**********" at bounding box center [637, 125] width 308 height 24
click at [606, 372] on div "Select..." at bounding box center [629, 370] width 290 height 23
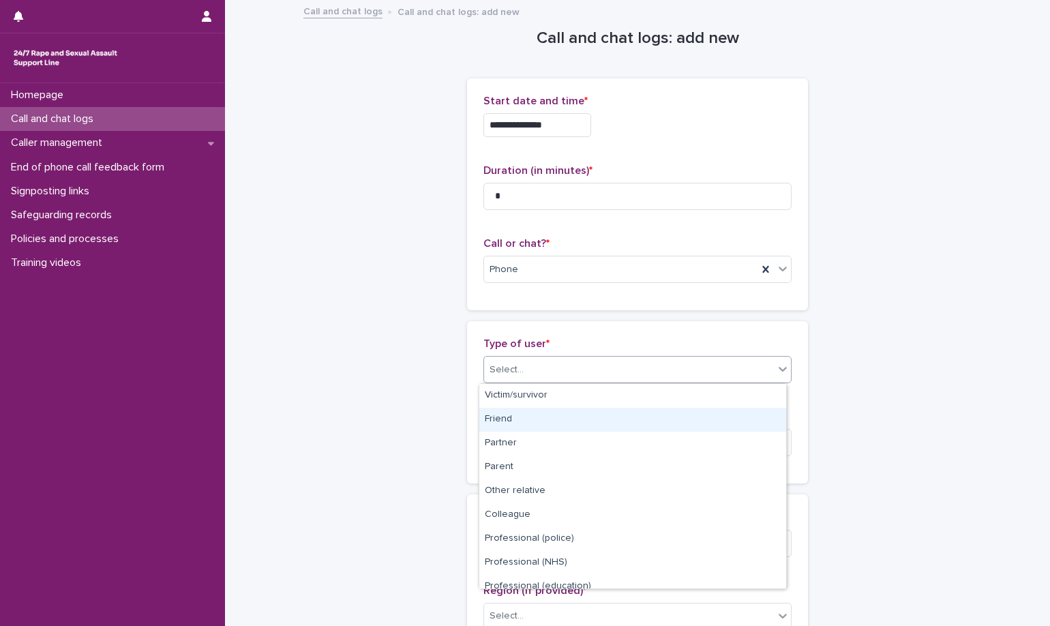
scroll to position [153, 0]
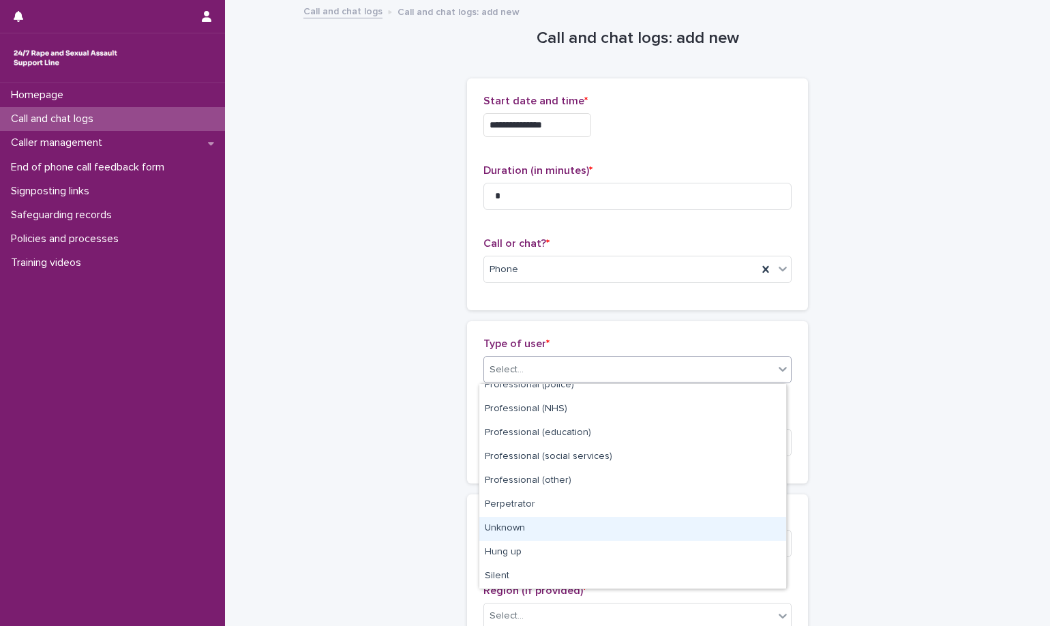
click at [590, 527] on div "Unknown" at bounding box center [632, 529] width 307 height 24
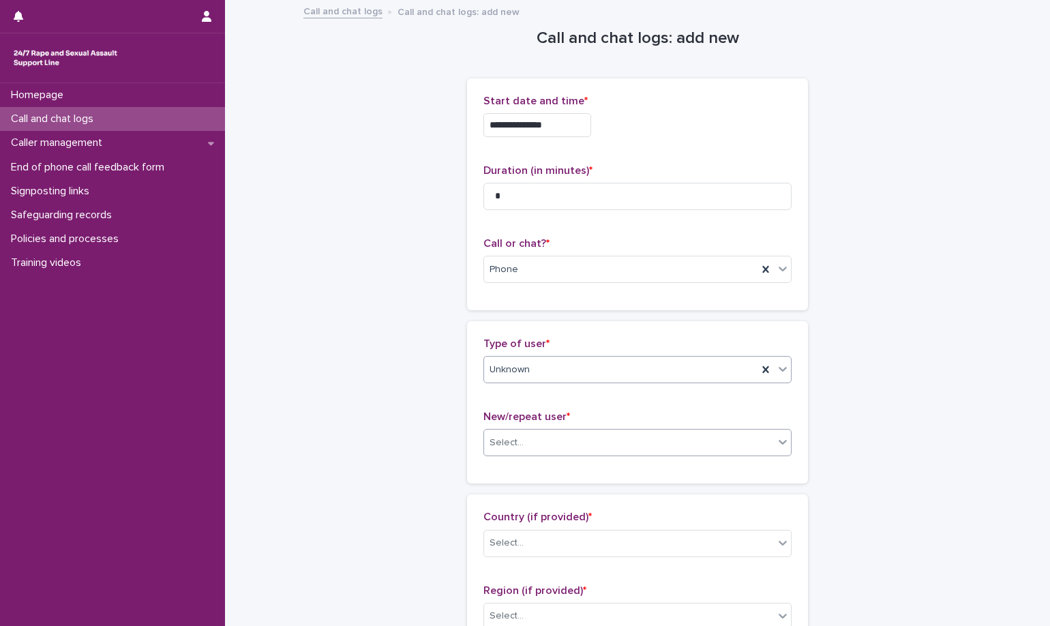
click at [604, 448] on div "Select..." at bounding box center [629, 443] width 290 height 23
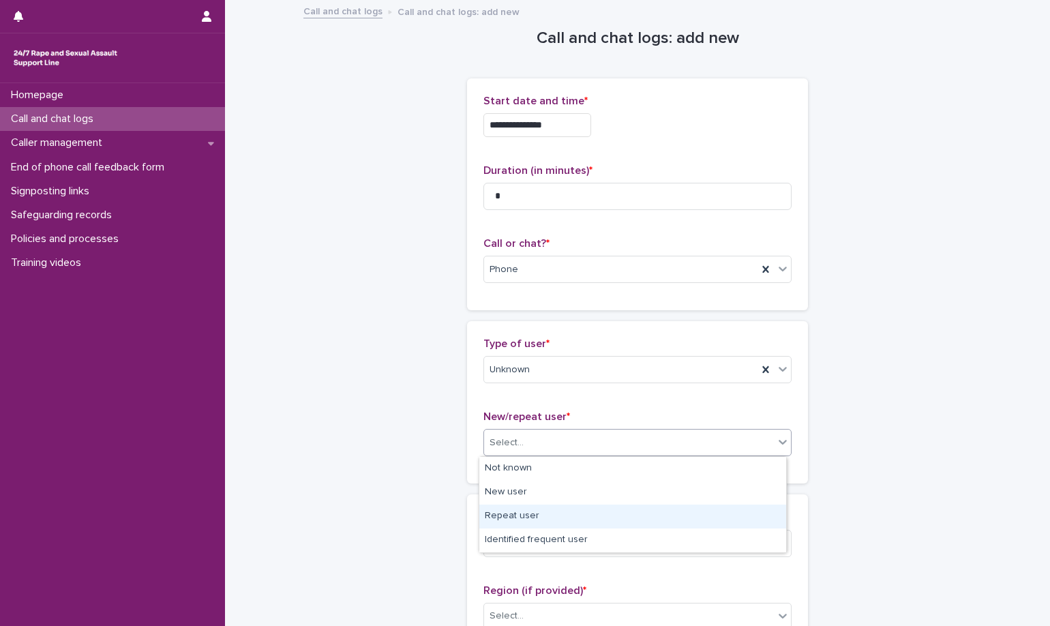
click at [596, 520] on div "Repeat user" at bounding box center [632, 517] width 307 height 24
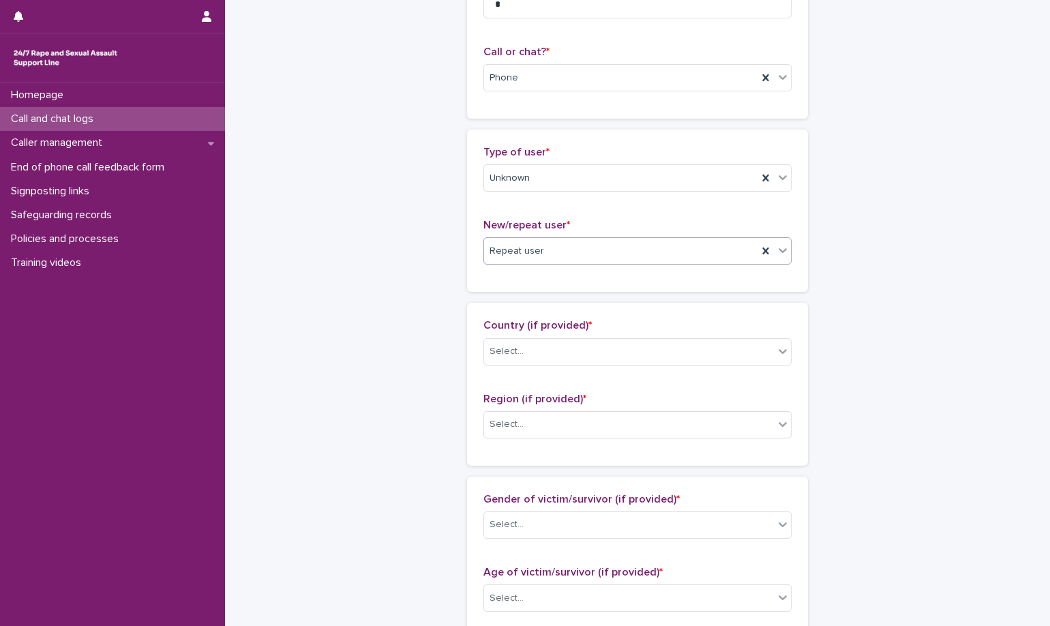
scroll to position [205, 0]
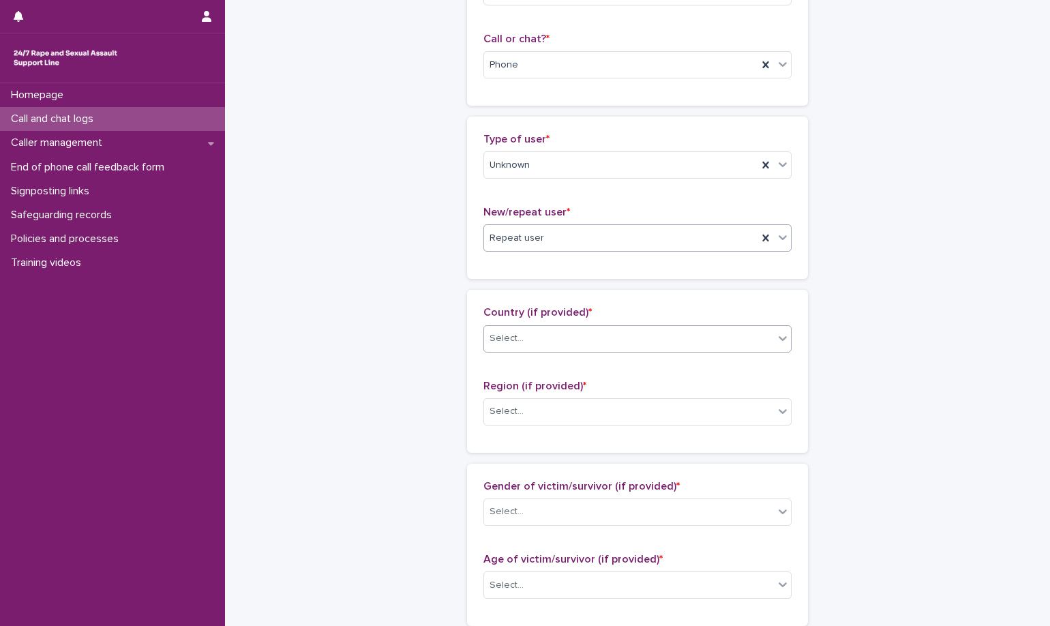
click at [629, 343] on div "Select..." at bounding box center [629, 338] width 290 height 23
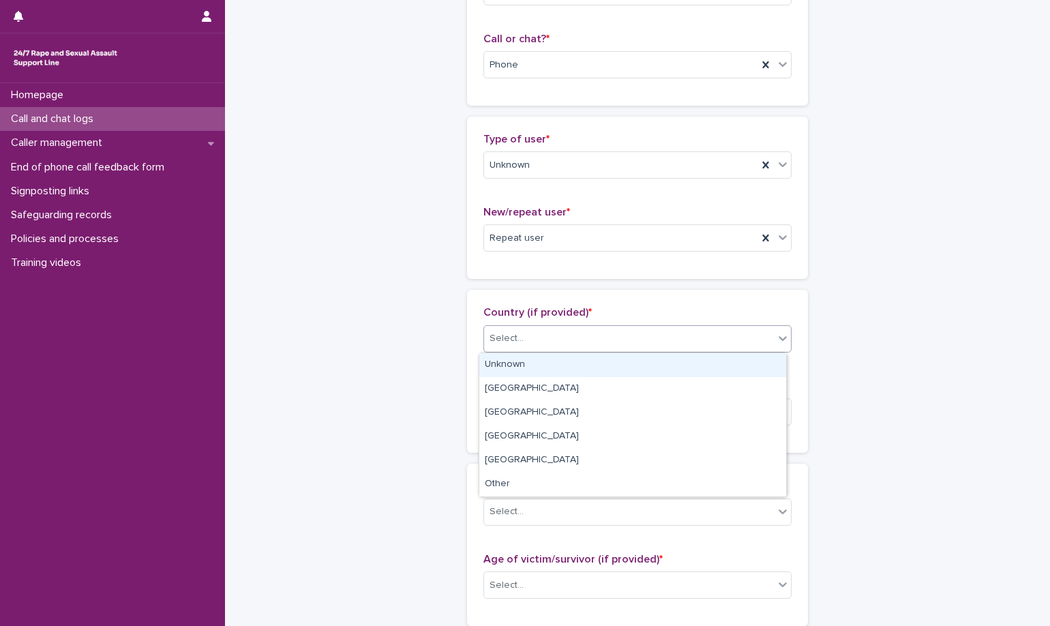
click at [625, 355] on div "Unknown" at bounding box center [632, 365] width 307 height 24
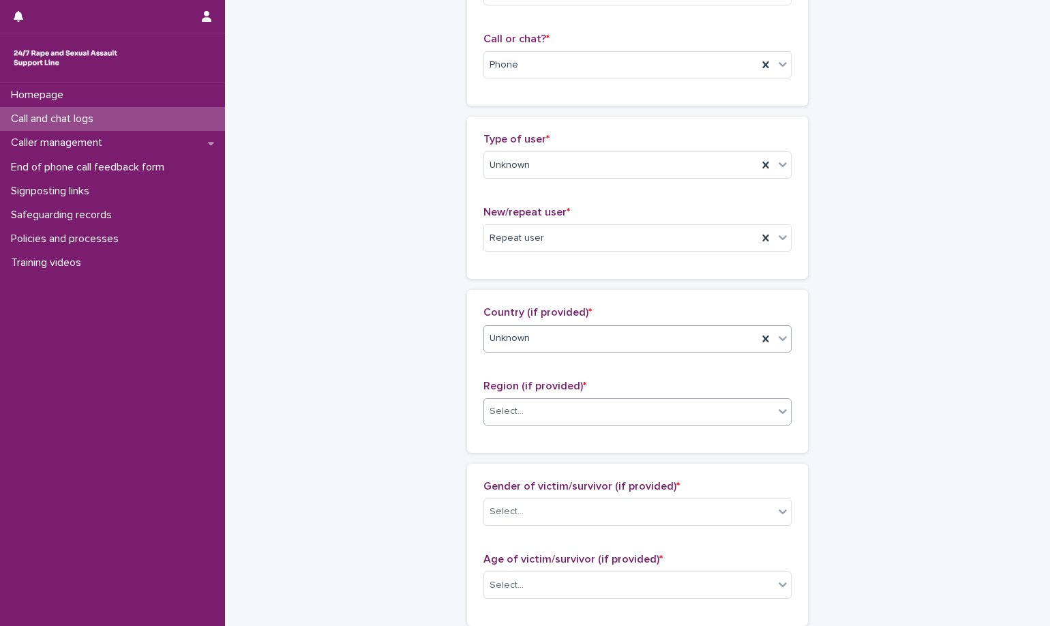
click at [625, 408] on div "Select..." at bounding box center [629, 411] width 290 height 23
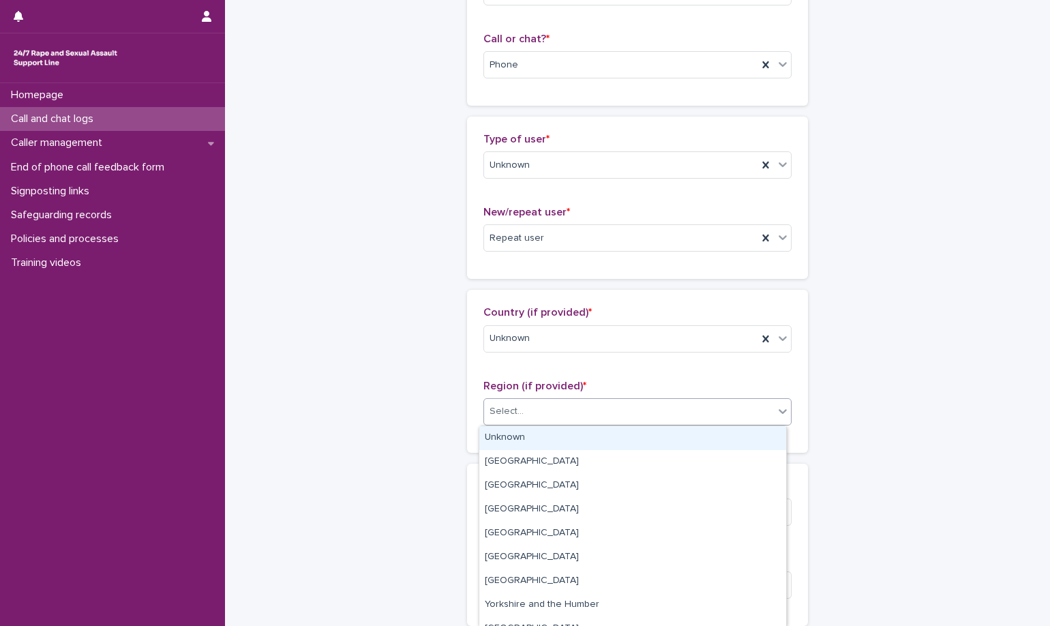
click at [621, 434] on div "Unknown" at bounding box center [632, 438] width 307 height 24
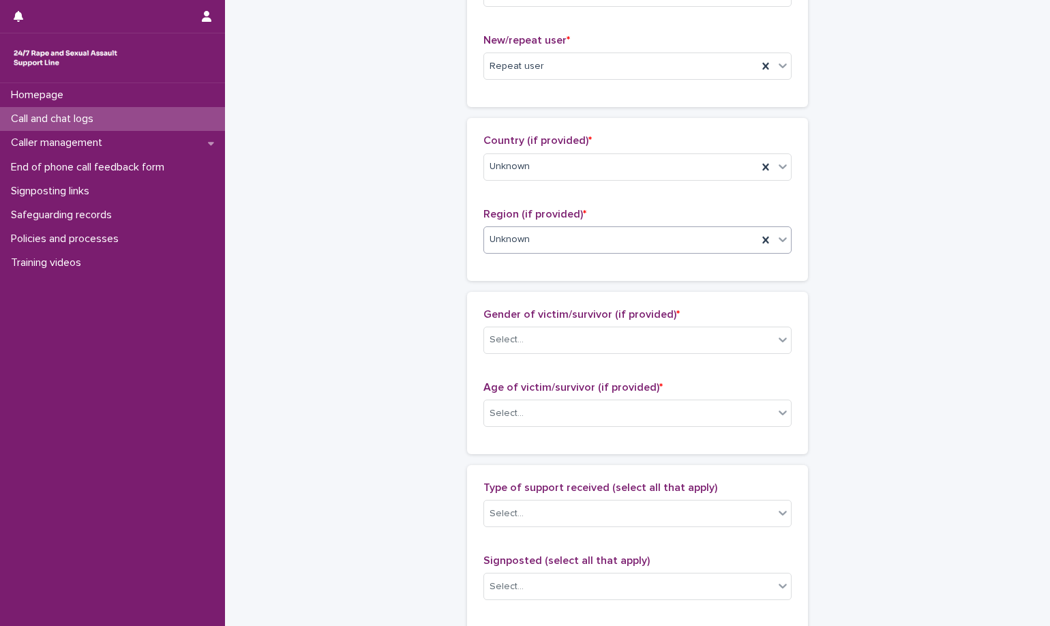
scroll to position [477, 0]
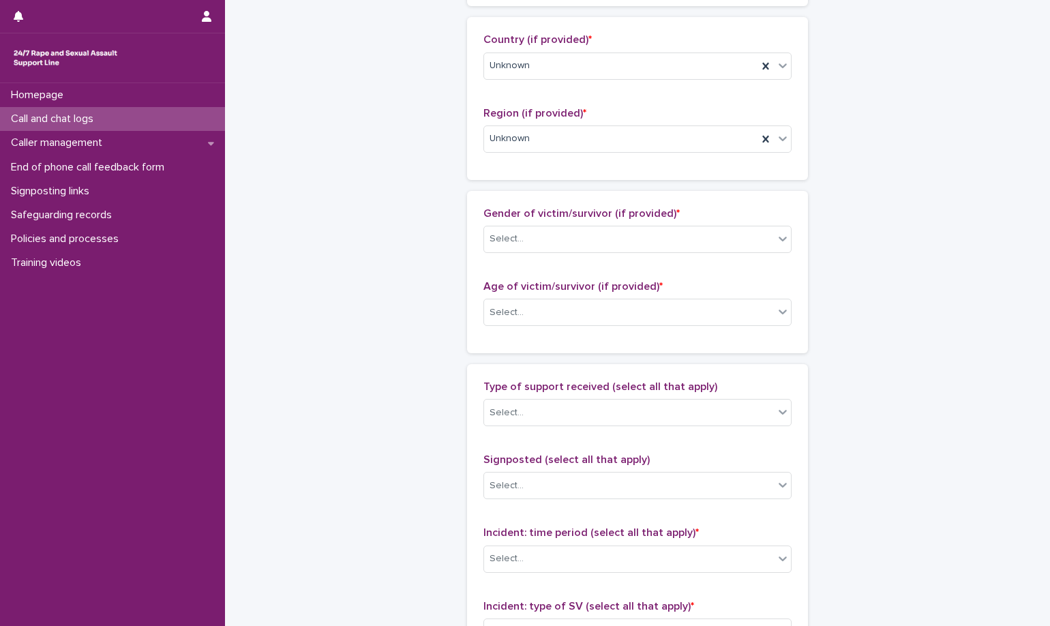
click at [616, 256] on div "Gender of victim/survivor (if provided) * Select..." at bounding box center [637, 235] width 308 height 57
click at [618, 254] on div "Gender of victim/survivor (if provided) * Select..." at bounding box center [637, 235] width 308 height 57
click at [620, 251] on div "Select..." at bounding box center [637, 239] width 308 height 27
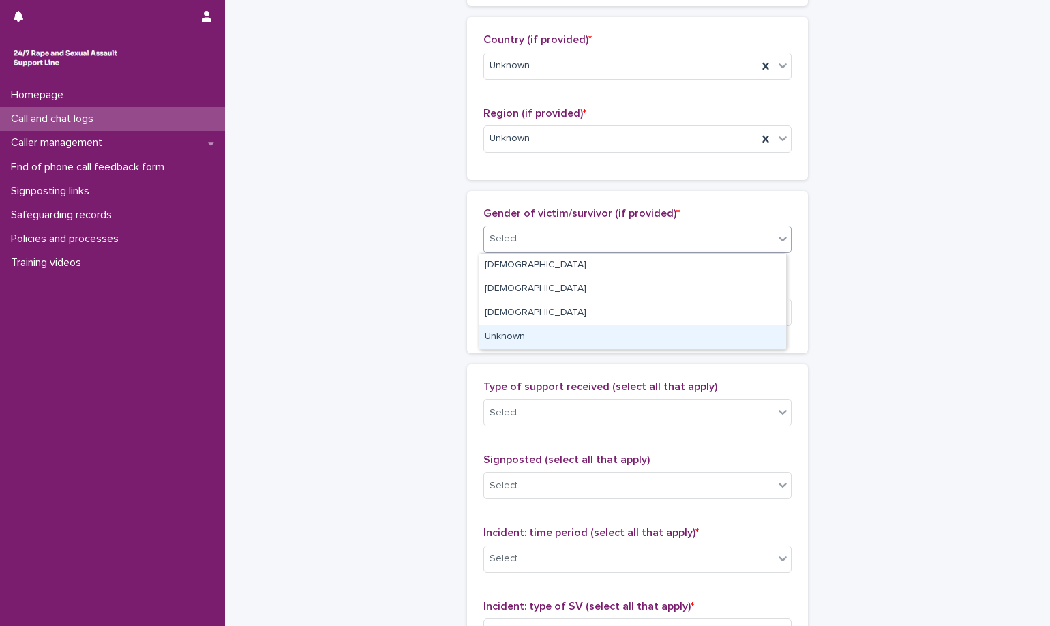
click at [596, 333] on div "Unknown" at bounding box center [632, 337] width 307 height 24
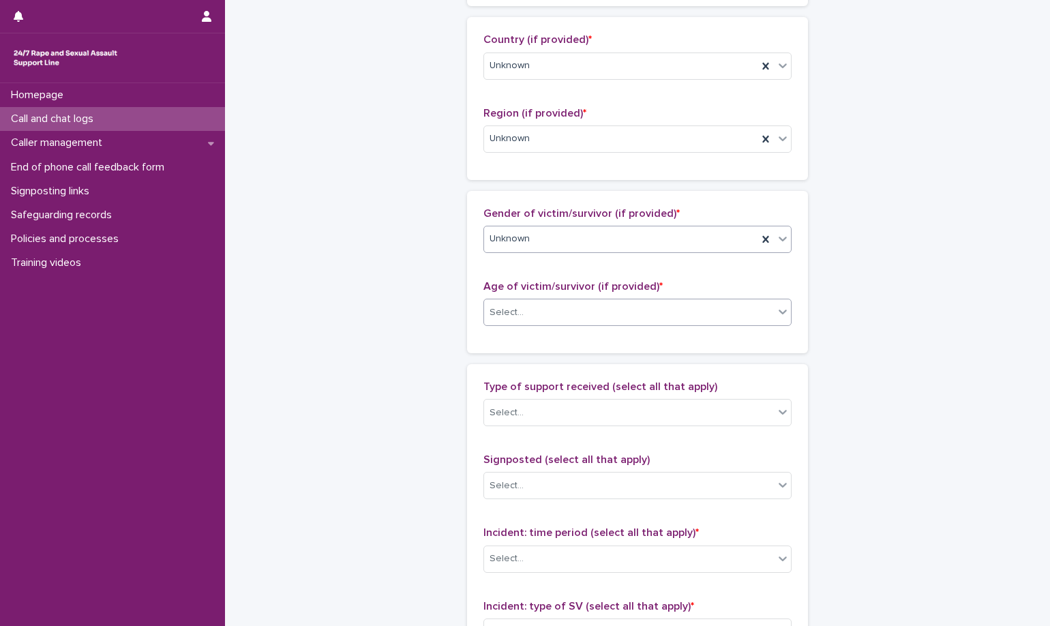
click at [585, 306] on div "Select..." at bounding box center [629, 312] width 290 height 23
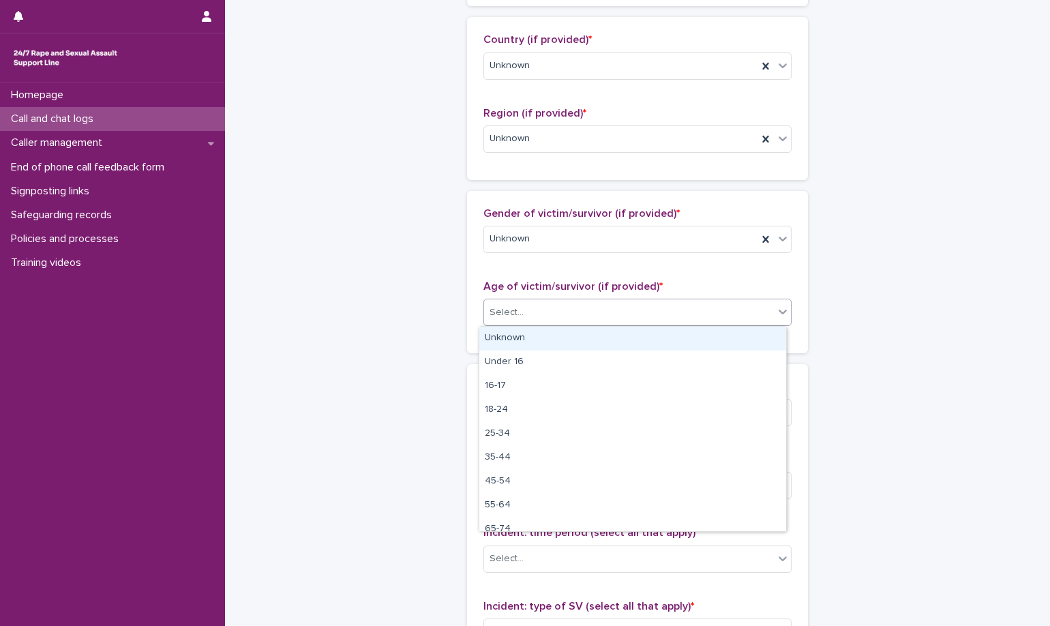
click at [592, 339] on div "Unknown" at bounding box center [632, 339] width 307 height 24
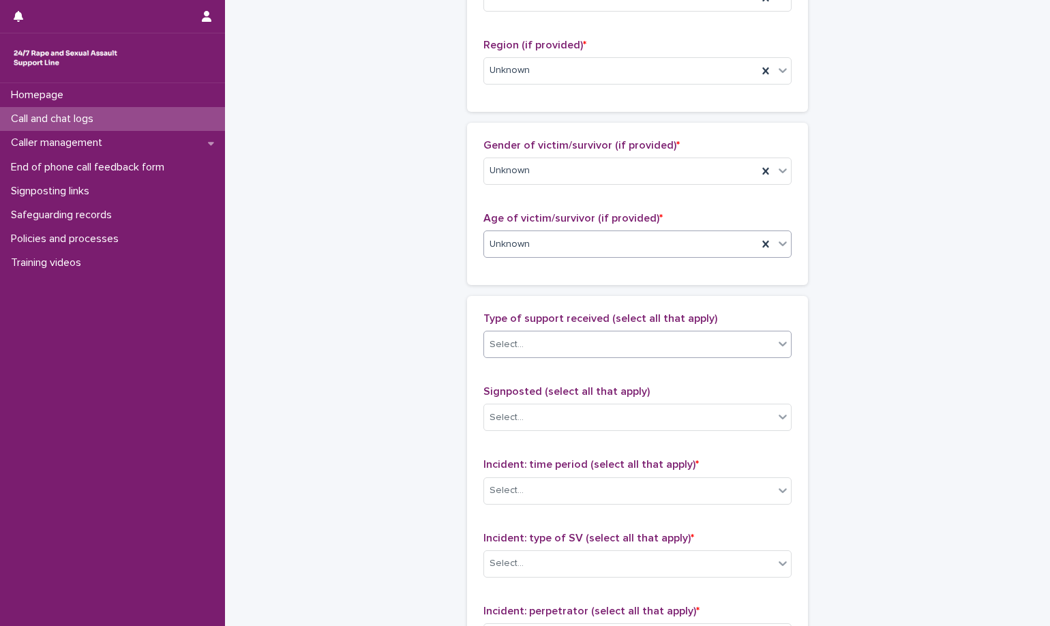
scroll to position [614, 0]
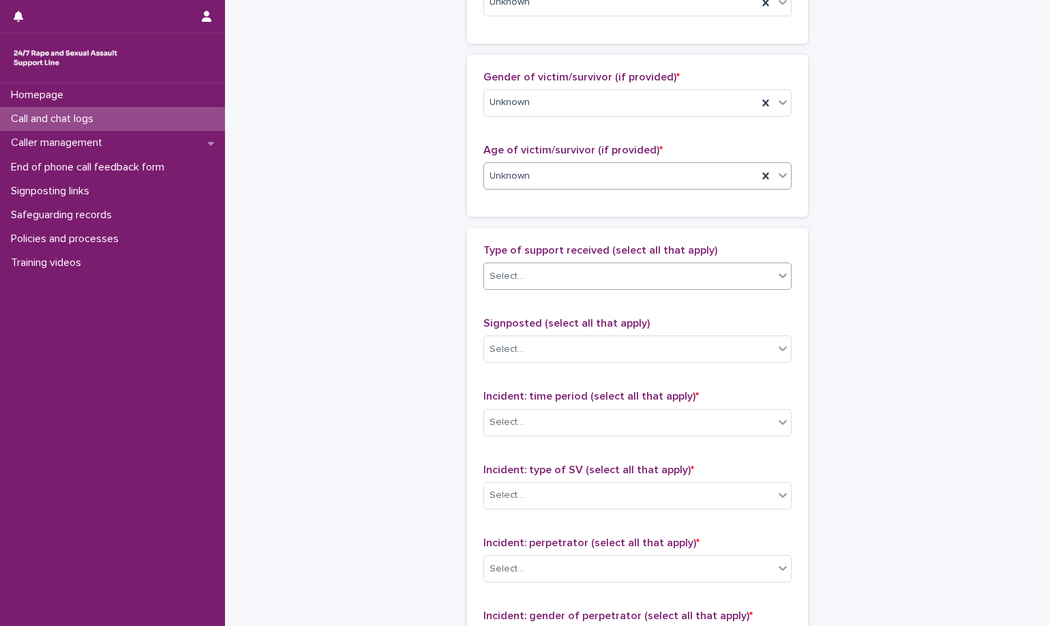
click at [601, 271] on div "Select..." at bounding box center [629, 276] width 290 height 23
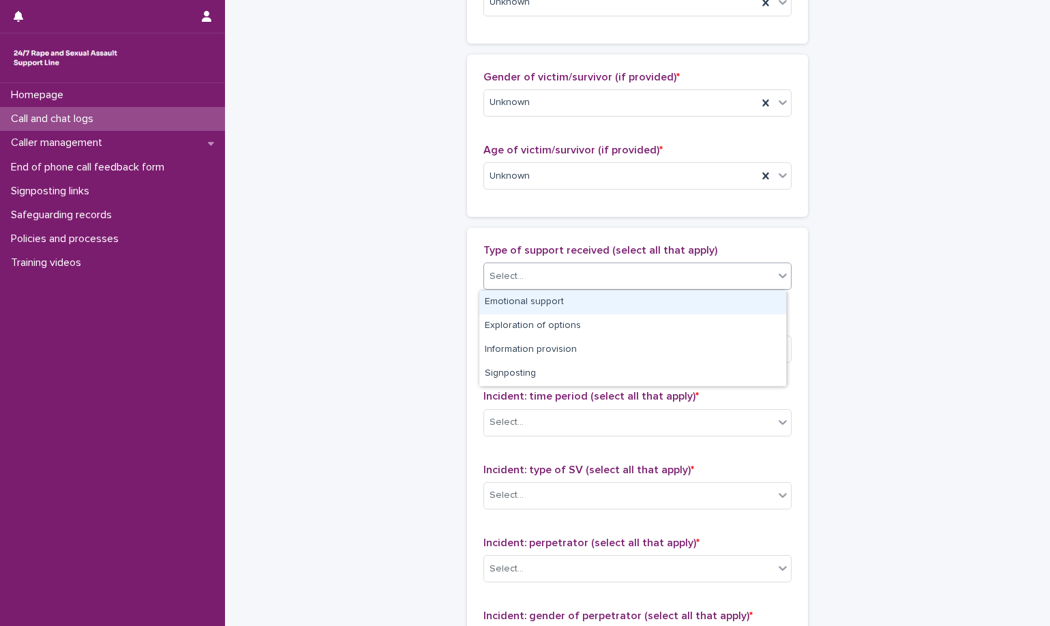
click at [601, 264] on div "Select..." at bounding box center [637, 276] width 308 height 27
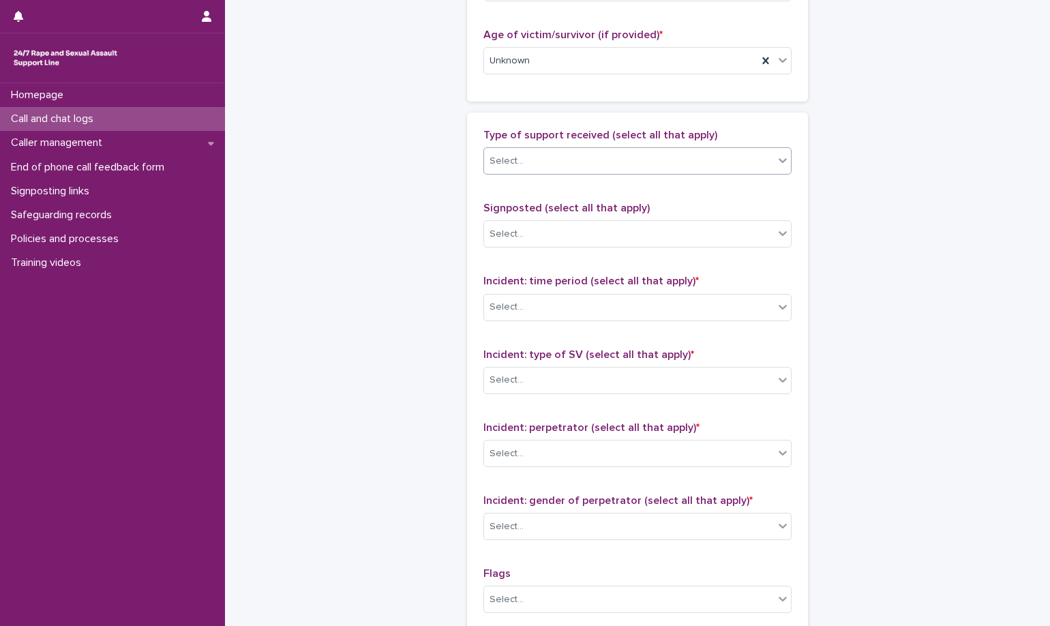
scroll to position [750, 0]
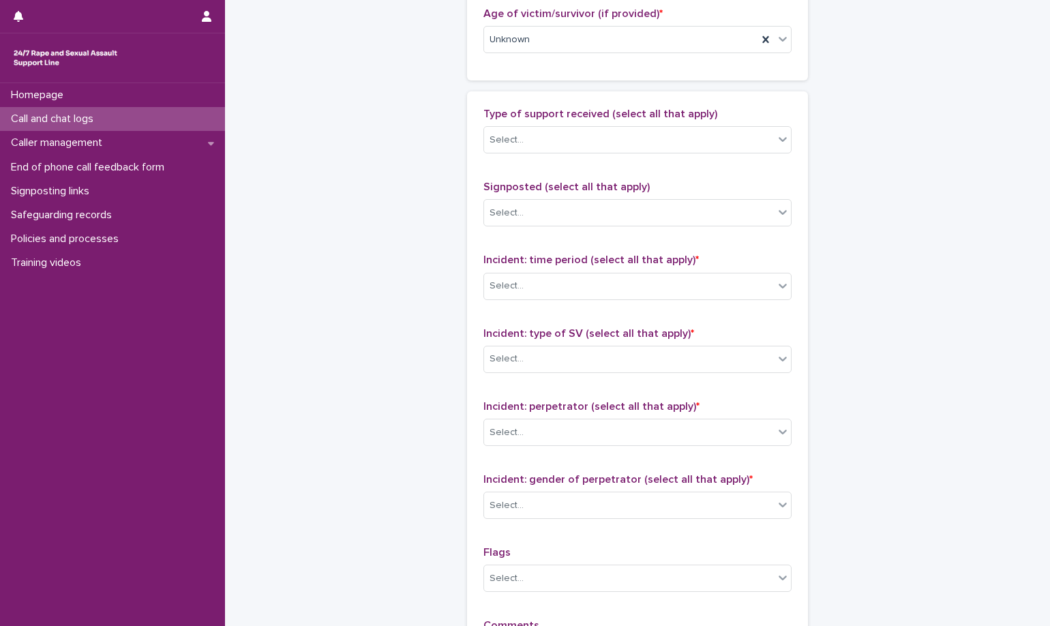
click at [620, 228] on div "Signposted (select all that apply) Select..." at bounding box center [637, 209] width 308 height 57
click at [632, 285] on div "Select..." at bounding box center [629, 286] width 290 height 23
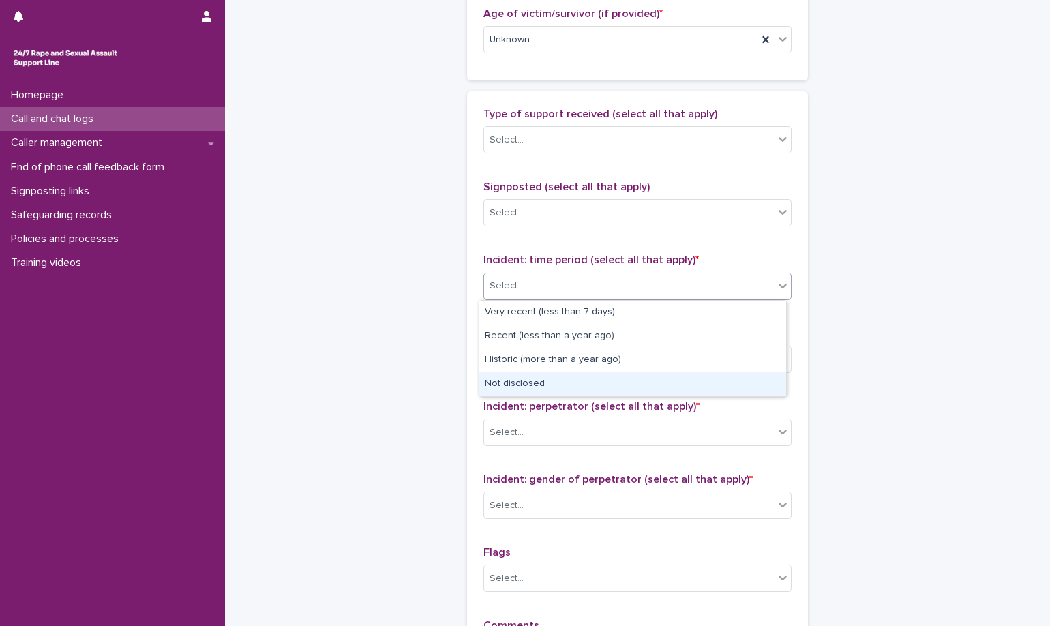
click at [623, 387] on div "Not disclosed" at bounding box center [632, 384] width 307 height 24
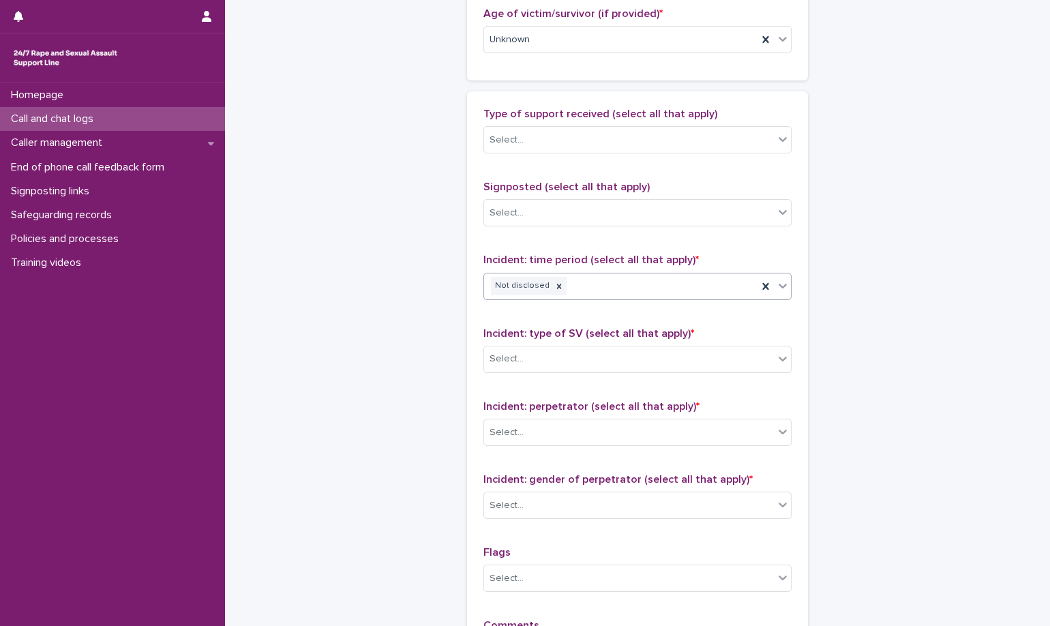
click at [622, 331] on span "Incident: type of SV (select all that apply) *" at bounding box center [588, 333] width 211 height 11
click at [620, 350] on div "Select..." at bounding box center [629, 359] width 290 height 23
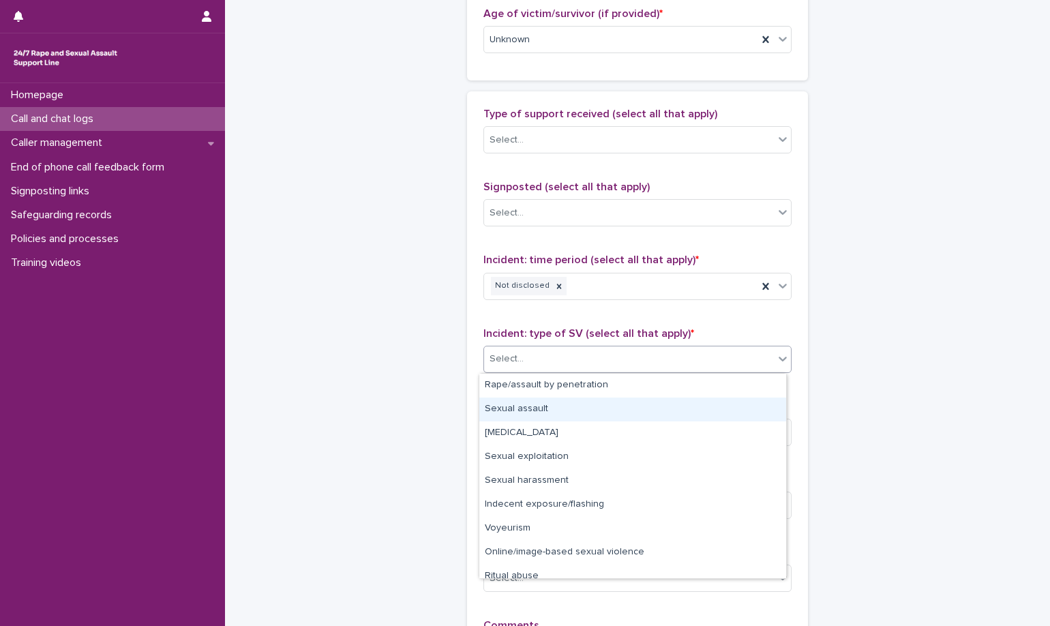
scroll to position [34, 0]
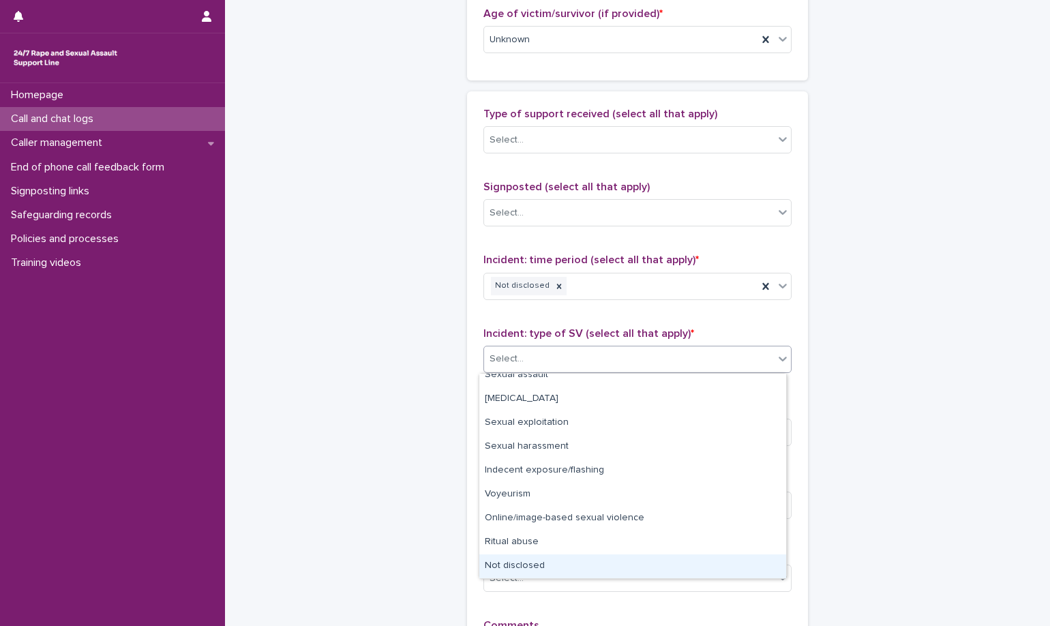
click at [623, 557] on div "Not disclosed" at bounding box center [632, 566] width 307 height 24
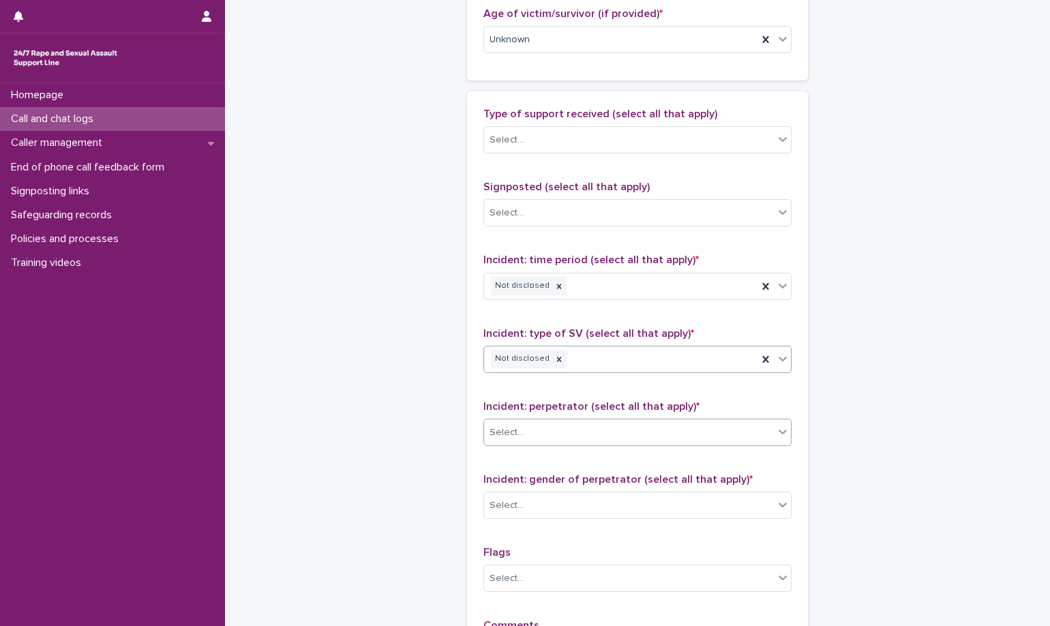
click at [636, 431] on div "Select..." at bounding box center [629, 432] width 290 height 23
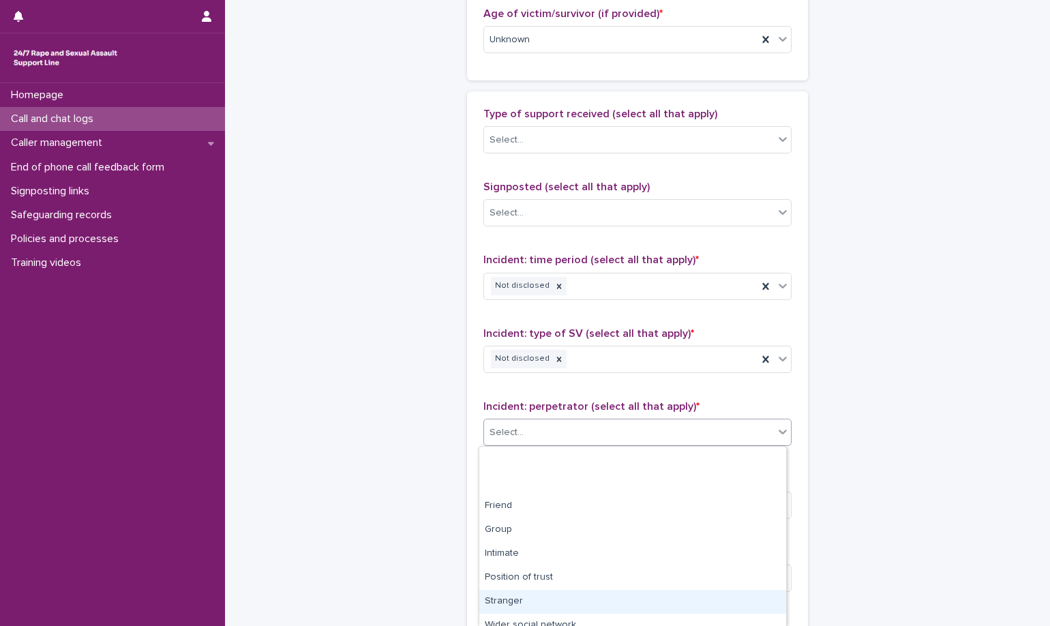
scroll to position [83, 0]
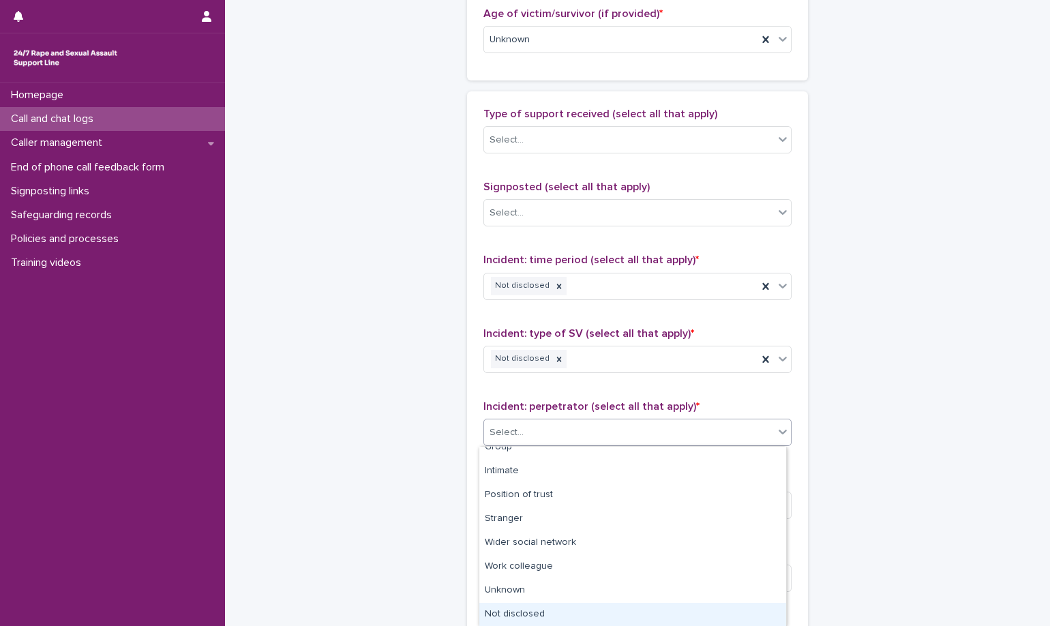
click at [586, 614] on div "Not disclosed" at bounding box center [632, 615] width 307 height 24
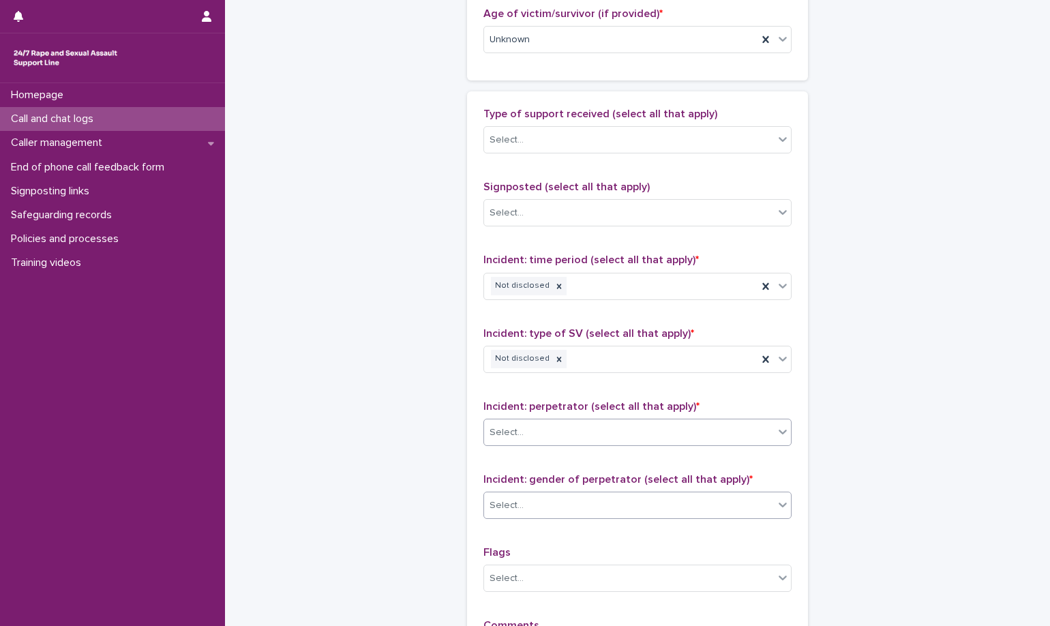
click at [594, 507] on div "Select..." at bounding box center [629, 505] width 290 height 23
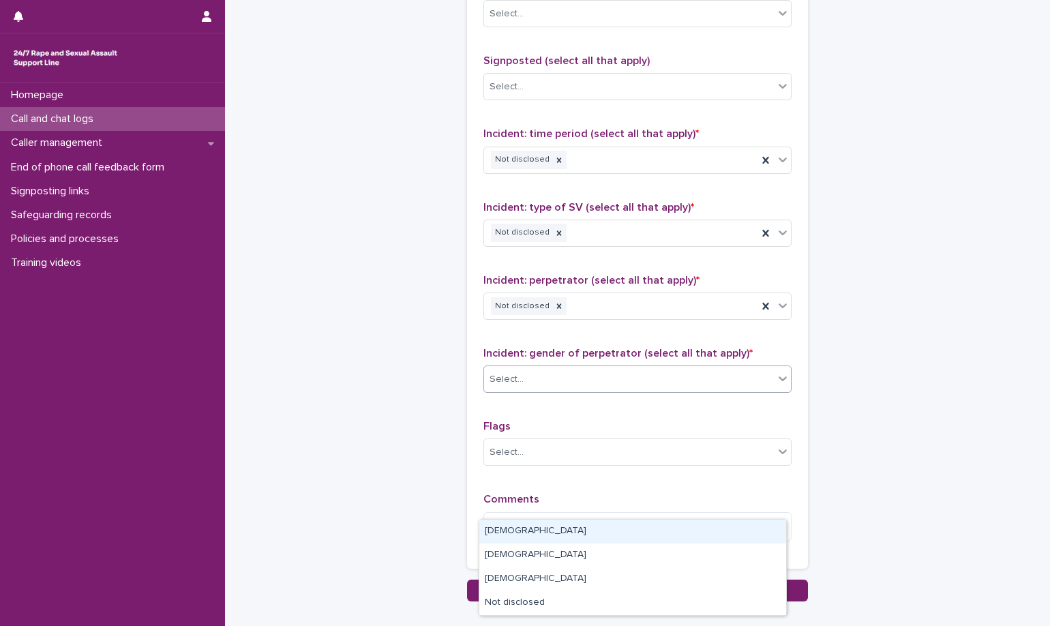
scroll to position [958, 0]
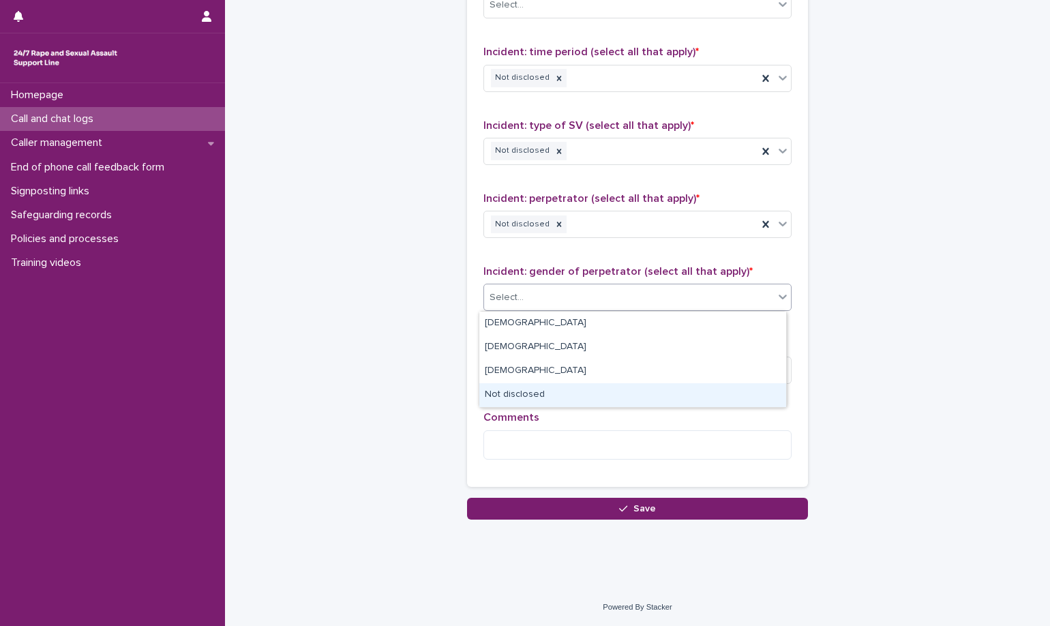
click at [615, 384] on div "Not disclosed" at bounding box center [632, 395] width 307 height 24
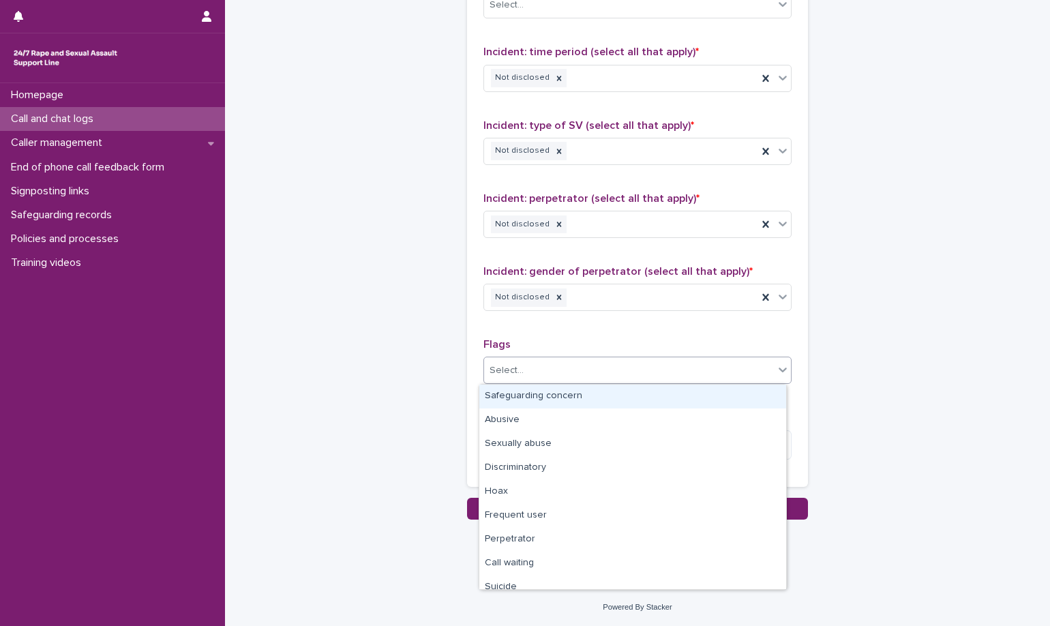
click at [615, 374] on div "Select..." at bounding box center [629, 370] width 290 height 23
click at [631, 355] on div "Flags option Safeguarding concern focused, 1 of 12. 12 results available. Use U…" at bounding box center [637, 366] width 308 height 57
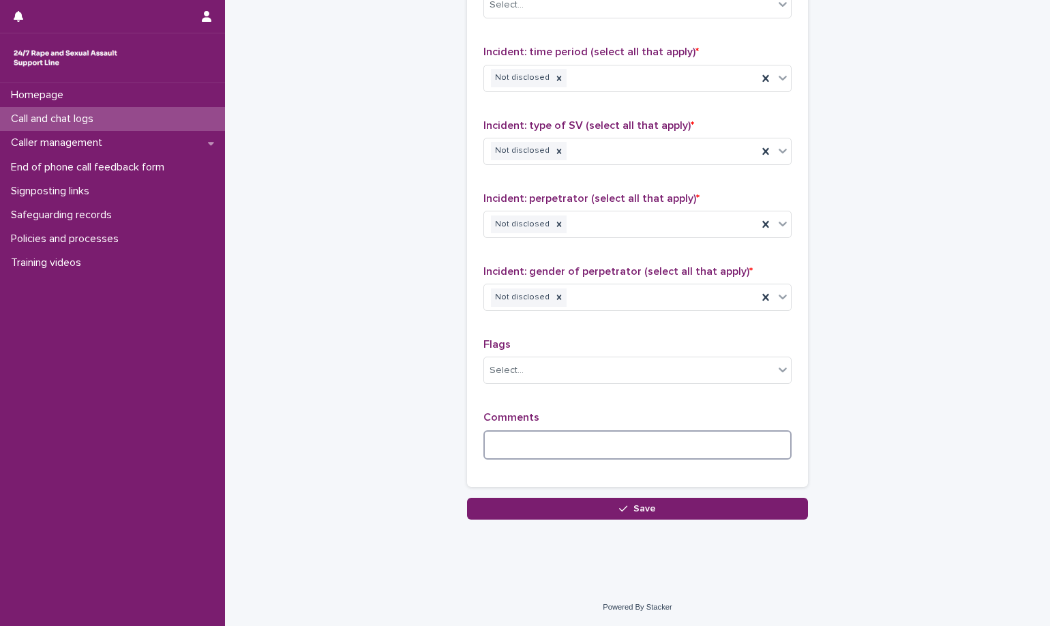
click at [617, 439] on textarea at bounding box center [637, 444] width 308 height 29
click at [603, 456] on textarea "**********" at bounding box center [637, 444] width 308 height 29
drag, startPoint x: 603, startPoint y: 447, endPoint x: 580, endPoint y: 436, distance: 25.3
click at [569, 436] on textarea "**********" at bounding box center [637, 444] width 308 height 29
drag, startPoint x: 655, startPoint y: 451, endPoint x: 779, endPoint y: 392, distance: 137.5
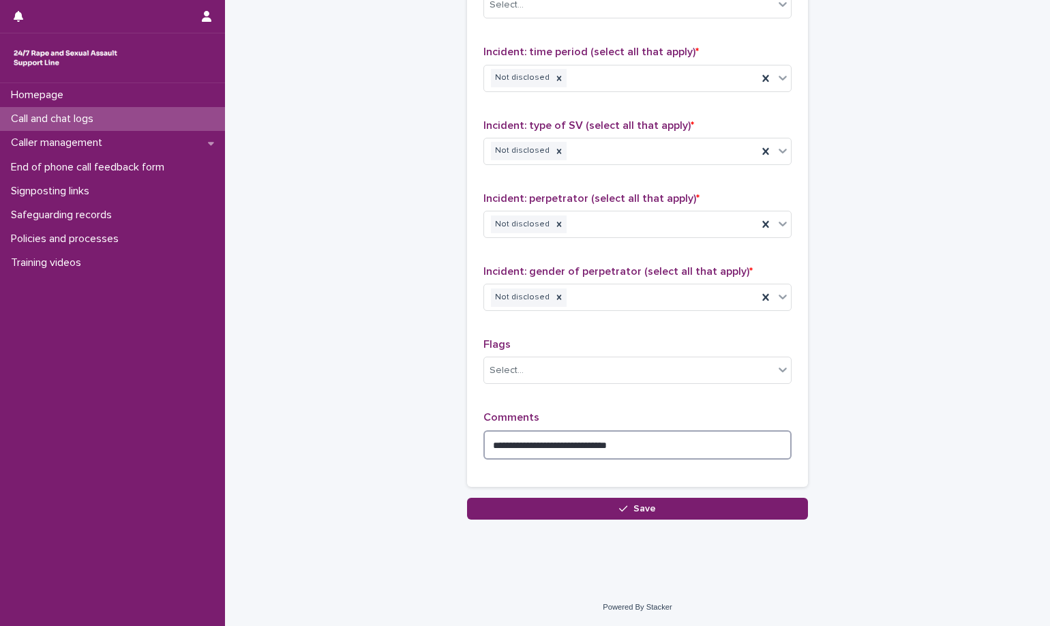
click at [595, 445] on textarea "**********" at bounding box center [637, 444] width 308 height 29
click at [743, 445] on textarea "**********" at bounding box center [637, 444] width 308 height 29
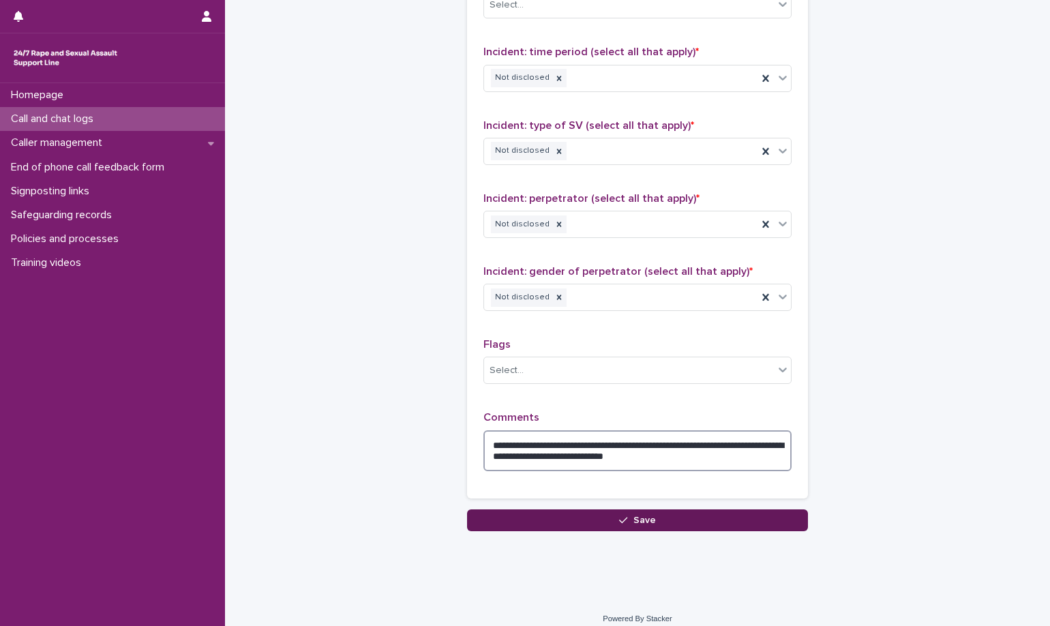
type textarea "**********"
click at [576, 528] on button "Save" at bounding box center [637, 520] width 341 height 22
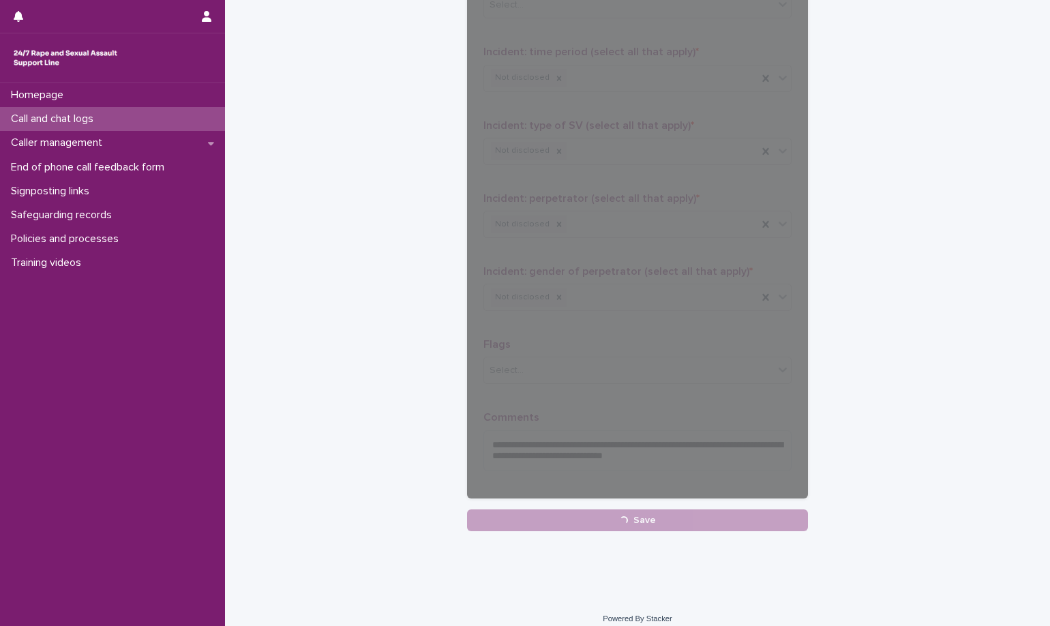
scroll to position [481, 0]
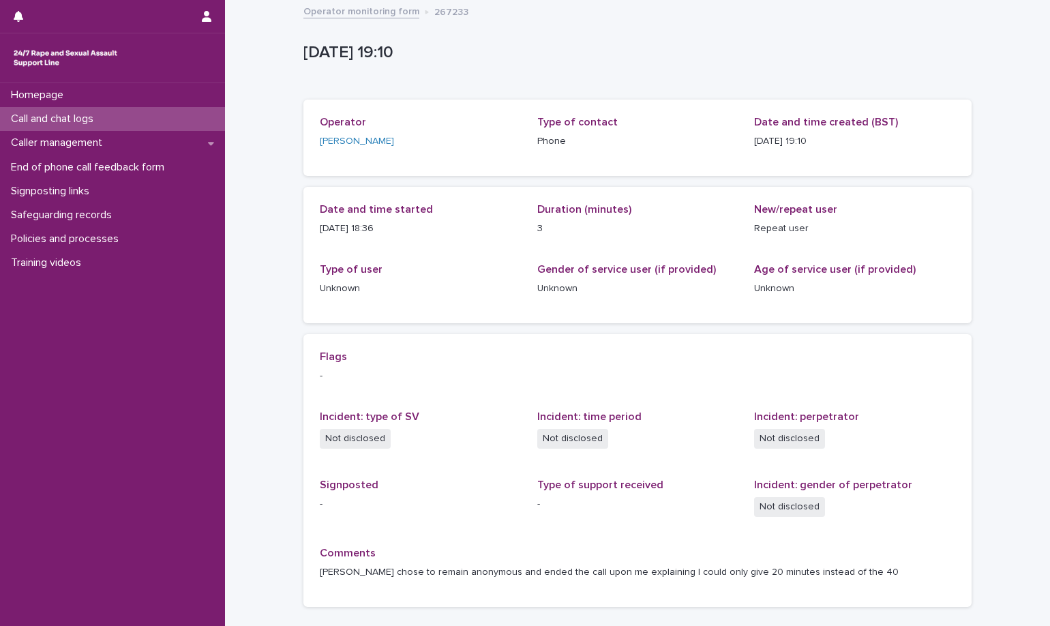
click at [380, 8] on link "Operator monitoring form" at bounding box center [361, 11] width 116 height 16
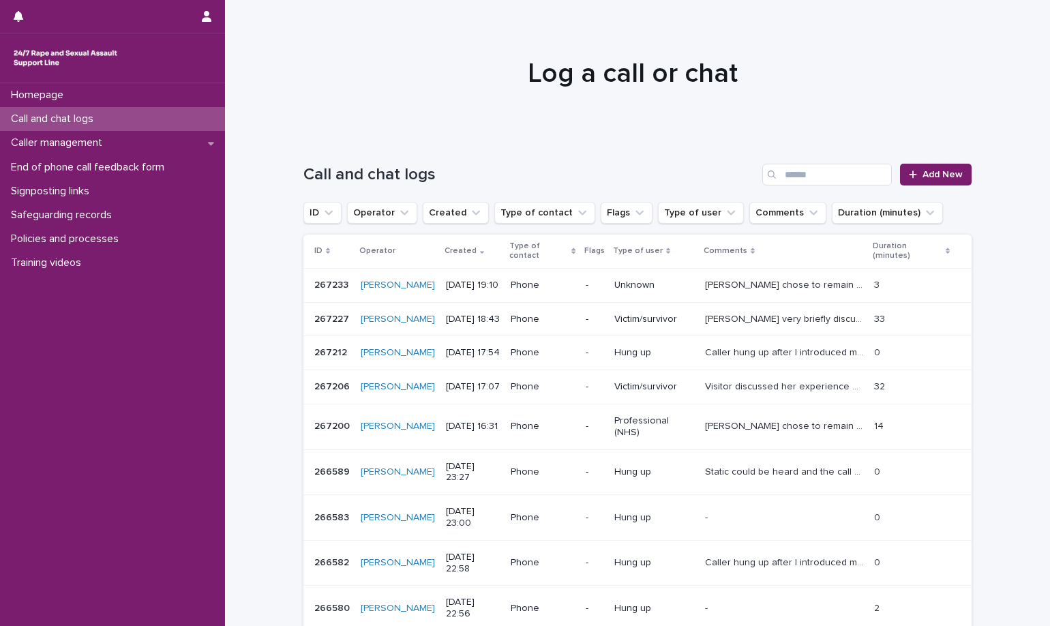
click at [368, 117] on div at bounding box center [632, 67] width 815 height 136
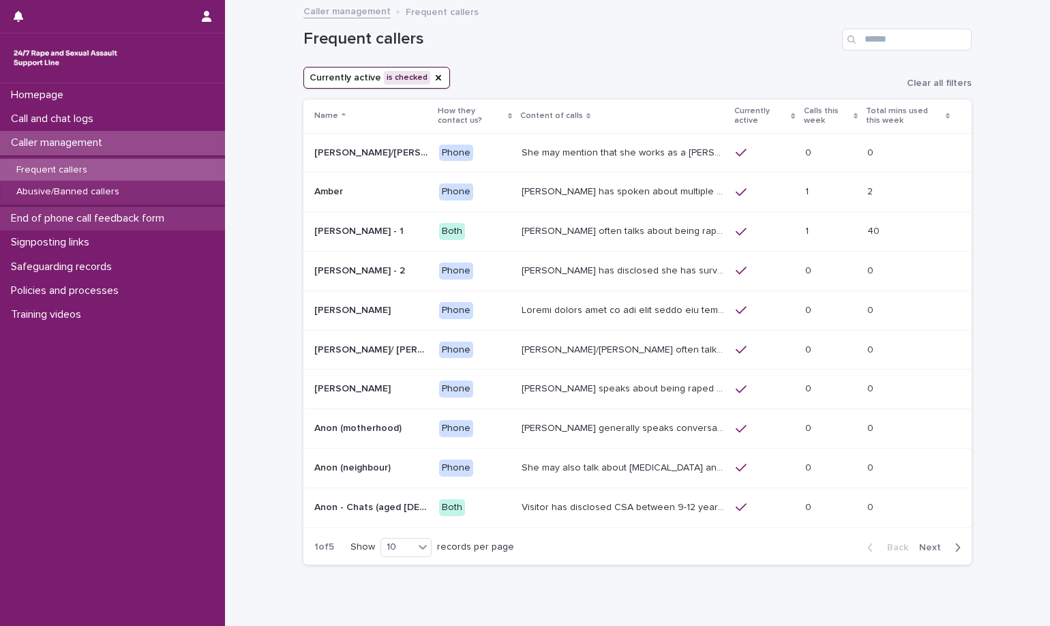
click at [146, 220] on p "End of phone call feedback form" at bounding box center [90, 218] width 170 height 13
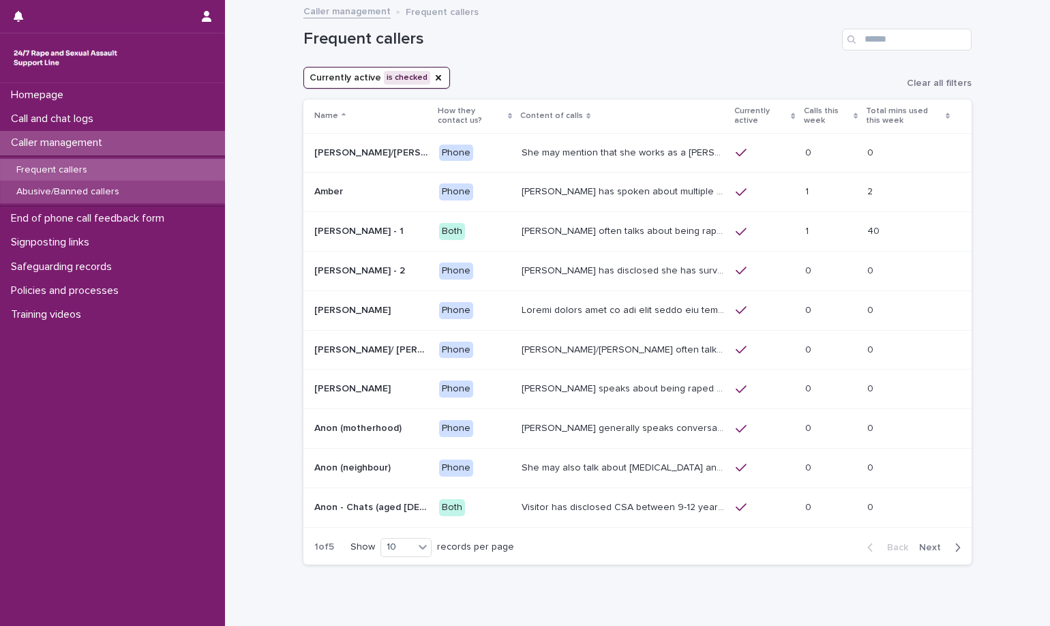
click at [195, 198] on div "Abusive/Banned callers" at bounding box center [112, 192] width 225 height 23
click at [140, 220] on p "End of phone call feedback form" at bounding box center [90, 218] width 170 height 13
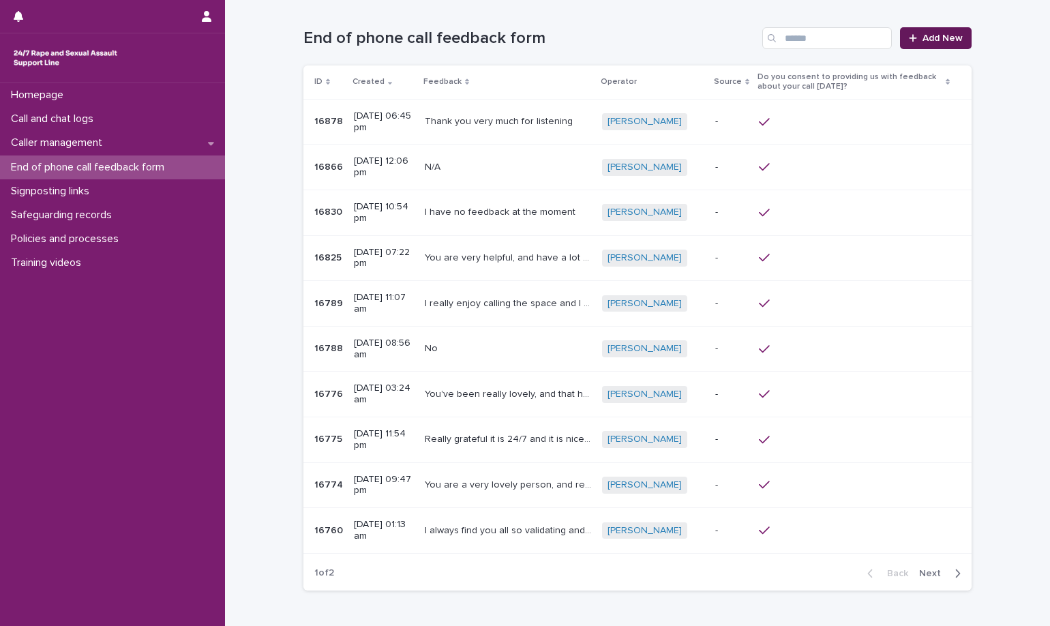
click at [953, 38] on span "Add New" at bounding box center [943, 38] width 40 height 10
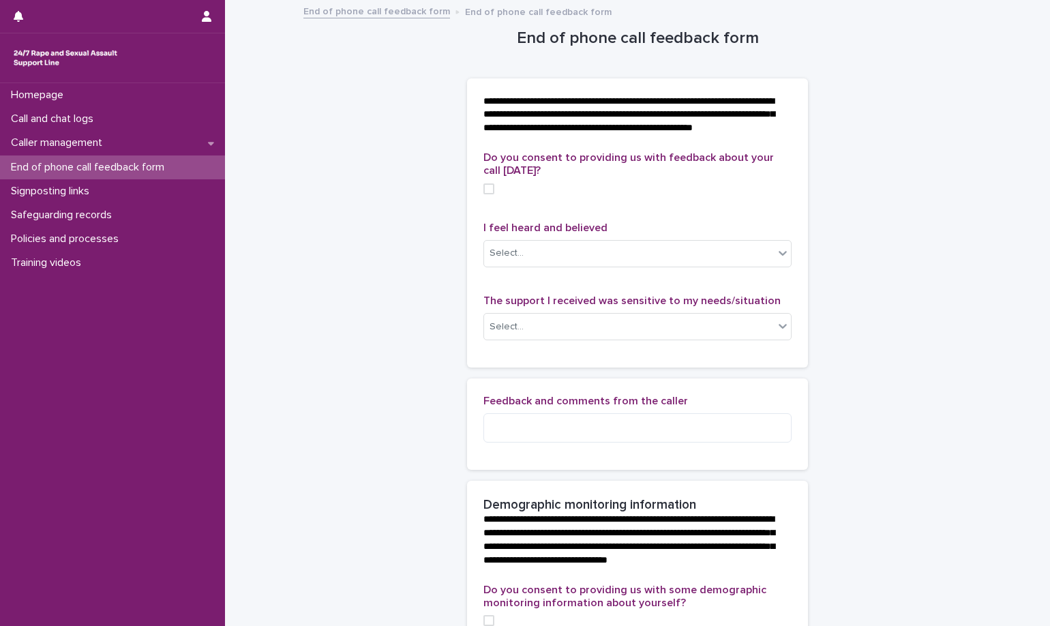
scroll to position [68, 0]
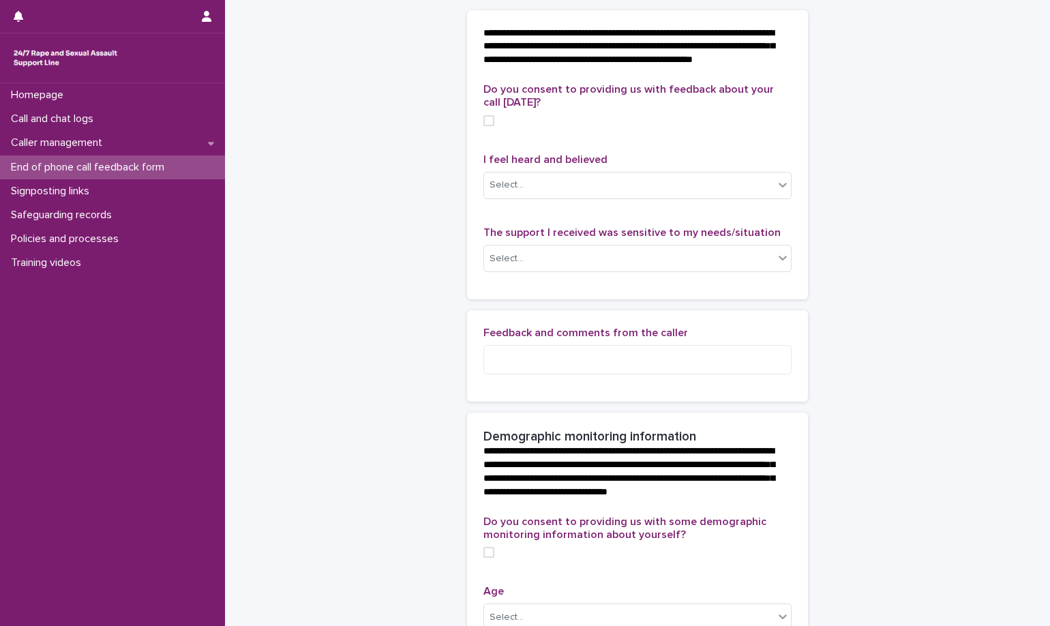
click at [492, 126] on label at bounding box center [637, 120] width 308 height 11
drag, startPoint x: 472, startPoint y: 170, endPoint x: 661, endPoint y: 173, distance: 189.6
click at [661, 173] on div "Do you consent to providing us with feedback about your call today? I feel hear…" at bounding box center [637, 191] width 341 height 216
click at [681, 166] on p "I feel heard and believed" at bounding box center [637, 159] width 308 height 13
click at [674, 195] on div "Select..." at bounding box center [629, 185] width 290 height 23
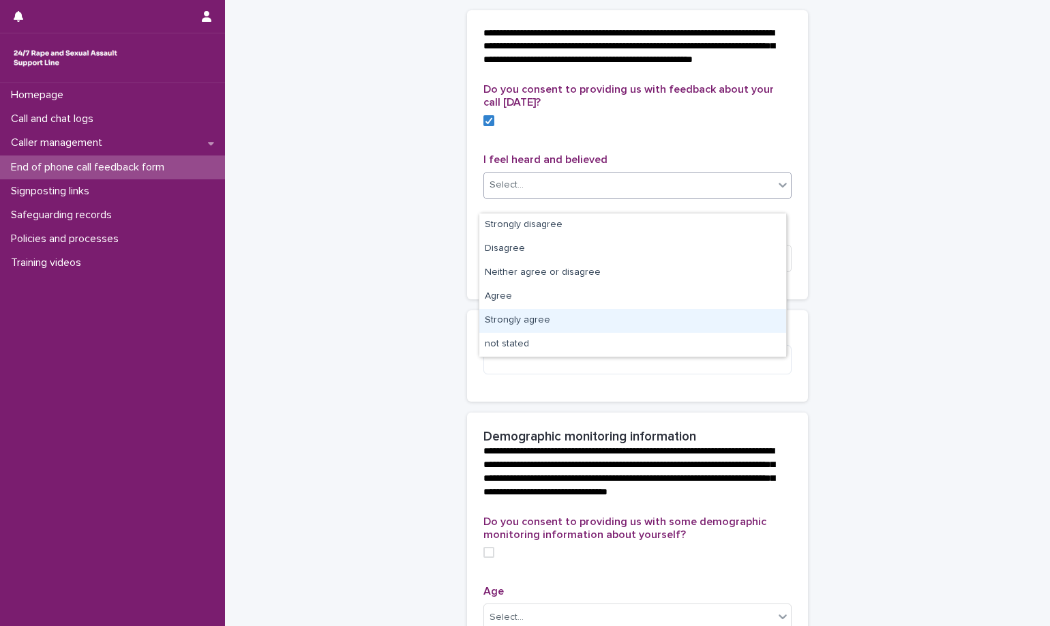
click at [550, 318] on div "Strongly agree" at bounding box center [632, 321] width 307 height 24
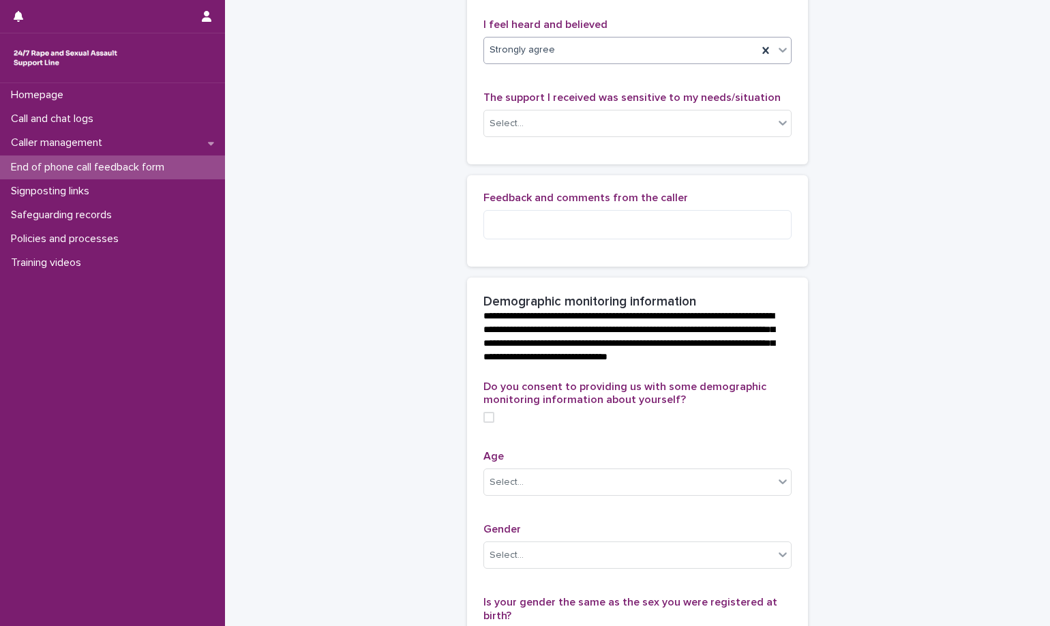
scroll to position [205, 0]
click at [586, 134] on div "Select..." at bounding box center [629, 122] width 290 height 23
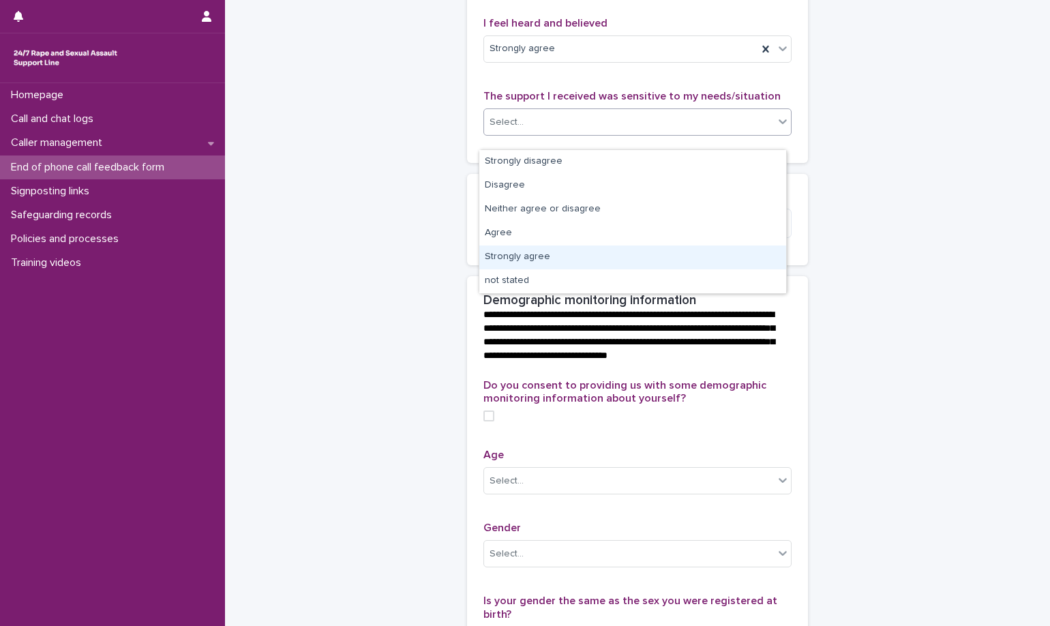
click at [594, 264] on div "Strongly agree" at bounding box center [632, 257] width 307 height 24
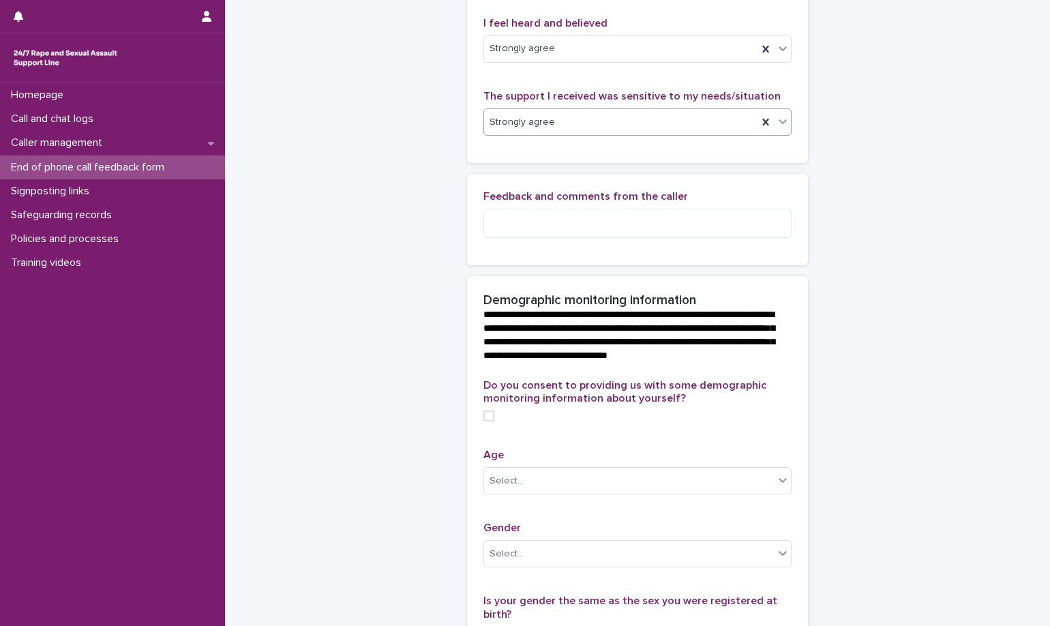
scroll to position [273, 0]
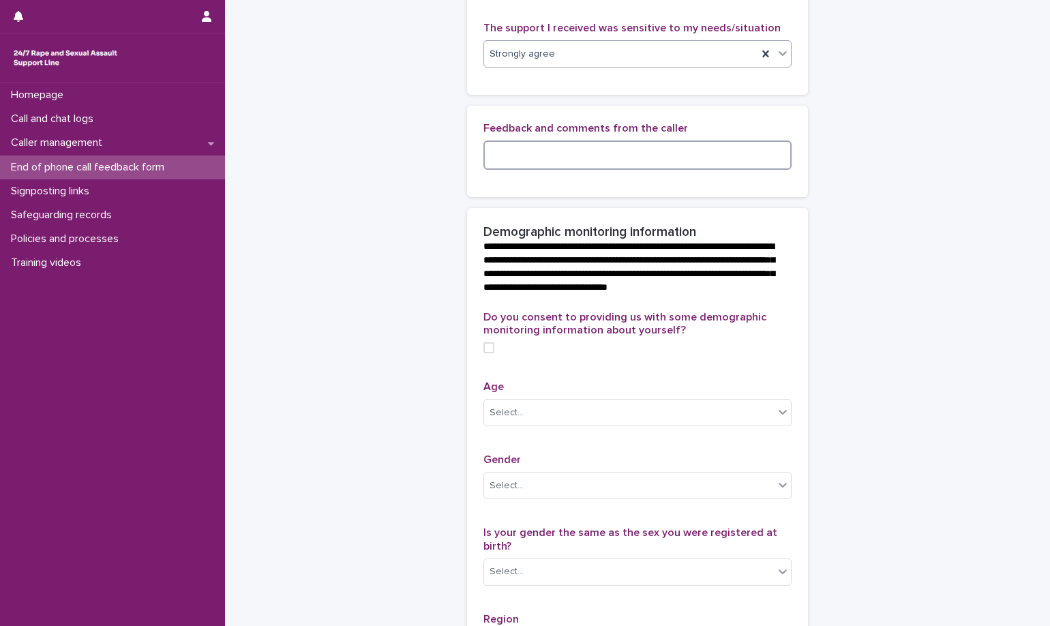
click at [593, 170] on textarea at bounding box center [637, 154] width 308 height 29
type textarea "*"
type textarea "**********"
click at [773, 197] on div "**********" at bounding box center [637, 151] width 341 height 91
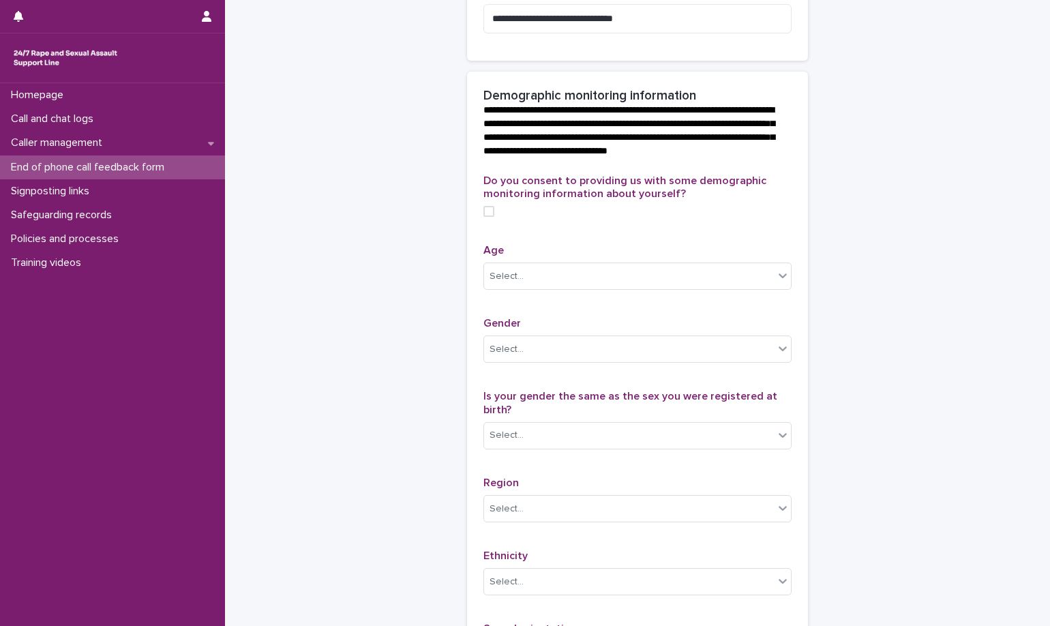
scroll to position [477, 0]
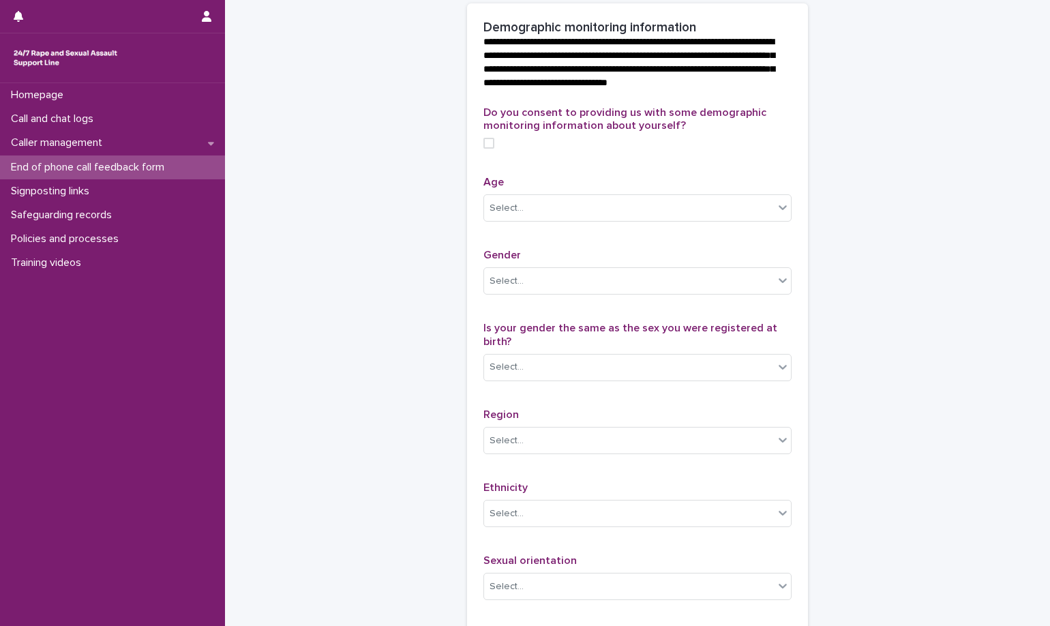
click at [487, 149] on span at bounding box center [488, 143] width 11 height 11
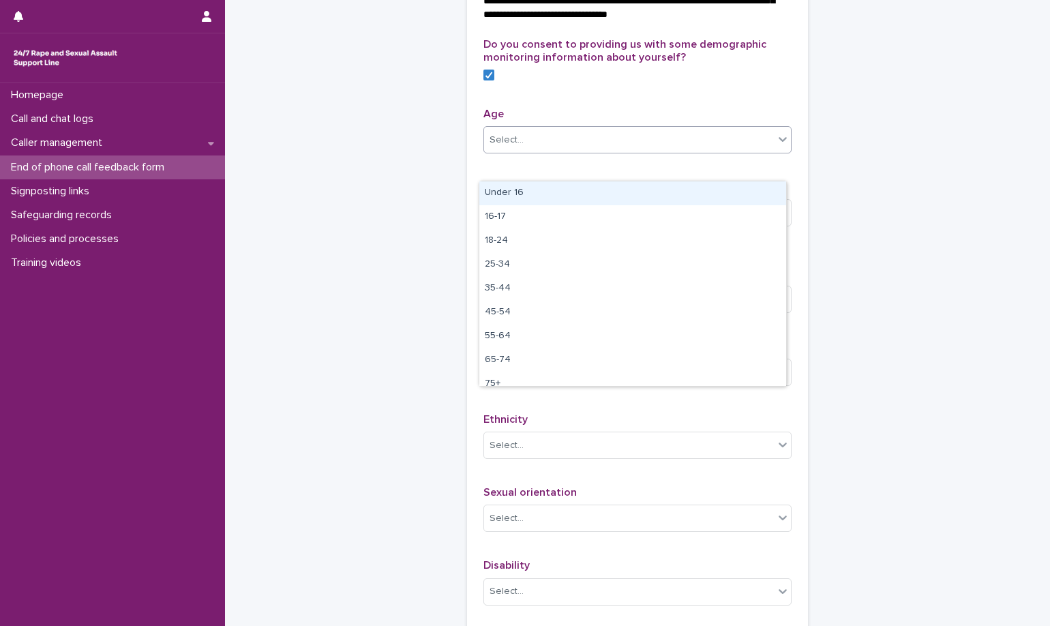
click at [648, 151] on div "Select..." at bounding box center [629, 140] width 290 height 23
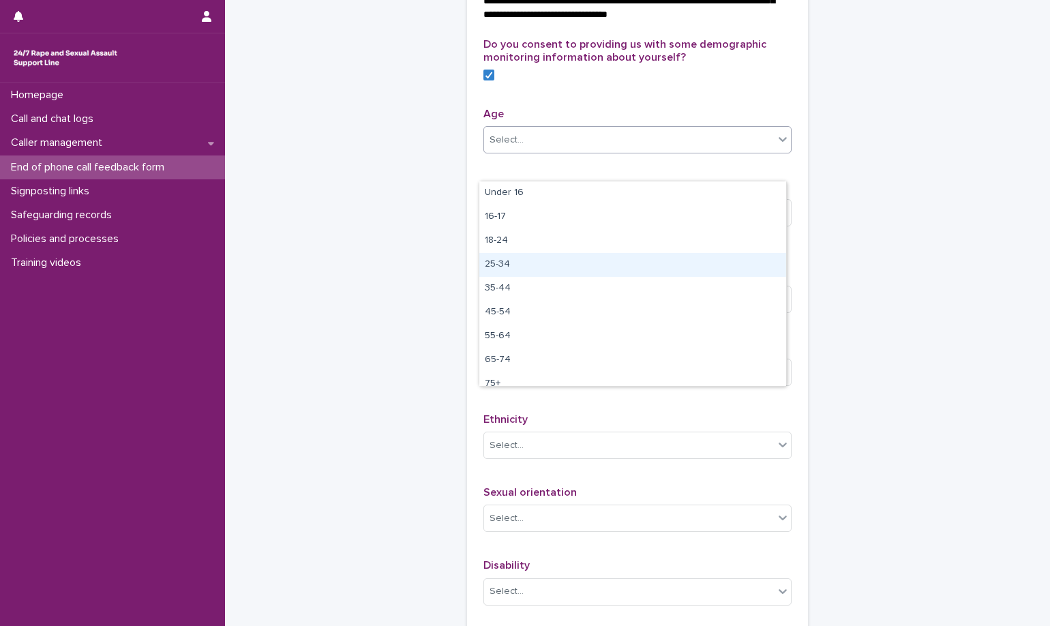
click at [642, 264] on div "25-34" at bounding box center [632, 265] width 307 height 24
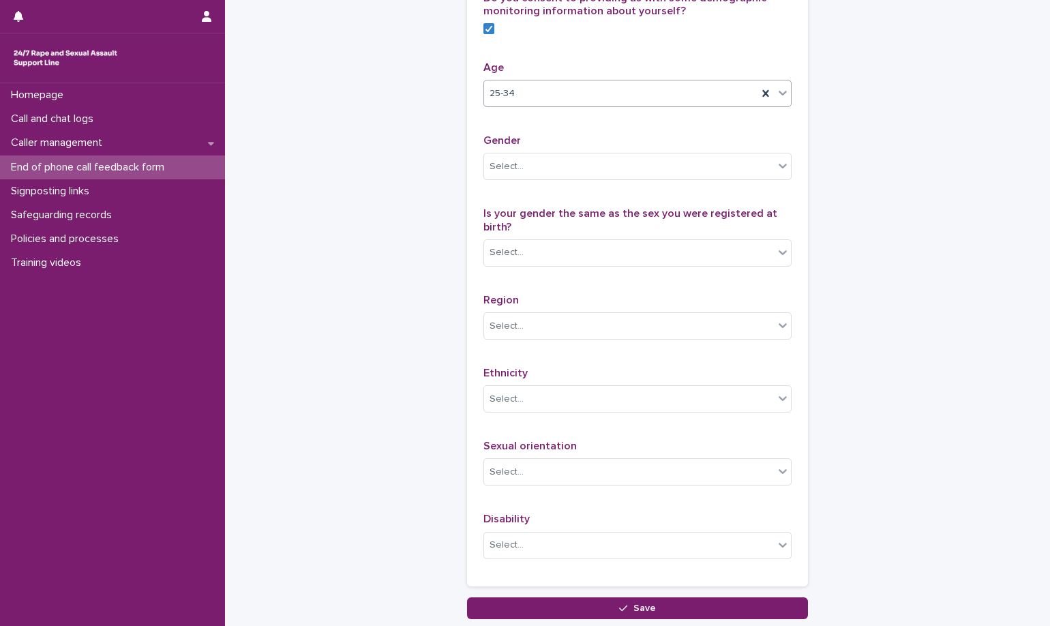
scroll to position [614, 0]
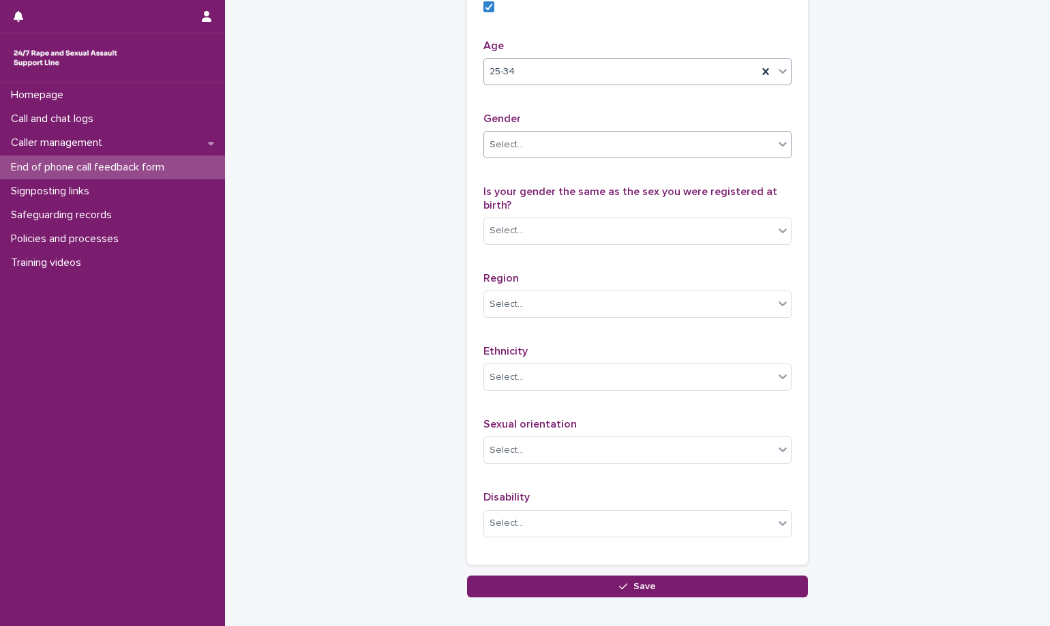
click at [644, 156] on div "Select..." at bounding box center [629, 145] width 290 height 23
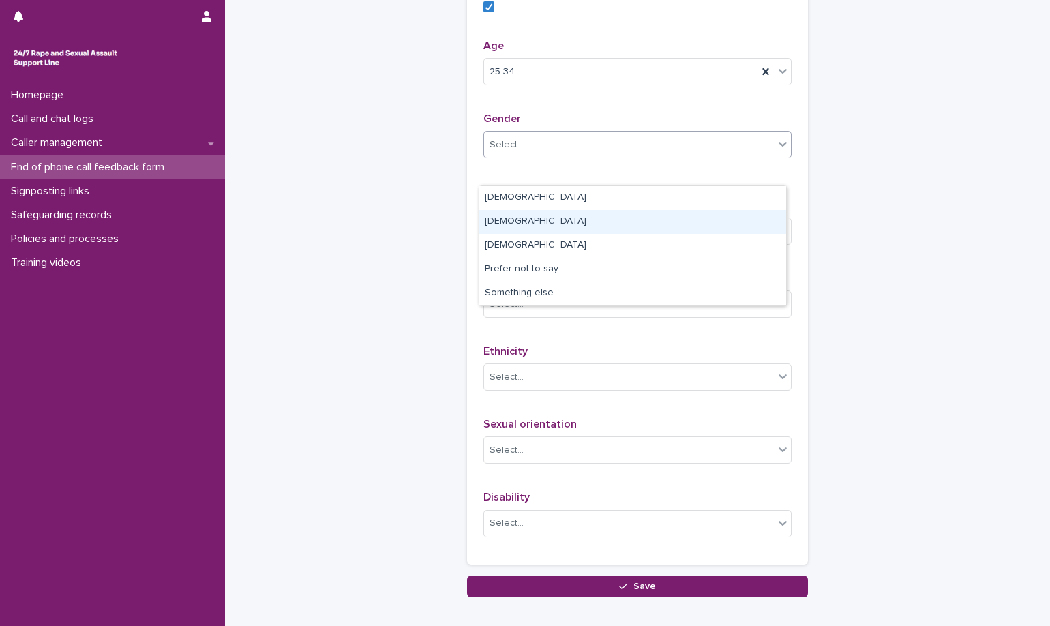
click at [655, 224] on div "Male" at bounding box center [632, 222] width 307 height 24
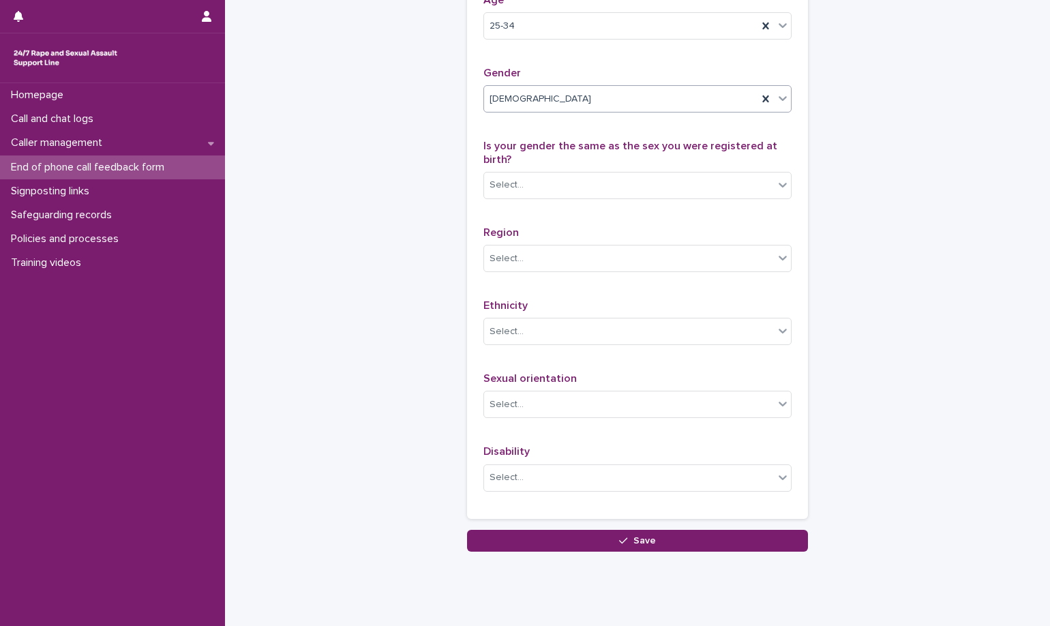
scroll to position [682, 0]
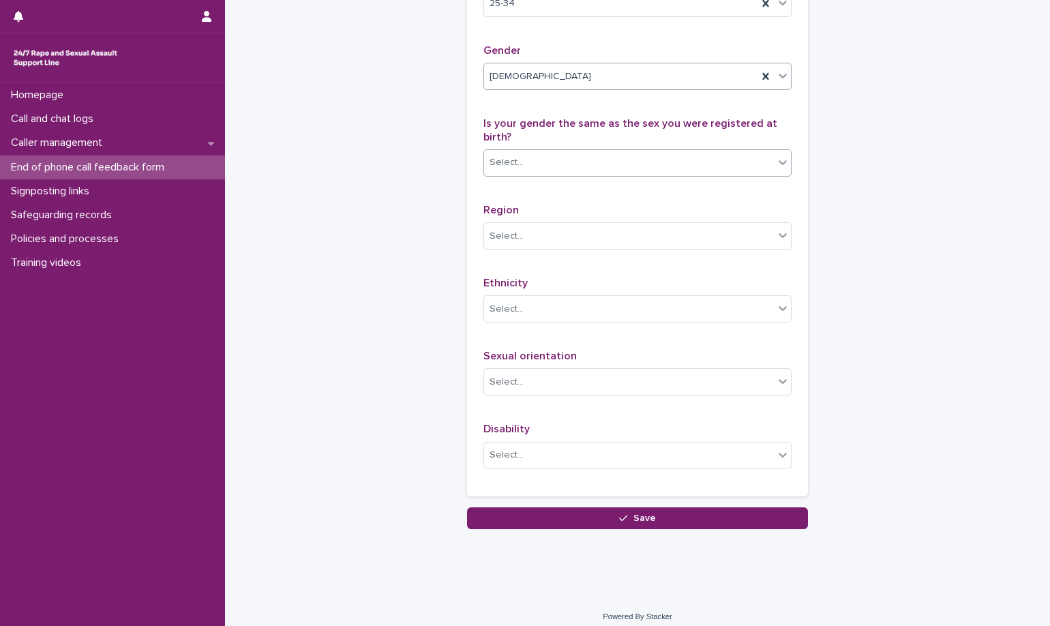
click at [653, 174] on div "Select..." at bounding box center [629, 162] width 290 height 23
drag, startPoint x: 672, startPoint y: 252, endPoint x: 676, endPoint y: 242, distance: 11.0
click at [676, 242] on div "Yes" at bounding box center [632, 240] width 307 height 24
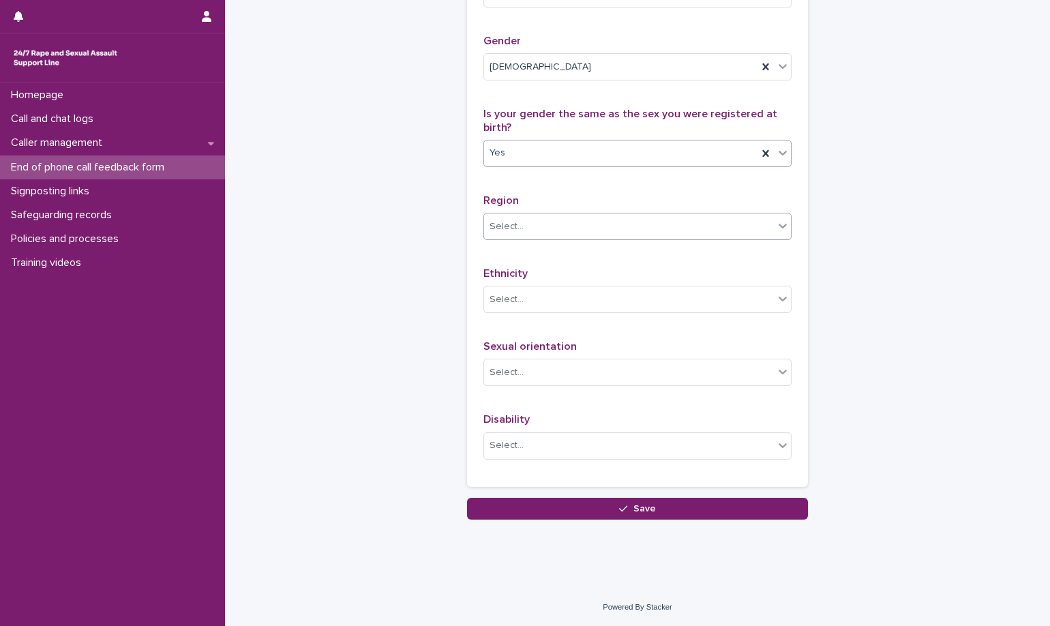
click at [595, 230] on div "Select..." at bounding box center [629, 226] width 290 height 23
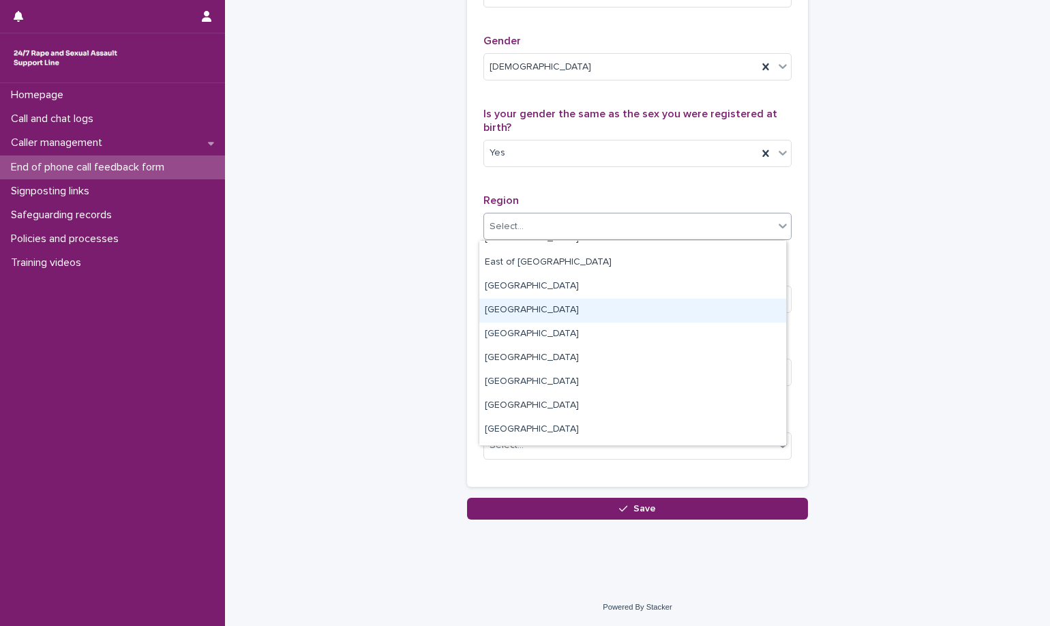
scroll to position [82, 0]
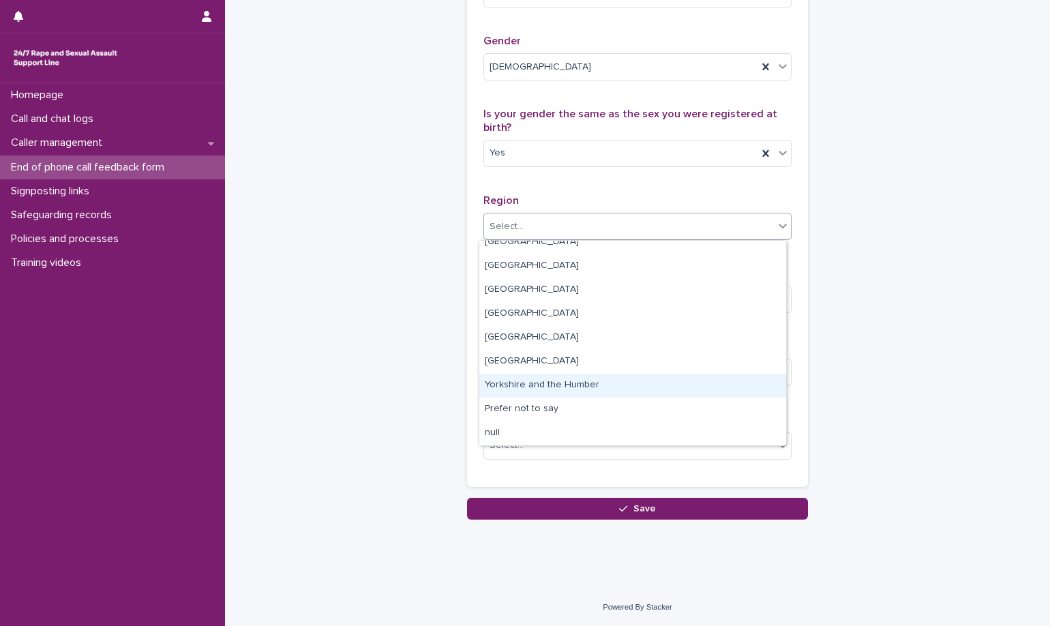
click at [631, 388] on div "Yorkshire and the Humber" at bounding box center [632, 386] width 307 height 24
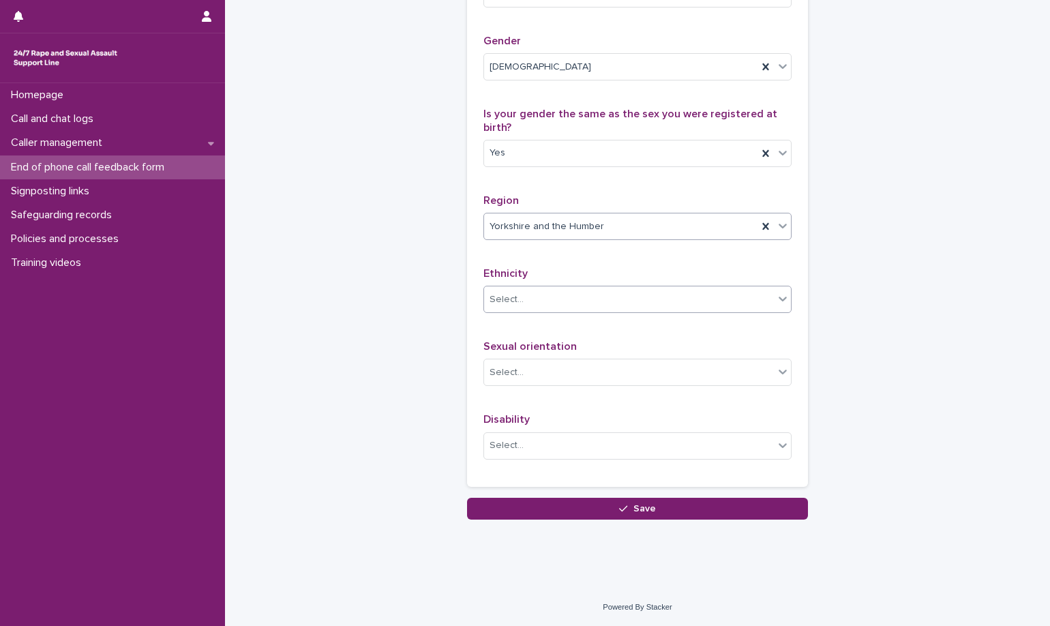
click at [665, 298] on div "Select..." at bounding box center [629, 299] width 290 height 23
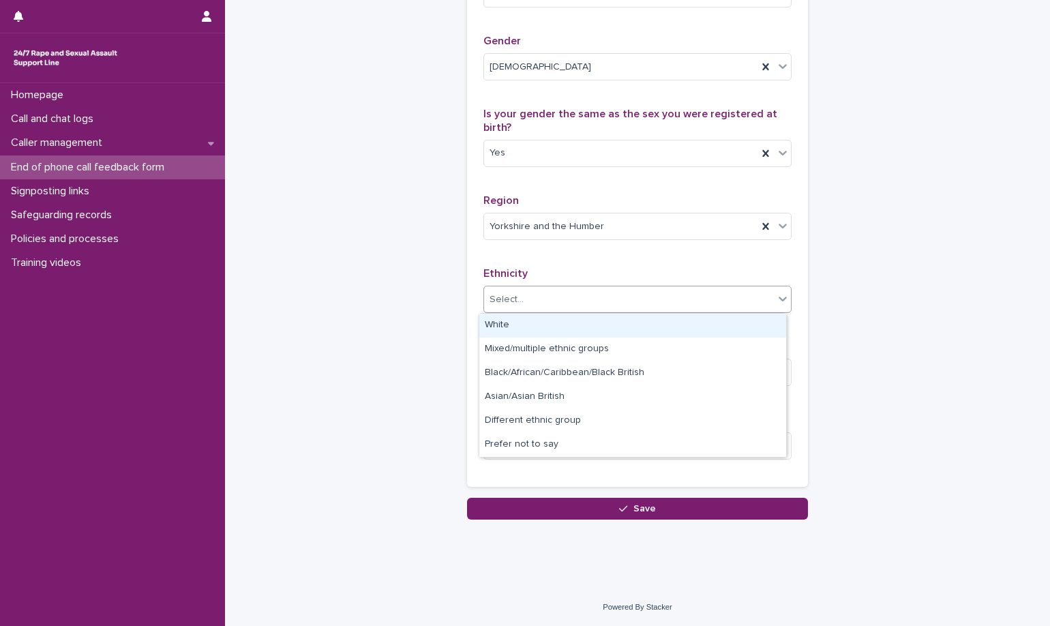
click at [734, 325] on div "White" at bounding box center [632, 326] width 307 height 24
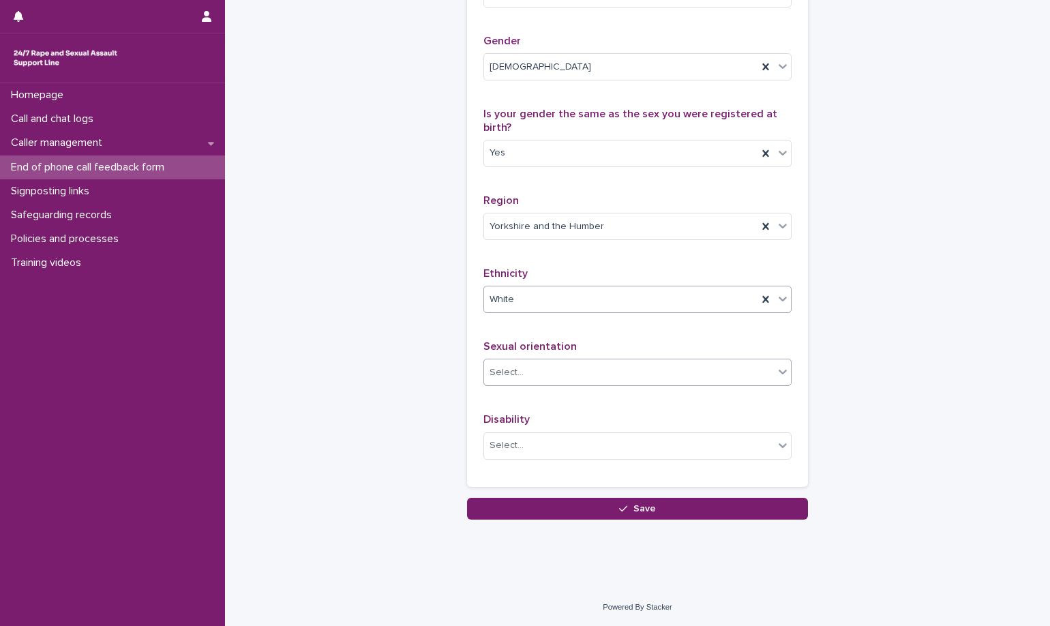
click at [646, 380] on div "Select..." at bounding box center [629, 372] width 290 height 23
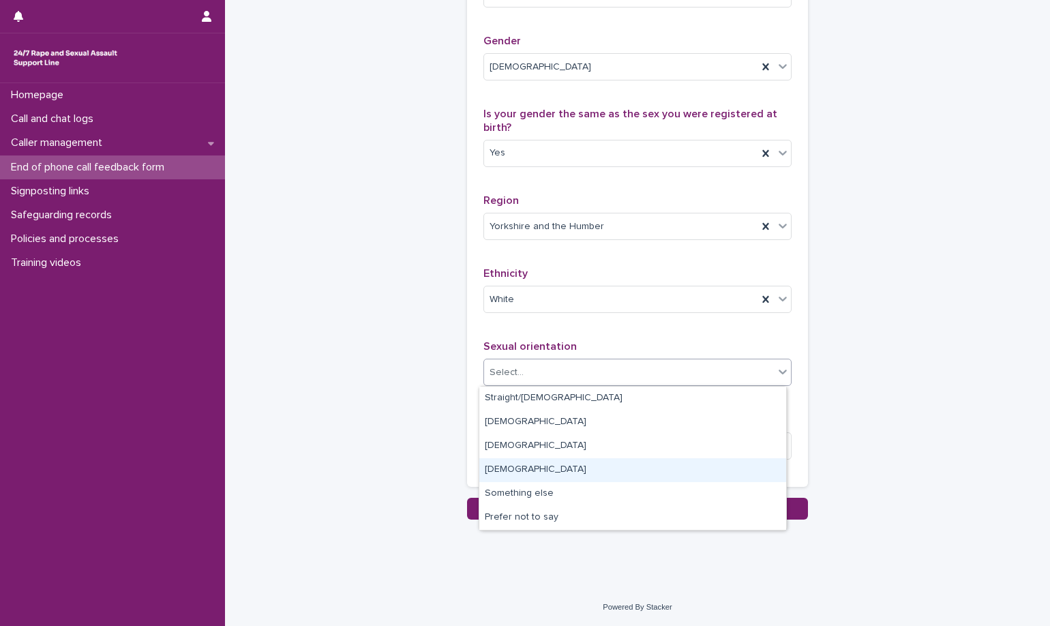
click at [667, 464] on div "Bisexual" at bounding box center [632, 470] width 307 height 24
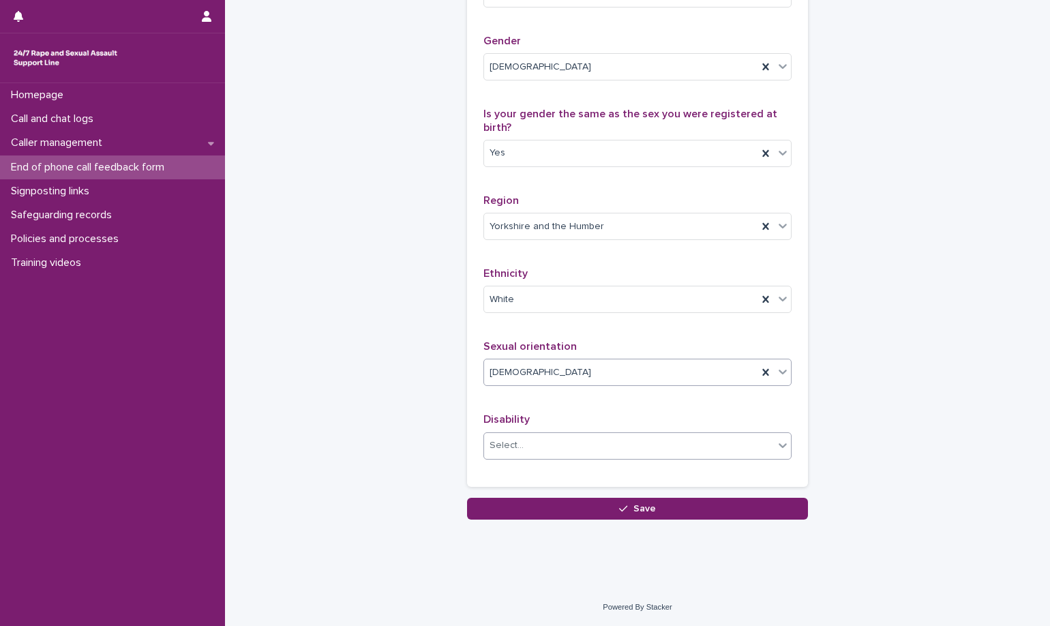
click at [653, 432] on div "Select..." at bounding box center [637, 445] width 308 height 27
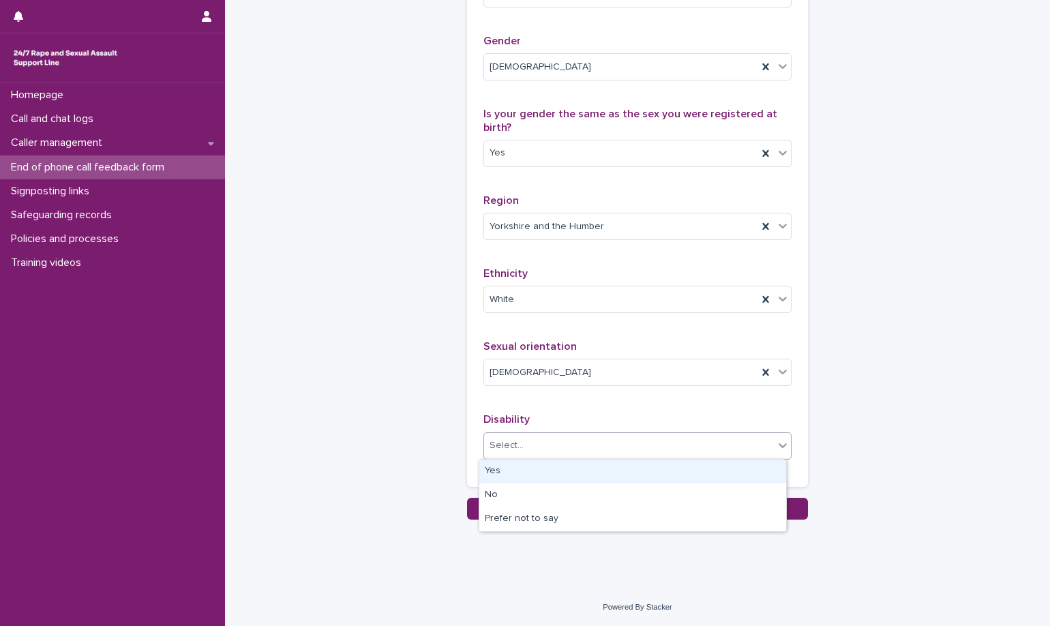
click at [695, 481] on div "Yes" at bounding box center [632, 472] width 307 height 24
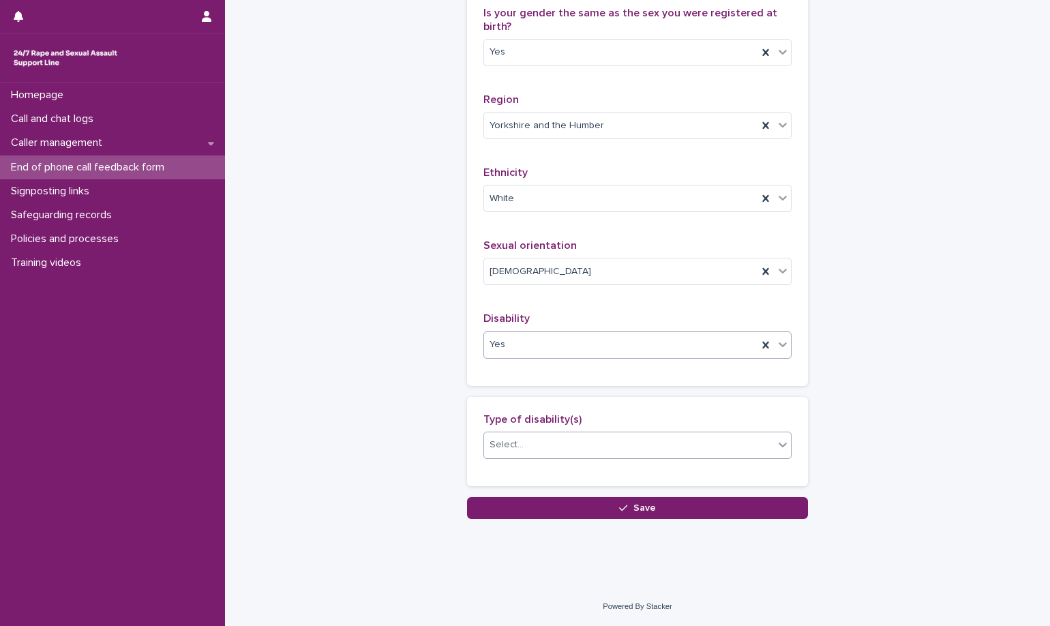
scroll to position [819, 0]
click at [636, 443] on div "Select..." at bounding box center [629, 445] width 290 height 23
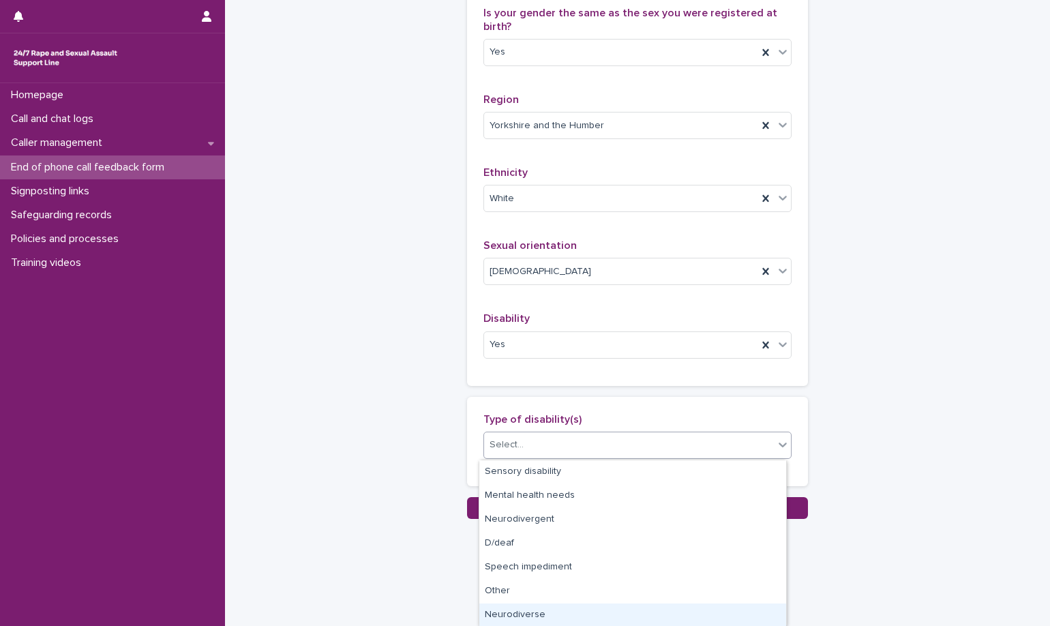
scroll to position [0, 0]
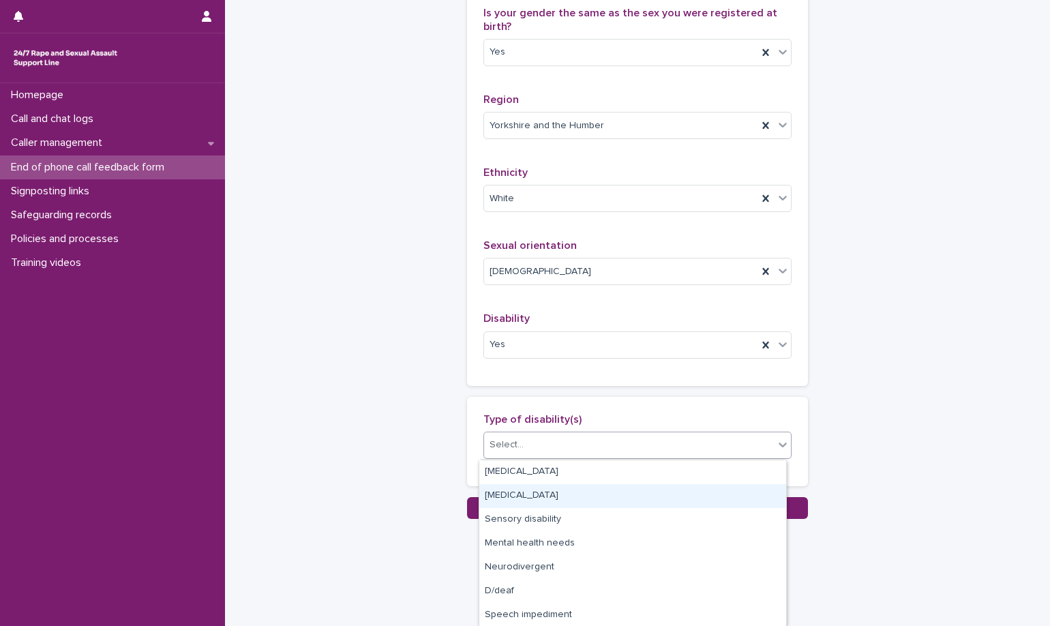
drag, startPoint x: 684, startPoint y: 535, endPoint x: 702, endPoint y: 493, distance: 45.8
click at [702, 493] on div "Learning disability" at bounding box center [632, 496] width 307 height 24
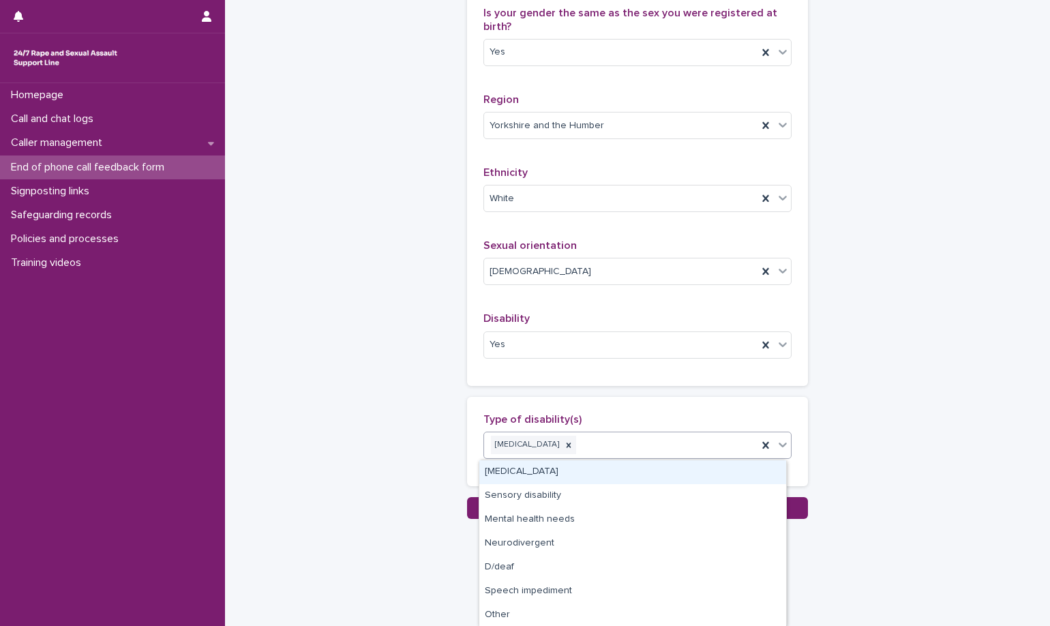
click at [683, 456] on div "Learning disability" at bounding box center [620, 445] width 273 height 24
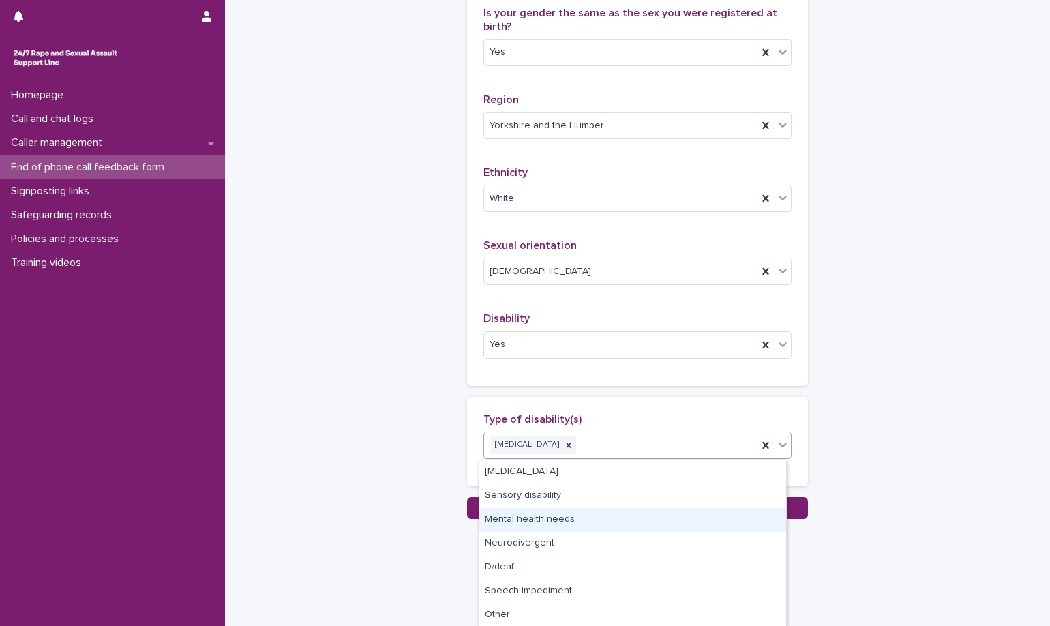
click at [680, 524] on div "Mental health needs" at bounding box center [632, 520] width 307 height 24
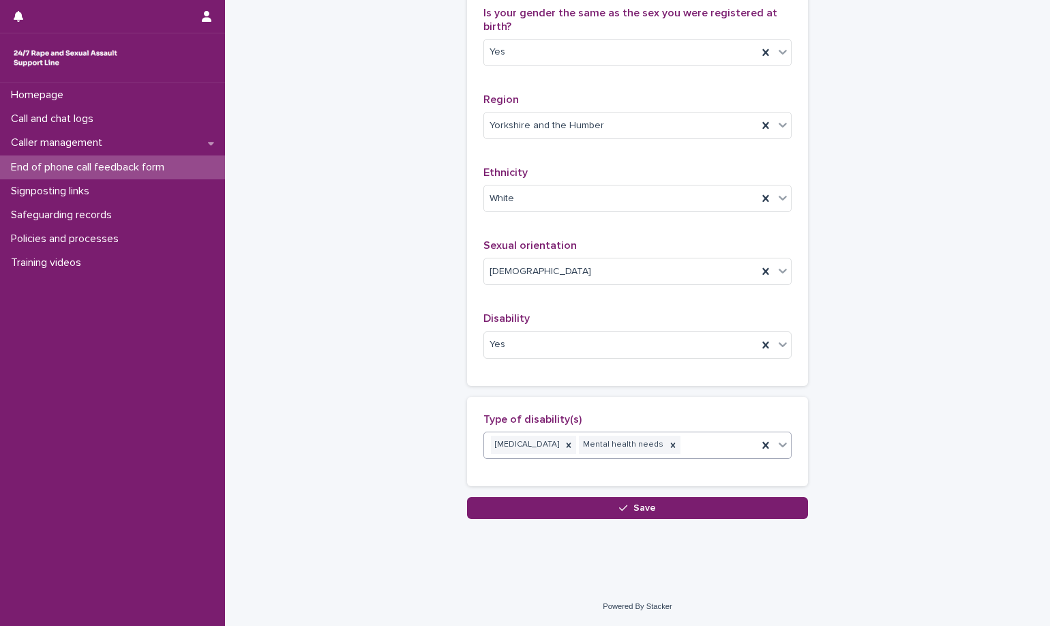
click at [710, 451] on div "Learning disability Mental health needs" at bounding box center [620, 445] width 273 height 24
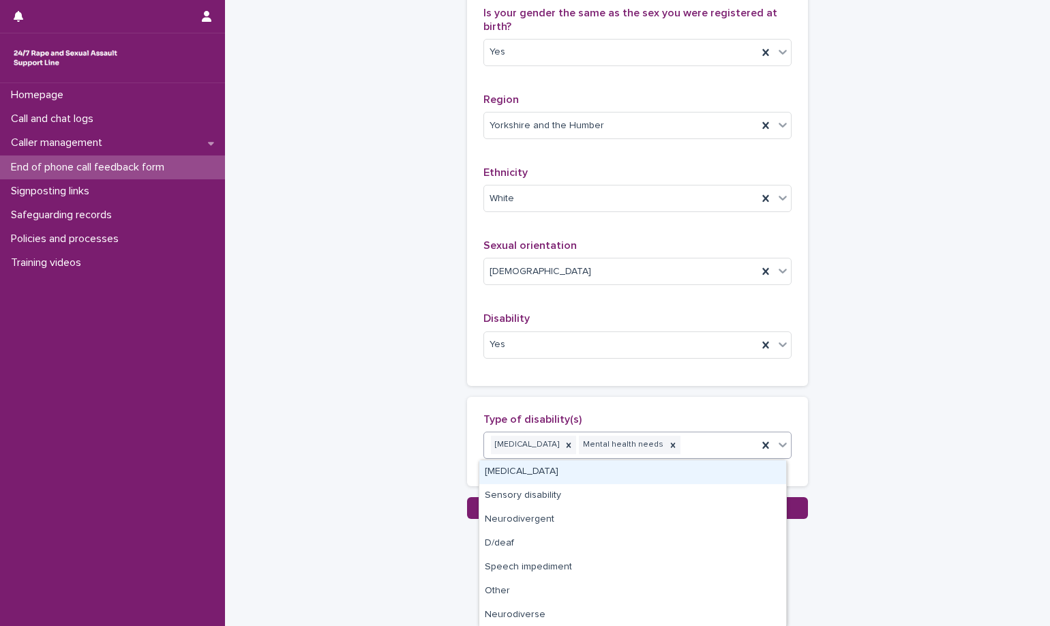
click at [723, 451] on div "Learning disability Mental health needs" at bounding box center [620, 445] width 273 height 24
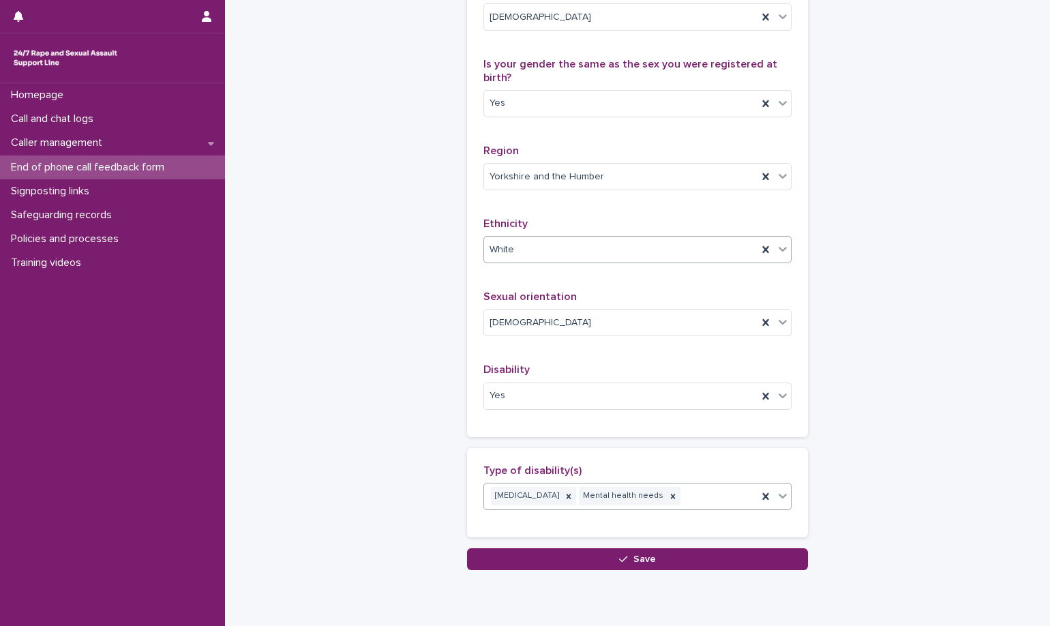
scroll to position [819, 0]
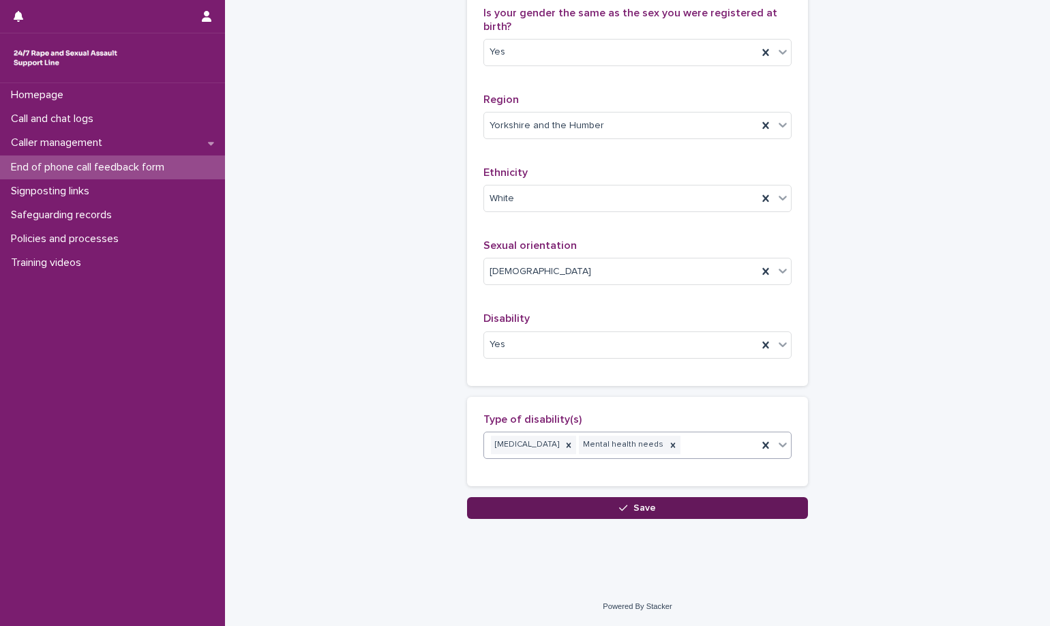
click at [692, 515] on button "Save" at bounding box center [637, 508] width 341 height 22
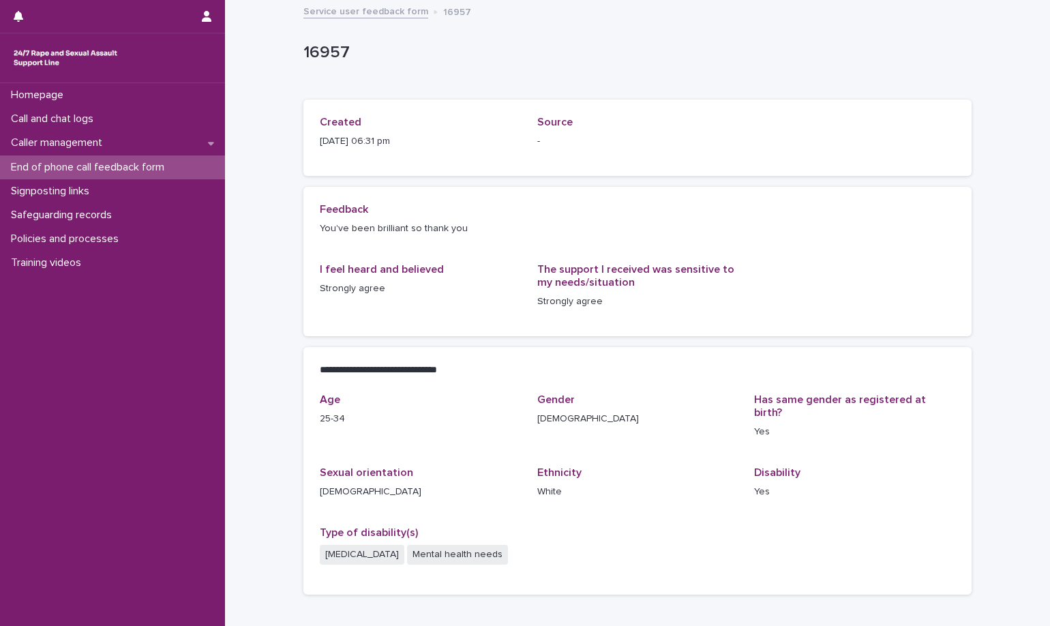
click at [351, 18] on link "Service user feedback form" at bounding box center [365, 11] width 125 height 16
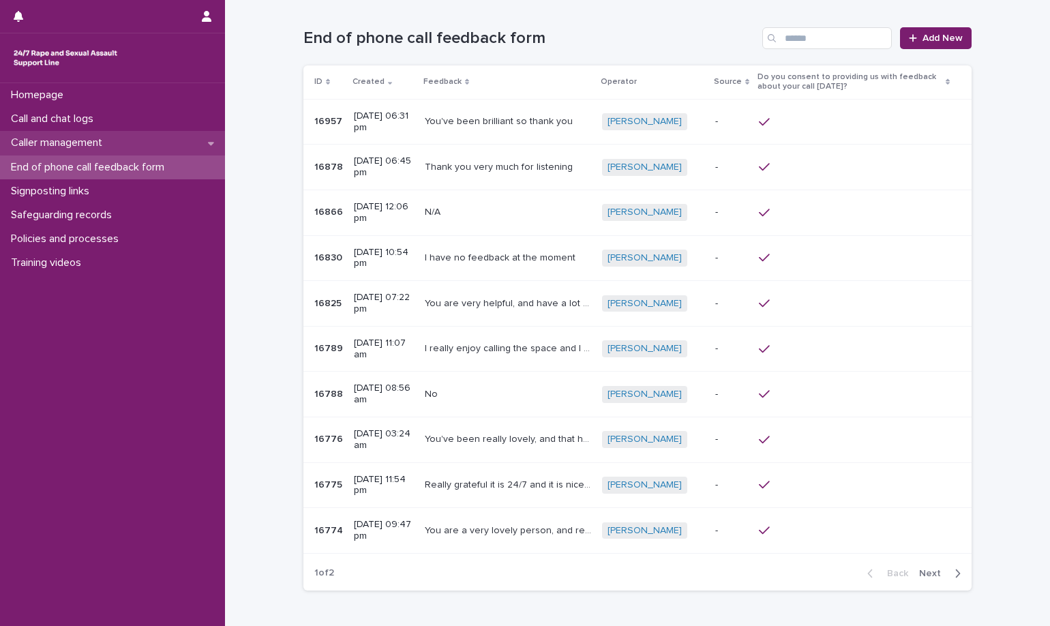
click at [119, 142] on div "Caller management" at bounding box center [112, 143] width 225 height 24
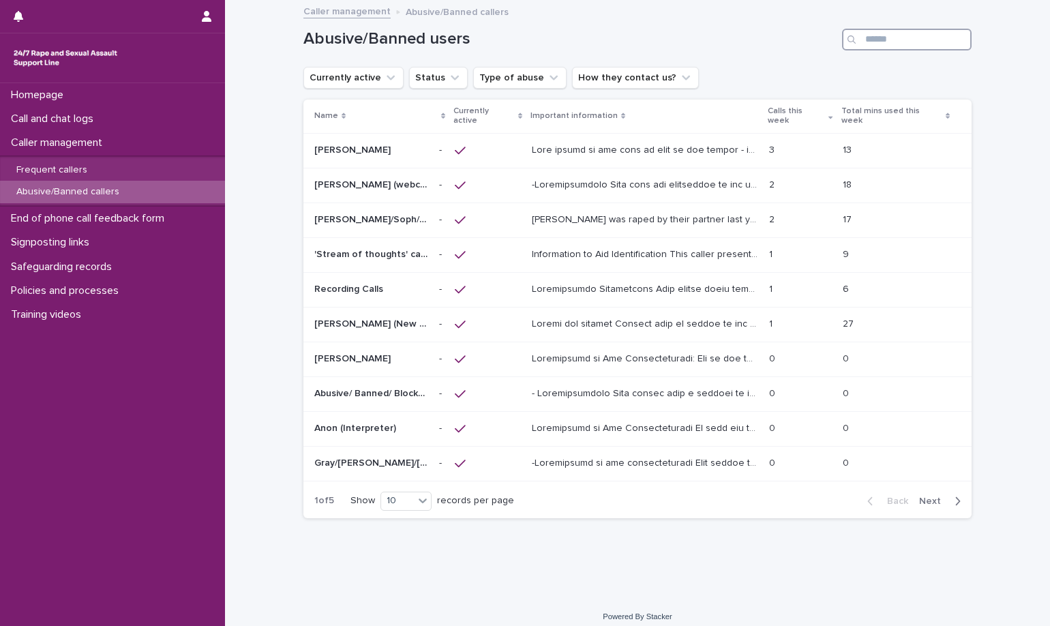
click at [883, 41] on input "Search" at bounding box center [907, 40] width 130 height 22
type input "*"
click at [946, 499] on div "Back Next" at bounding box center [913, 501] width 115 height 34
click at [939, 496] on span "Next" at bounding box center [934, 501] width 30 height 10
click at [939, 496] on div "Back Next" at bounding box center [913, 499] width 115 height 34
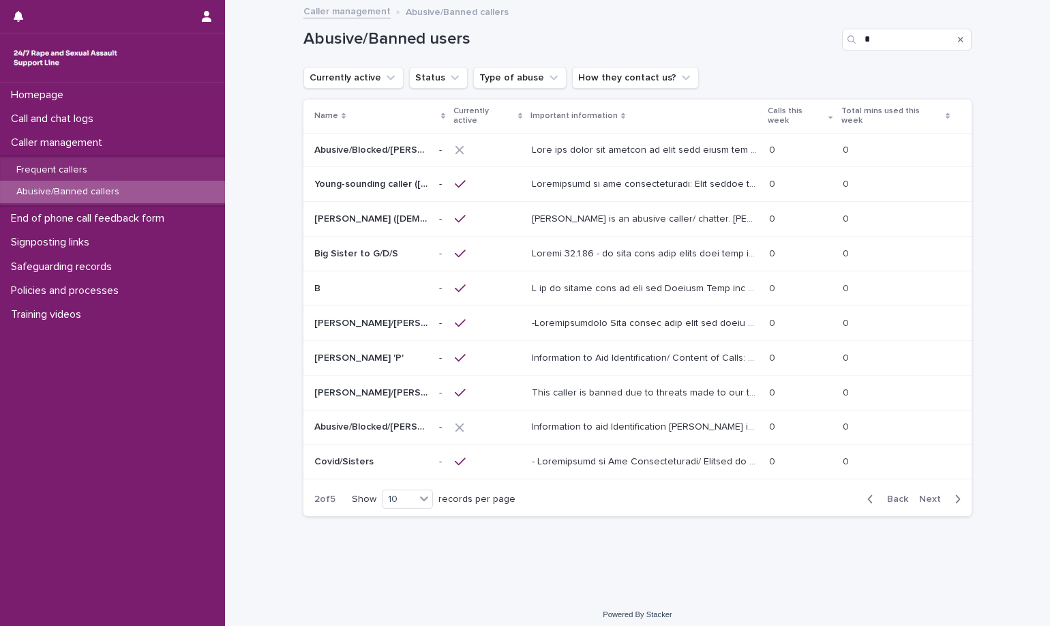
click at [902, 494] on button "Back" at bounding box center [884, 499] width 57 height 12
click at [897, 48] on input "*" at bounding box center [907, 40] width 130 height 22
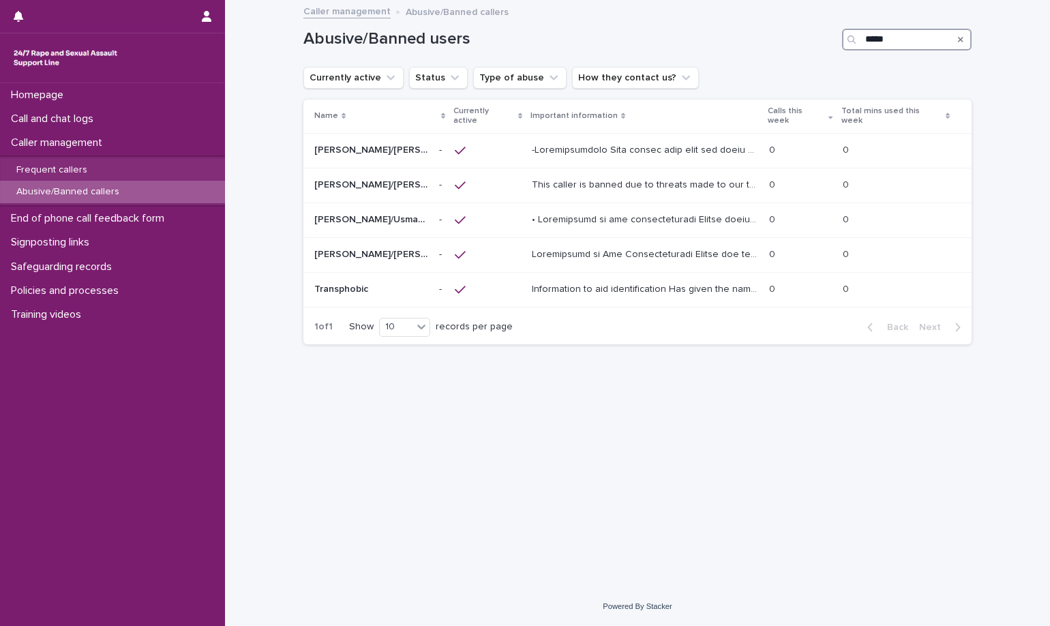
type input "*****"
click at [968, 40] on div "Search" at bounding box center [961, 40] width 22 height 22
click at [963, 40] on div "Search" at bounding box center [961, 40] width 22 height 22
click at [959, 43] on icon "Search" at bounding box center [960, 39] width 5 height 8
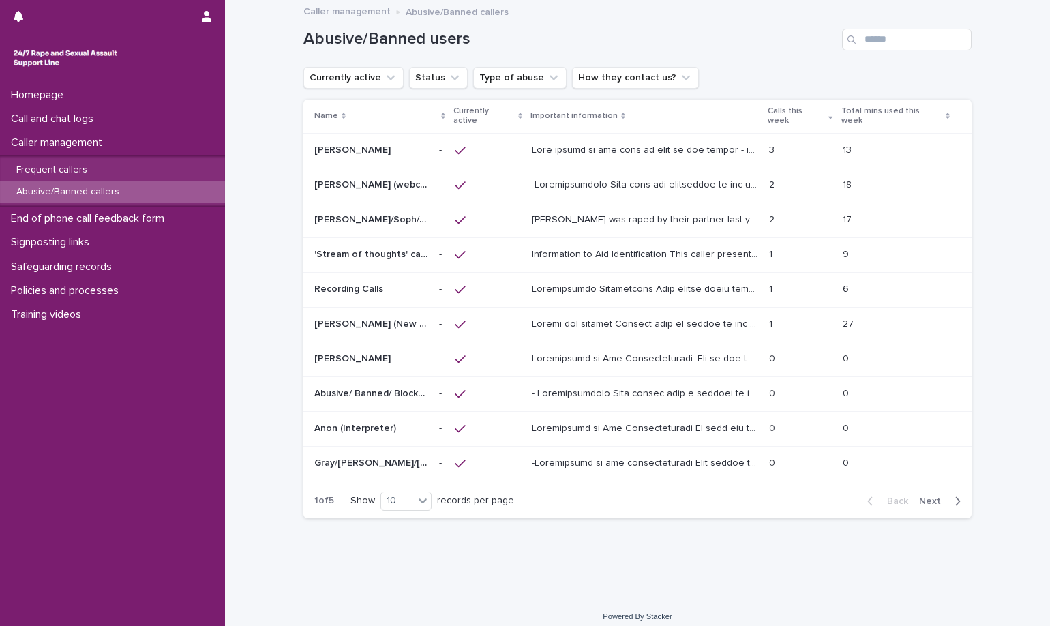
click at [943, 496] on span "Next" at bounding box center [934, 501] width 30 height 10
click at [943, 494] on span "Next" at bounding box center [934, 499] width 30 height 10
click at [907, 495] on span "Back" at bounding box center [893, 500] width 29 height 10
click at [916, 38] on input "Search" at bounding box center [907, 40] width 130 height 22
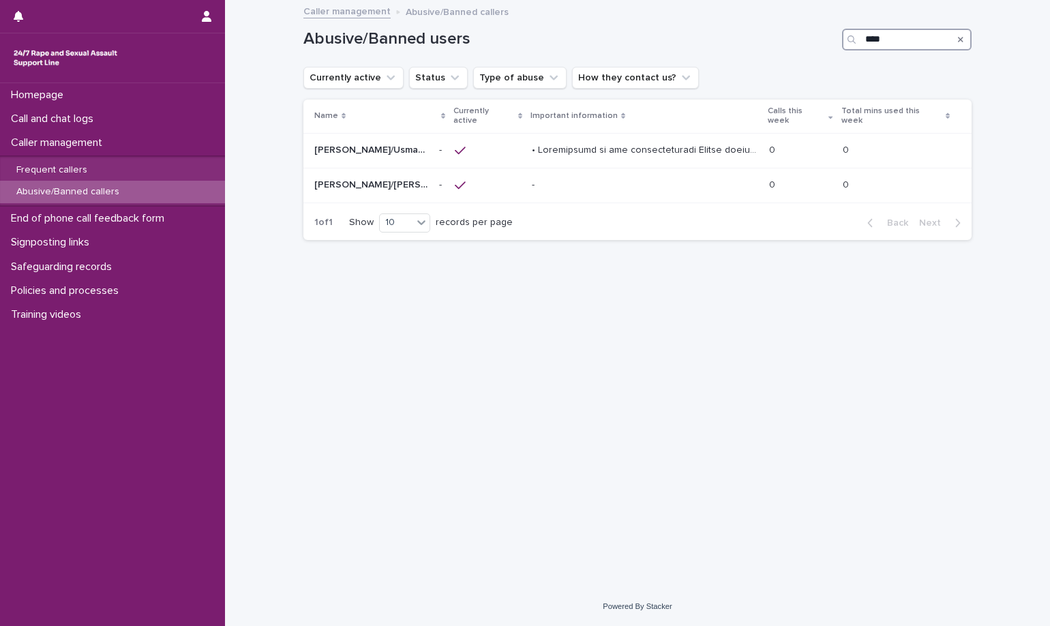
type input "****"
click at [385, 195] on div "Name Currently active Important information Calls this week Total mins used thi…" at bounding box center [637, 153] width 668 height 106
click at [390, 177] on p "Laura/Lauren/Sophia" at bounding box center [372, 184] width 117 height 14
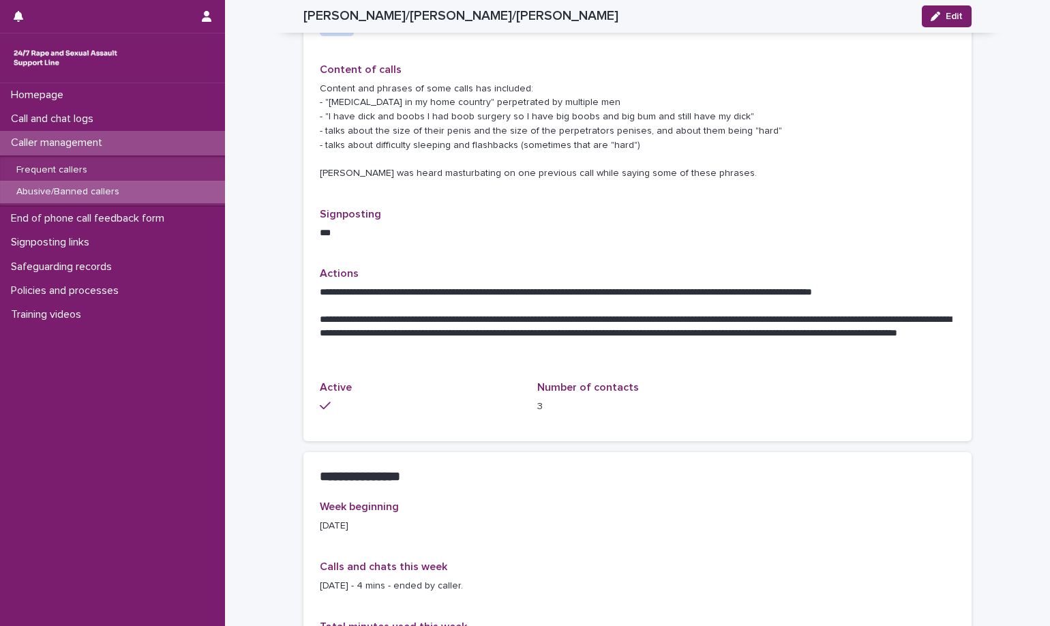
scroll to position [409, 0]
